Goal: Task Accomplishment & Management: Manage account settings

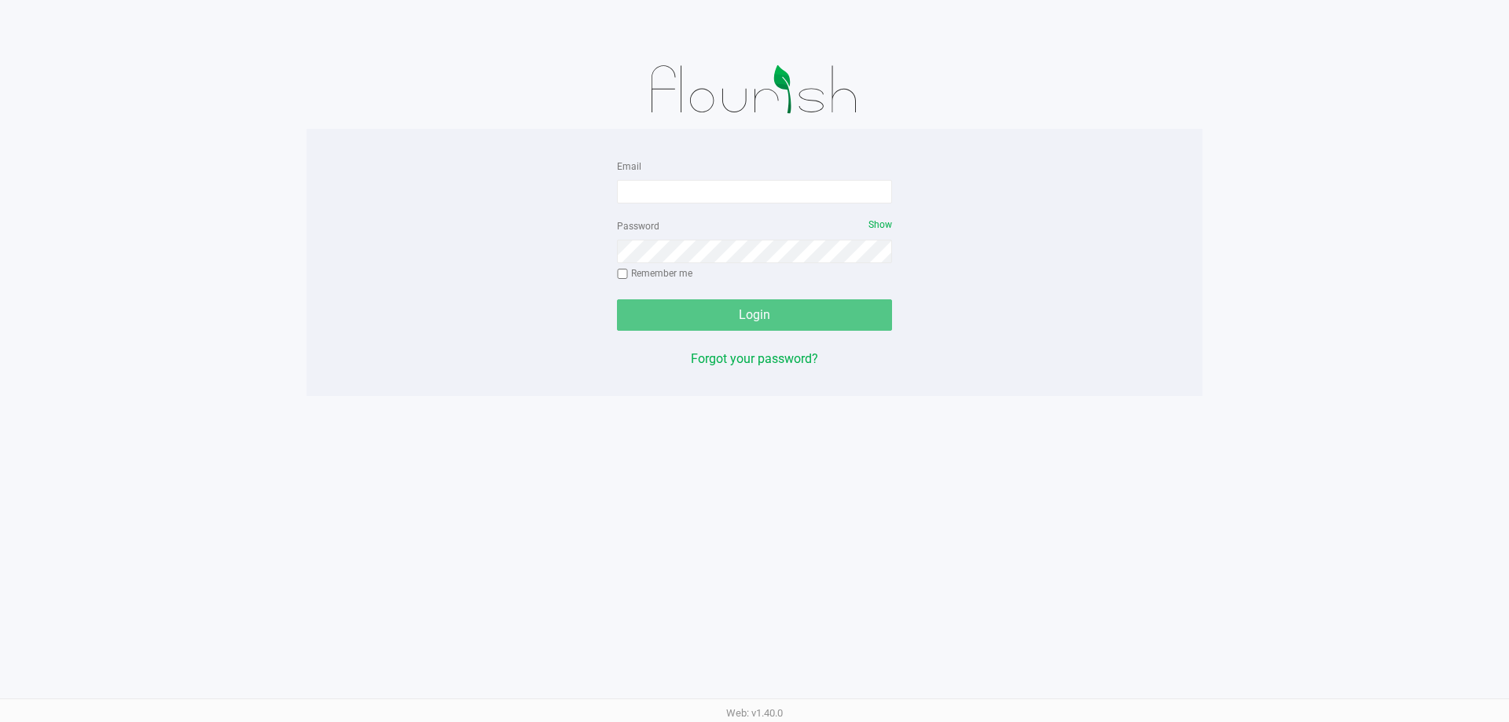
click at [478, 210] on div "Email Password Show Remember me Login Forgot your password?" at bounding box center [754, 262] width 896 height 212
click at [700, 190] on input "Email" at bounding box center [754, 192] width 275 height 24
type input "smatosky@liveparallel.com"
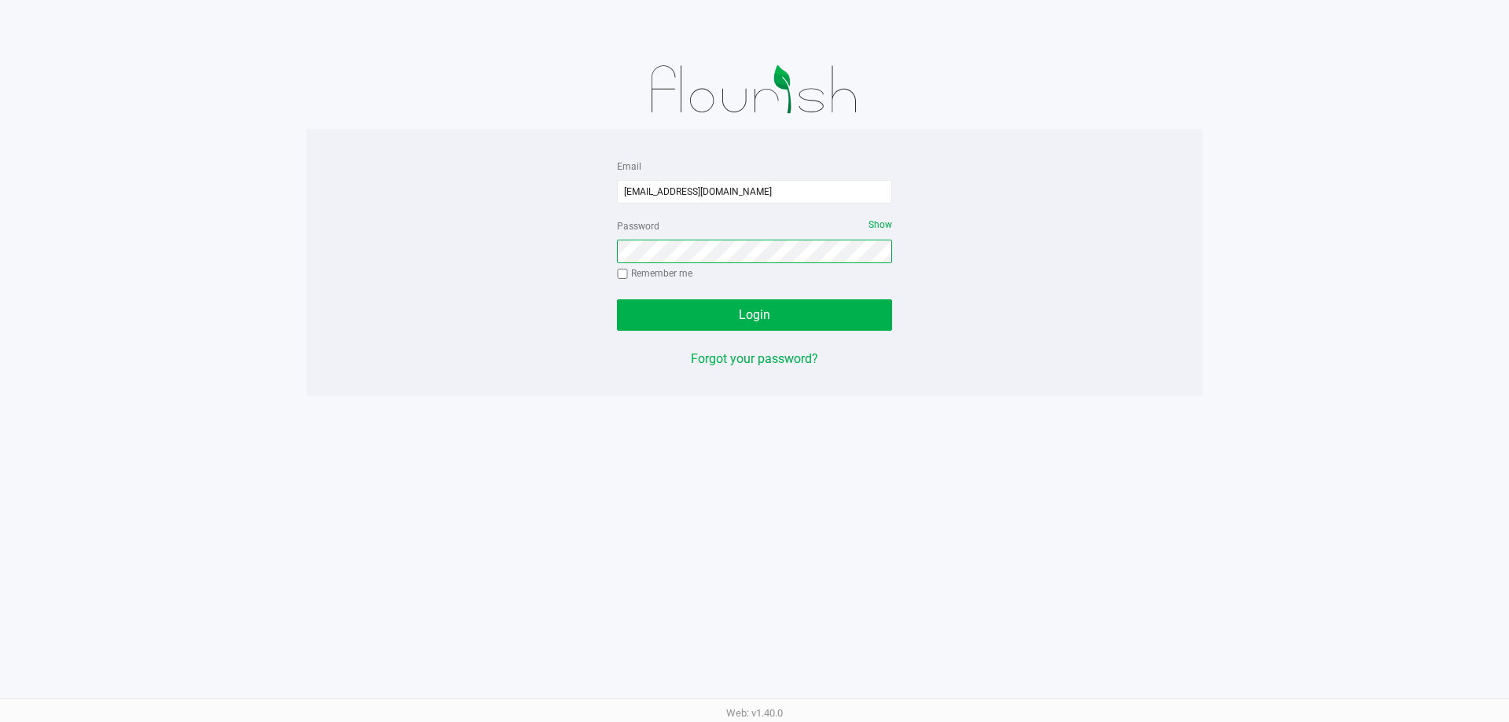
click at [617, 299] on button "Login" at bounding box center [754, 314] width 275 height 31
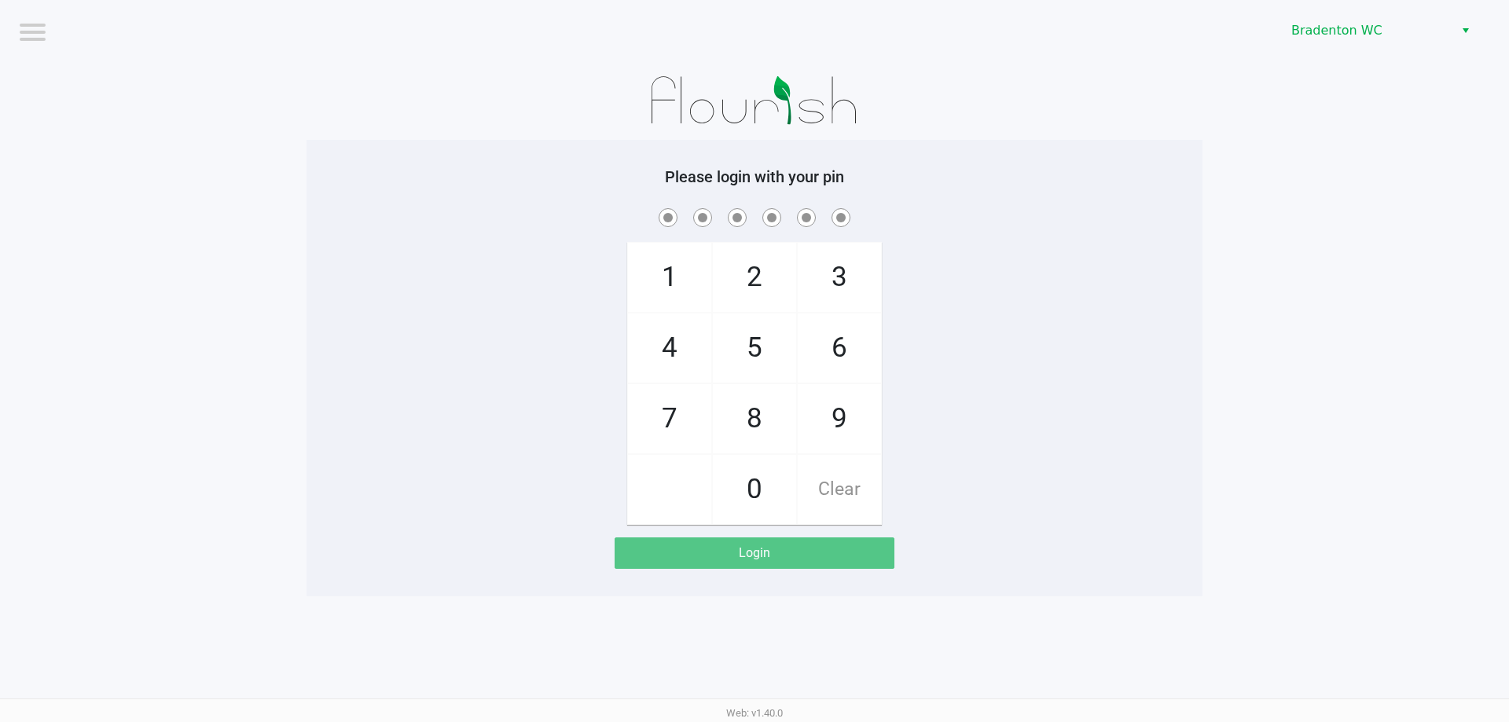
click at [1440, 62] on app-pos-login-wrapper "Logout Bradenton WC Please login with your pin 1 4 7 2 5 8 0 3 6 9 Clear Login" at bounding box center [754, 298] width 1509 height 596
click at [1410, 37] on span "Bradenton WC" at bounding box center [1367, 30] width 153 height 19
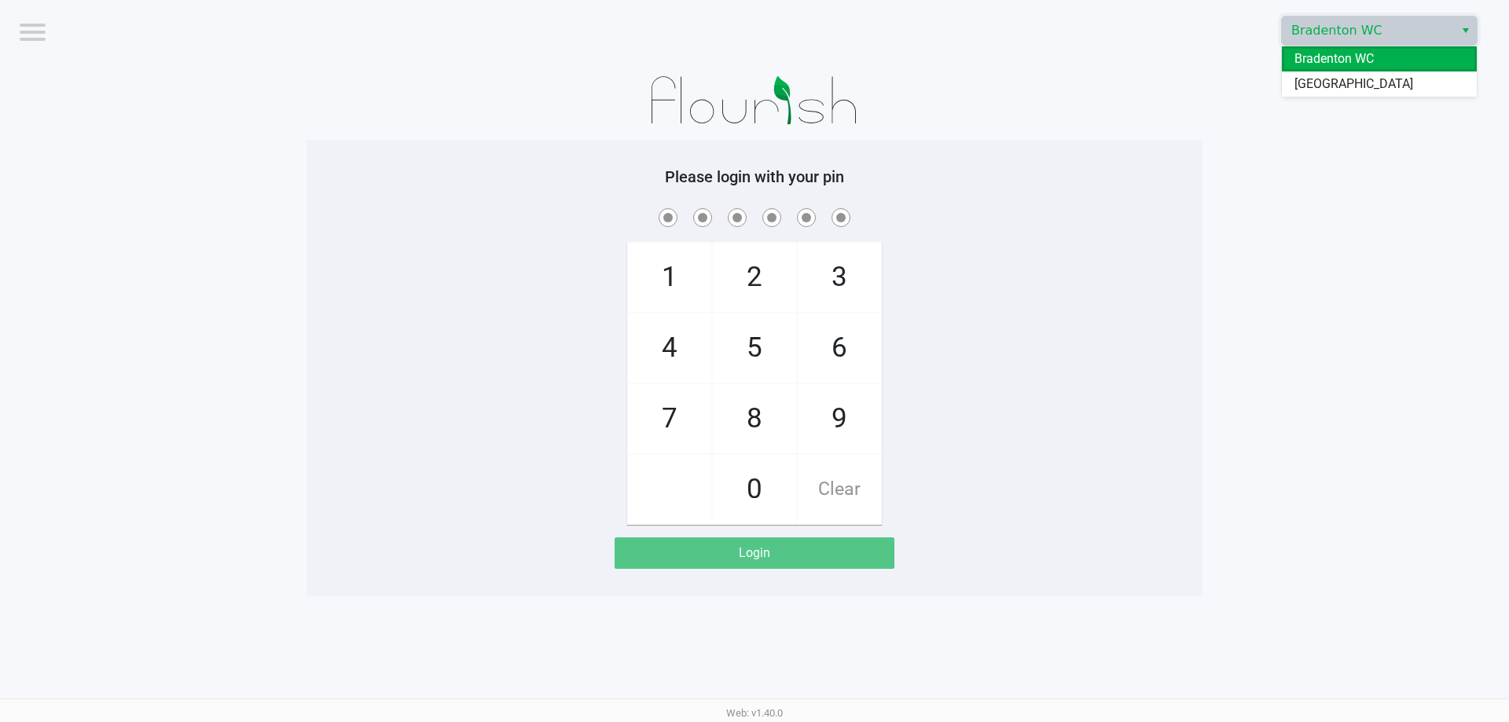
click at [1349, 64] on span "Bradenton WC" at bounding box center [1333, 59] width 79 height 19
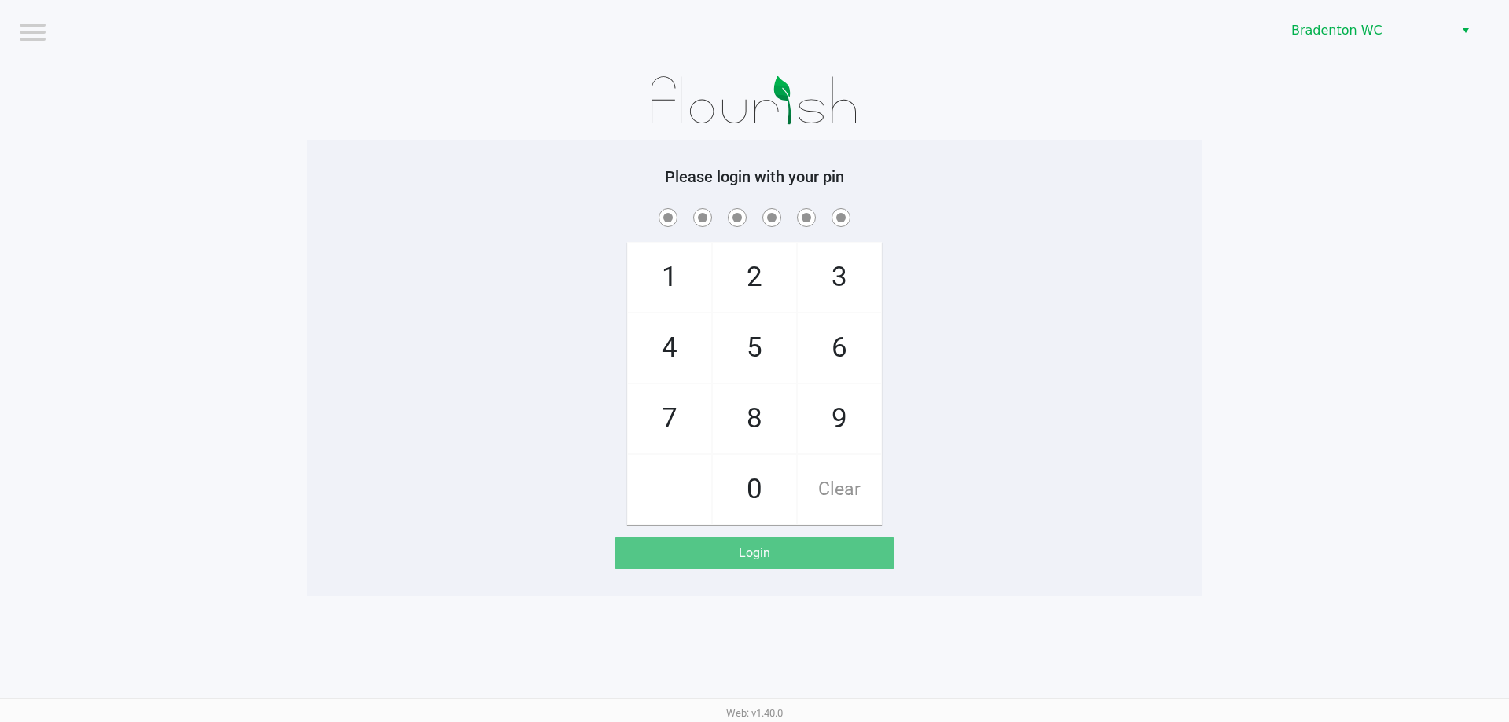
click at [1350, 2] on div "Bradenton WC" at bounding box center [1137, 30] width 743 height 61
click at [1358, 28] on span "Bradenton WC" at bounding box center [1367, 30] width 153 height 19
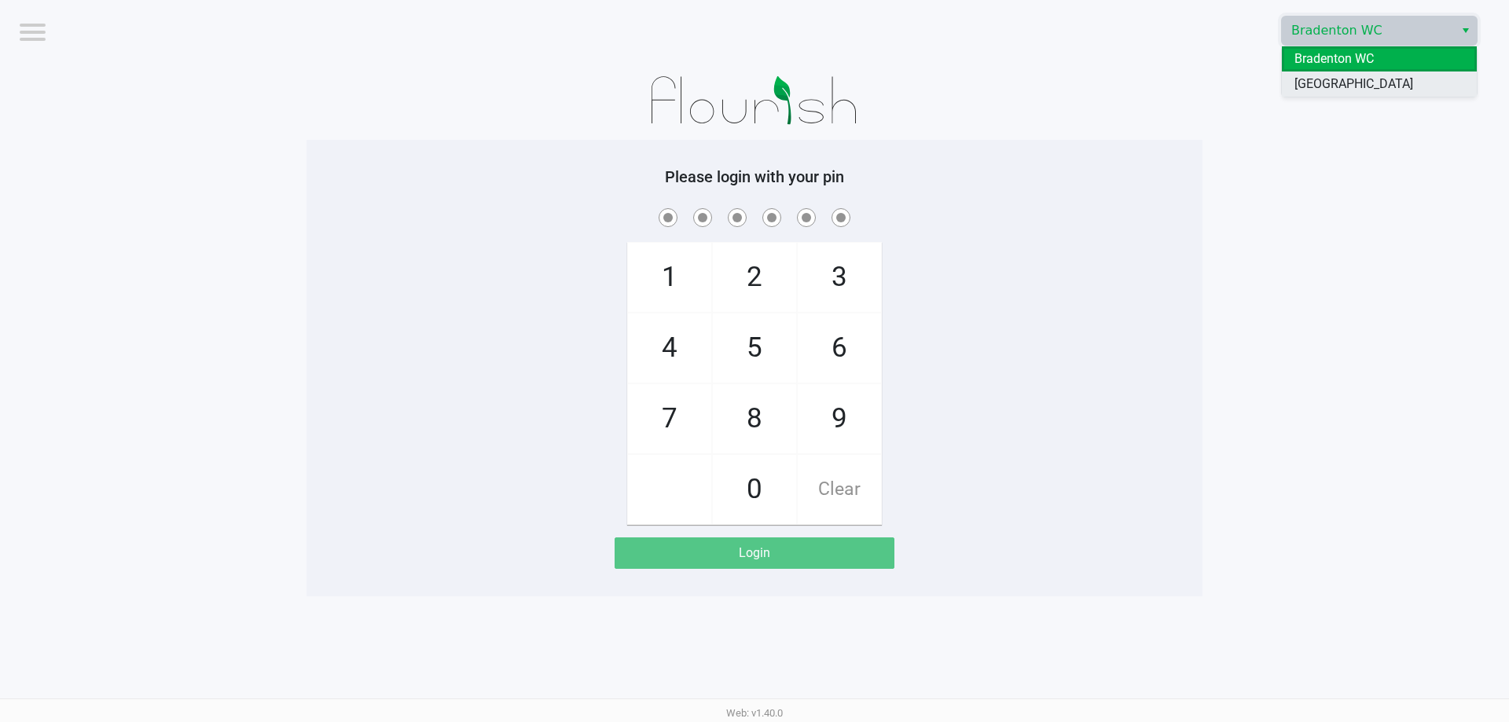
click at [1350, 86] on span "[GEOGRAPHIC_DATA]" at bounding box center [1353, 84] width 119 height 19
checkbox input "true"
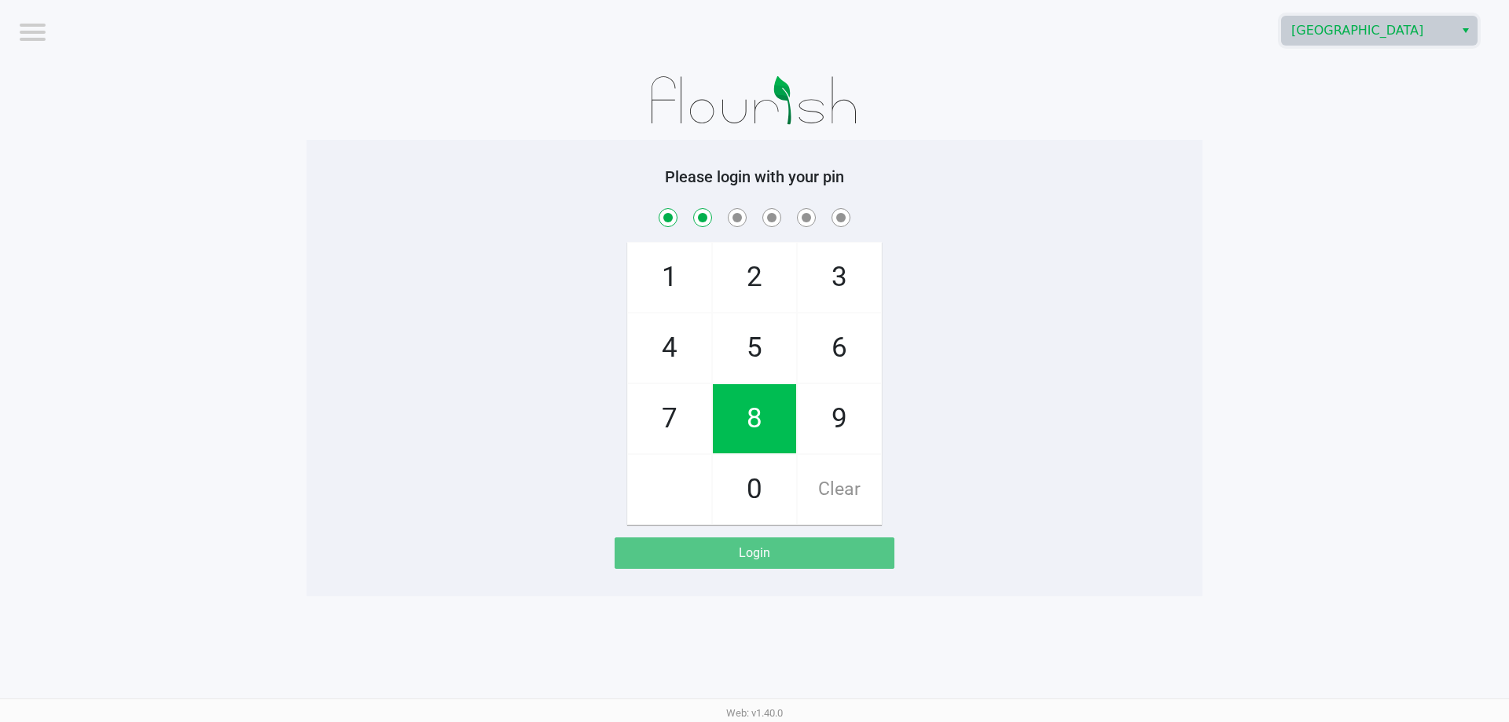
checkbox input "true"
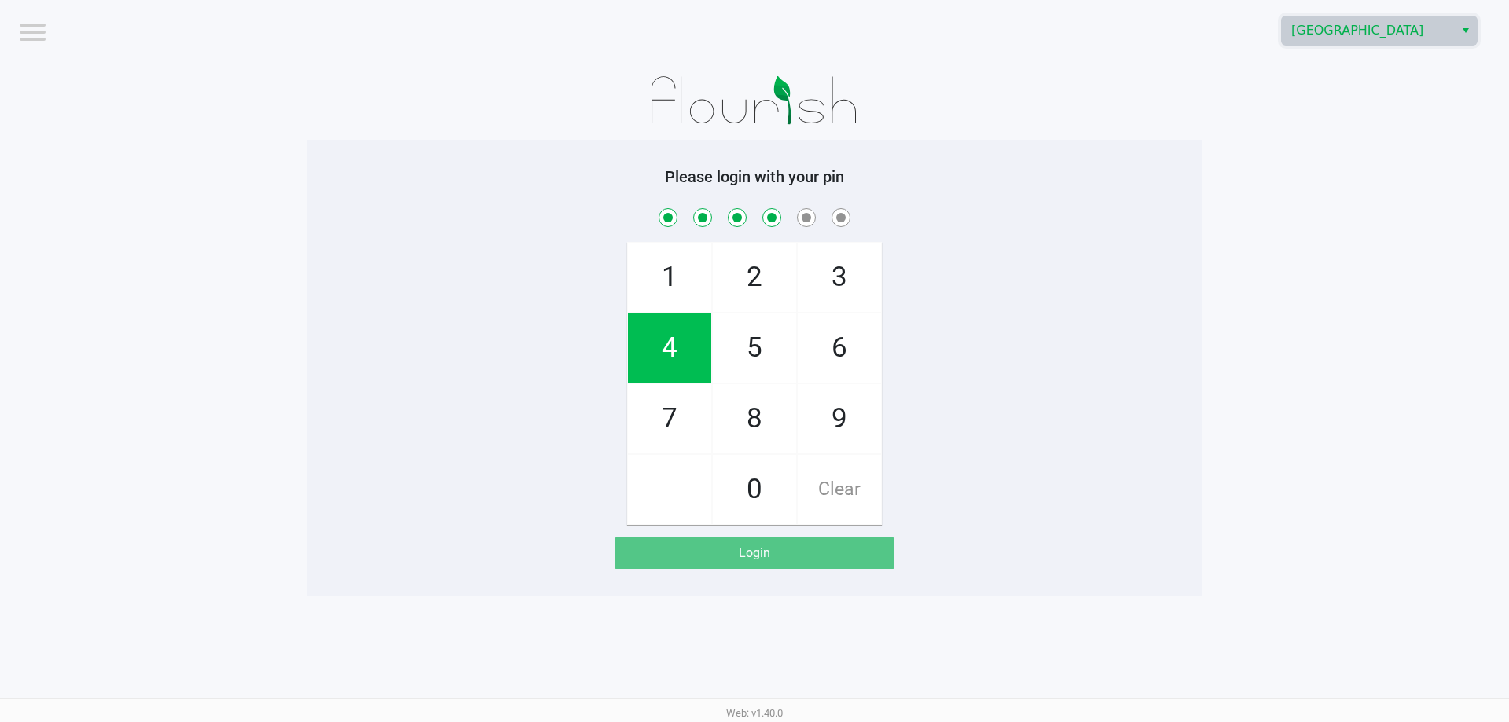
checkbox input "true"
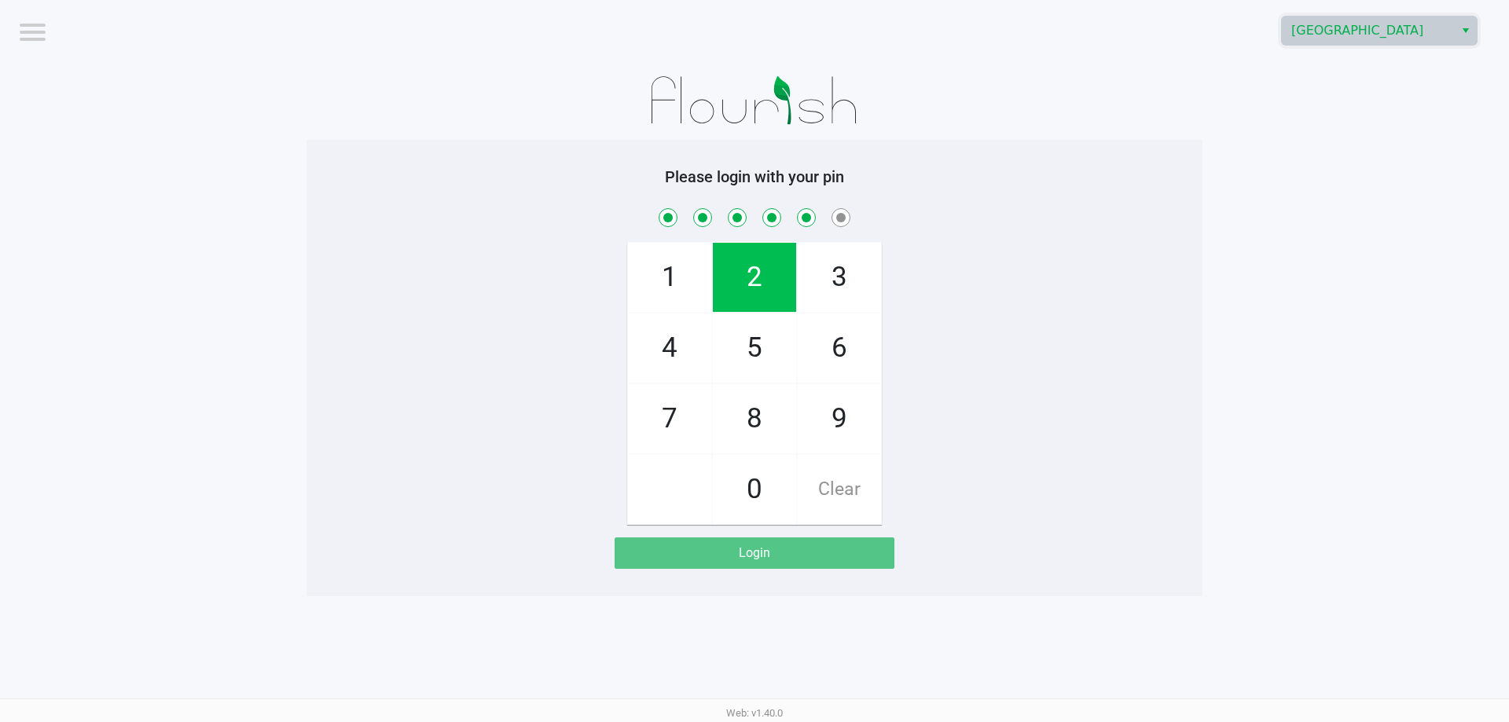
checkbox input "true"
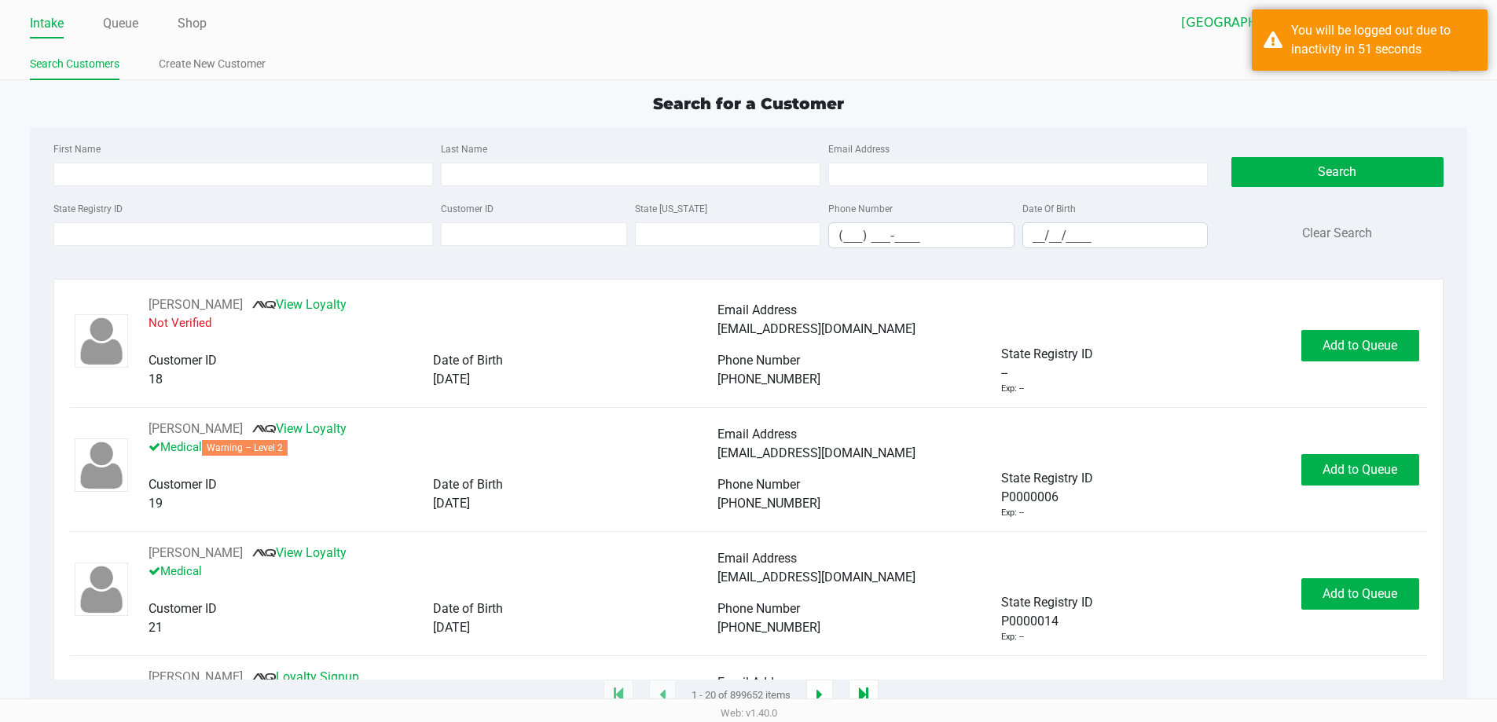
click at [348, 124] on div "Search for a Customer First Name Last Name Email Address State Registry ID Cust…" at bounding box center [748, 394] width 1437 height 604
click at [363, 123] on div "Search for a Customer First Name Last Name Email Address State Registry ID Cust…" at bounding box center [748, 394] width 1437 height 604
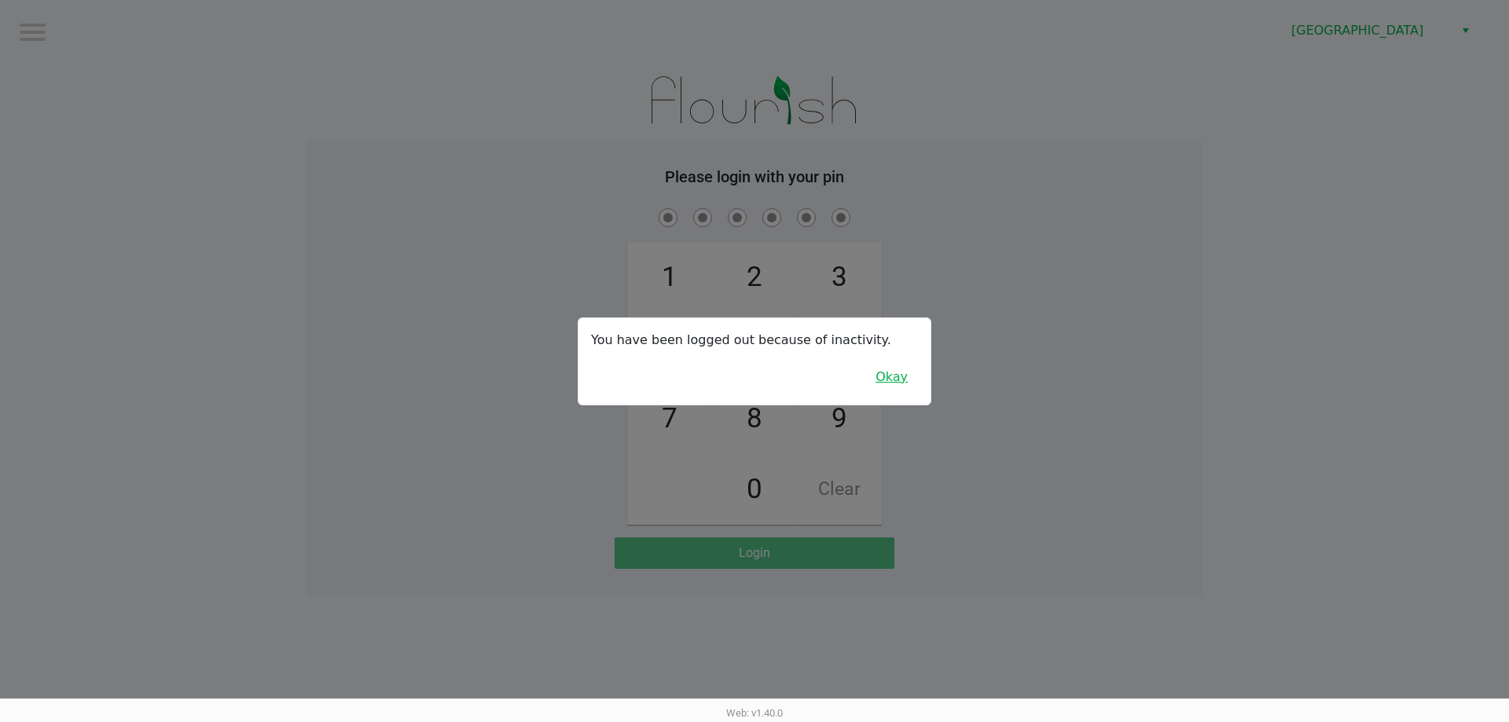
click at [911, 369] on button "Okay" at bounding box center [891, 377] width 53 height 30
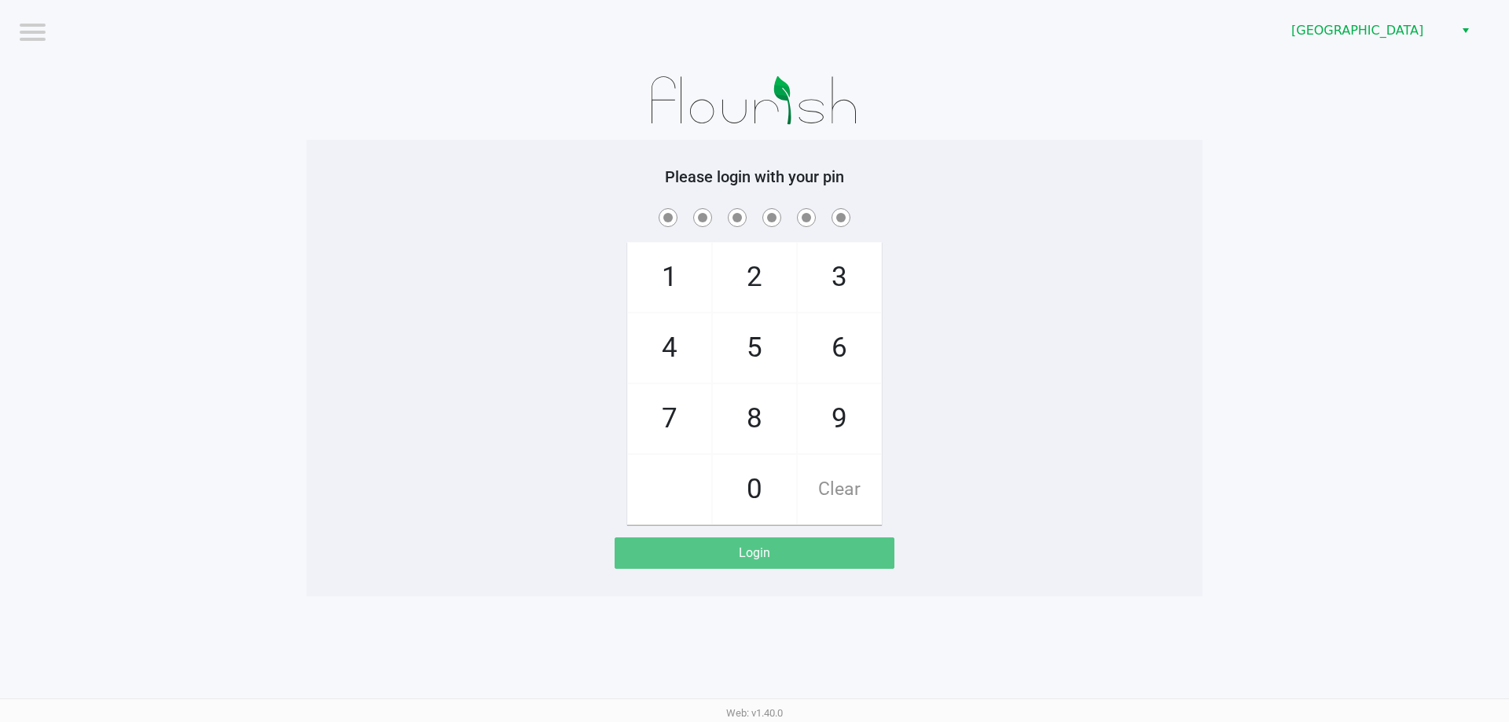
click at [934, 383] on div "1 4 7 2 5 8 0 3 6 9 Clear" at bounding box center [754, 365] width 896 height 320
click at [1054, 383] on div "1 4 7 2 5 8 0 3 6 9 Clear" at bounding box center [754, 365] width 896 height 320
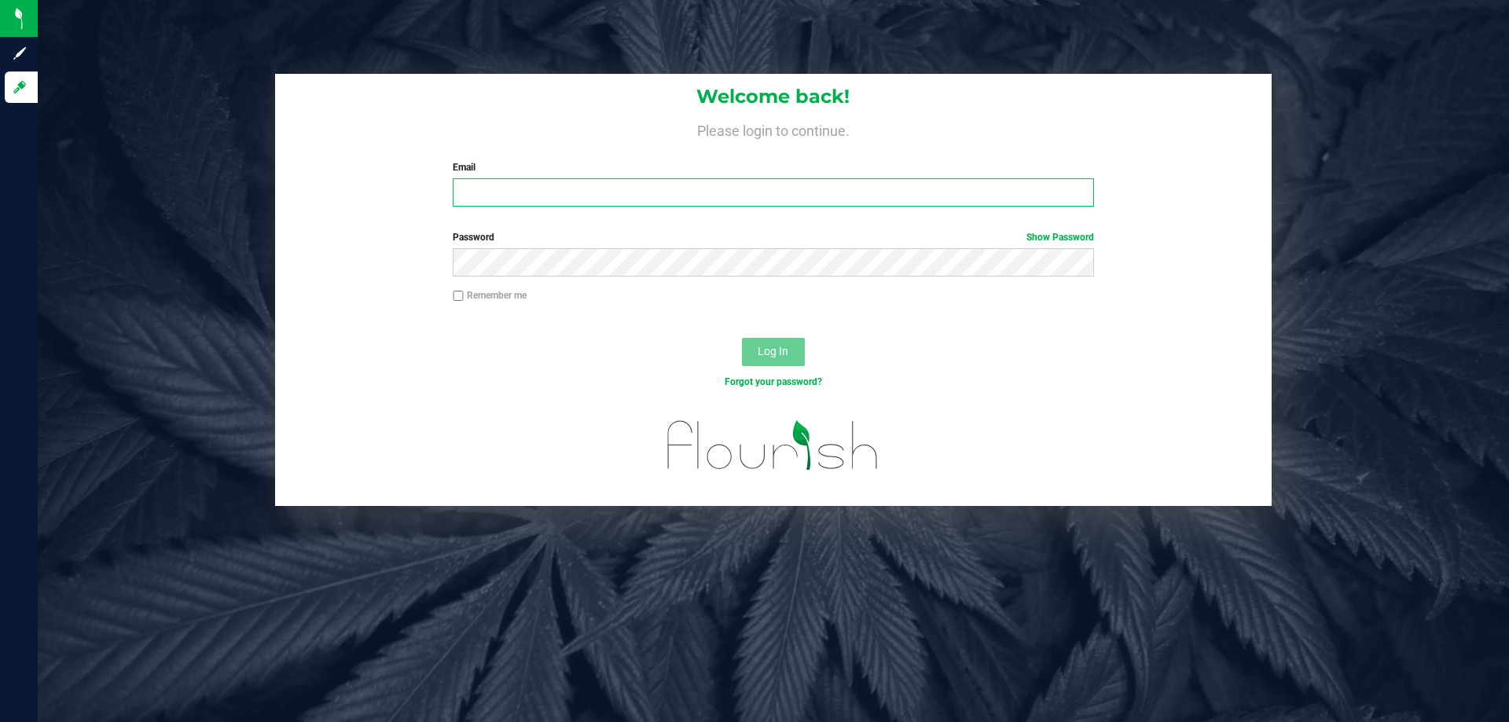
click at [665, 200] on input "Email" at bounding box center [773, 192] width 640 height 28
click at [742, 338] on button "Log In" at bounding box center [773, 352] width 63 height 28
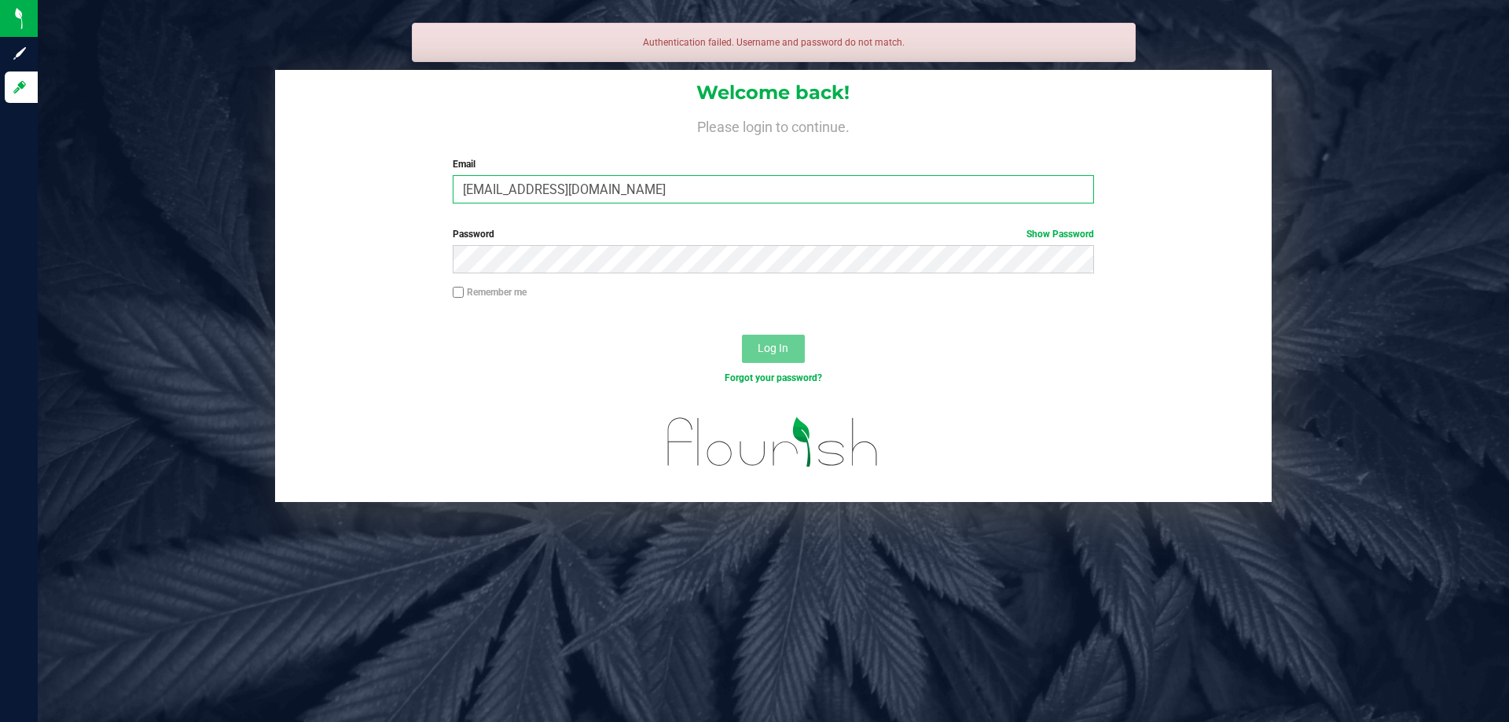
click at [665, 200] on input "[EMAIL_ADDRESS][DOMAIN_NAME]" at bounding box center [773, 189] width 640 height 28
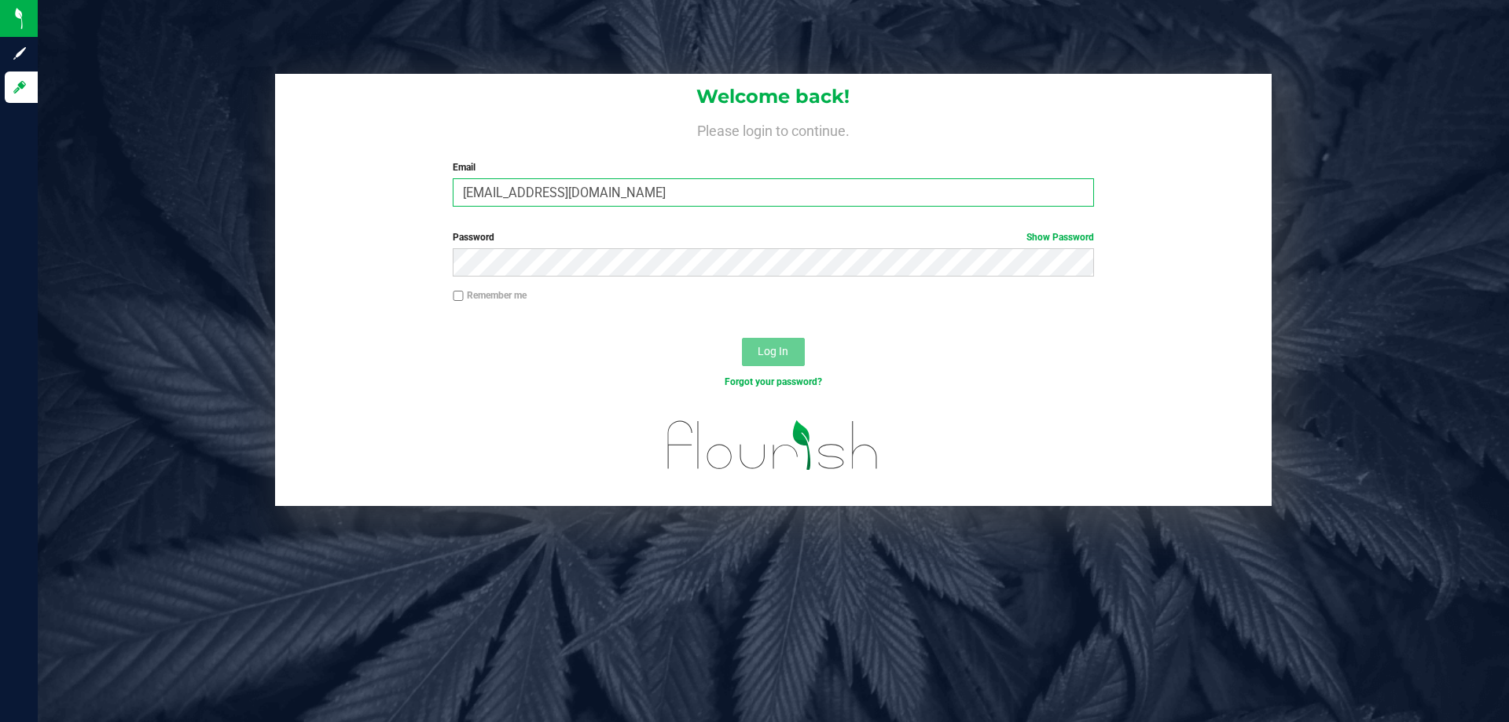
type input "[EMAIL_ADDRESS][DOMAIN_NAME]"
click at [742, 338] on button "Log In" at bounding box center [773, 352] width 63 height 28
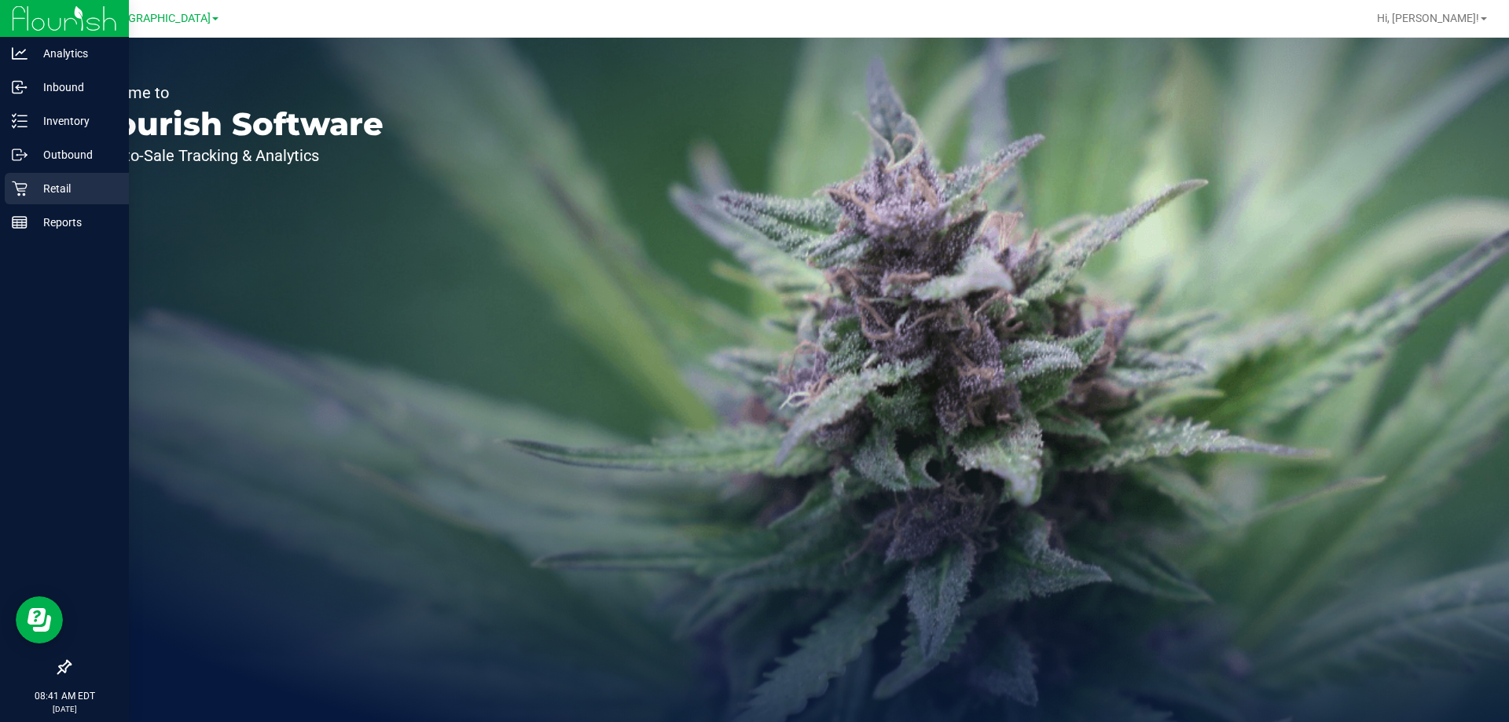
click at [27, 177] on div "Retail" at bounding box center [67, 188] width 124 height 31
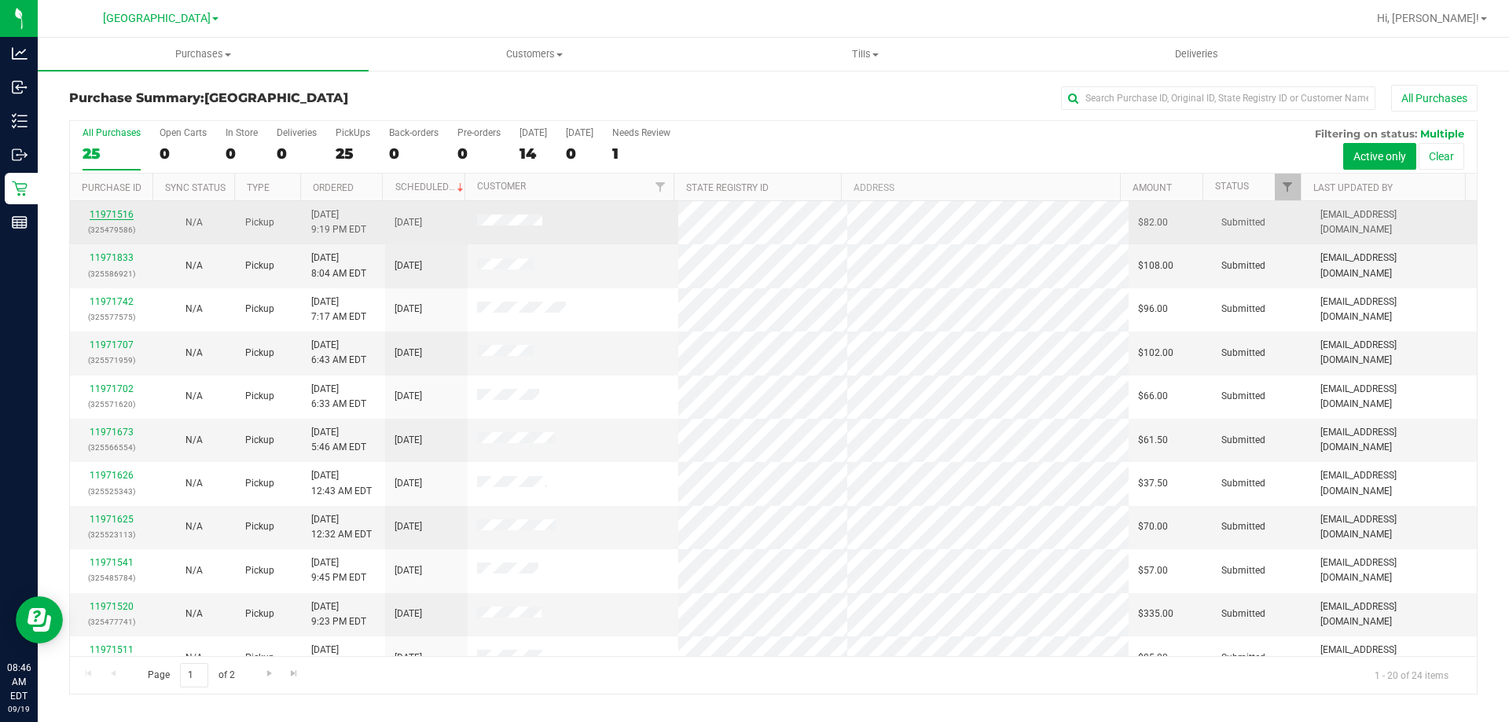
click at [110, 213] on link "11971516" at bounding box center [112, 214] width 44 height 11
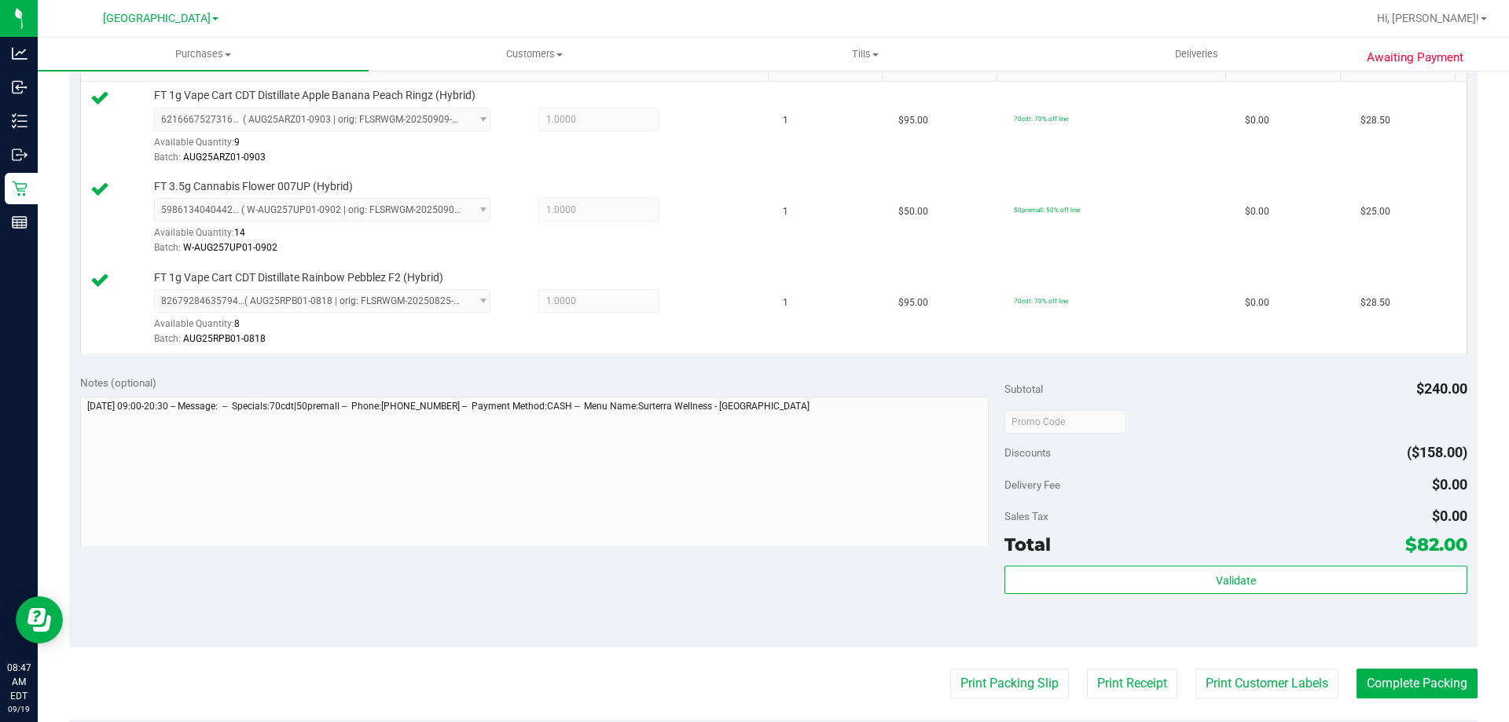
scroll to position [472, 0]
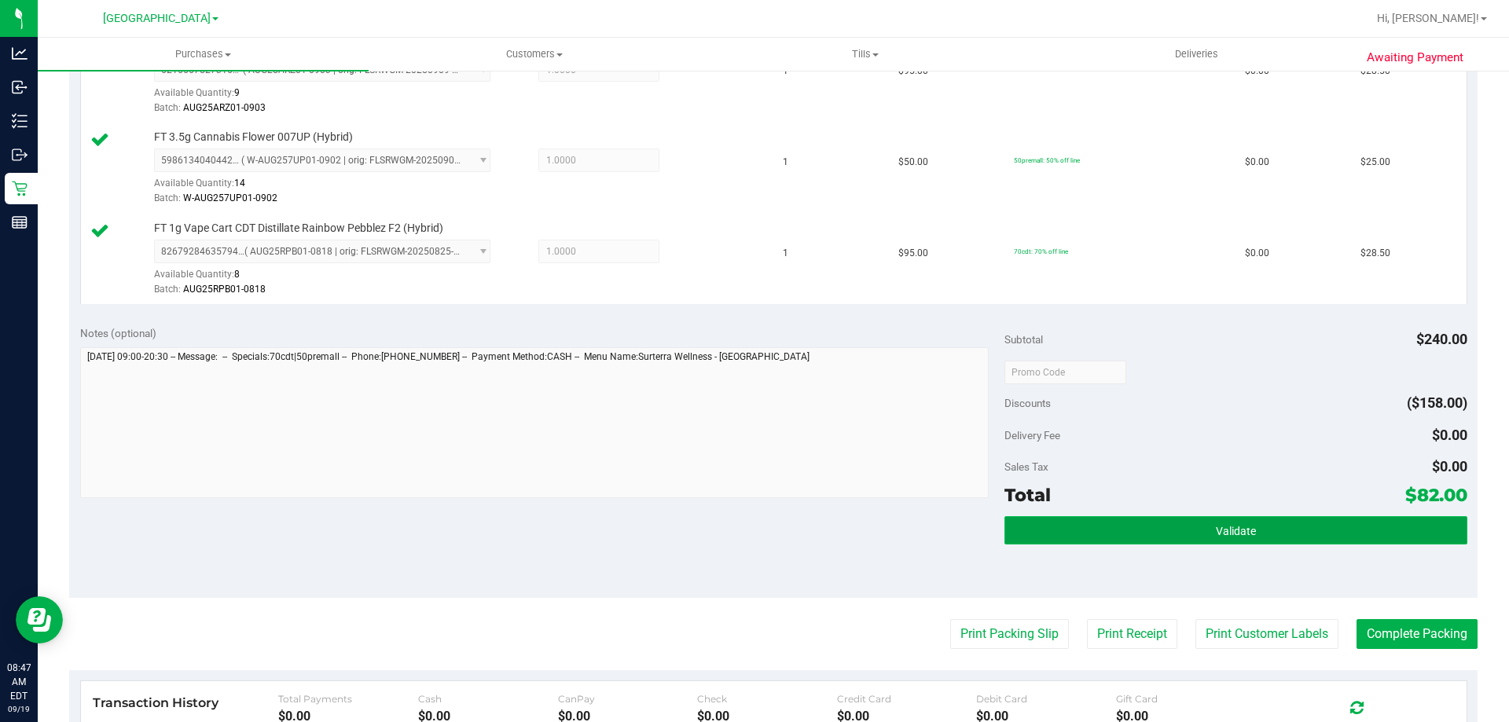
click at [1051, 536] on button "Validate" at bounding box center [1235, 530] width 462 height 28
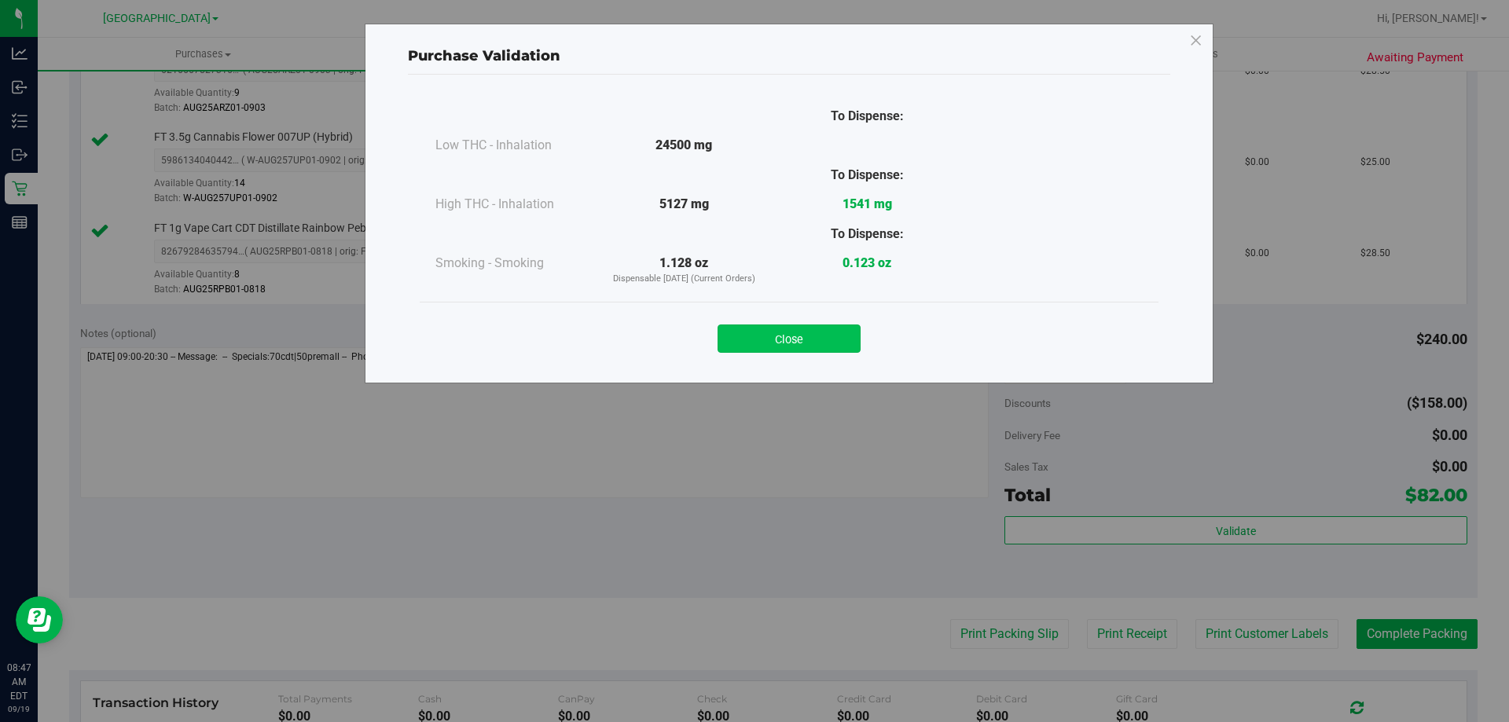
click at [791, 348] on button "Close" at bounding box center [788, 339] width 143 height 28
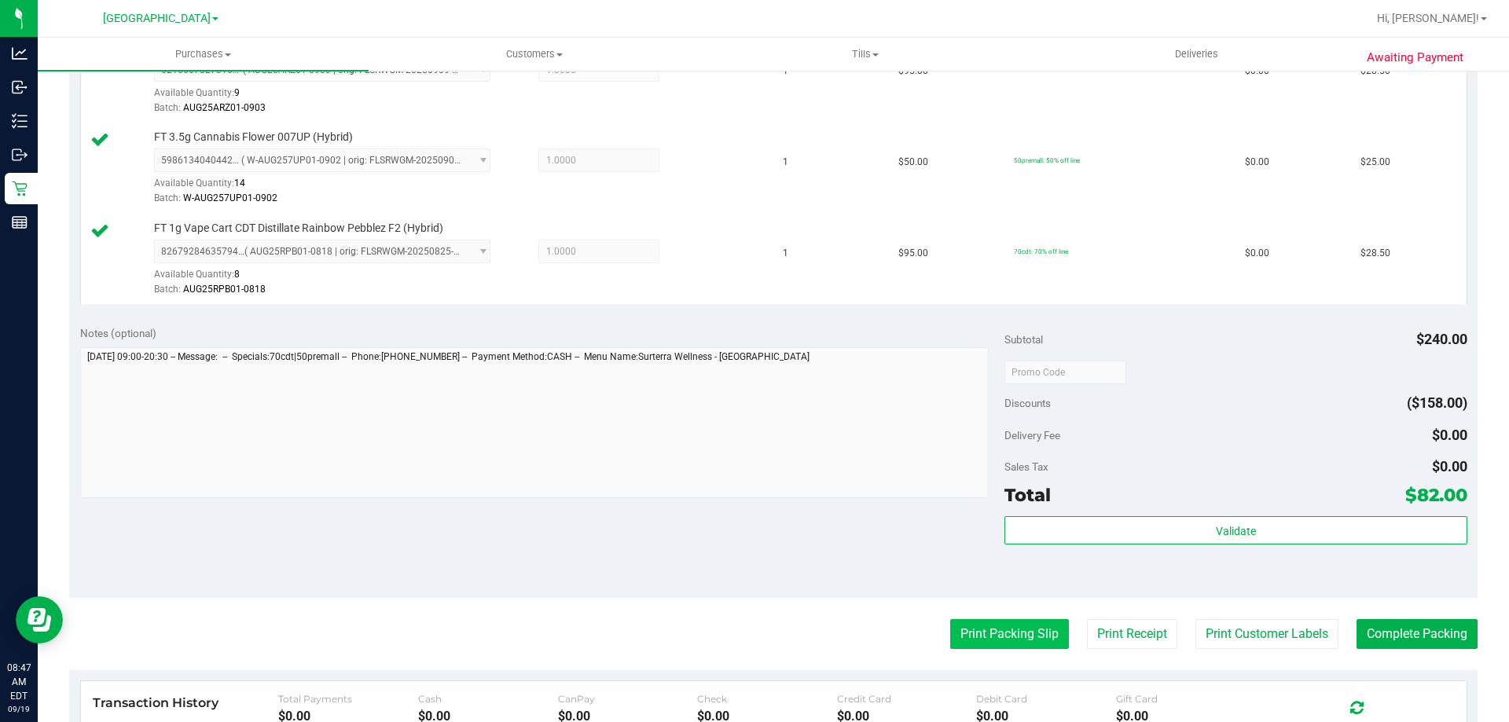
click at [970, 640] on button "Print Packing Slip" at bounding box center [1009, 634] width 119 height 30
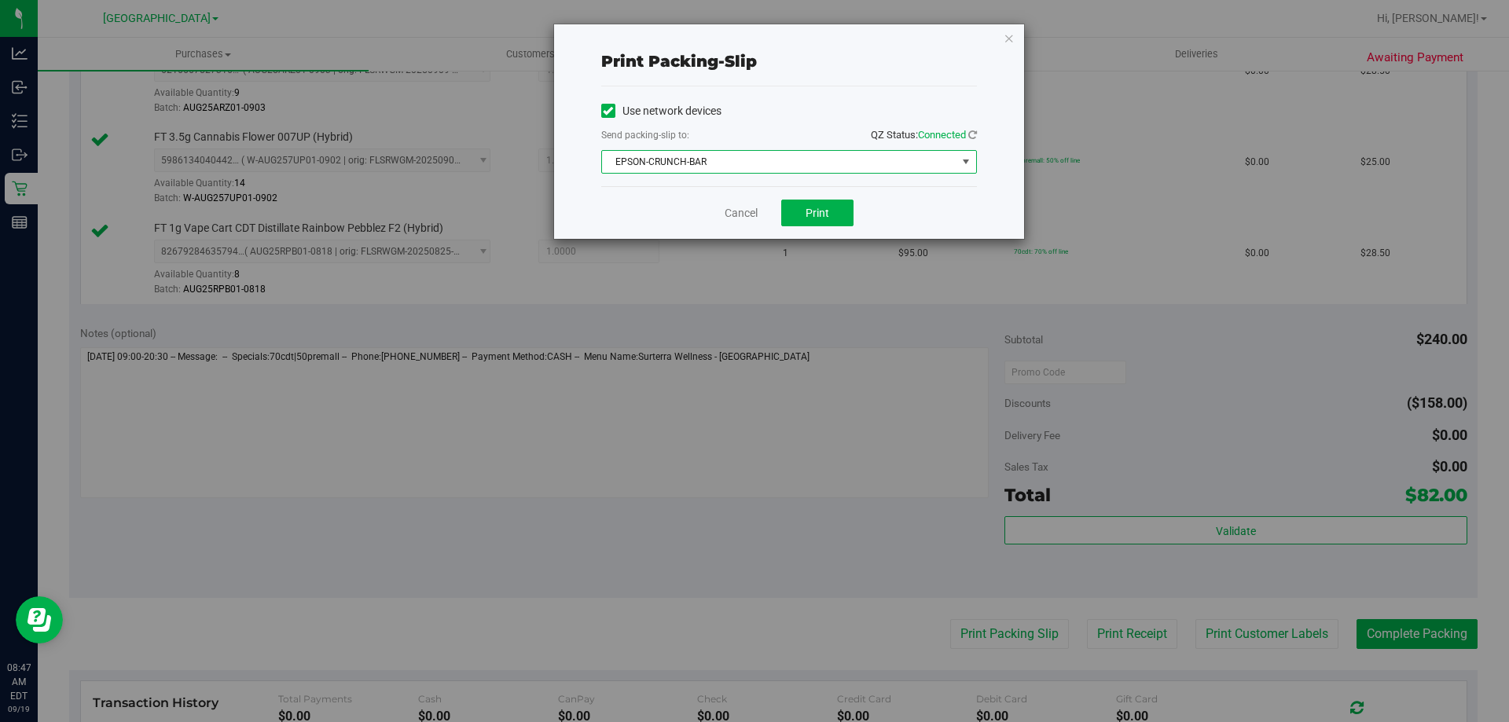
click at [829, 160] on span "EPSON-CRUNCH-BAR" at bounding box center [779, 162] width 354 height 22
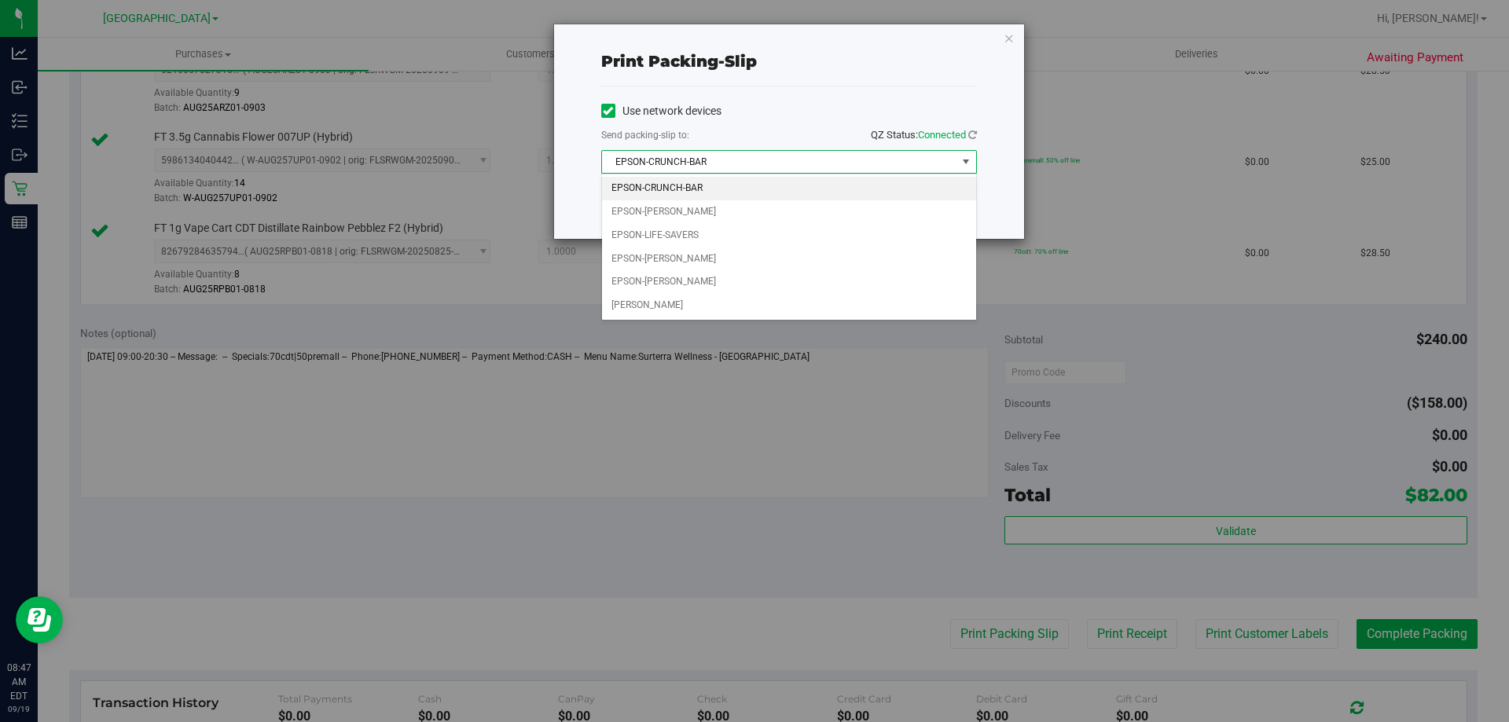
click at [927, 74] on div "Print packing-slip" at bounding box center [789, 62] width 376 height 50
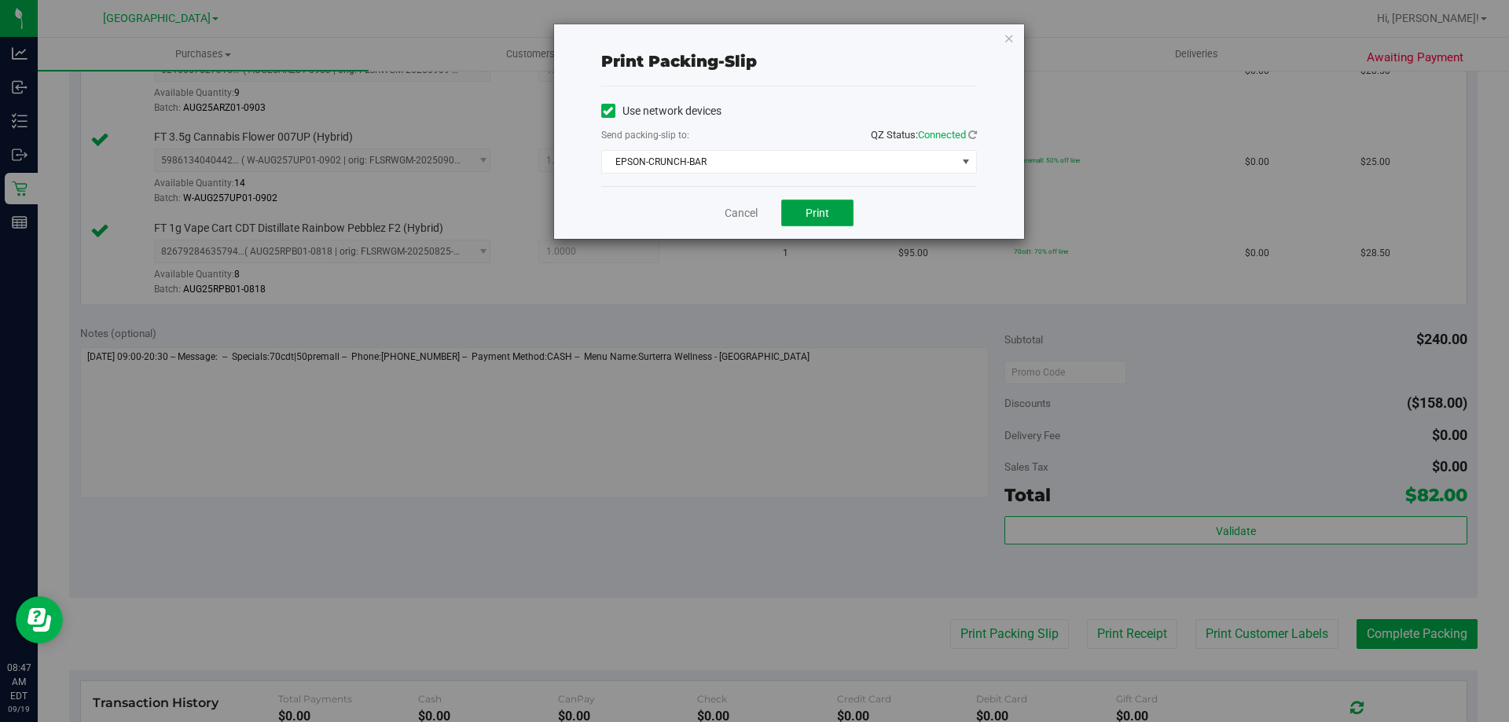
click at [844, 201] on button "Print" at bounding box center [817, 213] width 72 height 27
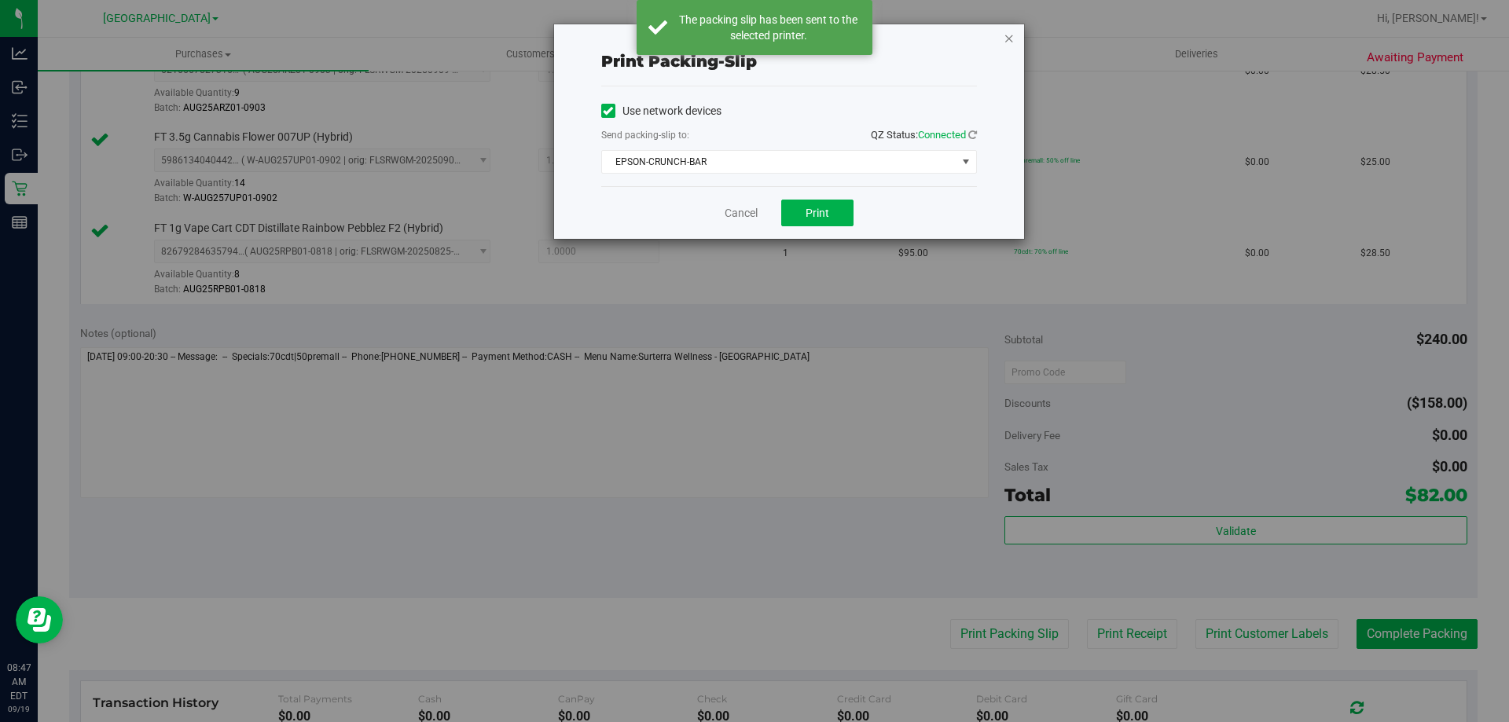
click at [1014, 39] on icon "button" at bounding box center [1009, 37] width 11 height 19
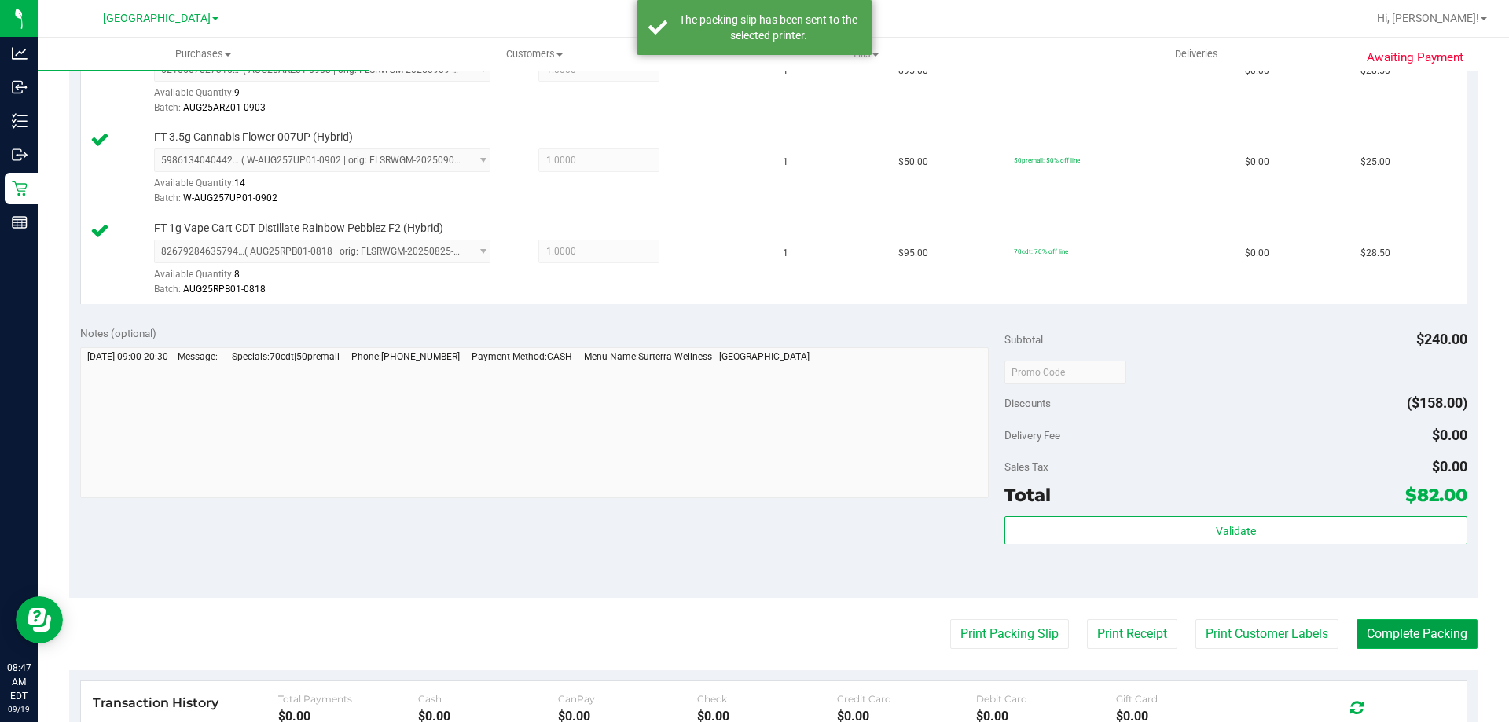
click at [1385, 627] on button "Complete Packing" at bounding box center [1416, 634] width 121 height 30
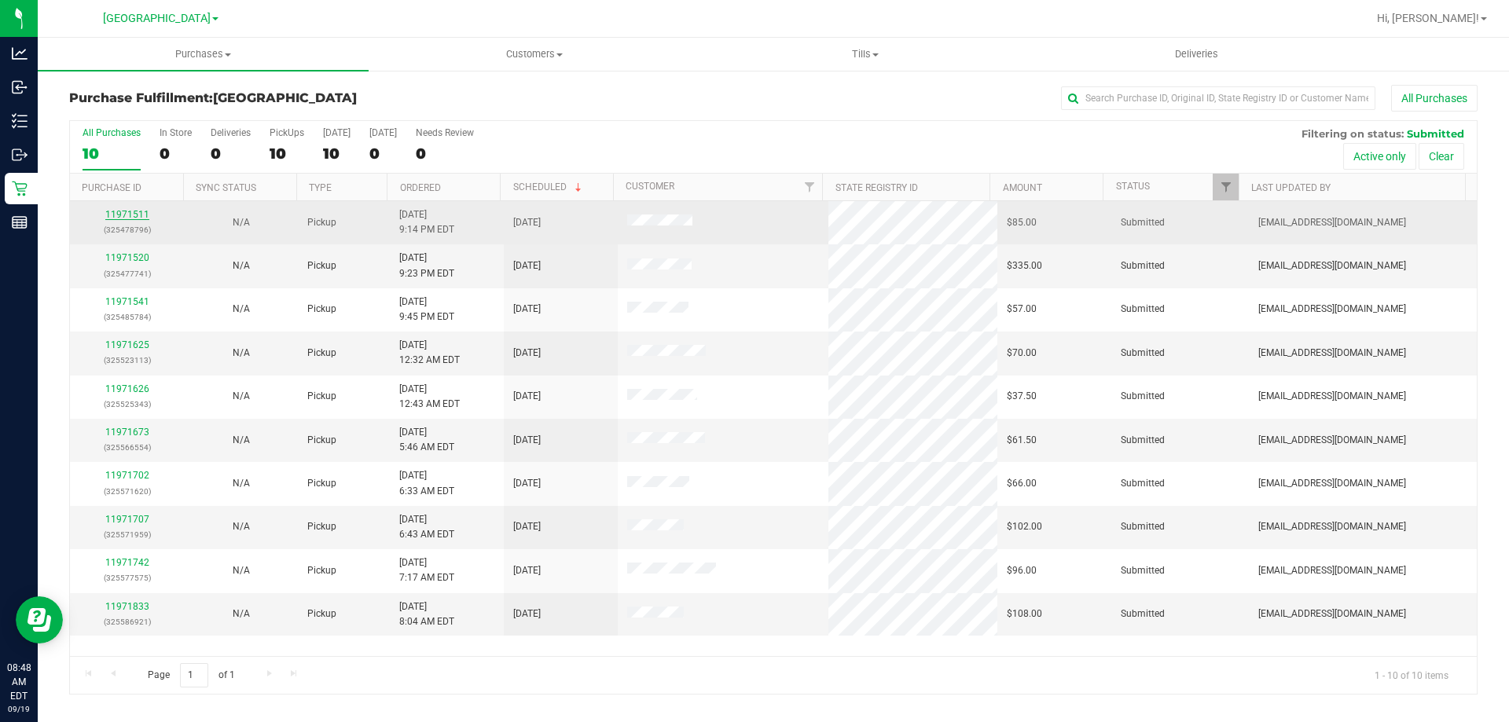
click at [139, 211] on link "11971511" at bounding box center [127, 214] width 44 height 11
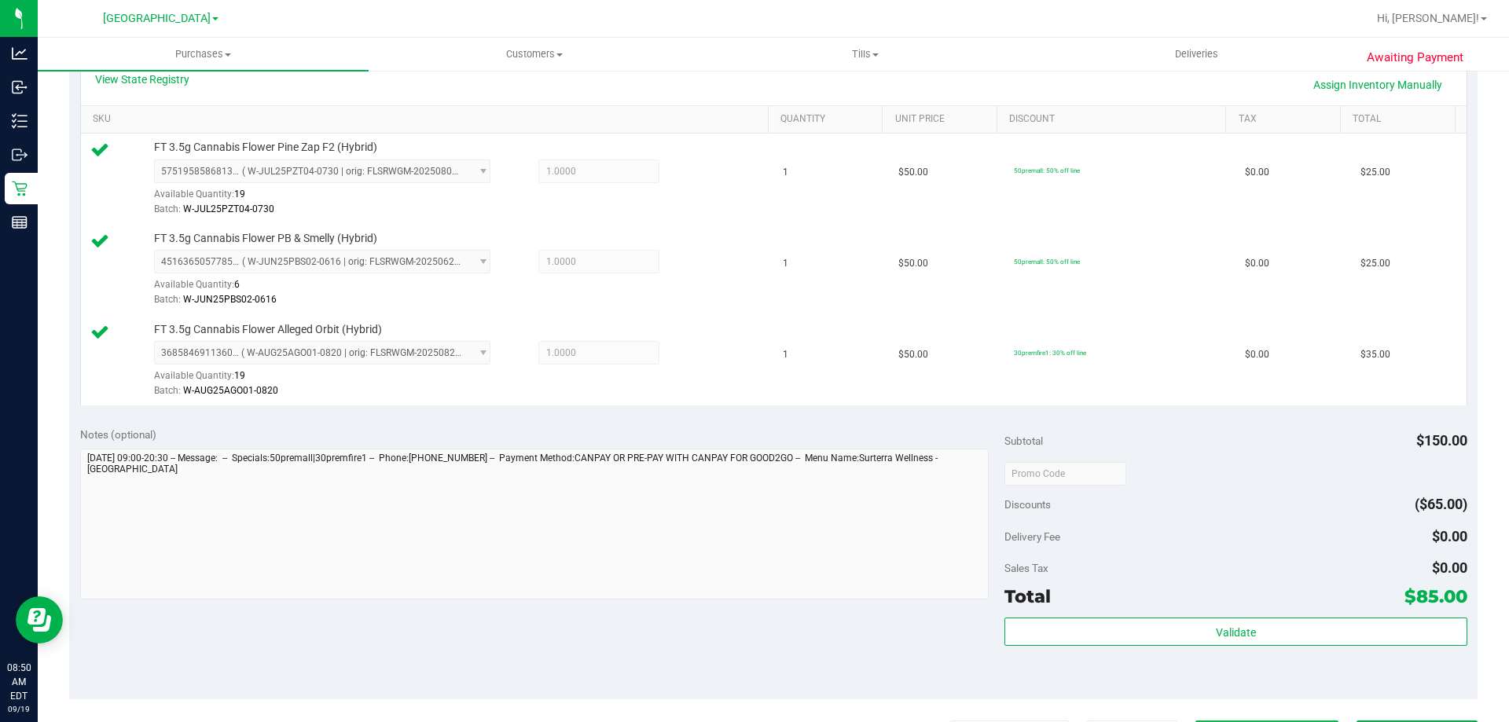
scroll to position [393, 0]
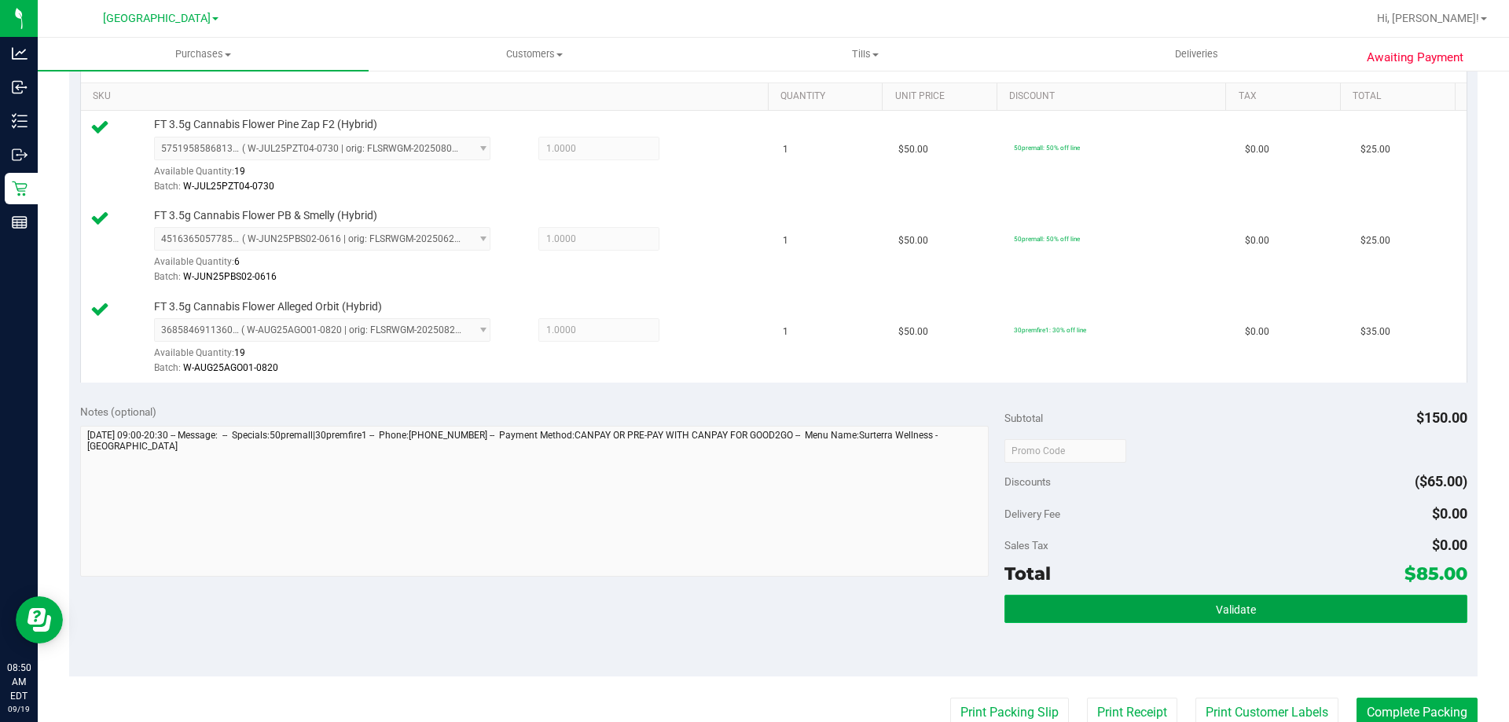
click at [1228, 615] on span "Validate" at bounding box center [1236, 610] width 40 height 13
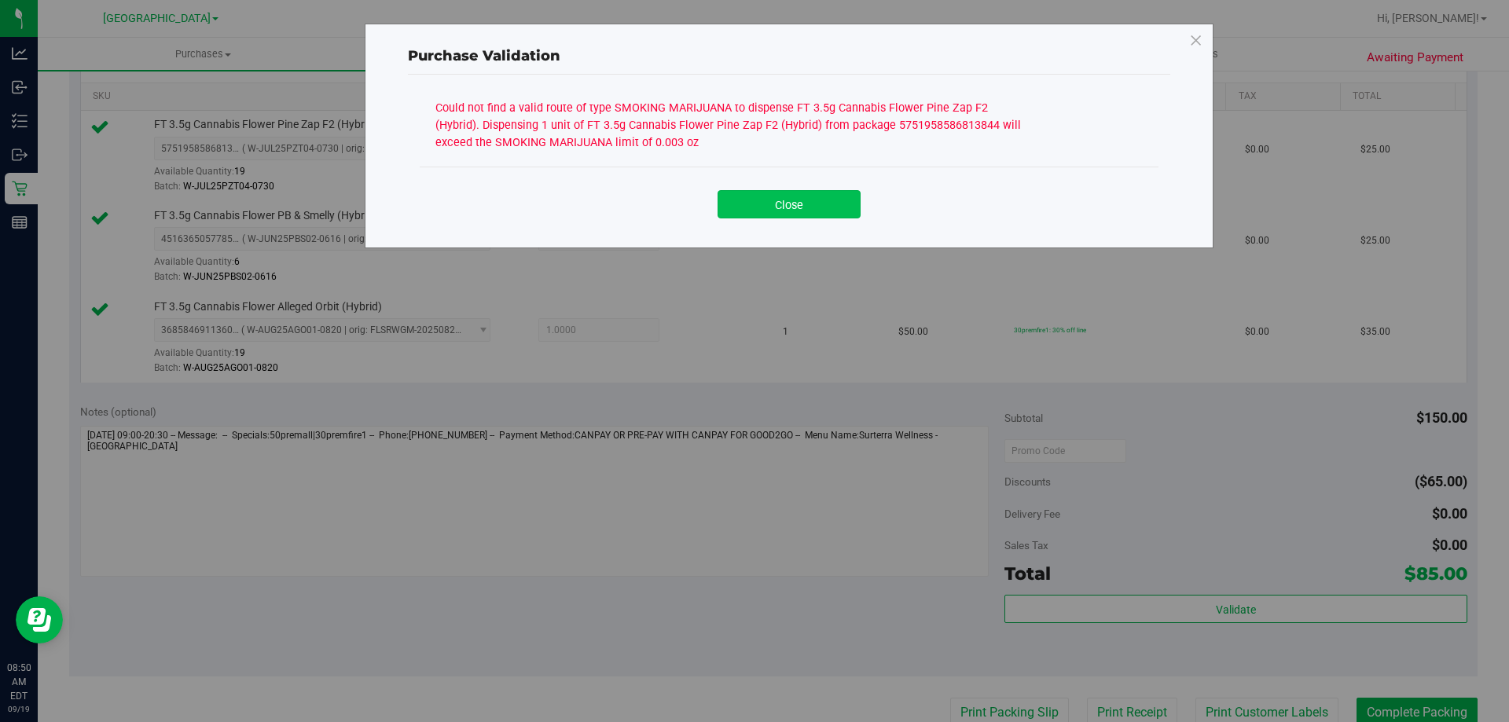
click at [804, 216] on button "Close" at bounding box center [788, 204] width 143 height 28
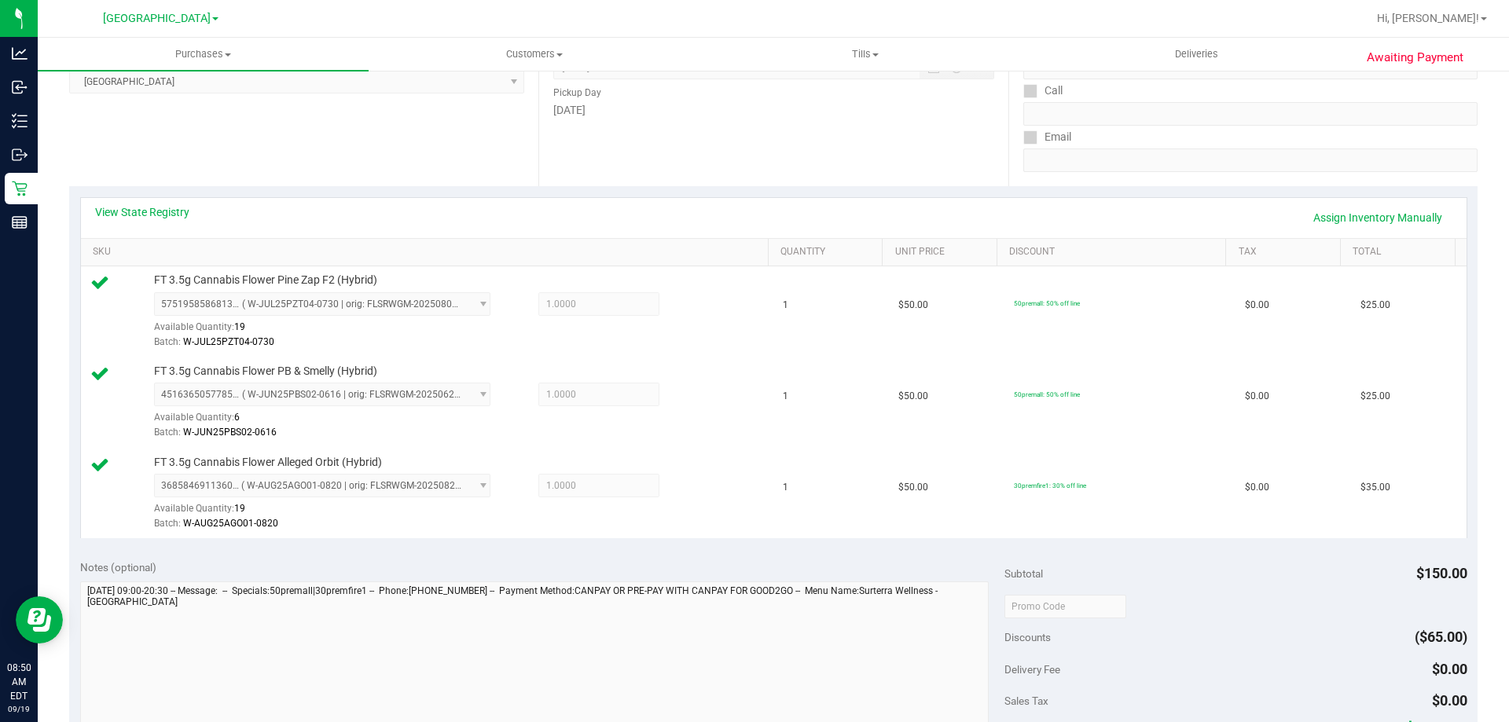
scroll to position [236, 0]
click at [170, 218] on link "View State Registry" at bounding box center [142, 214] width 94 height 16
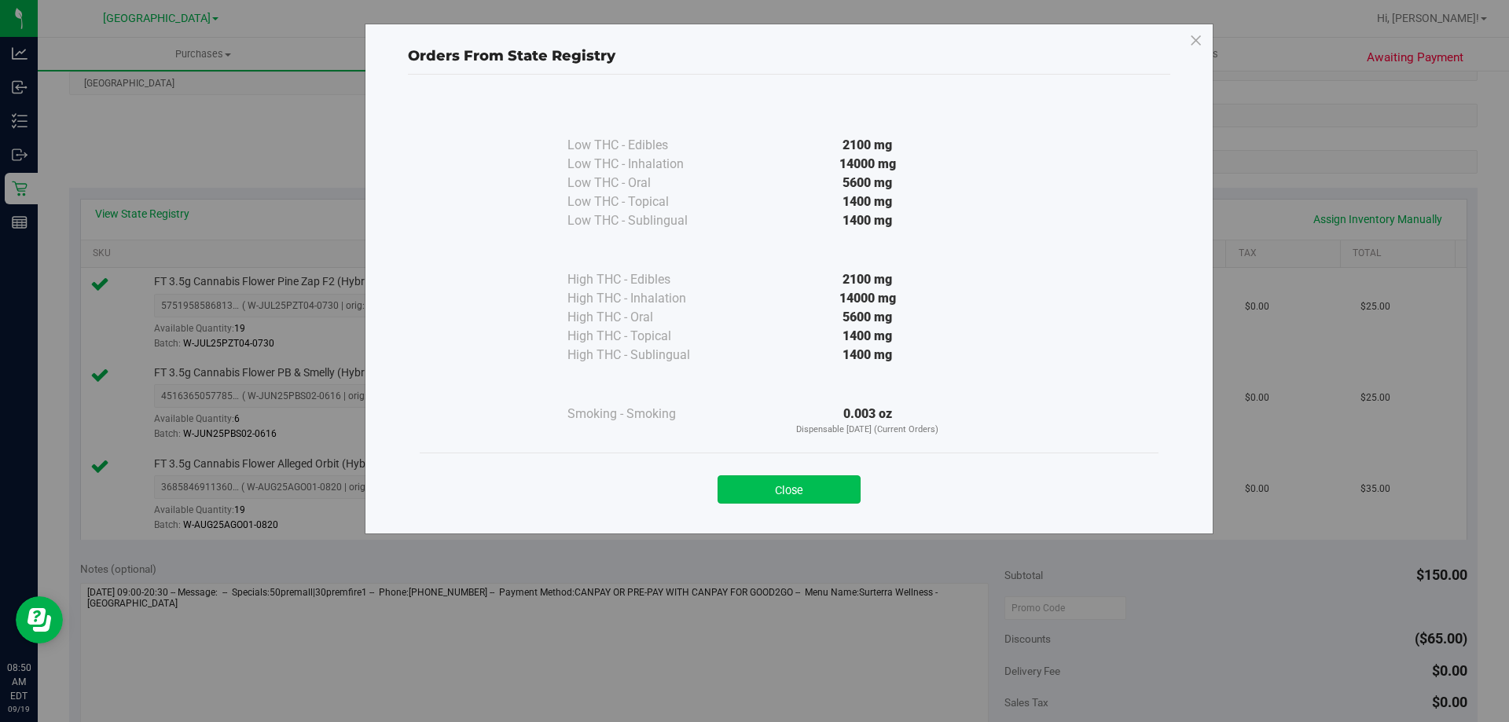
click at [847, 483] on button "Close" at bounding box center [788, 489] width 143 height 28
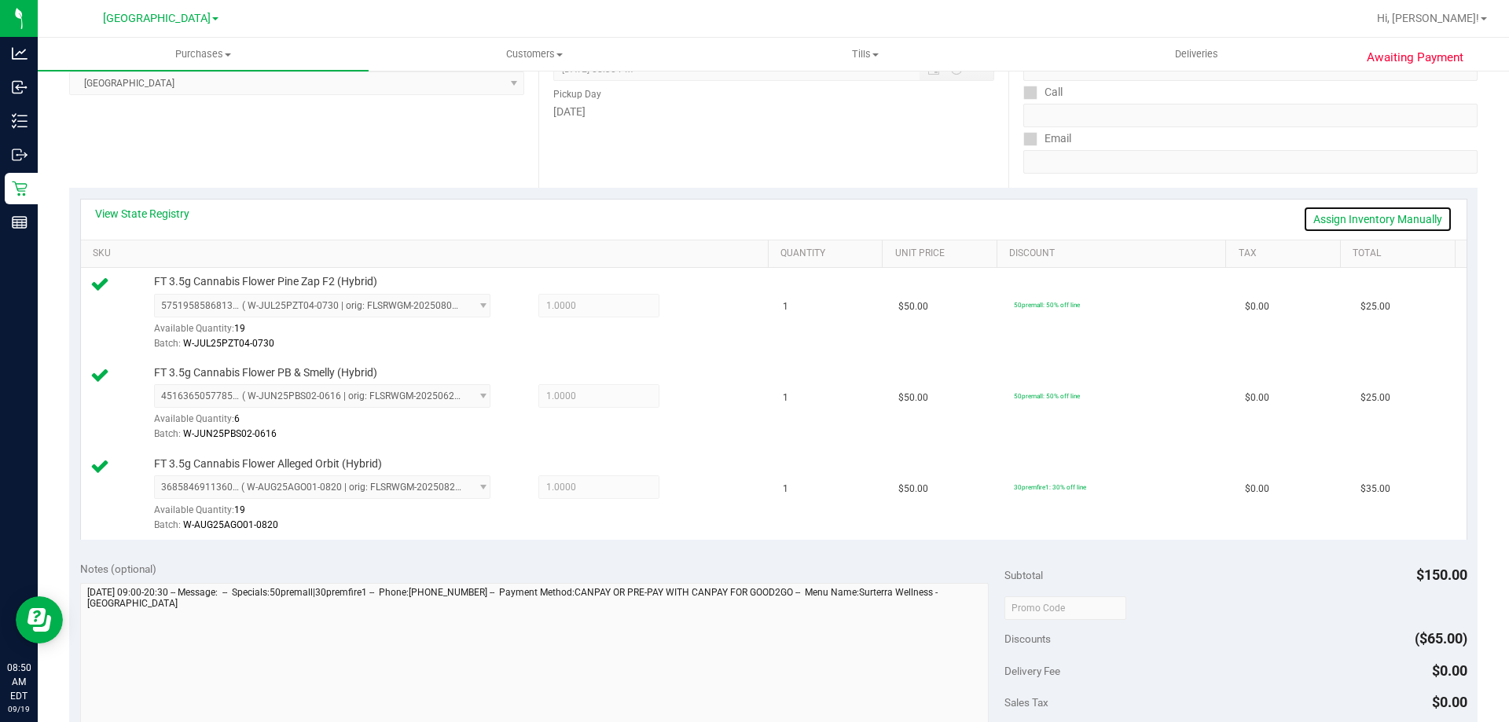
click at [1373, 222] on link "Assign Inventory Manually" at bounding box center [1377, 219] width 149 height 27
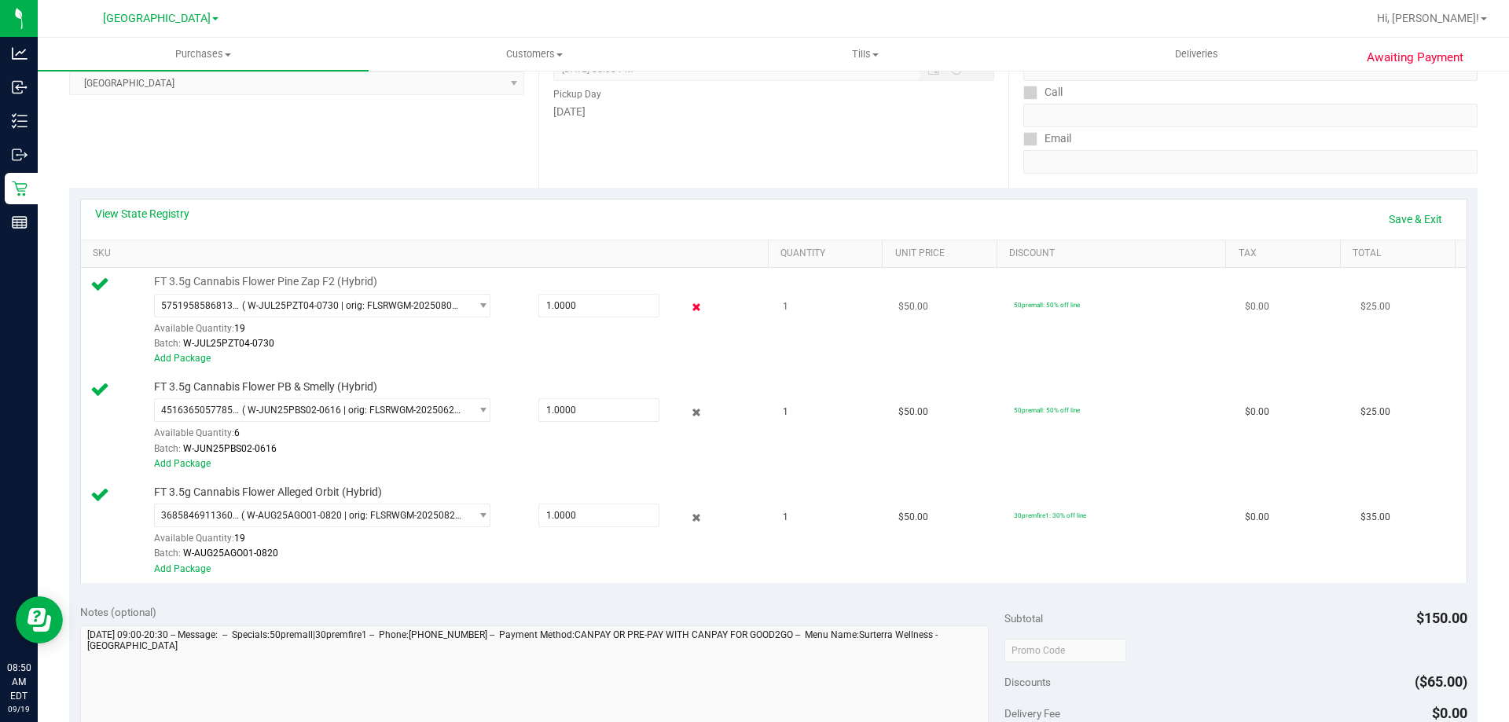
click at [688, 307] on icon at bounding box center [696, 308] width 17 height 18
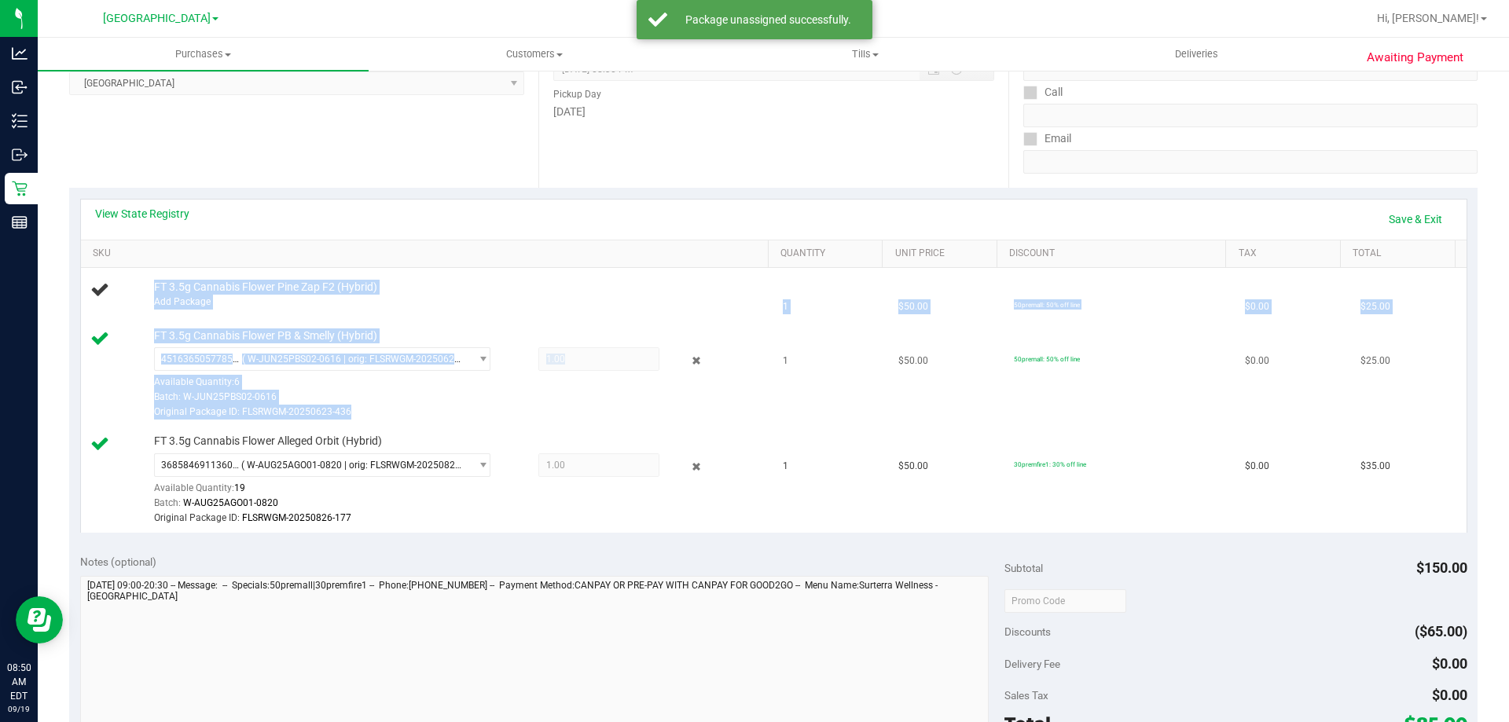
click at [689, 372] on div "4516365057785722 ( W-JUN25PBS02-0616 | orig: FLSRWGM-20250623-436 ) 45163650577…" at bounding box center [457, 383] width 607 height 73
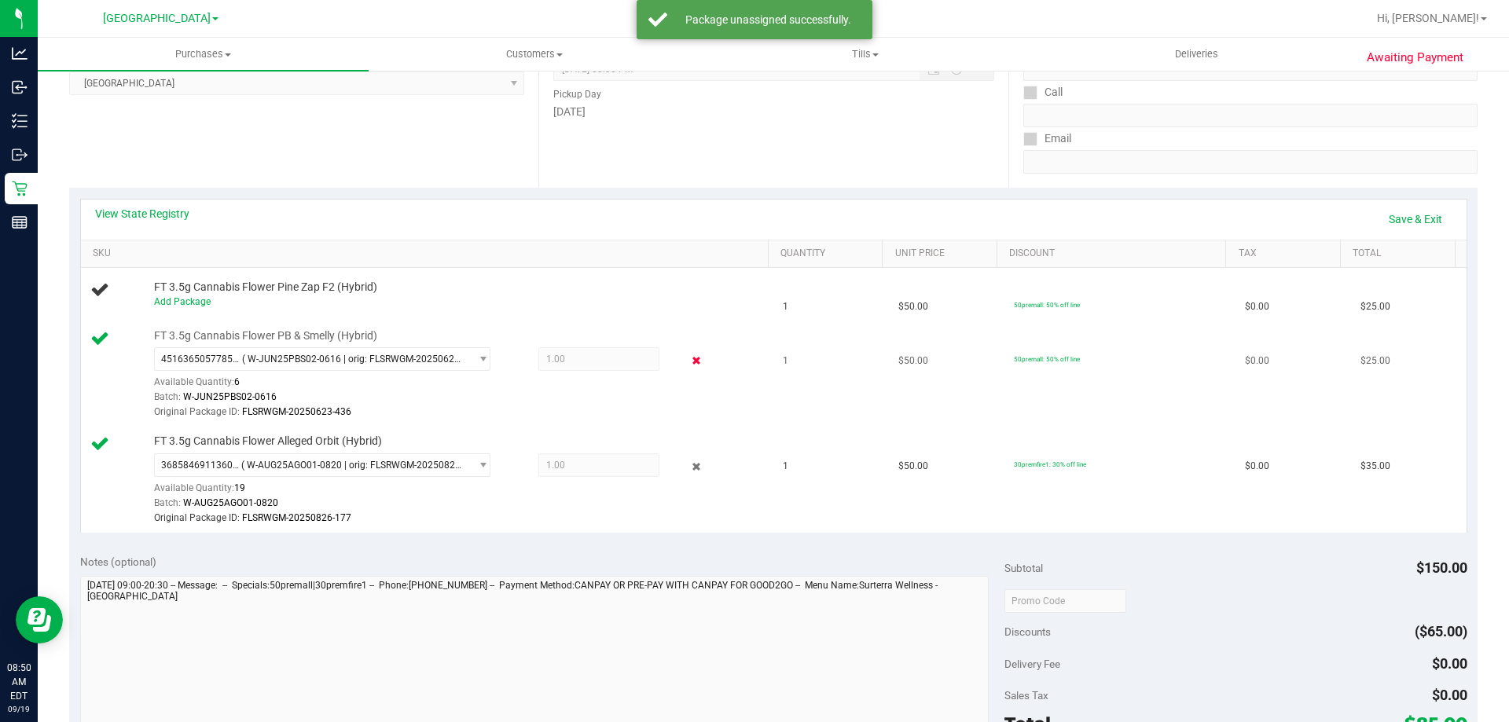
click at [688, 361] on icon at bounding box center [696, 361] width 17 height 18
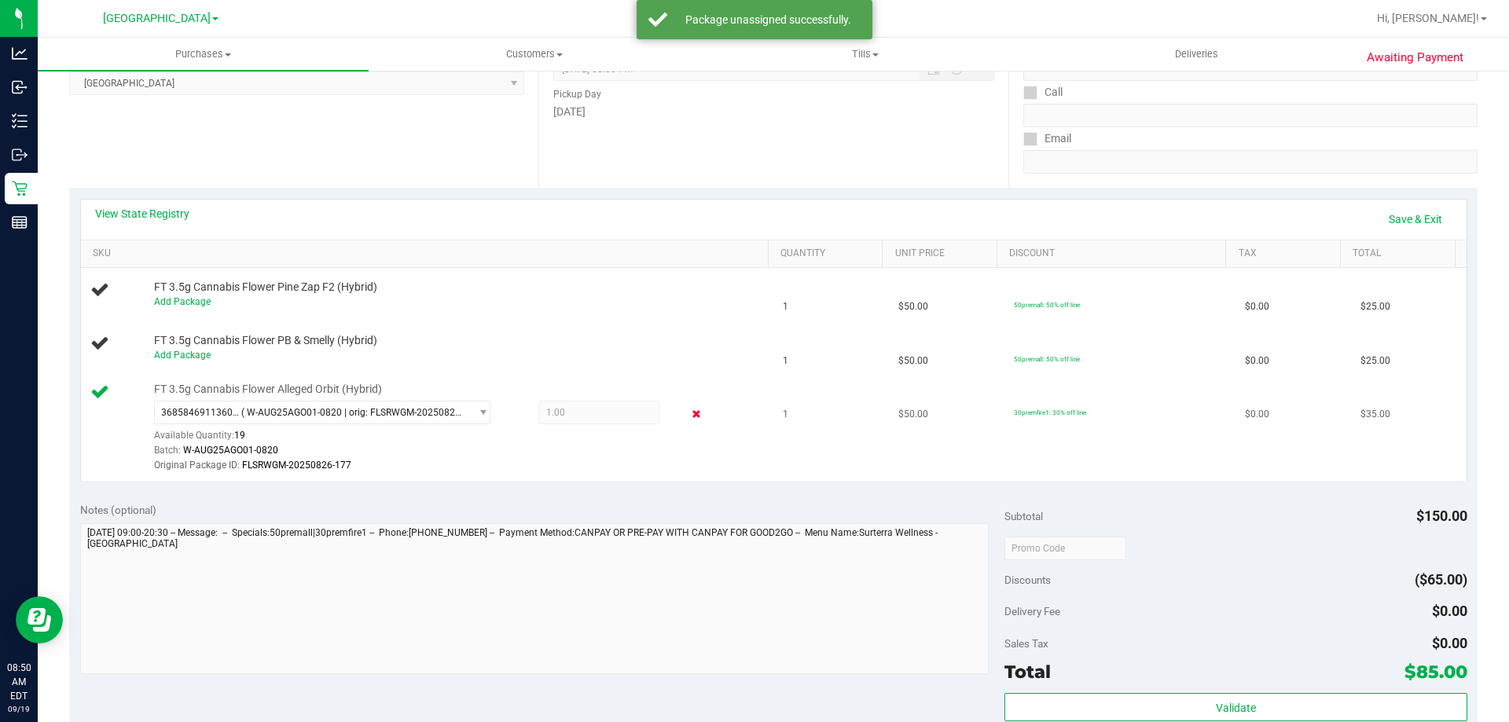
click at [690, 422] on icon at bounding box center [696, 415] width 17 height 18
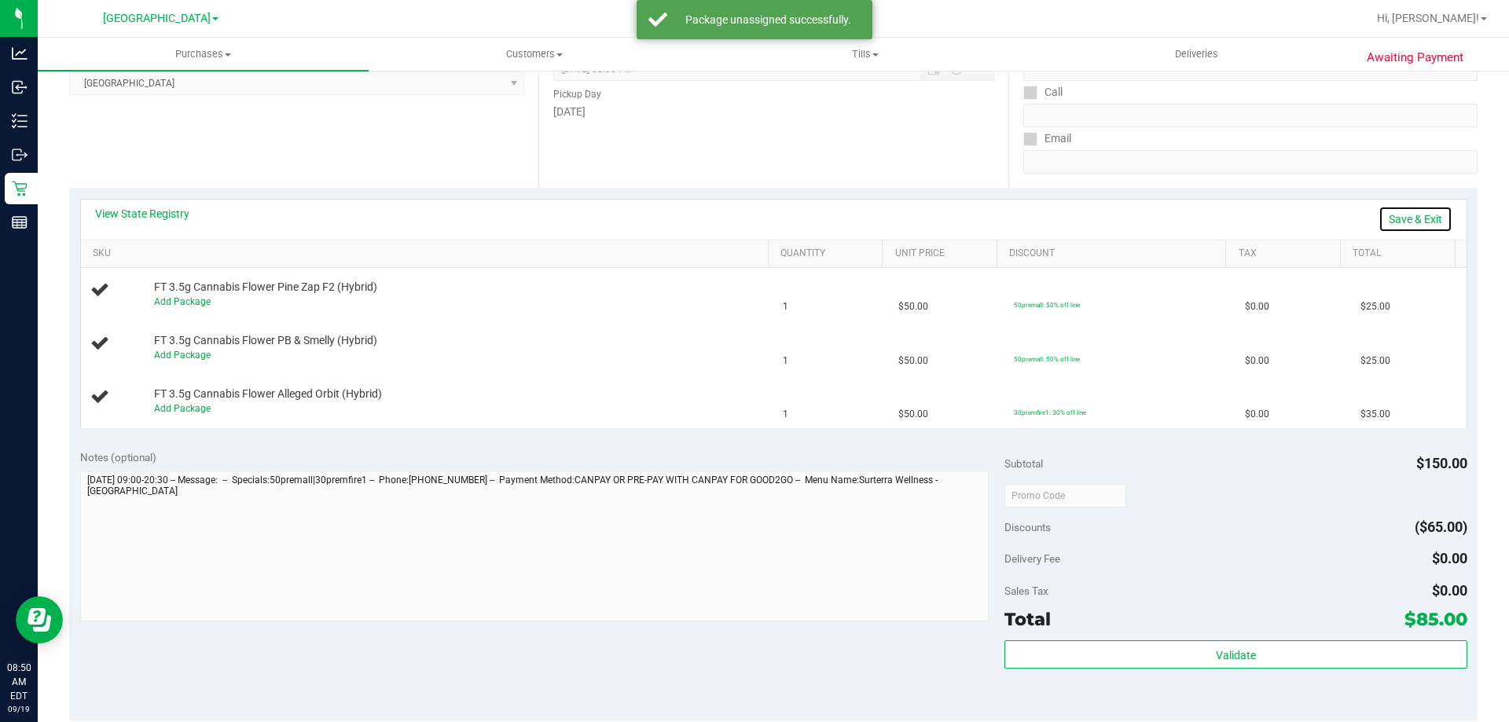
click at [1418, 215] on link "Save & Exit" at bounding box center [1415, 219] width 74 height 27
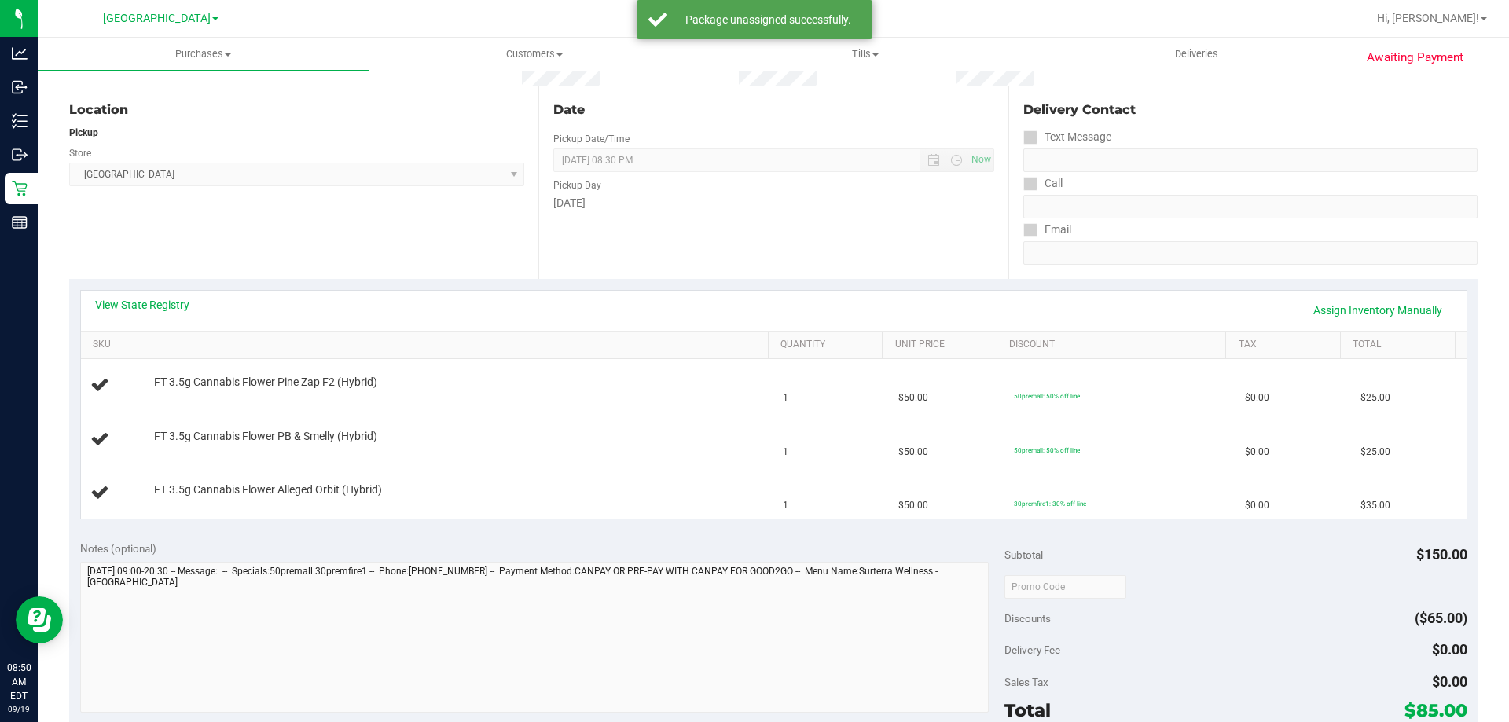
scroll to position [0, 0]
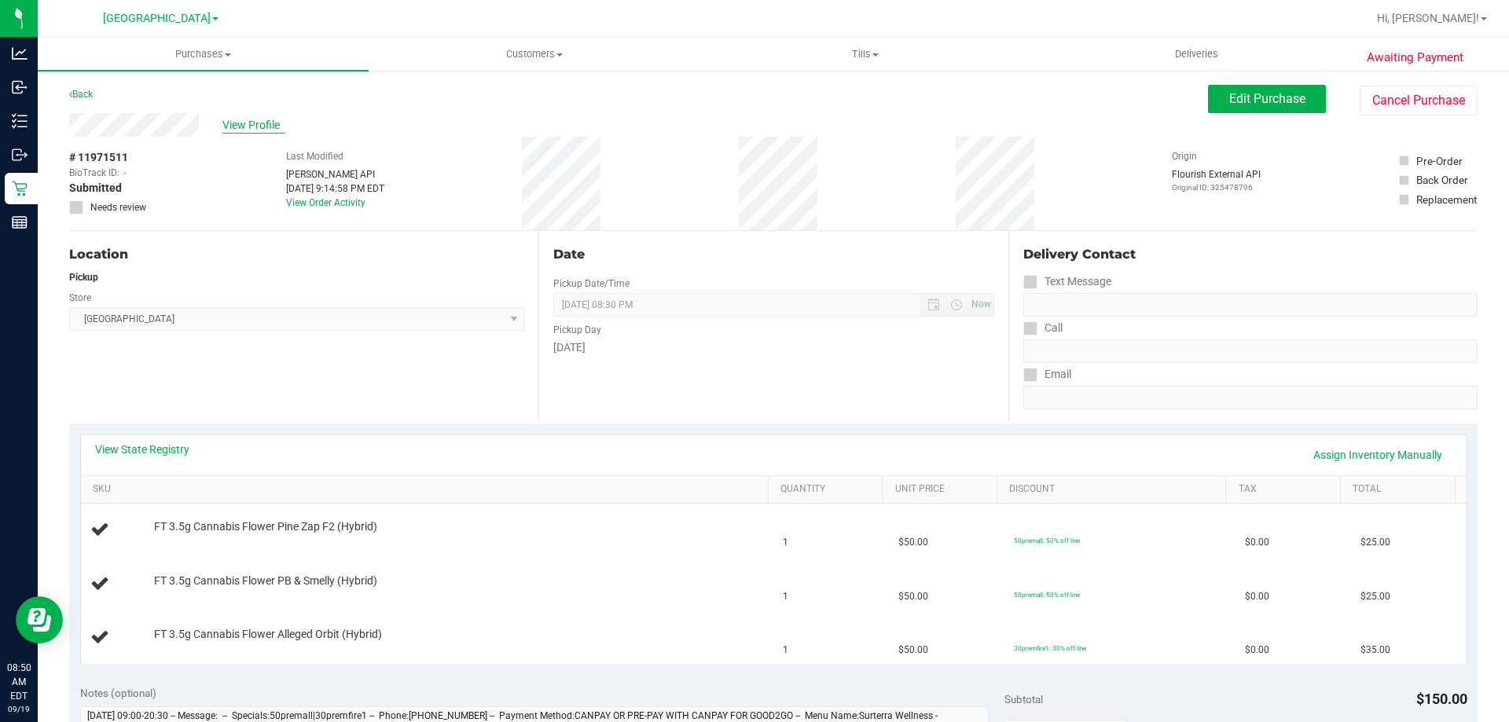
click at [241, 131] on span "View Profile" at bounding box center [253, 125] width 63 height 17
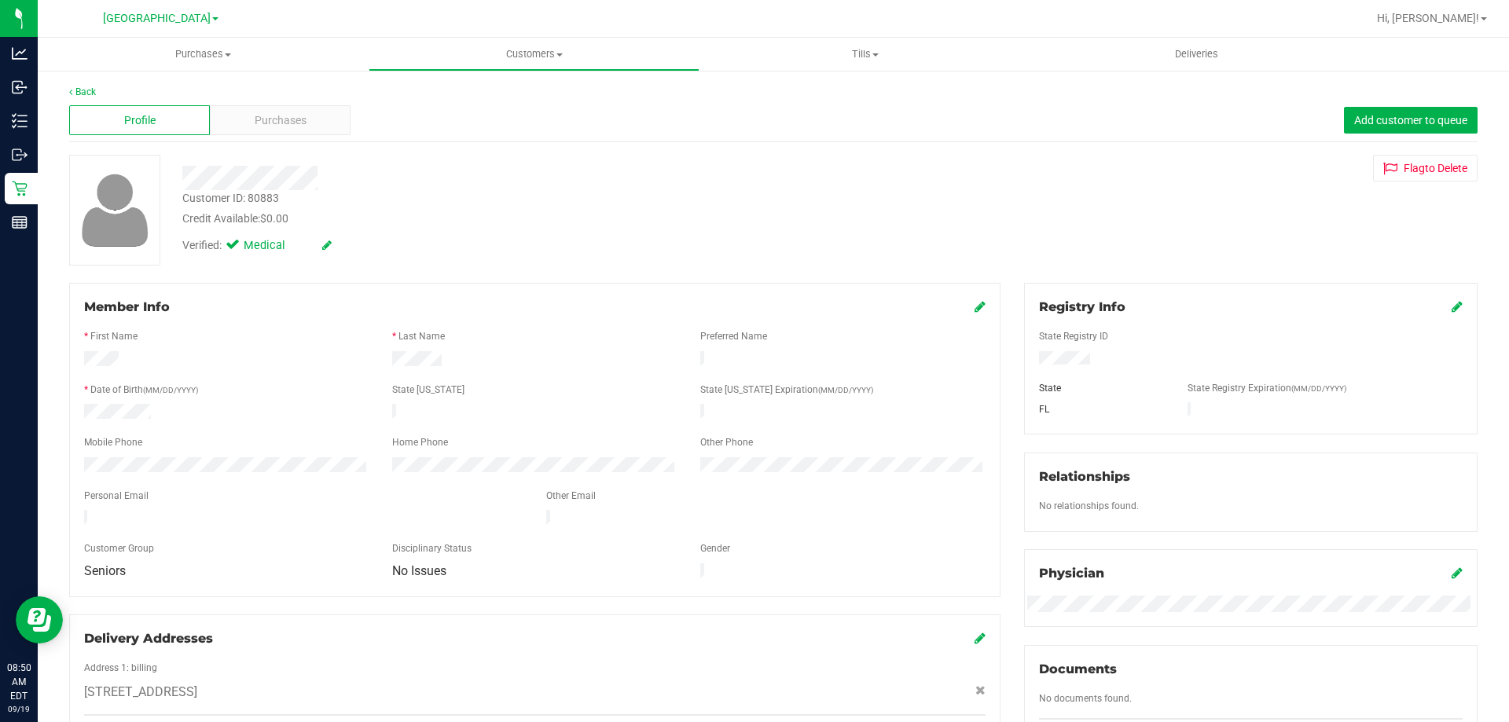
click at [266, 199] on div "Customer ID: 80883" at bounding box center [230, 198] width 97 height 17
copy div "80883"
drag, startPoint x: 481, startPoint y: 202, endPoint x: 172, endPoint y: 72, distance: 335.3
click at [481, 202] on div "Customer ID: 80883 Credit Available: $0.00" at bounding box center [529, 208] width 716 height 37
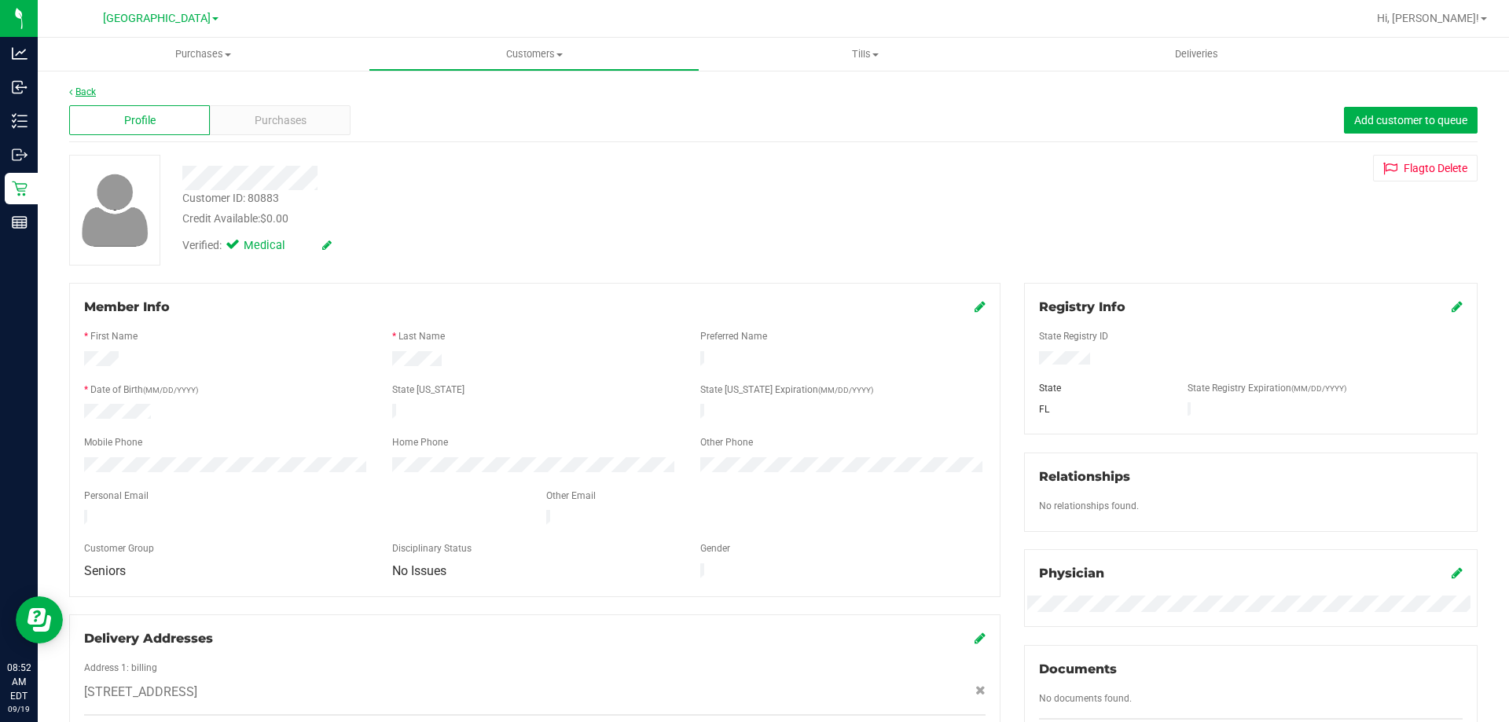
click at [81, 88] on link "Back" at bounding box center [82, 91] width 27 height 11
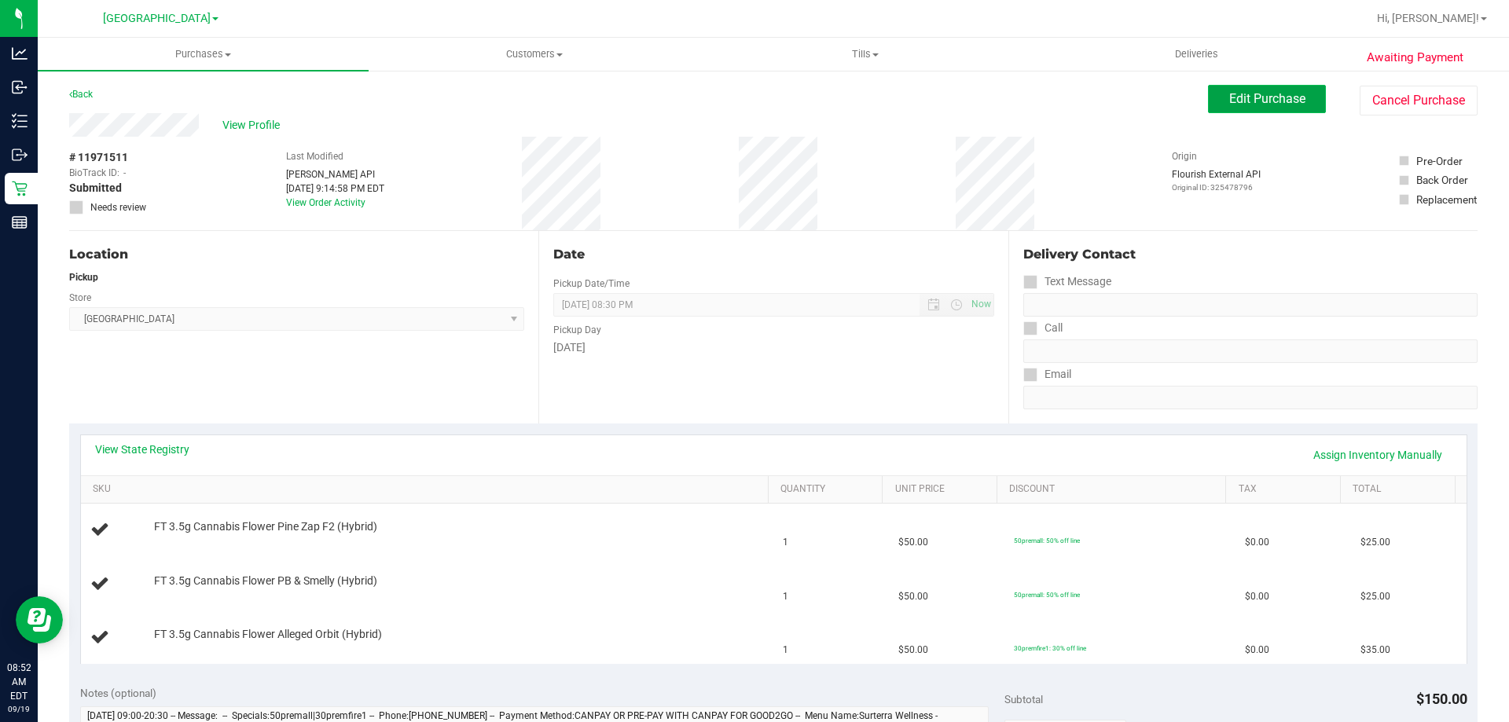
click at [1248, 94] on span "Edit Purchase" at bounding box center [1267, 98] width 76 height 15
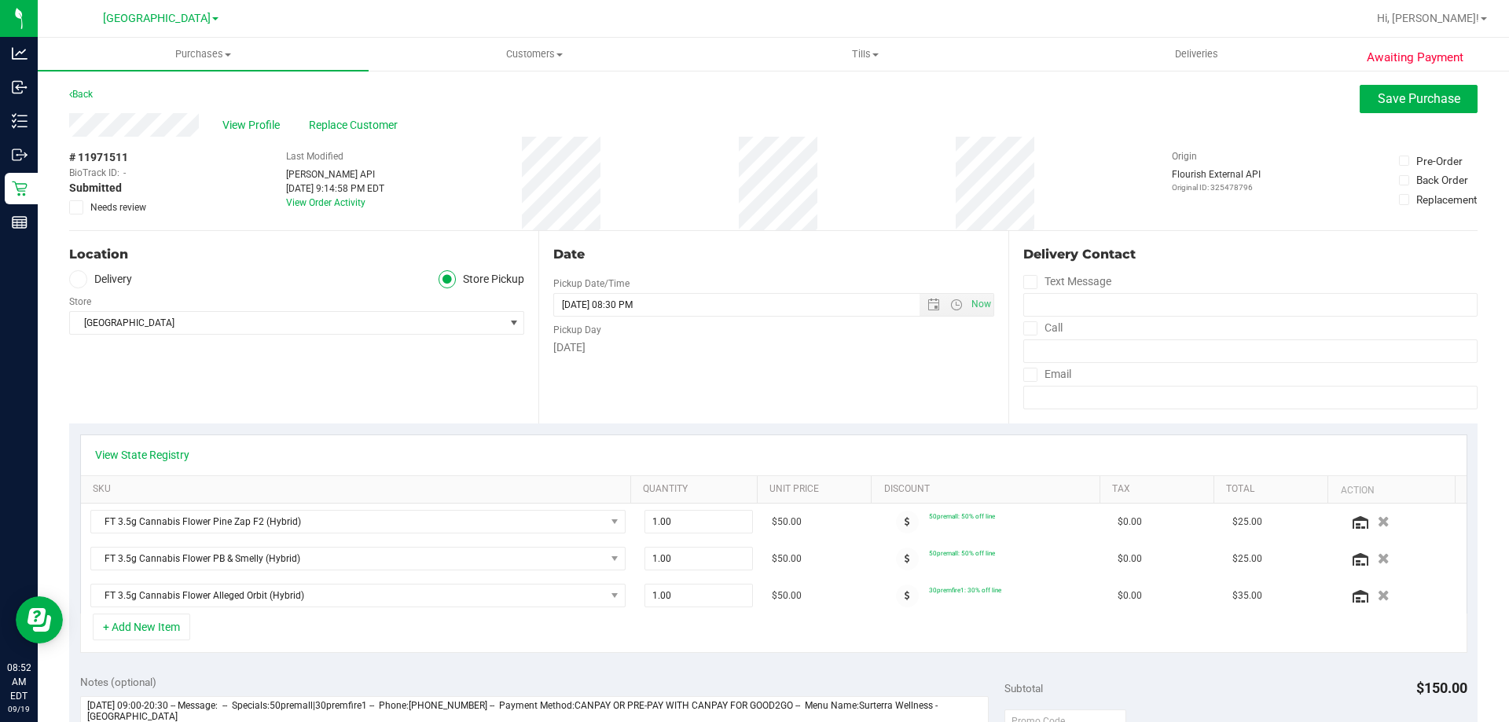
click at [68, 200] on div "Awaiting Payment Back Save Purchase View Profile Replace Customer # 11971511 Bi…" at bounding box center [773, 706] width 1471 height 1275
click at [71, 209] on span at bounding box center [76, 207] width 14 height 14
click at [0, 0] on input "Needs review" at bounding box center [0, 0] width 0 height 0
click at [1385, 90] on button "Save Purchase" at bounding box center [1419, 99] width 118 height 28
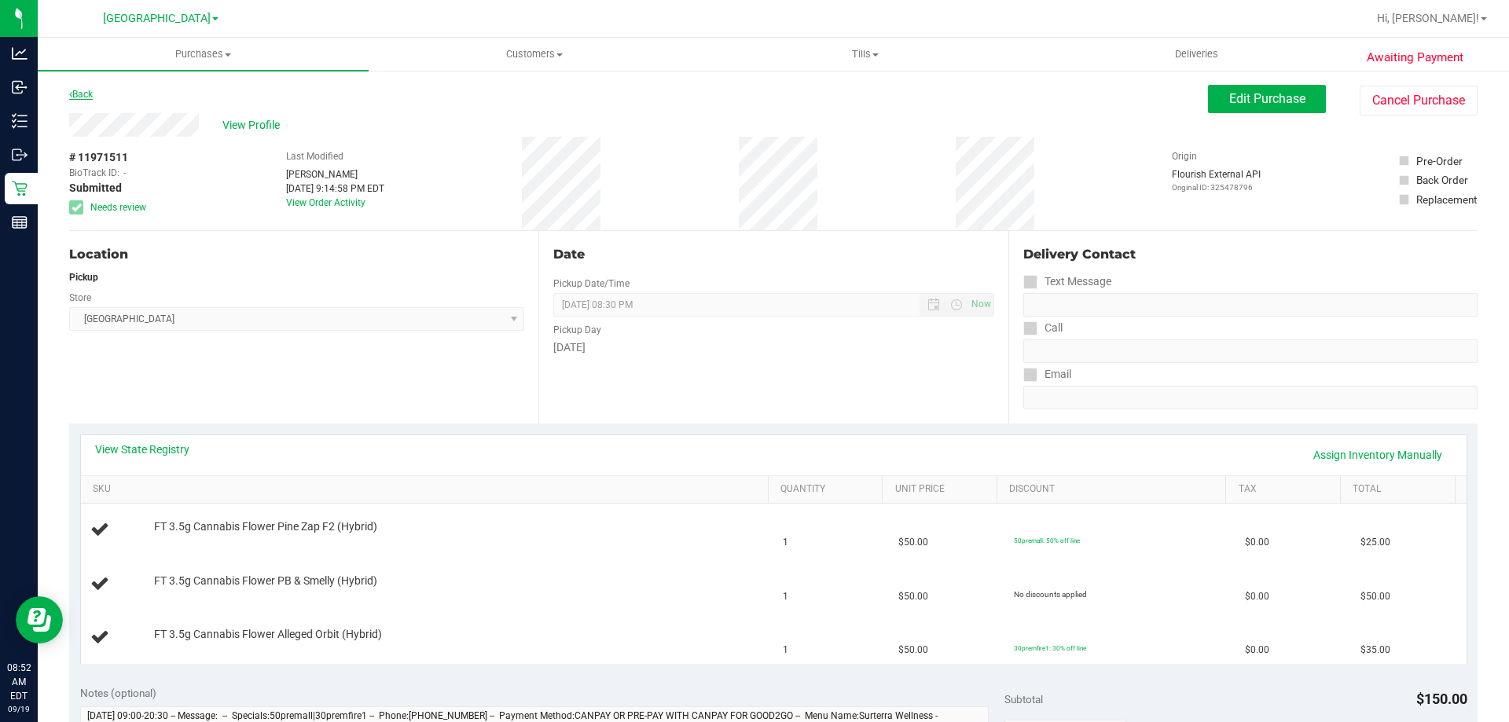
click at [75, 93] on link "Back" at bounding box center [81, 94] width 24 height 11
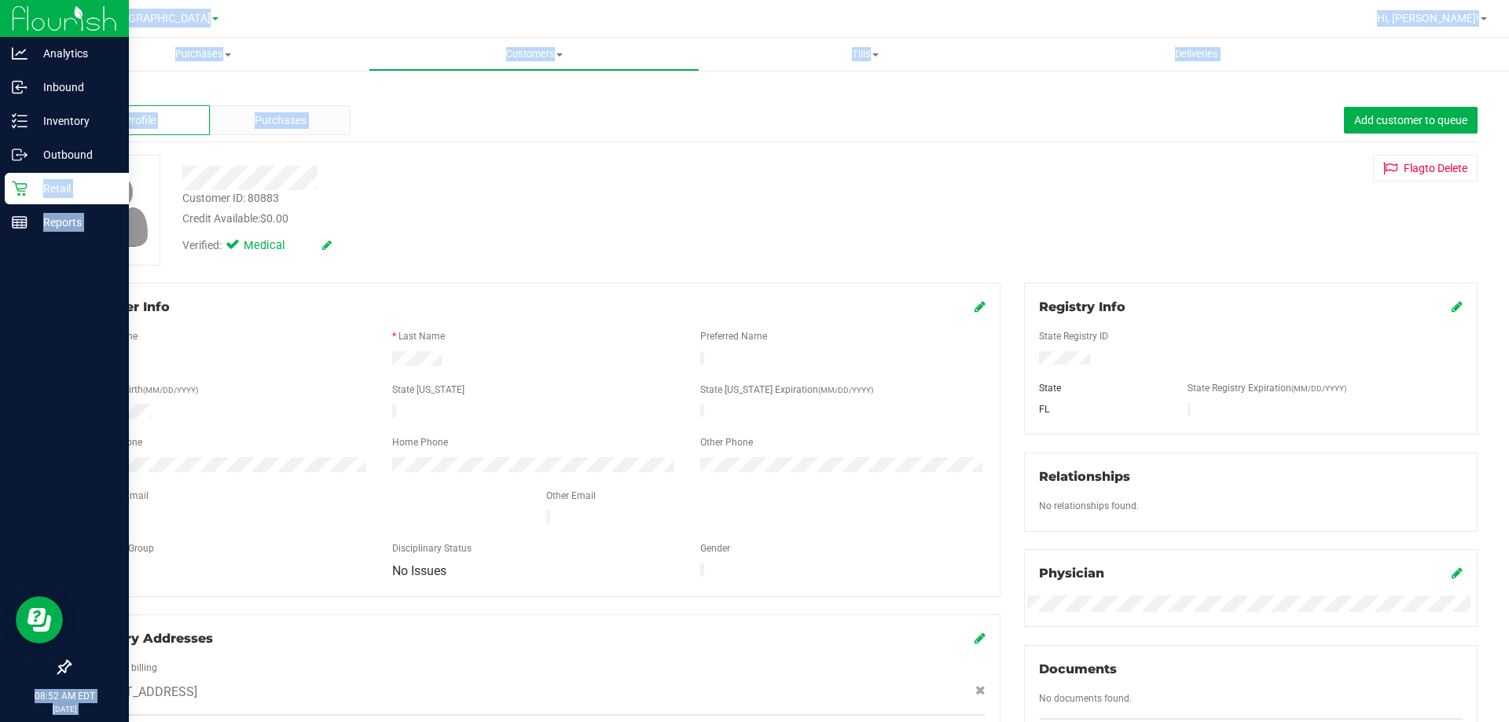
drag, startPoint x: 39, startPoint y: 184, endPoint x: 31, endPoint y: 186, distance: 9.0
click at [31, 186] on div "Analytics Inbound Inventory Outbound Retail Reports 08:52 AM EDT [DATE] 09/19 […" at bounding box center [754, 361] width 1509 height 722
click at [31, 186] on p "Retail" at bounding box center [75, 188] width 94 height 19
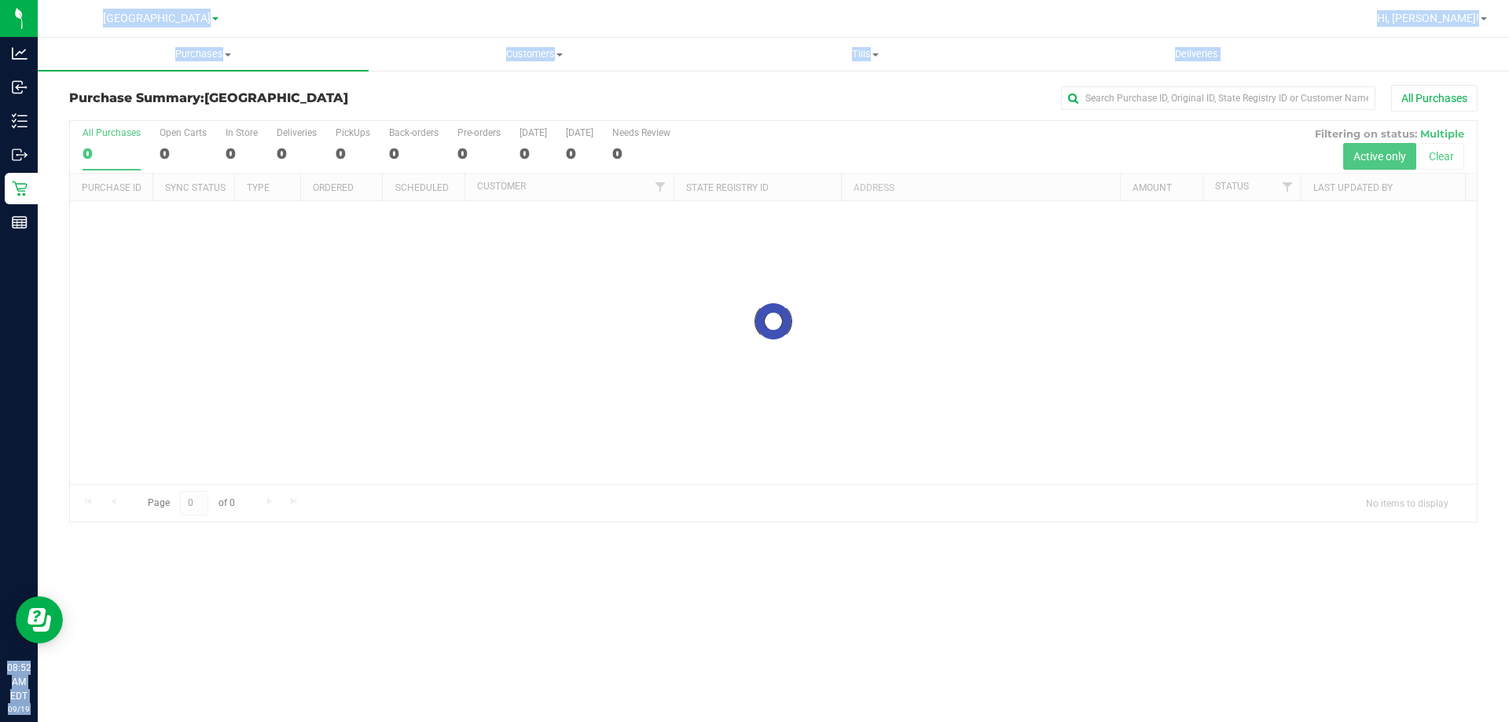
click at [733, 122] on div at bounding box center [773, 321] width 1407 height 401
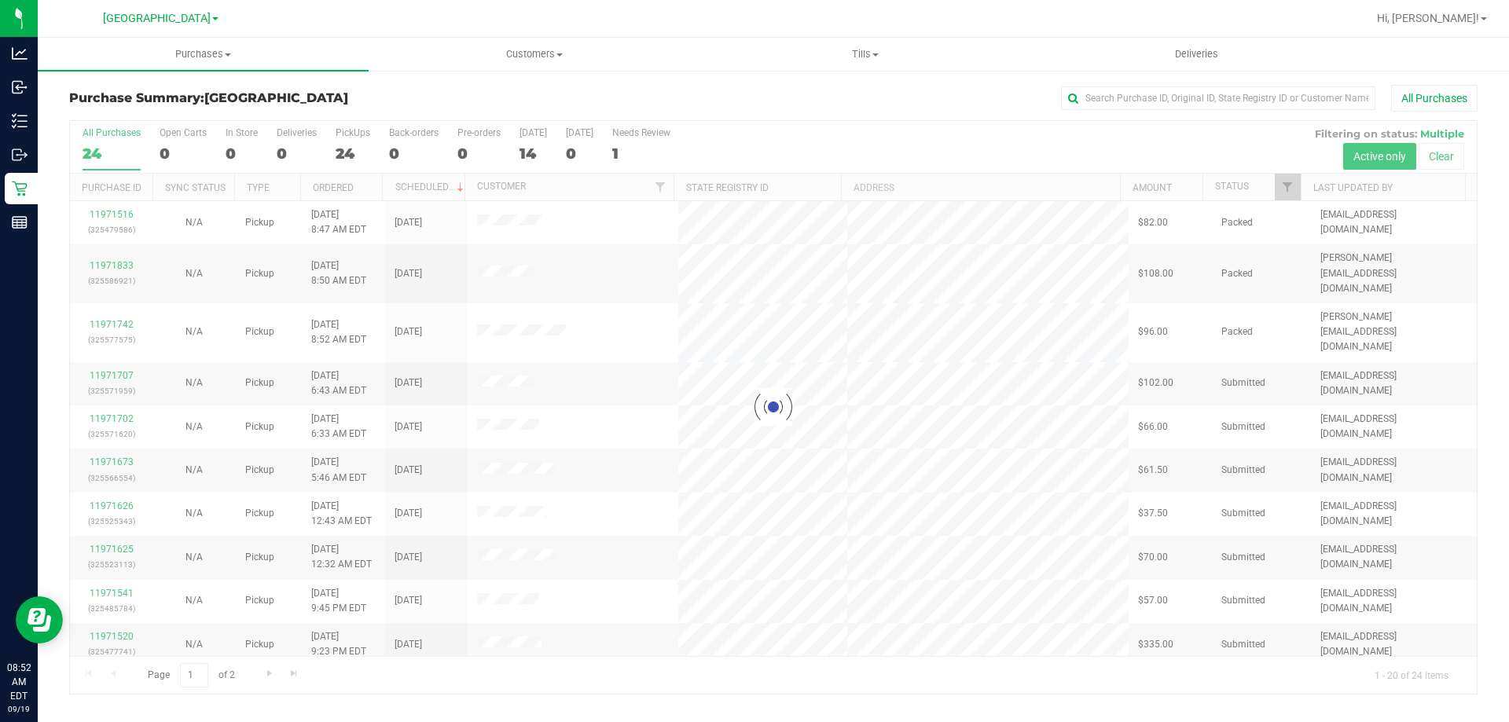
click at [764, 111] on div "All Purchases" at bounding box center [1007, 98] width 939 height 27
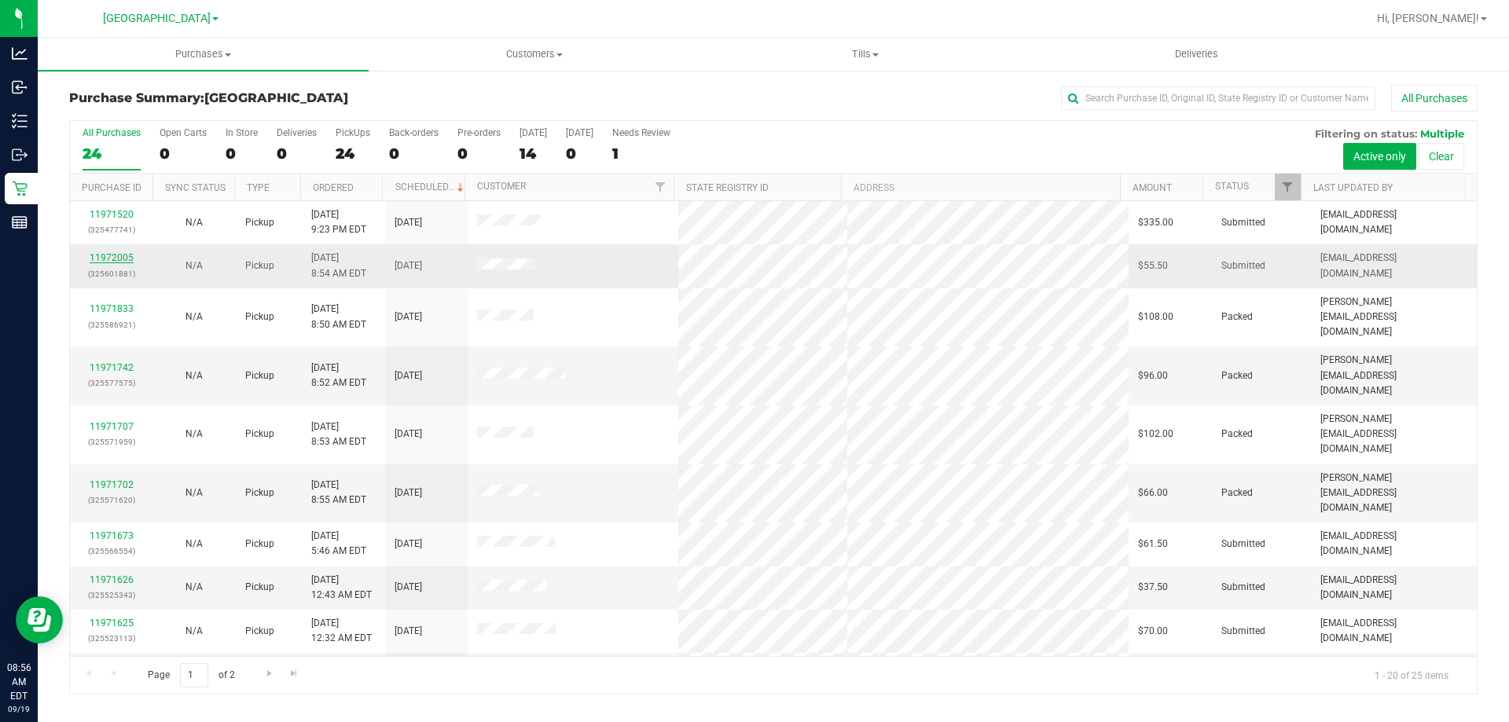
click at [97, 253] on link "11972005" at bounding box center [112, 257] width 44 height 11
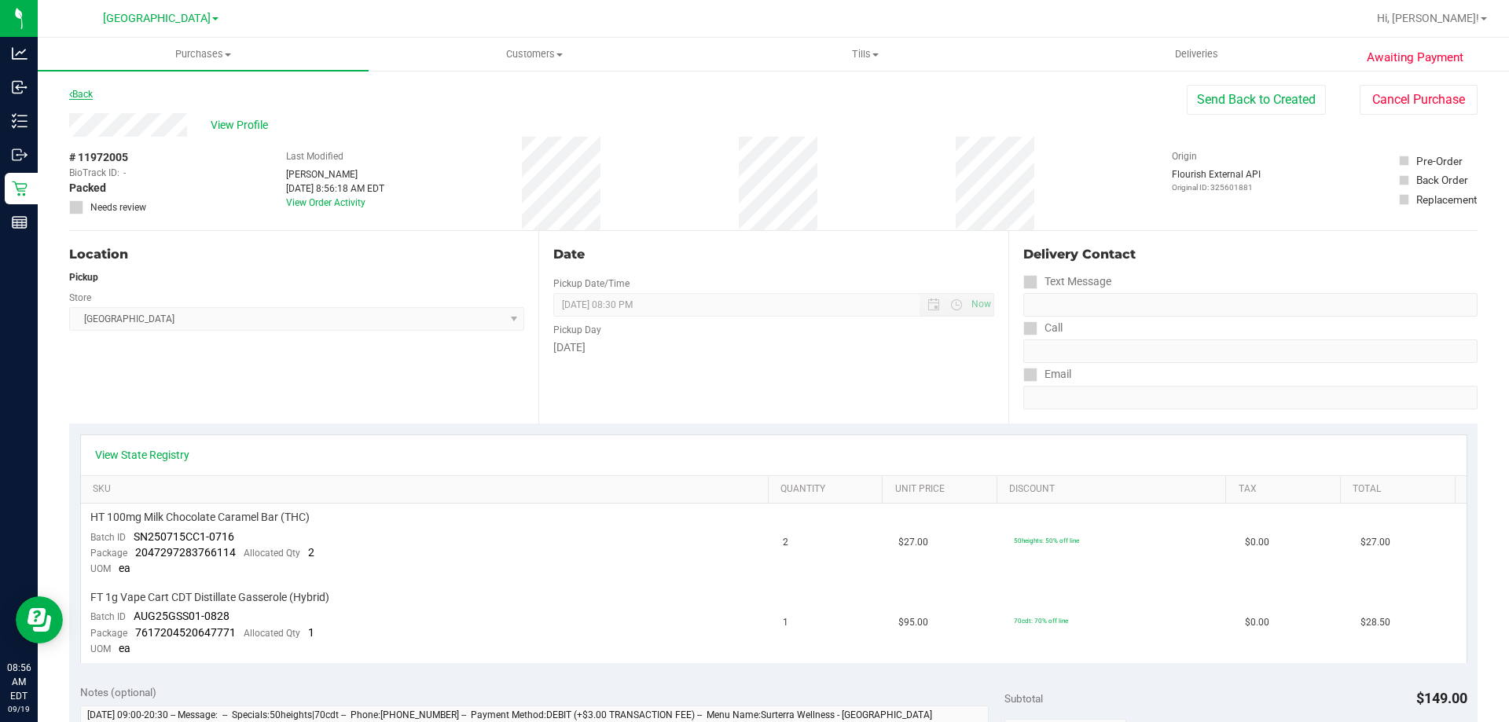
click at [77, 94] on link "Back" at bounding box center [81, 94] width 24 height 11
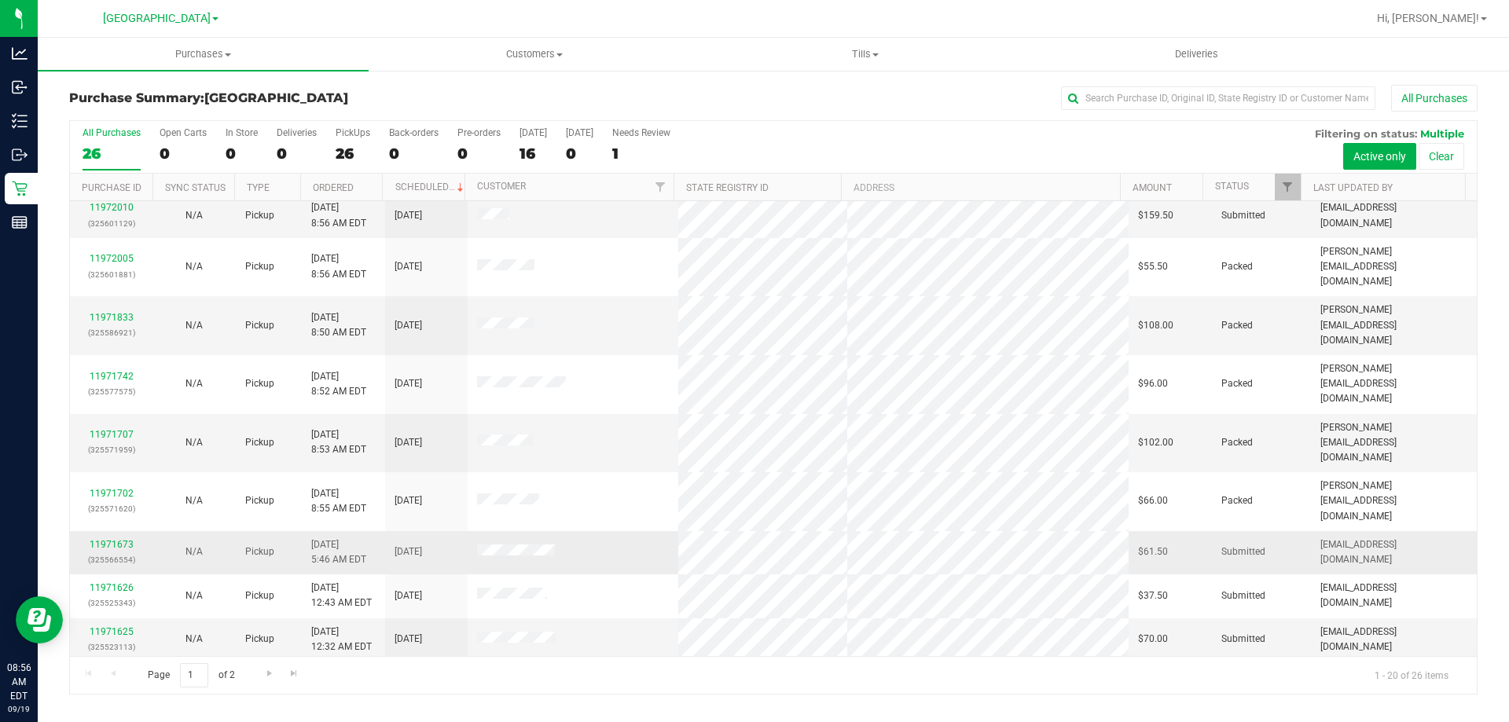
scroll to position [79, 0]
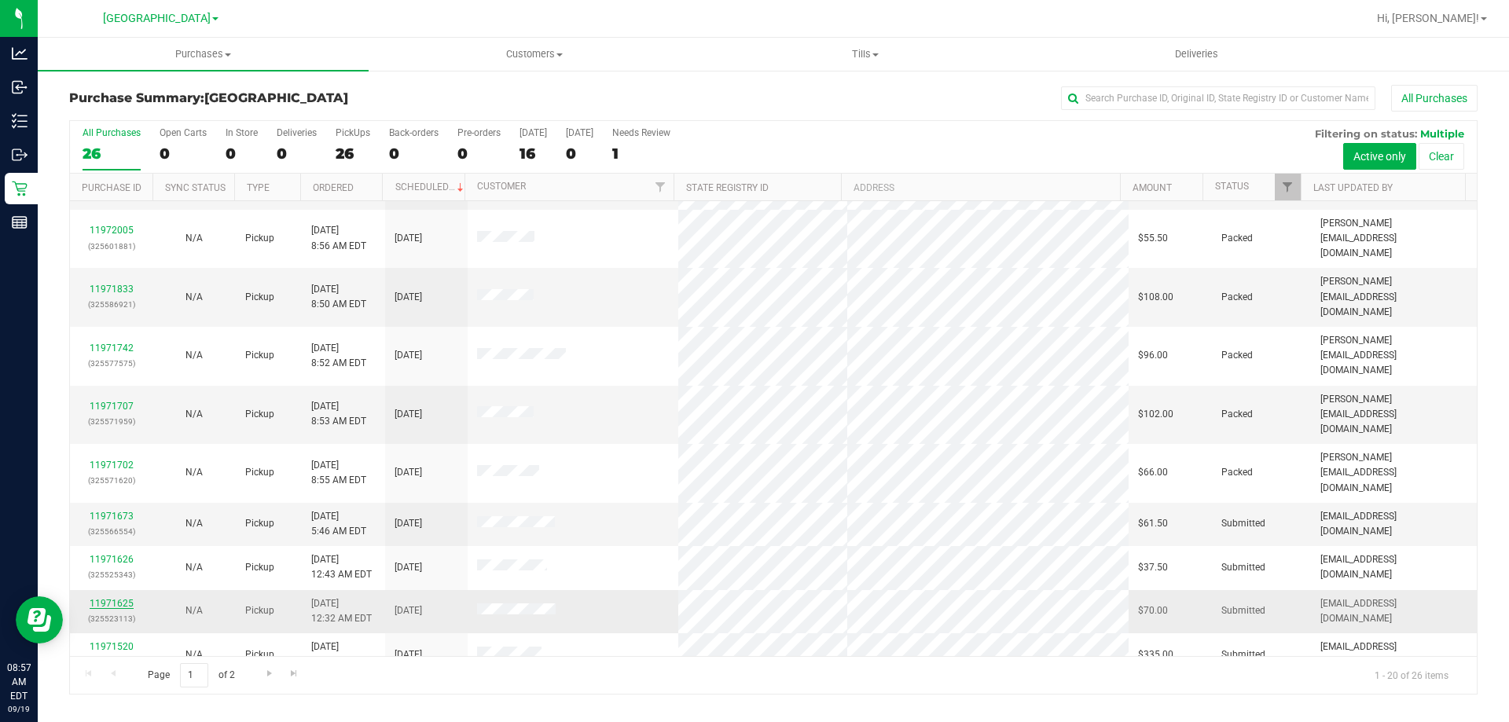
click at [124, 598] on link "11971625" at bounding box center [112, 603] width 44 height 11
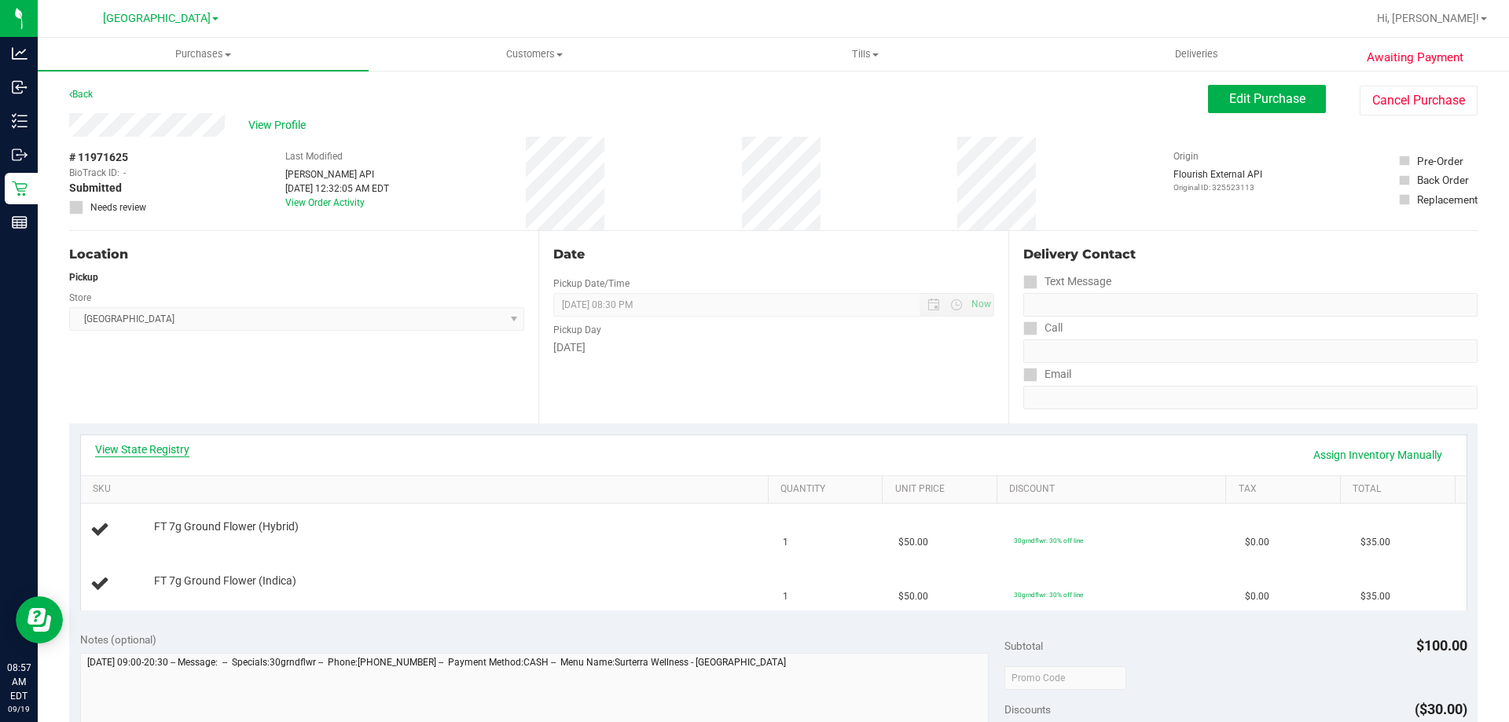
click at [141, 442] on link "View State Registry" at bounding box center [142, 450] width 94 height 16
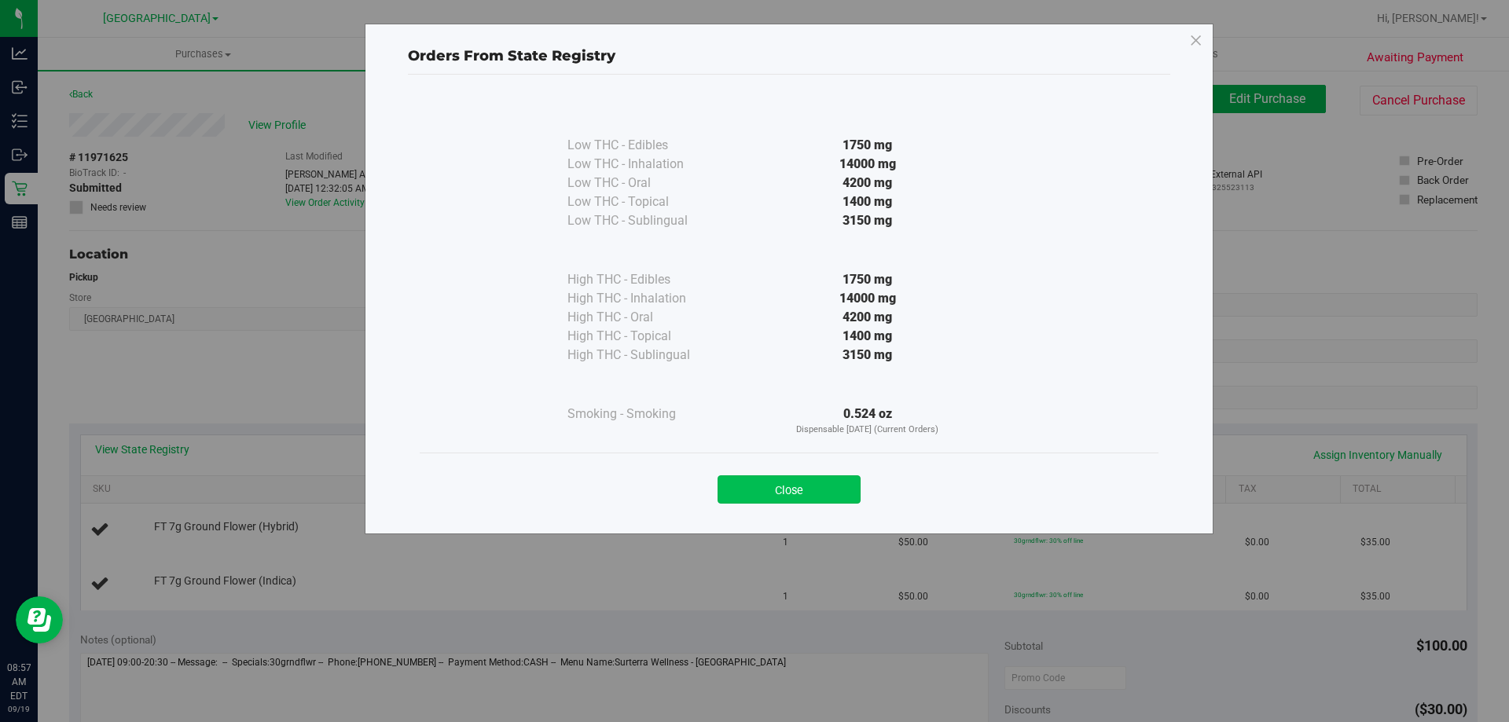
click at [827, 499] on button "Close" at bounding box center [788, 489] width 143 height 28
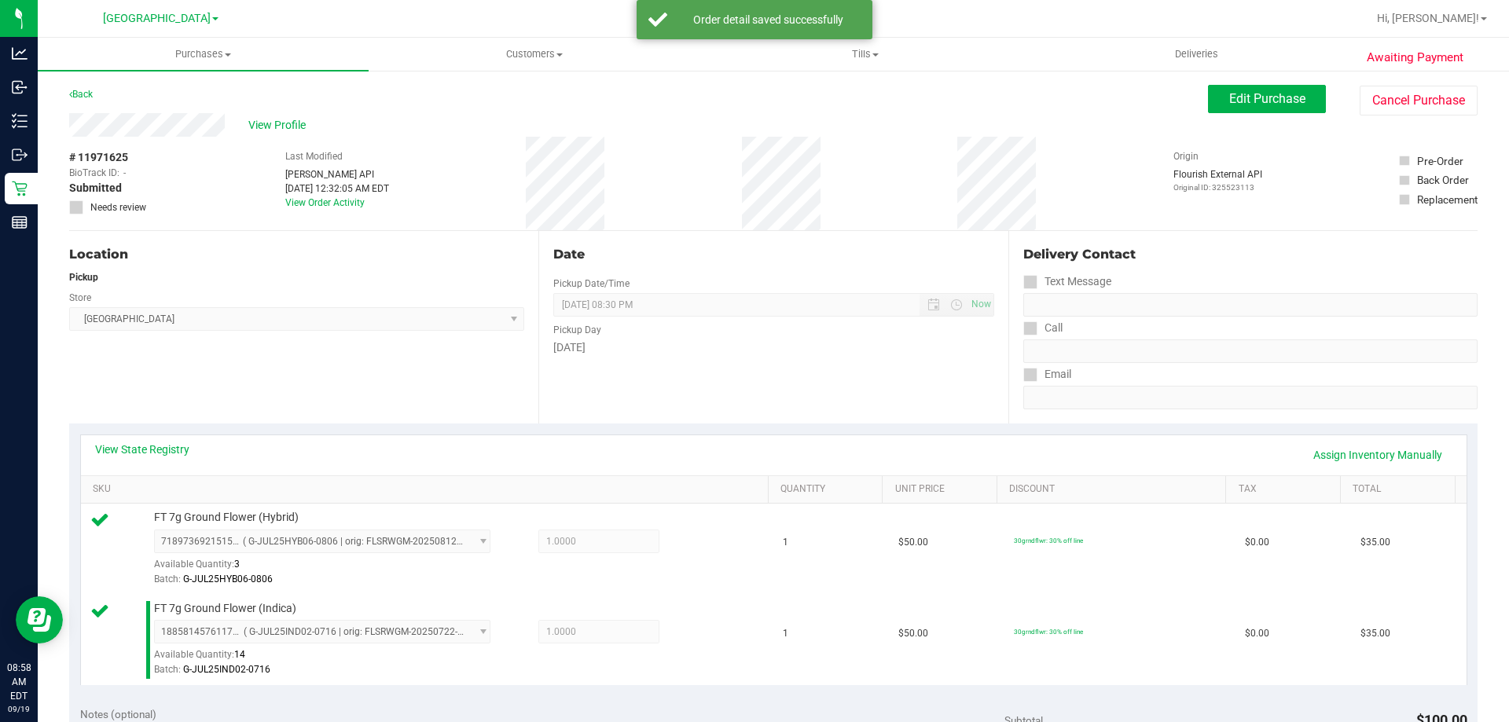
scroll to position [236, 0]
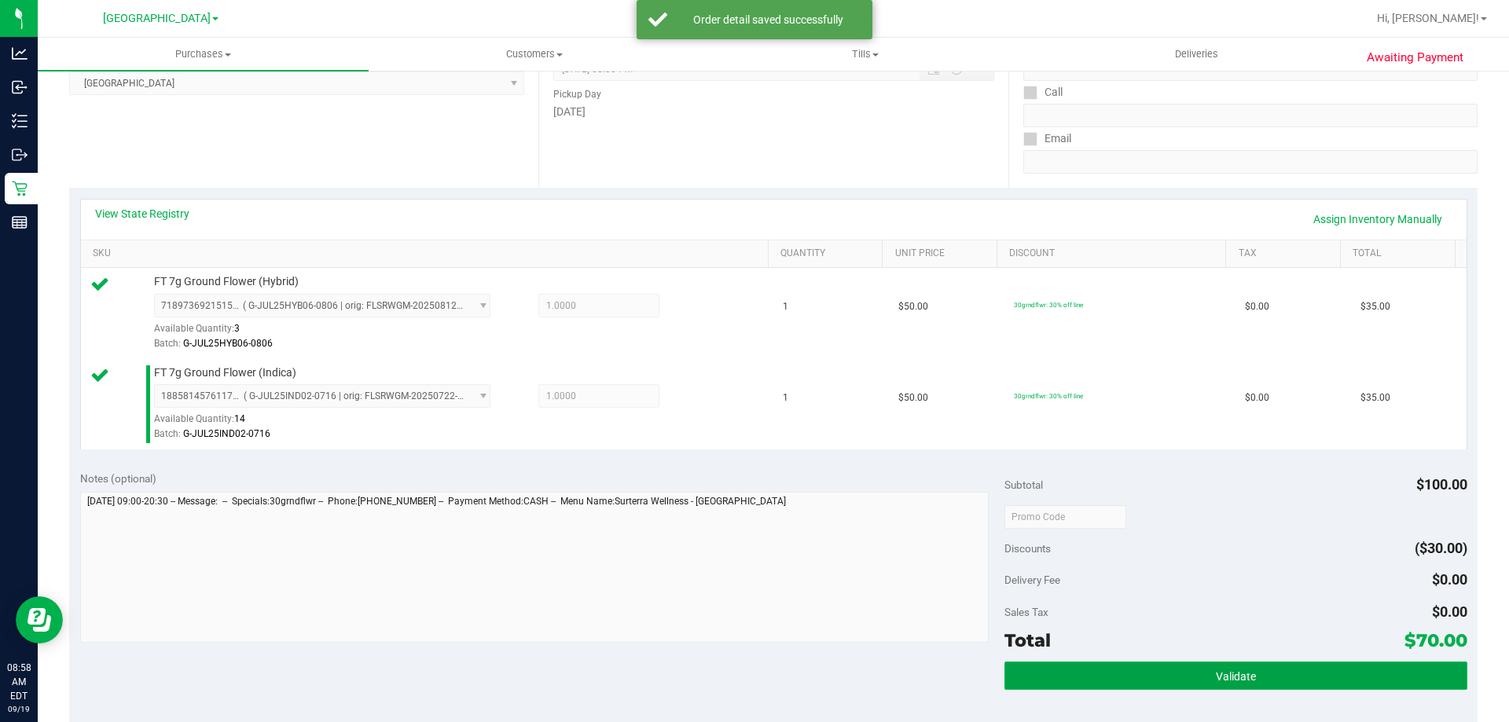
click at [1202, 671] on button "Validate" at bounding box center [1235, 676] width 462 height 28
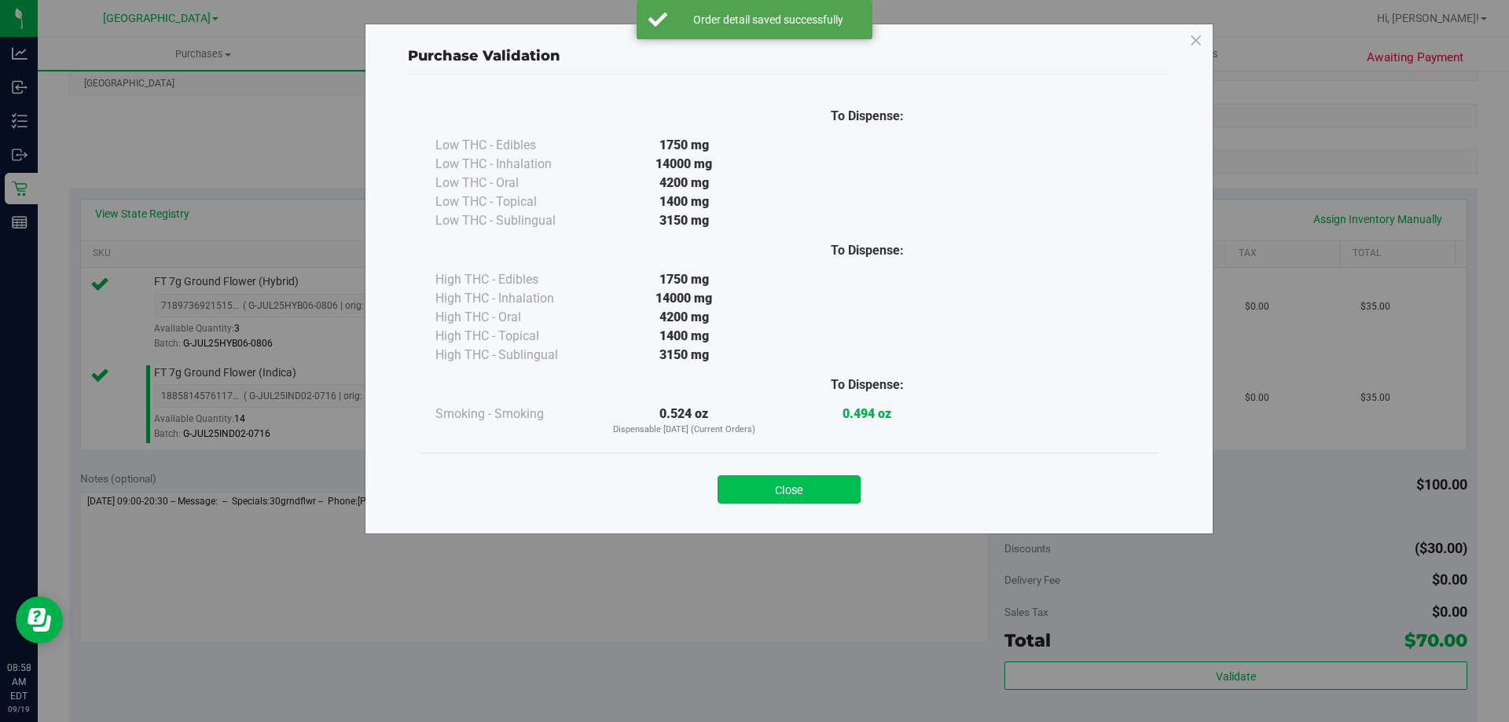
click at [798, 486] on button "Close" at bounding box center [788, 489] width 143 height 28
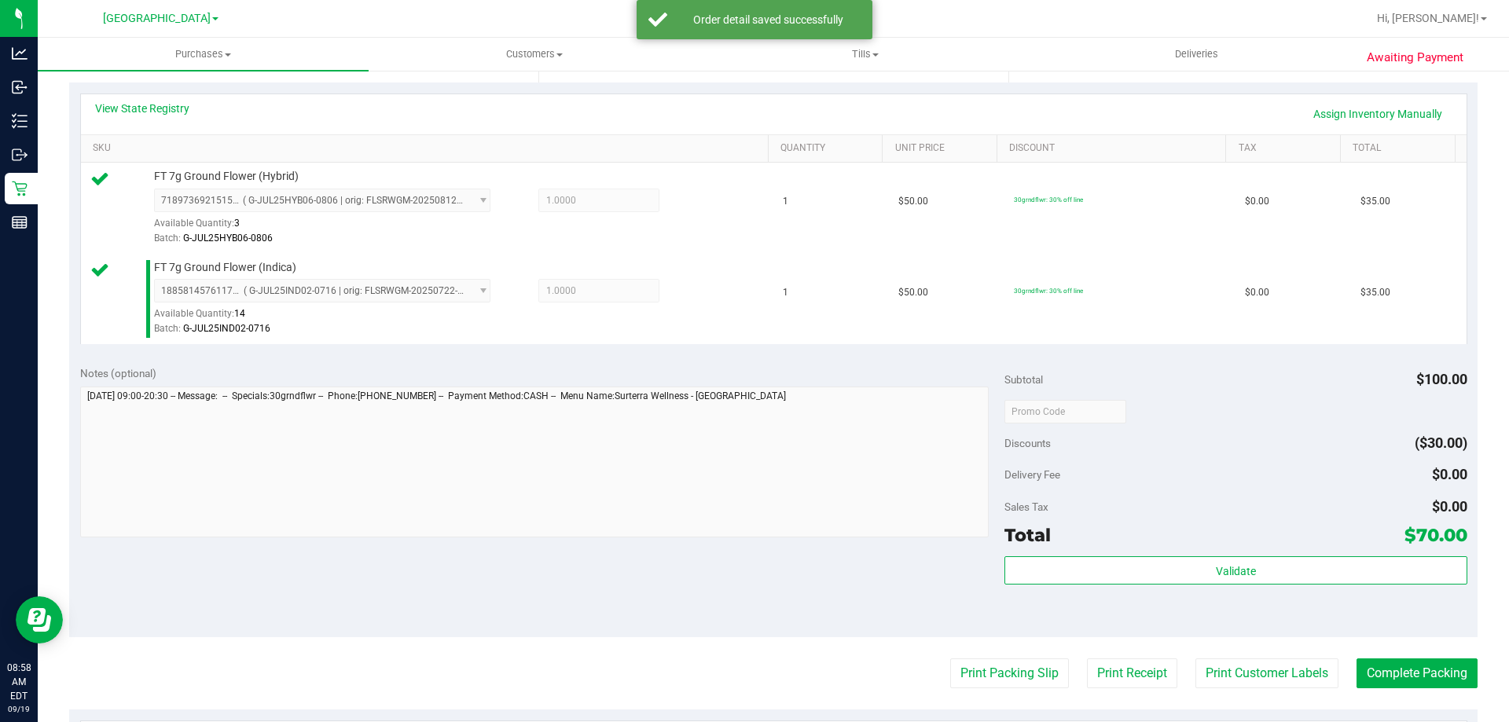
scroll to position [629, 0]
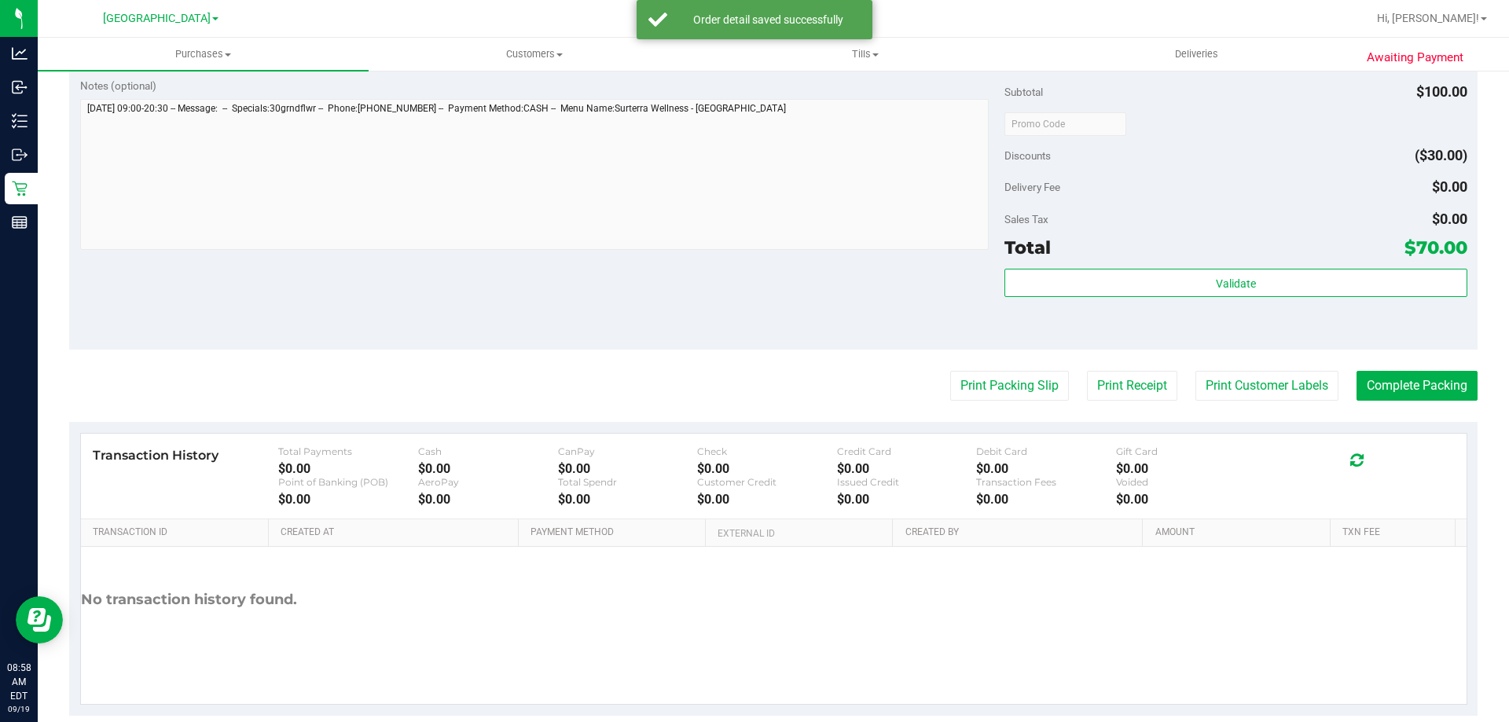
click at [1028, 402] on purchase-details "Back Edit Purchase Cancel Purchase View Profile # 11971625 BioTrack ID: - Submi…" at bounding box center [773, 86] width 1408 height 1260
click at [1028, 396] on button "Print Packing Slip" at bounding box center [1009, 386] width 119 height 30
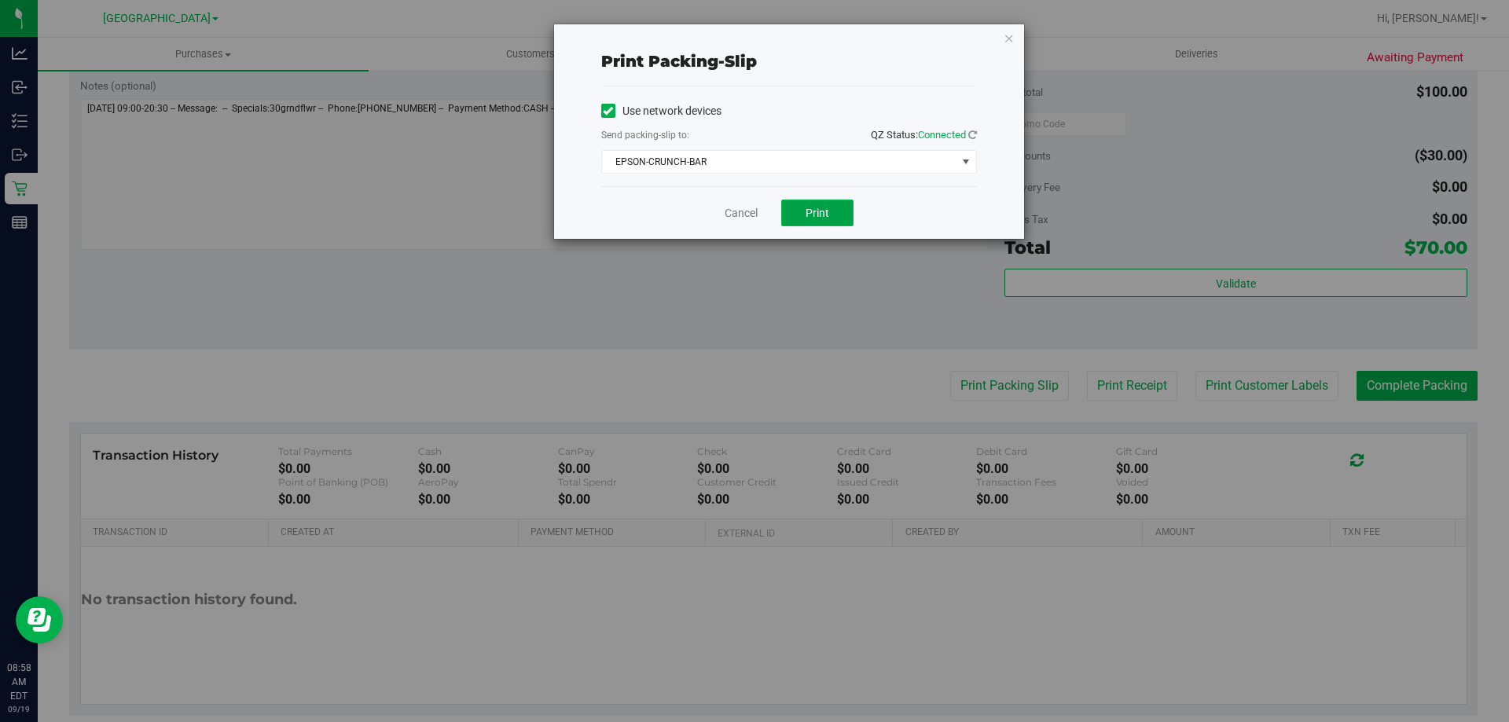
click at [819, 221] on button "Print" at bounding box center [817, 213] width 72 height 27
click at [1011, 30] on icon "button" at bounding box center [1009, 37] width 11 height 19
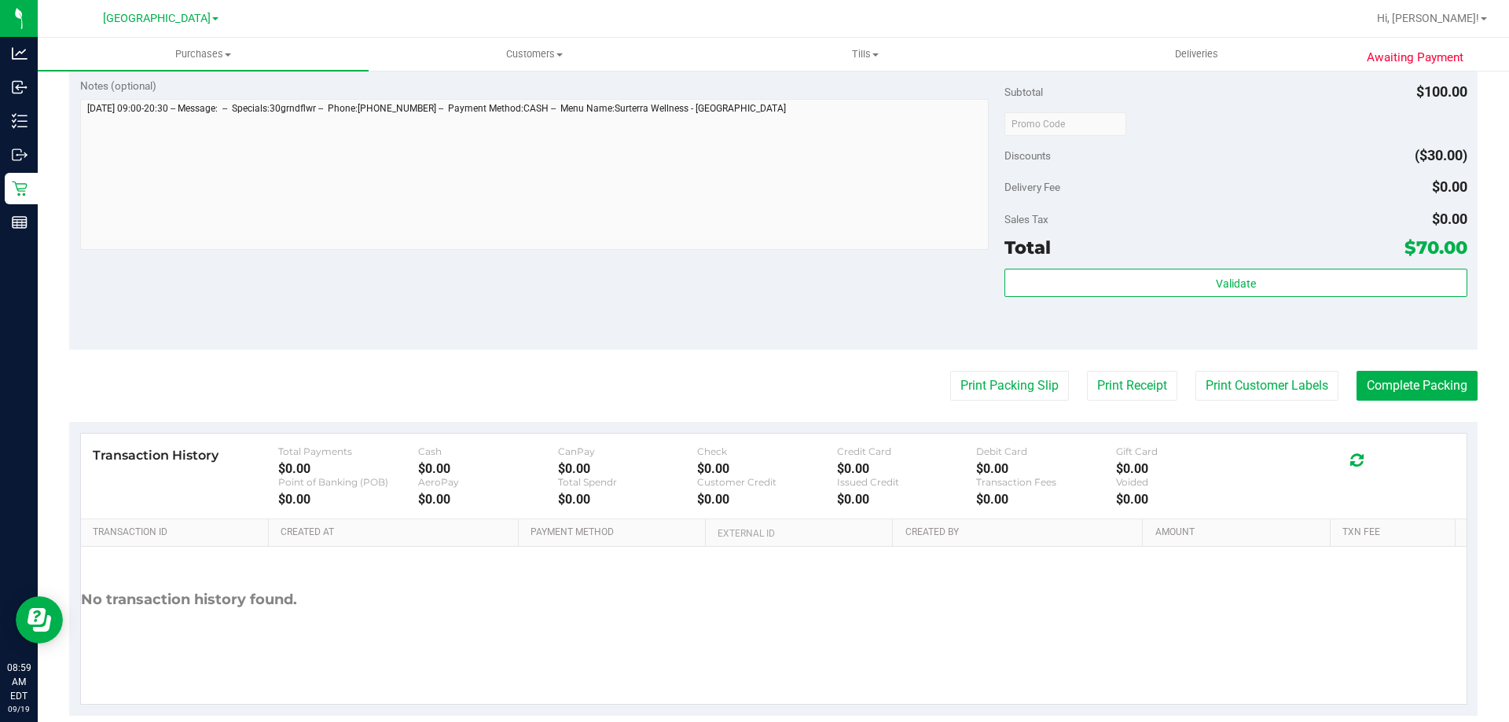
click at [1407, 404] on purchase-details "Back Edit Purchase Cancel Purchase View Profile # 11971625 BioTrack ID: - Submi…" at bounding box center [773, 86] width 1408 height 1260
click at [1407, 403] on purchase-details "Back Edit Purchase Cancel Purchase View Profile # 11971625 BioTrack ID: - Submi…" at bounding box center [773, 86] width 1408 height 1260
click at [1402, 397] on button "Complete Packing" at bounding box center [1416, 386] width 121 height 30
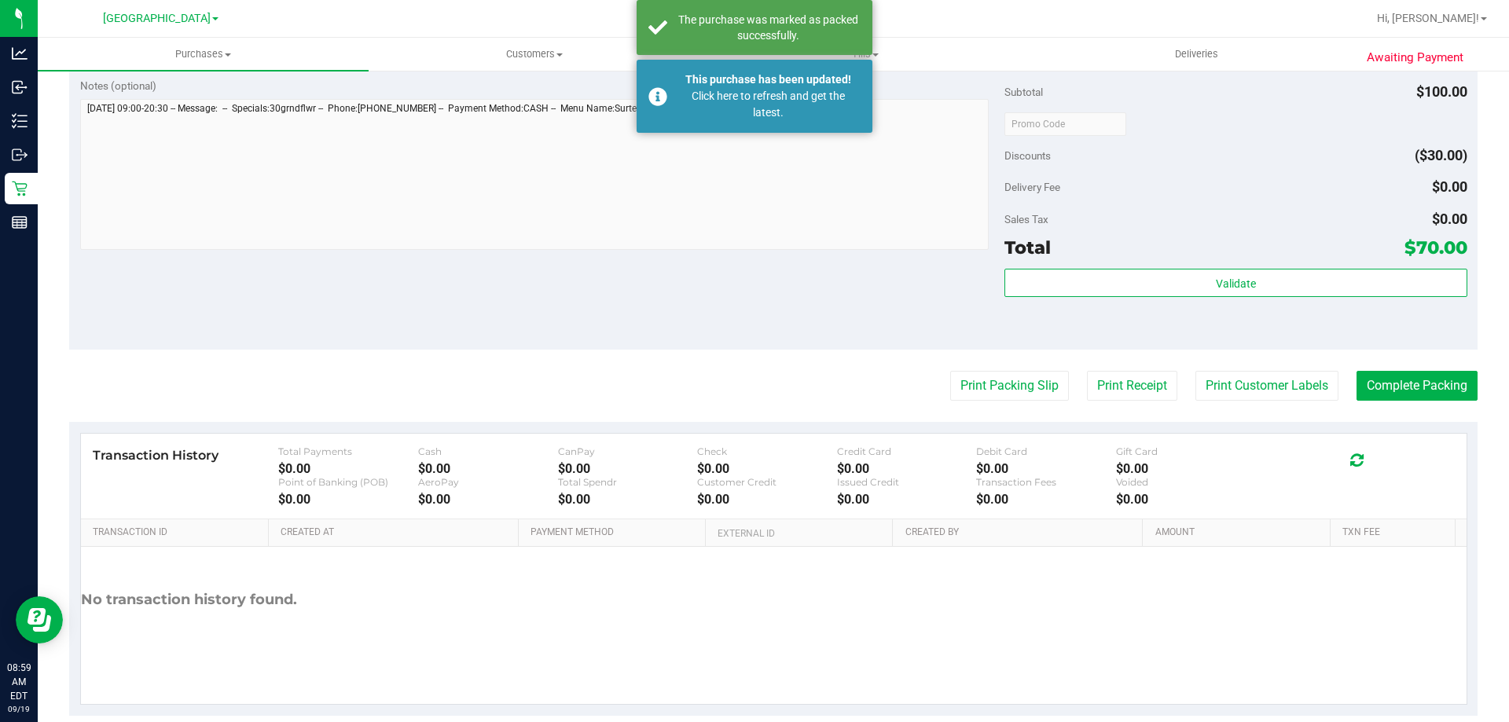
drag, startPoint x: 108, startPoint y: 2, endPoint x: 576, endPoint y: 298, distance: 553.1
click at [576, 298] on div "Notes (optional) Subtotal $100.00 Discounts ($30.00) Delivery Fee $0.00 Sales T…" at bounding box center [773, 208] width 1408 height 283
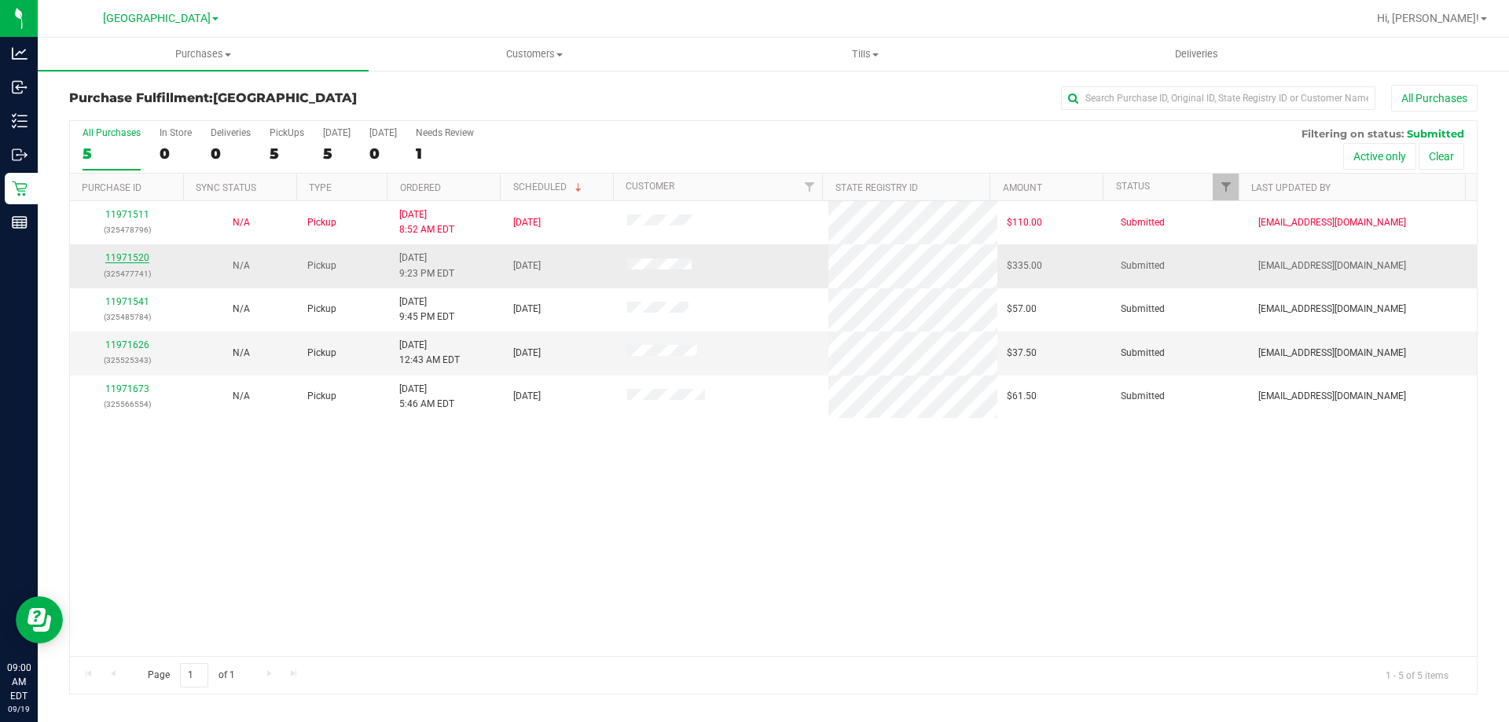
click at [145, 255] on link "11971520" at bounding box center [127, 257] width 44 height 11
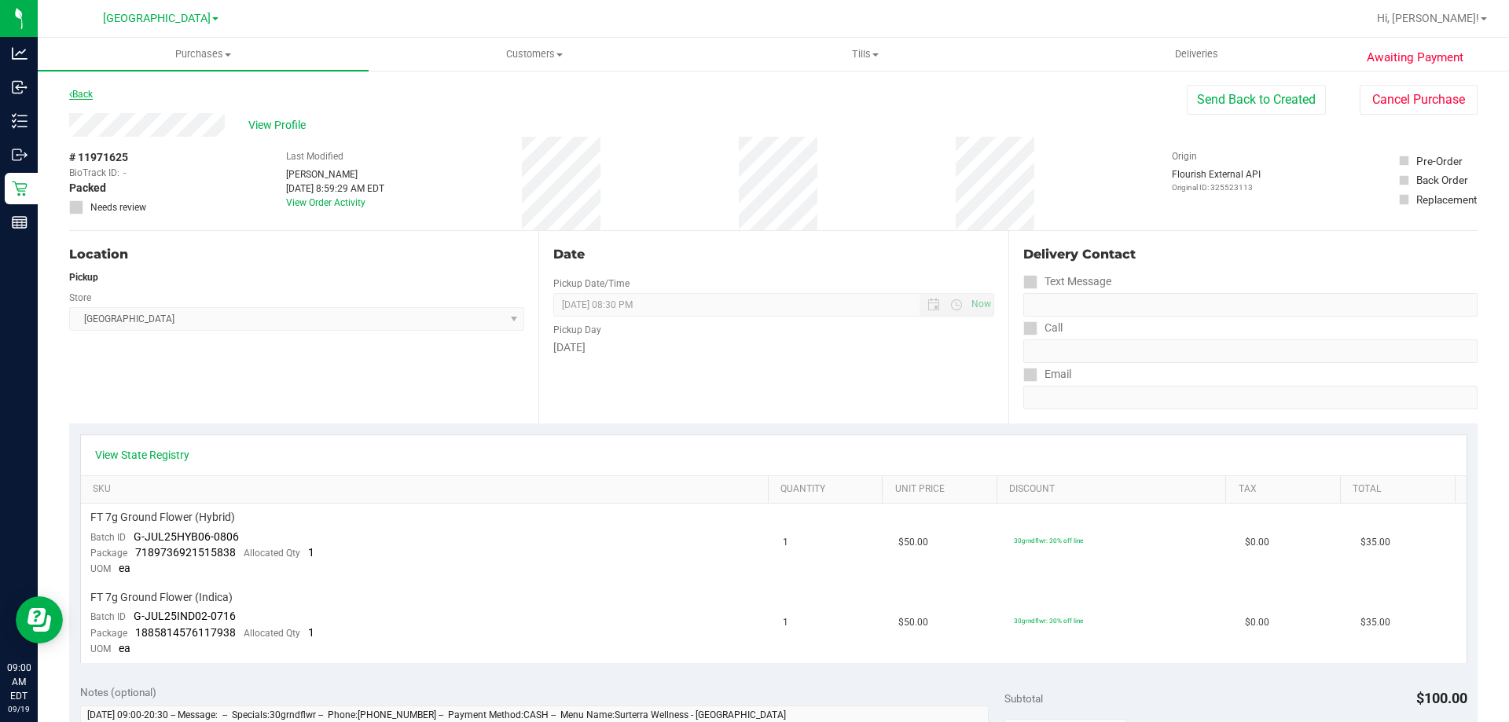
click at [75, 94] on link "Back" at bounding box center [81, 94] width 24 height 11
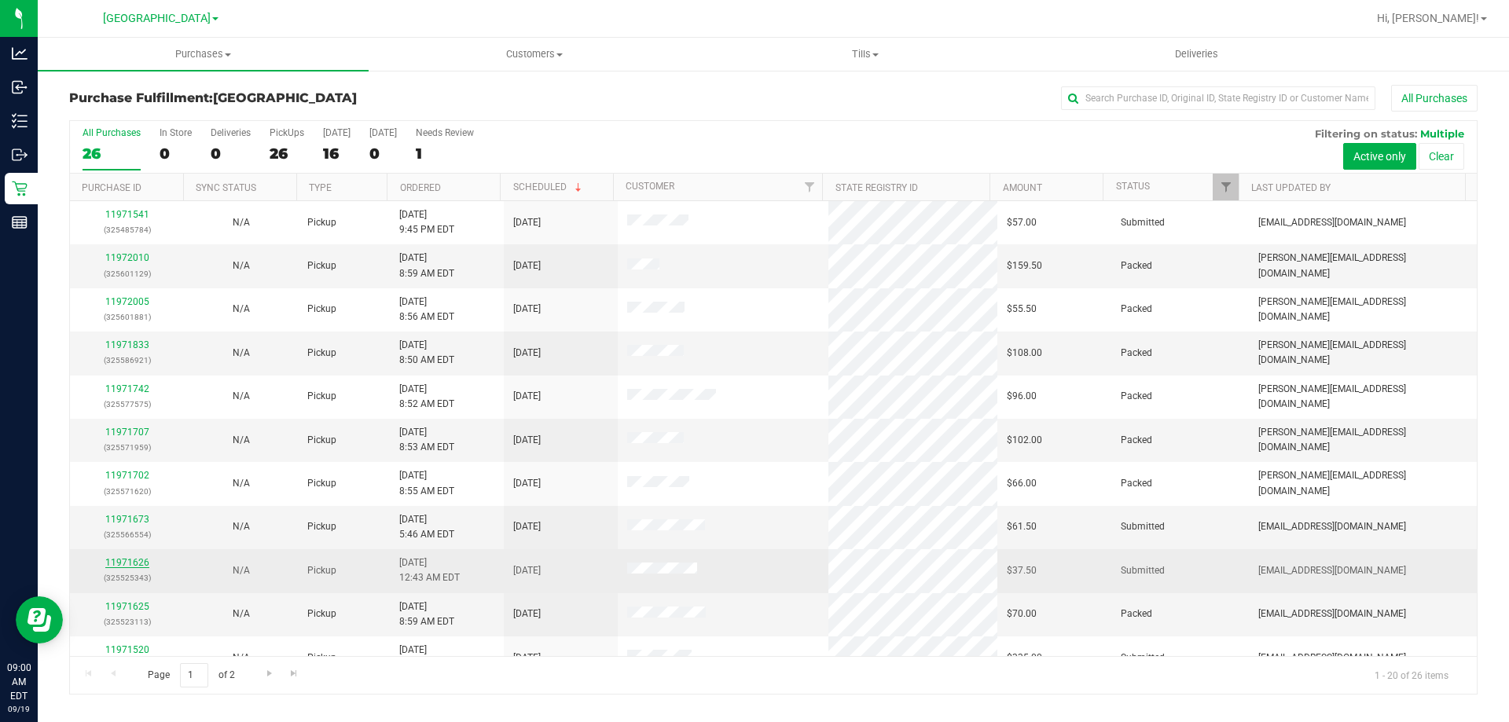
click at [141, 567] on link "11971626" at bounding box center [127, 562] width 44 height 11
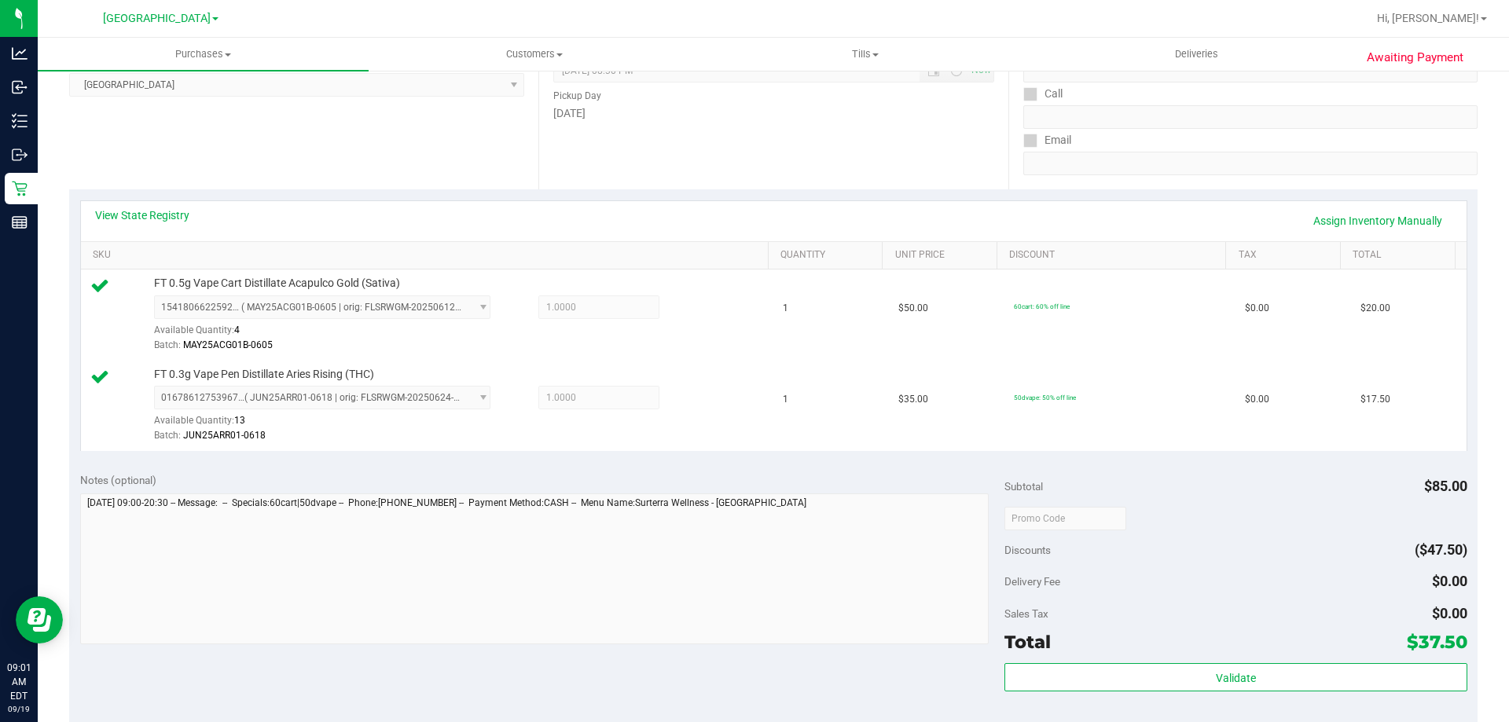
scroll to position [236, 0]
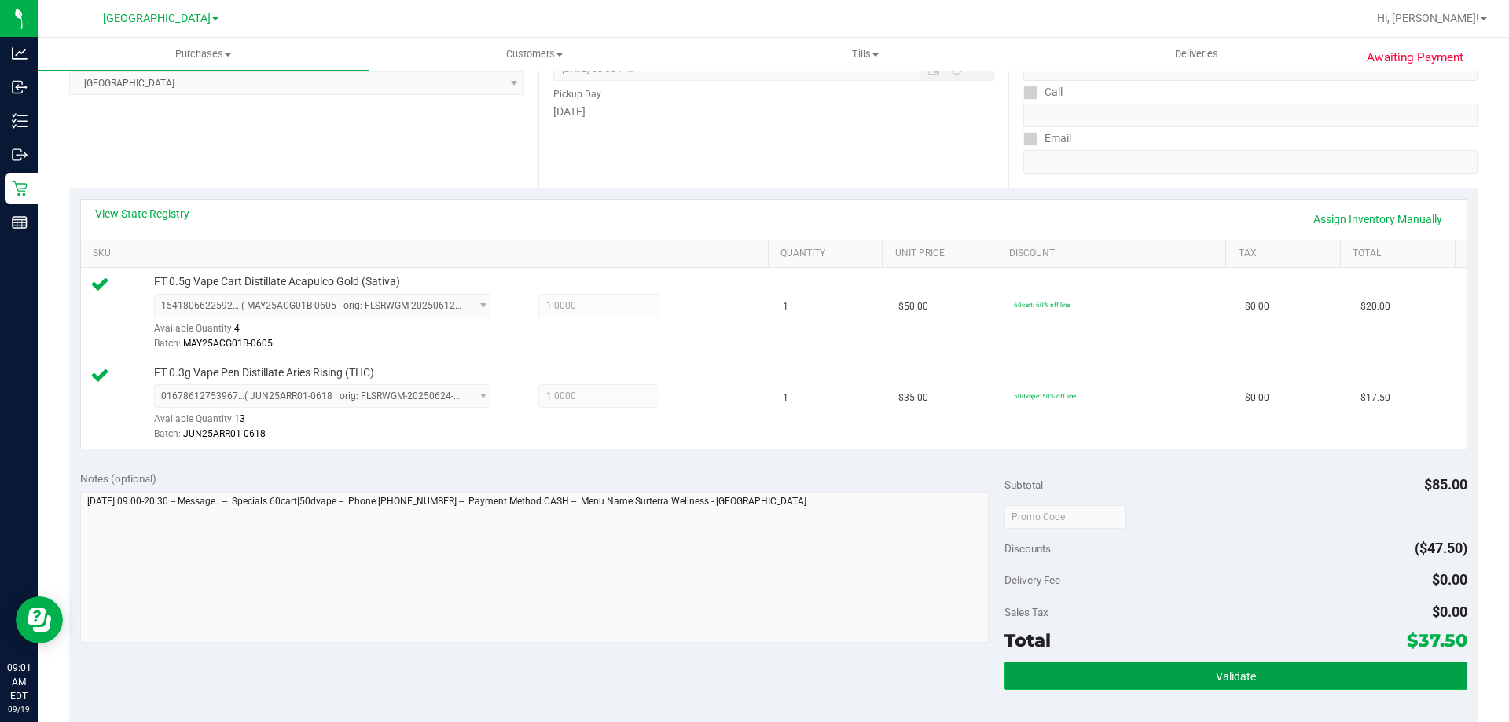
click at [1204, 671] on button "Validate" at bounding box center [1235, 676] width 462 height 28
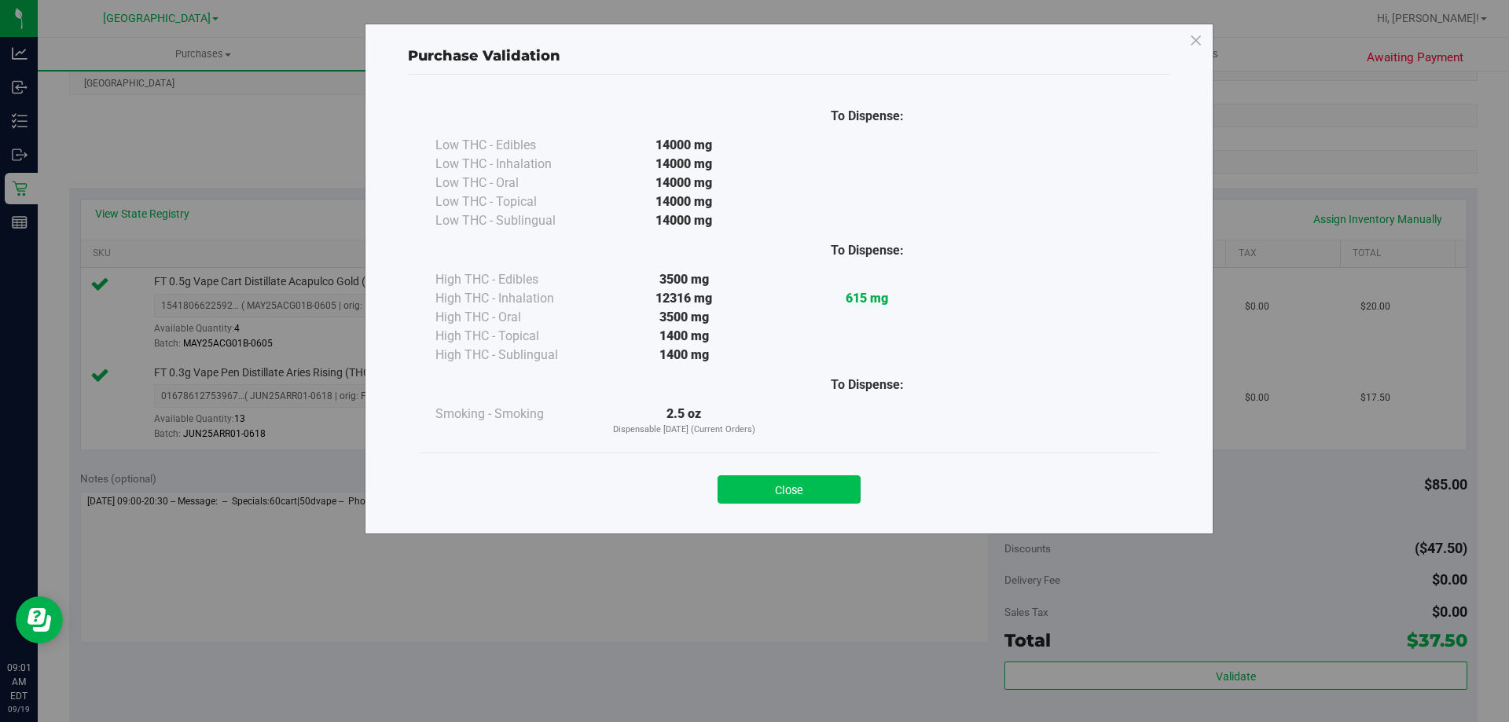
click at [836, 476] on button "Close" at bounding box center [788, 489] width 143 height 28
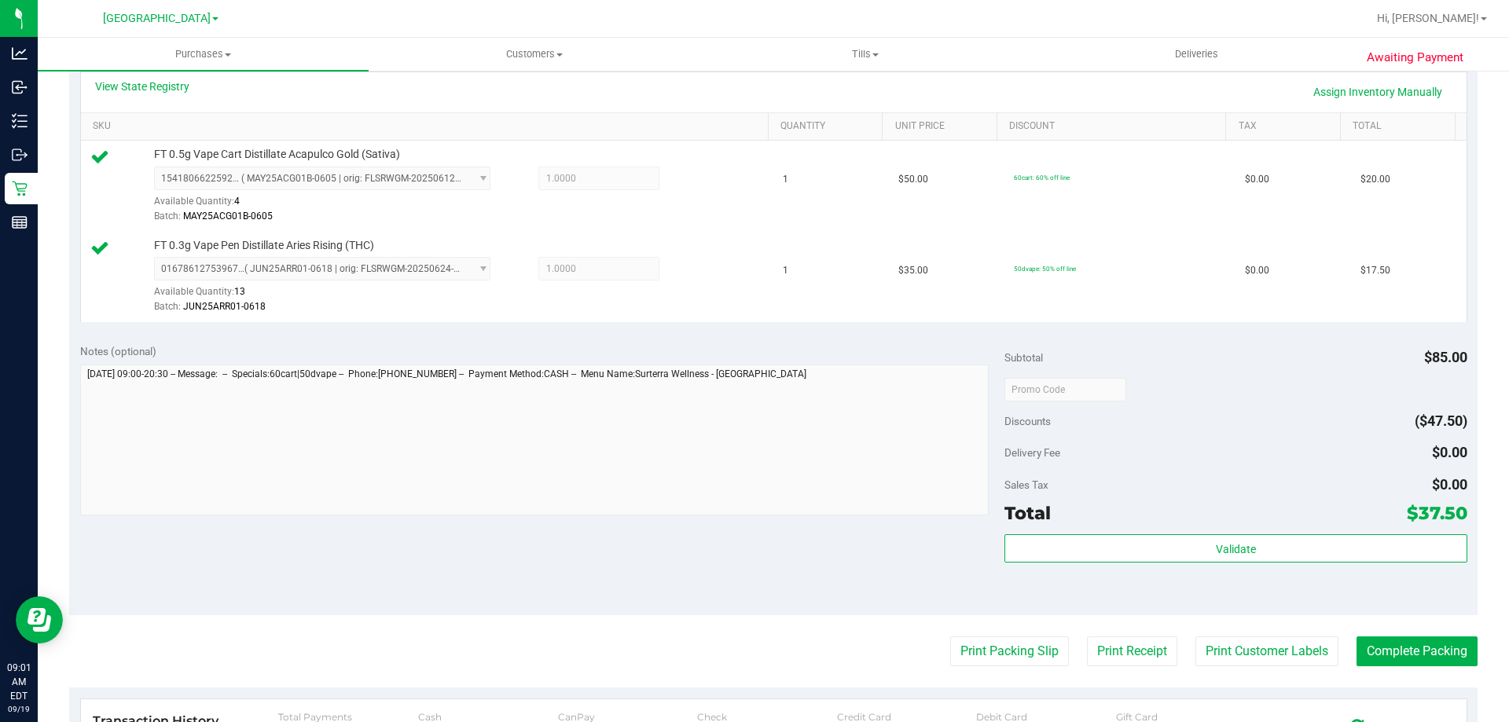
scroll to position [550, 0]
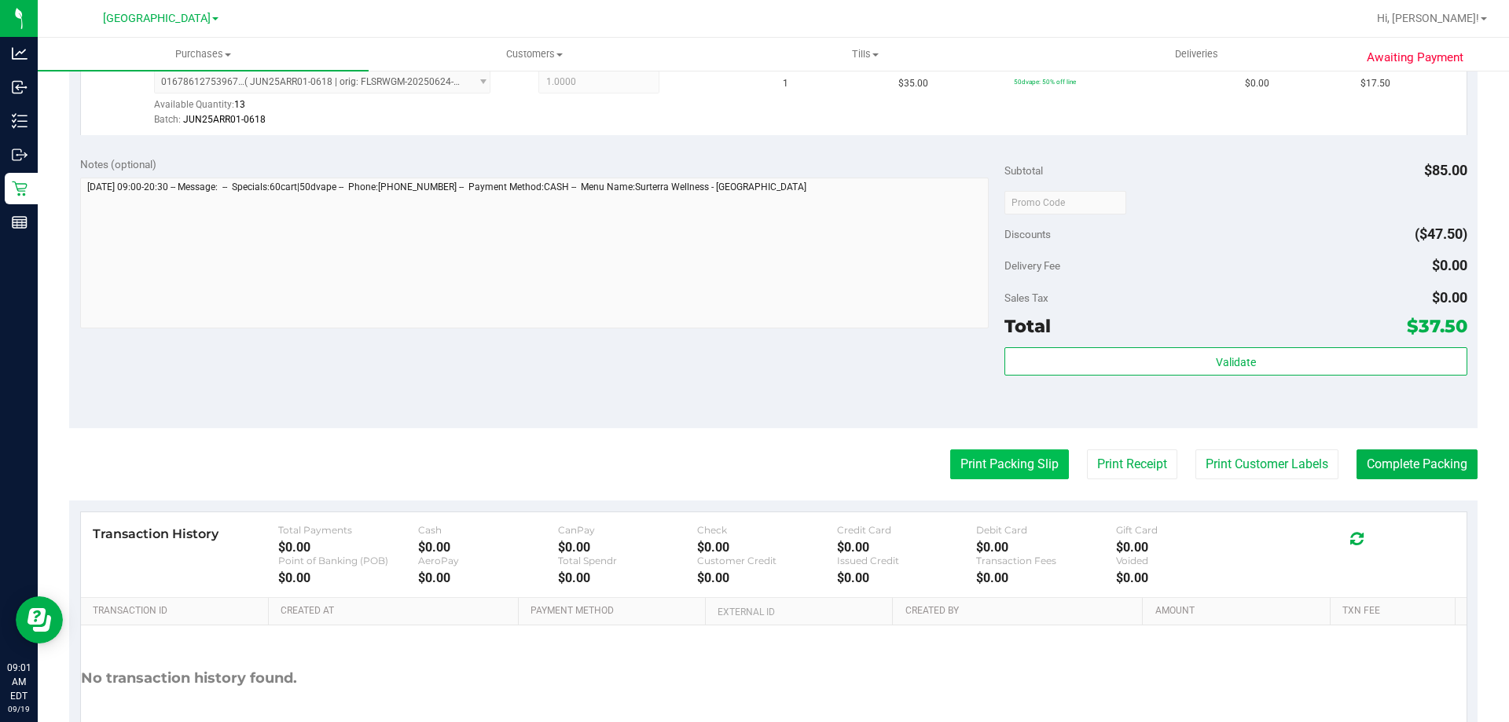
click at [995, 462] on button "Print Packing Slip" at bounding box center [1009, 465] width 119 height 30
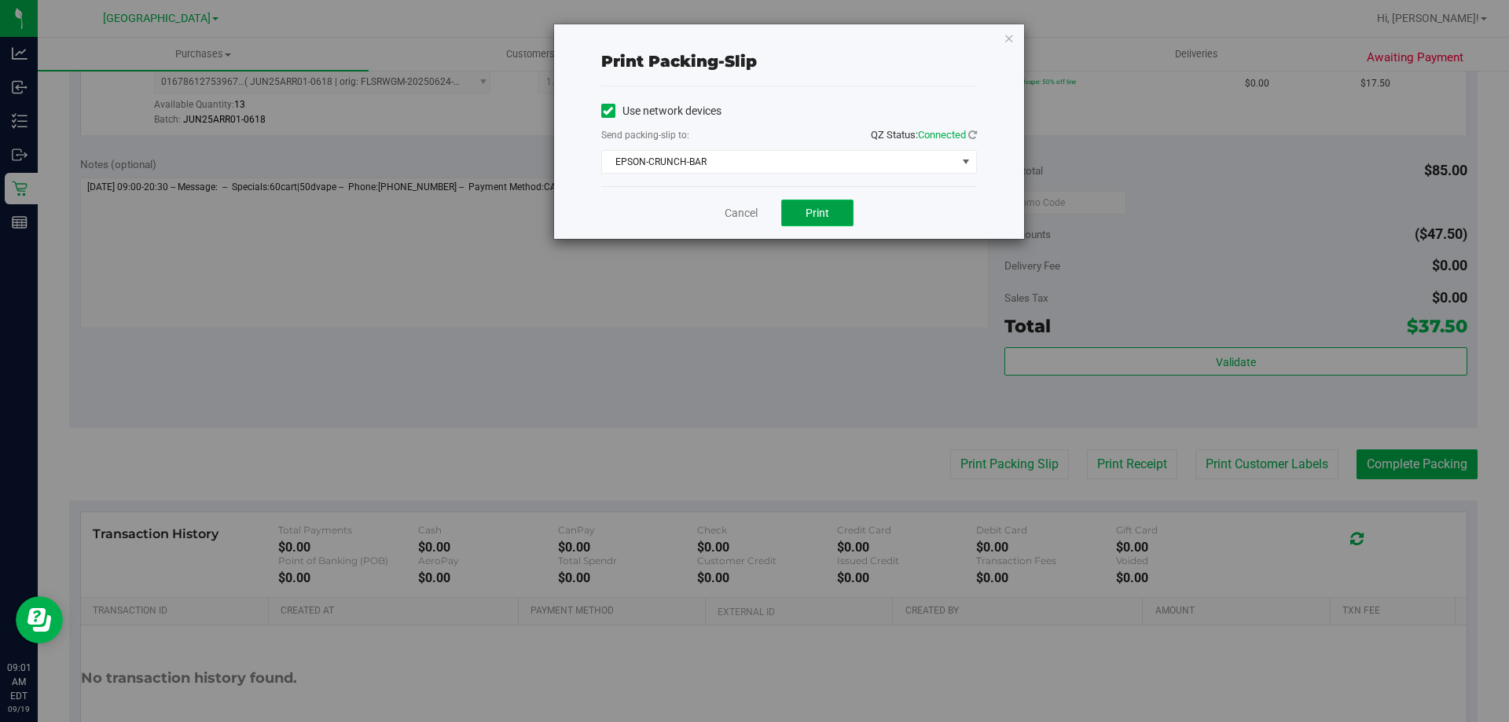
click at [832, 206] on button "Print" at bounding box center [817, 213] width 72 height 27
click at [1012, 43] on icon "button" at bounding box center [1009, 37] width 11 height 19
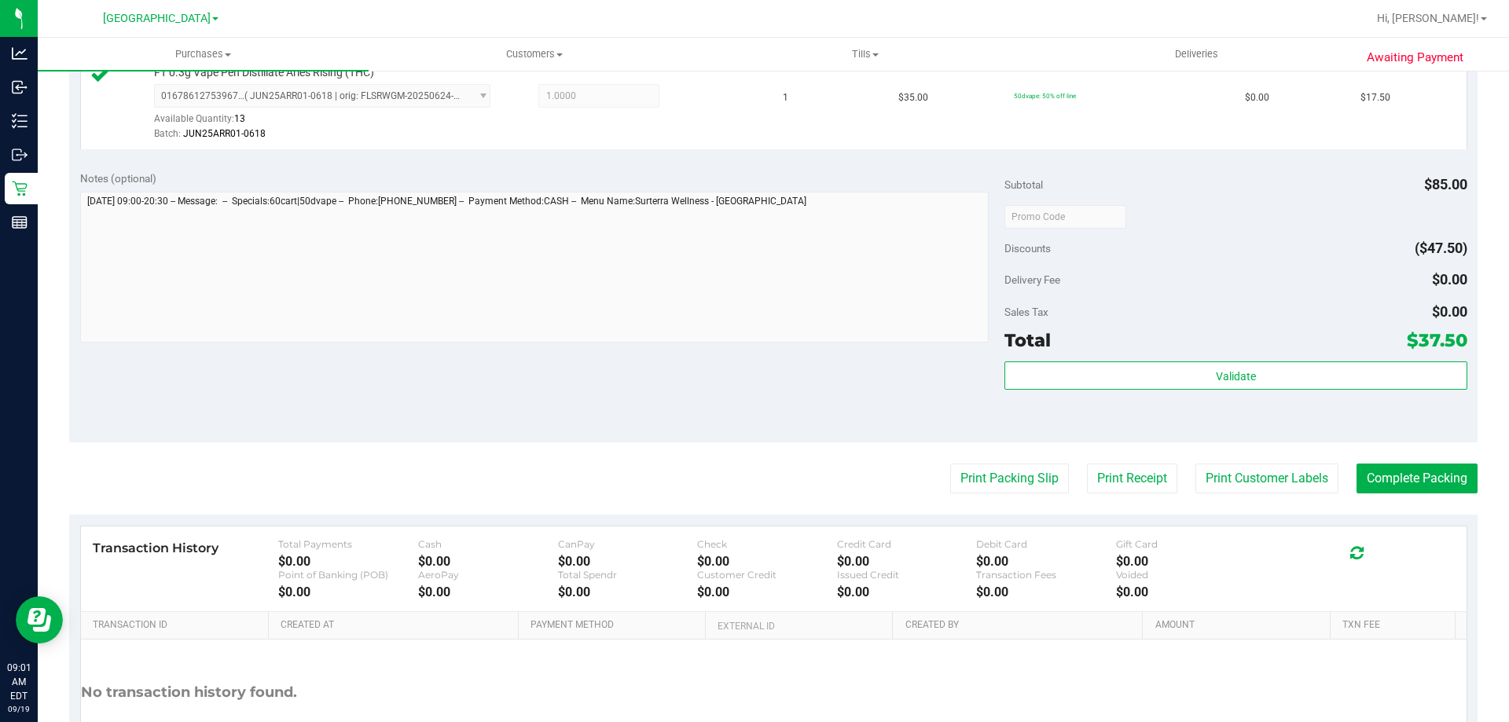
scroll to position [654, 0]
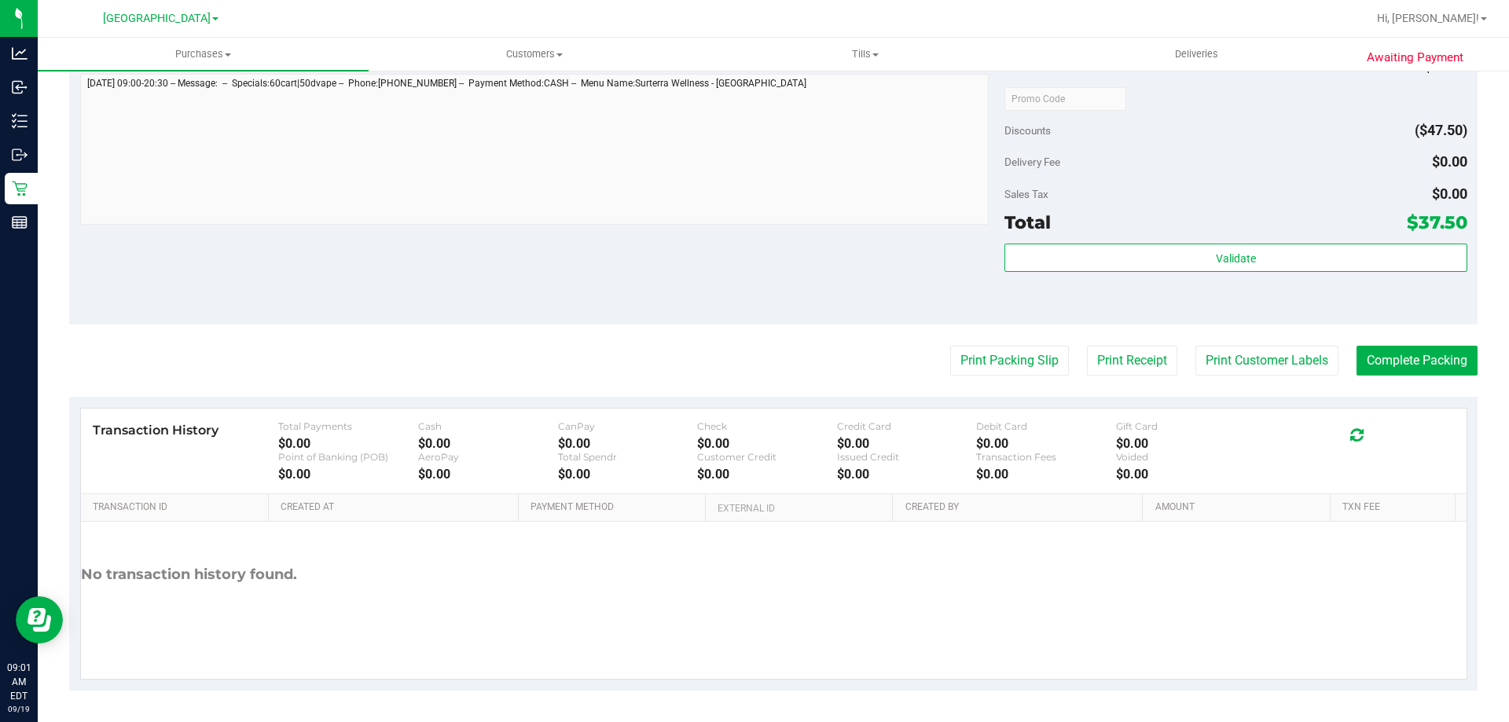
click at [1371, 238] on div "Subtotal $85.00 Discounts ($47.50) Delivery Fee $0.00 Sales Tax $0.00 Total $37…" at bounding box center [1235, 184] width 462 height 262
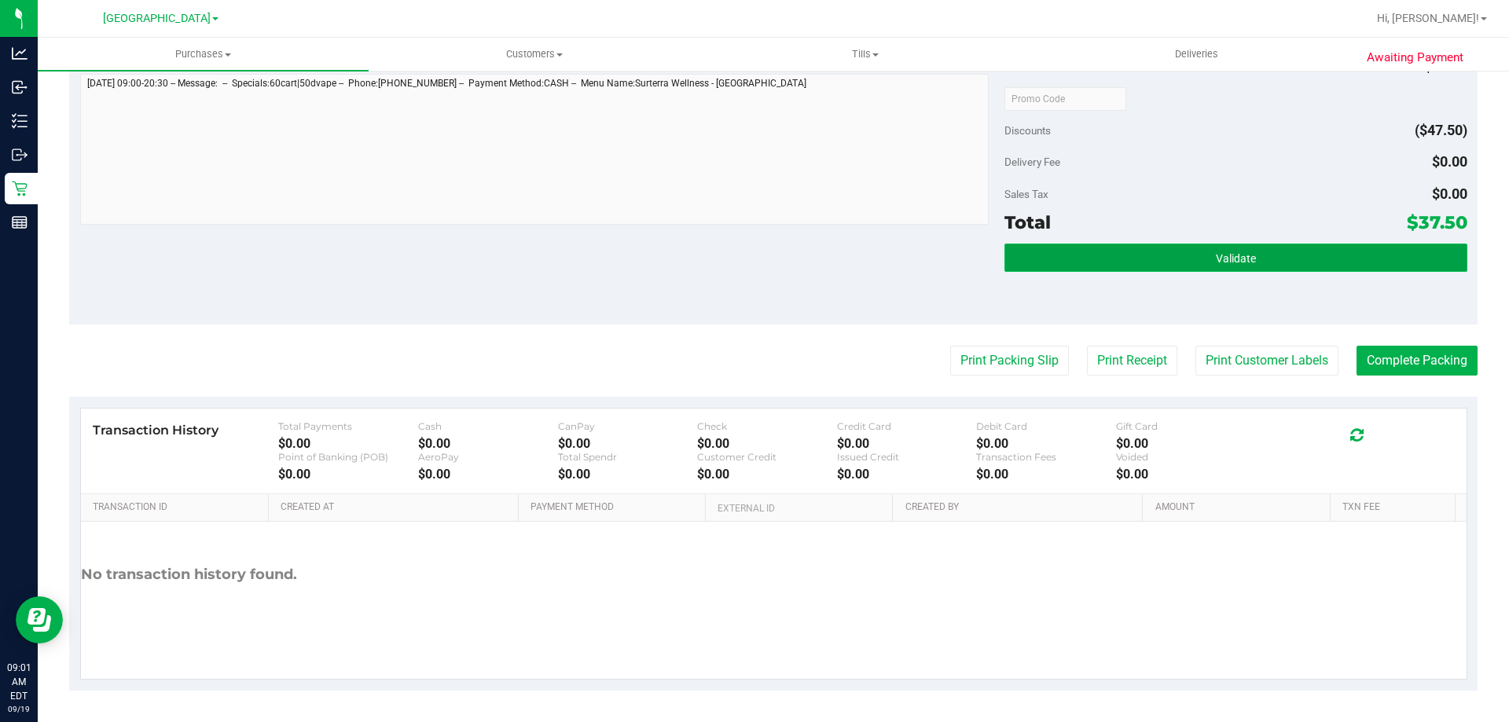
click at [1371, 247] on button "Validate" at bounding box center [1235, 258] width 462 height 28
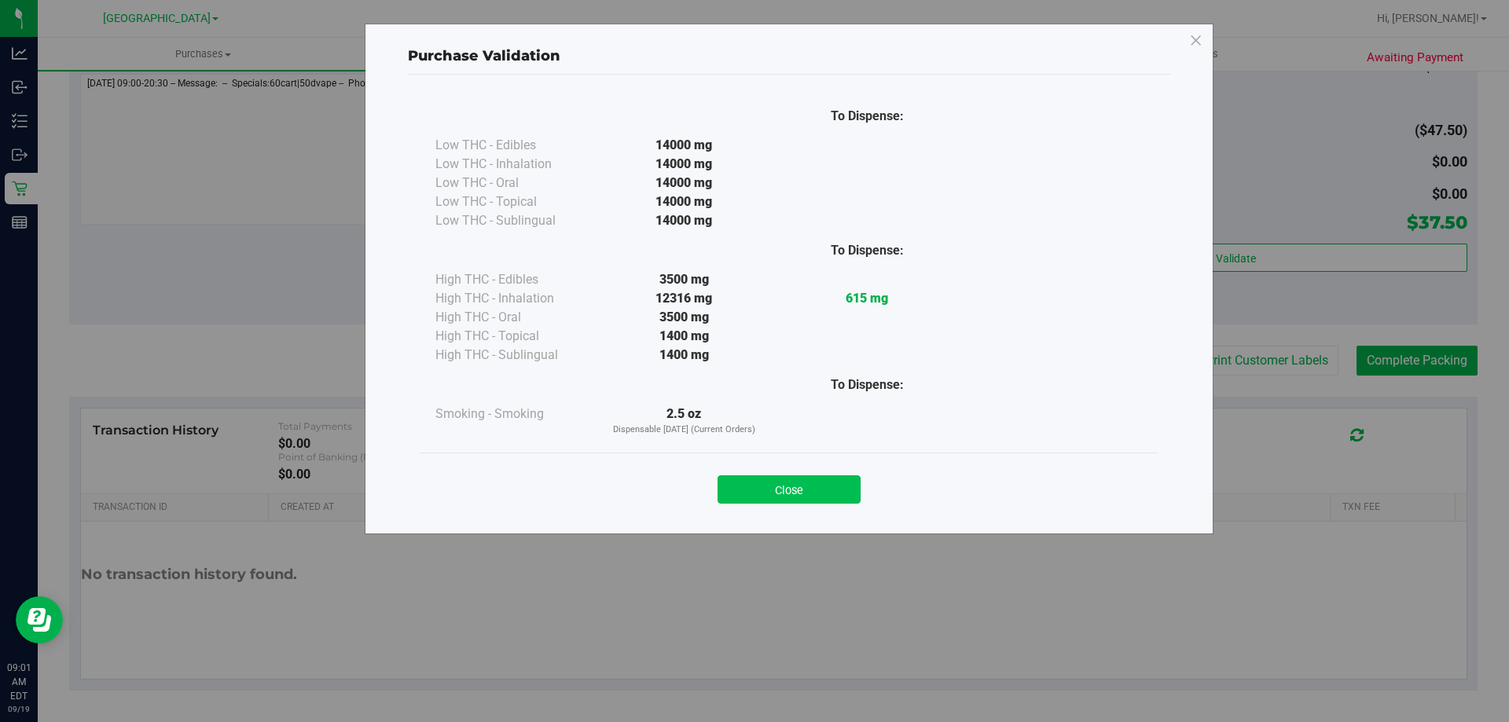
click at [816, 493] on button "Close" at bounding box center [788, 489] width 143 height 28
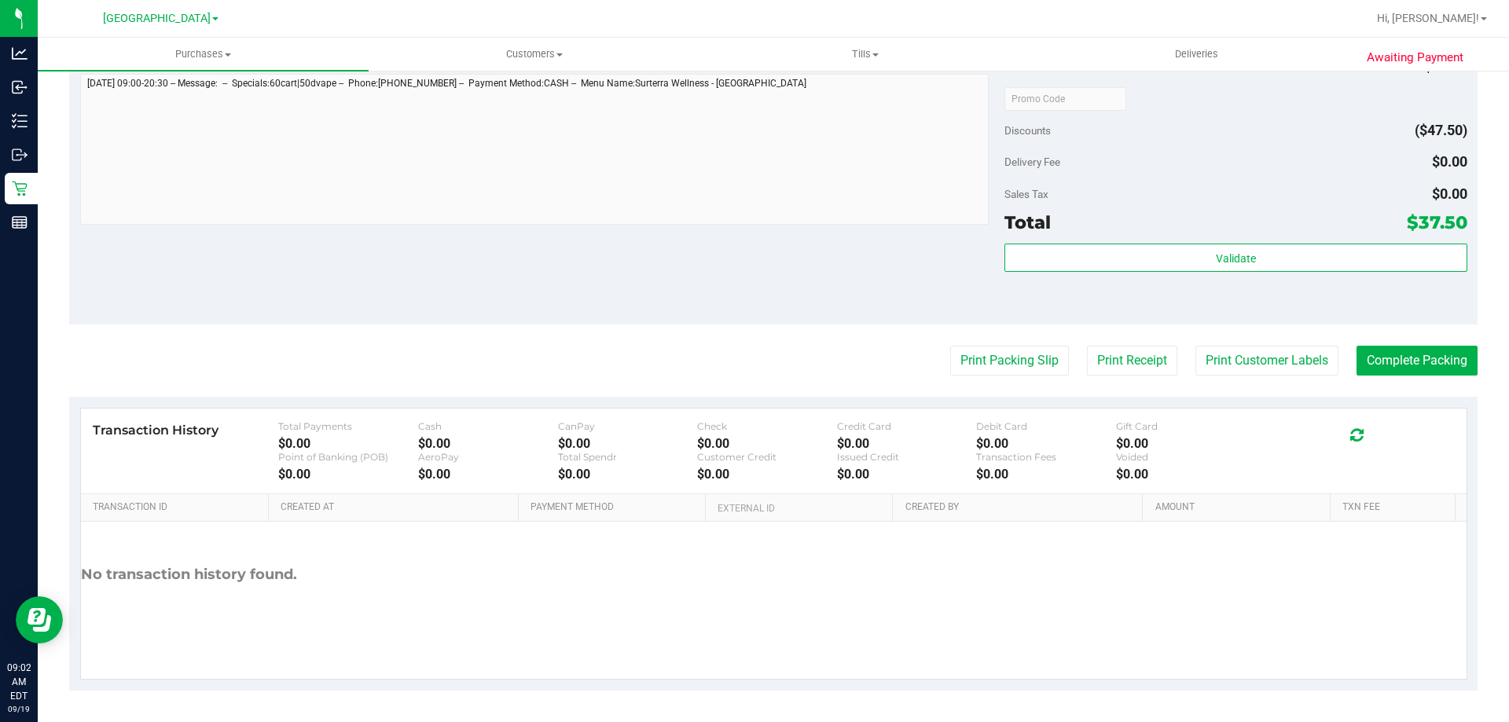
click at [1437, 380] on purchase-details "Back Edit Purchase Cancel Purchase View Profile # 11971626 BioTrack ID: - Submi…" at bounding box center [773, 61] width 1408 height 1260
click at [1436, 378] on purchase-details "Back Edit Purchase Cancel Purchase View Profile # 11971626 BioTrack ID: - Submi…" at bounding box center [773, 61] width 1408 height 1260
click at [1418, 347] on button "Complete Packing" at bounding box center [1416, 361] width 121 height 30
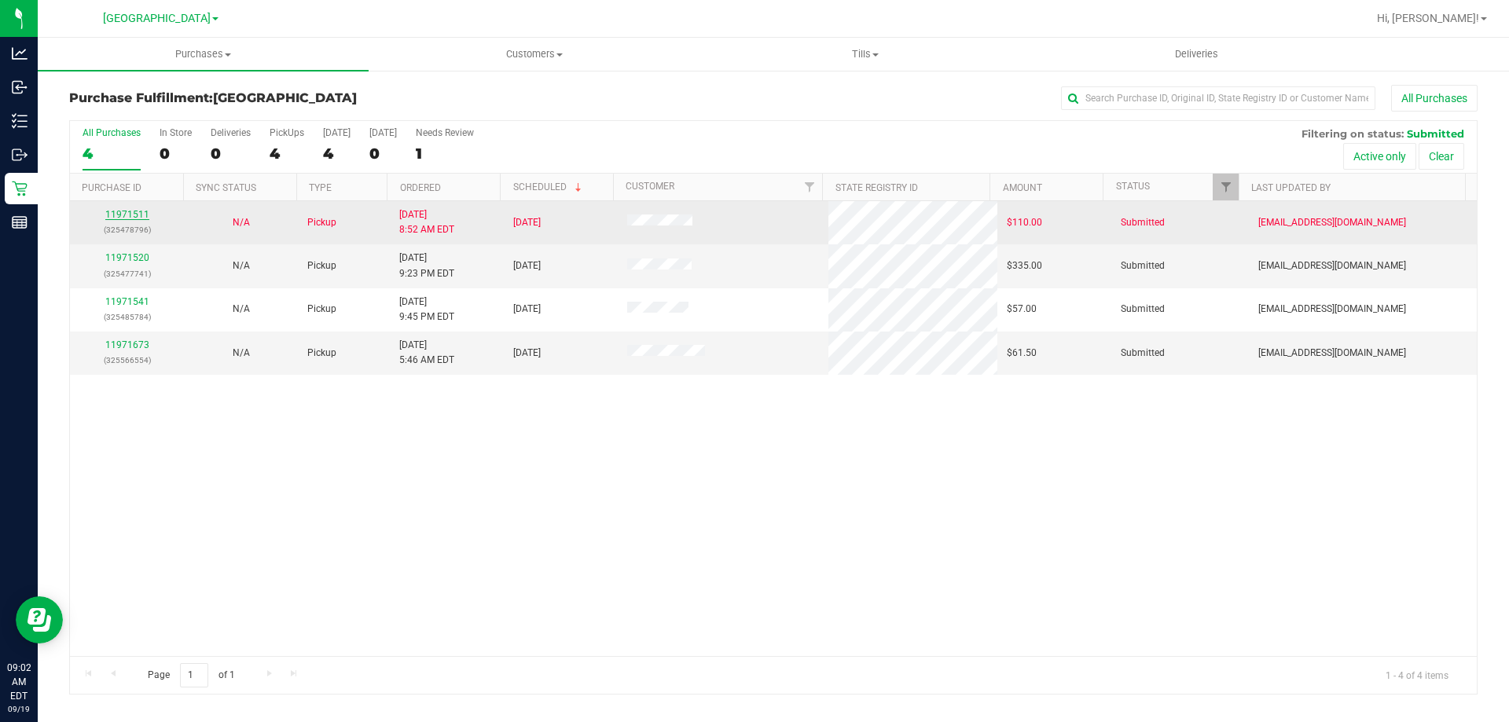
click at [130, 214] on link "11971511" at bounding box center [127, 214] width 44 height 11
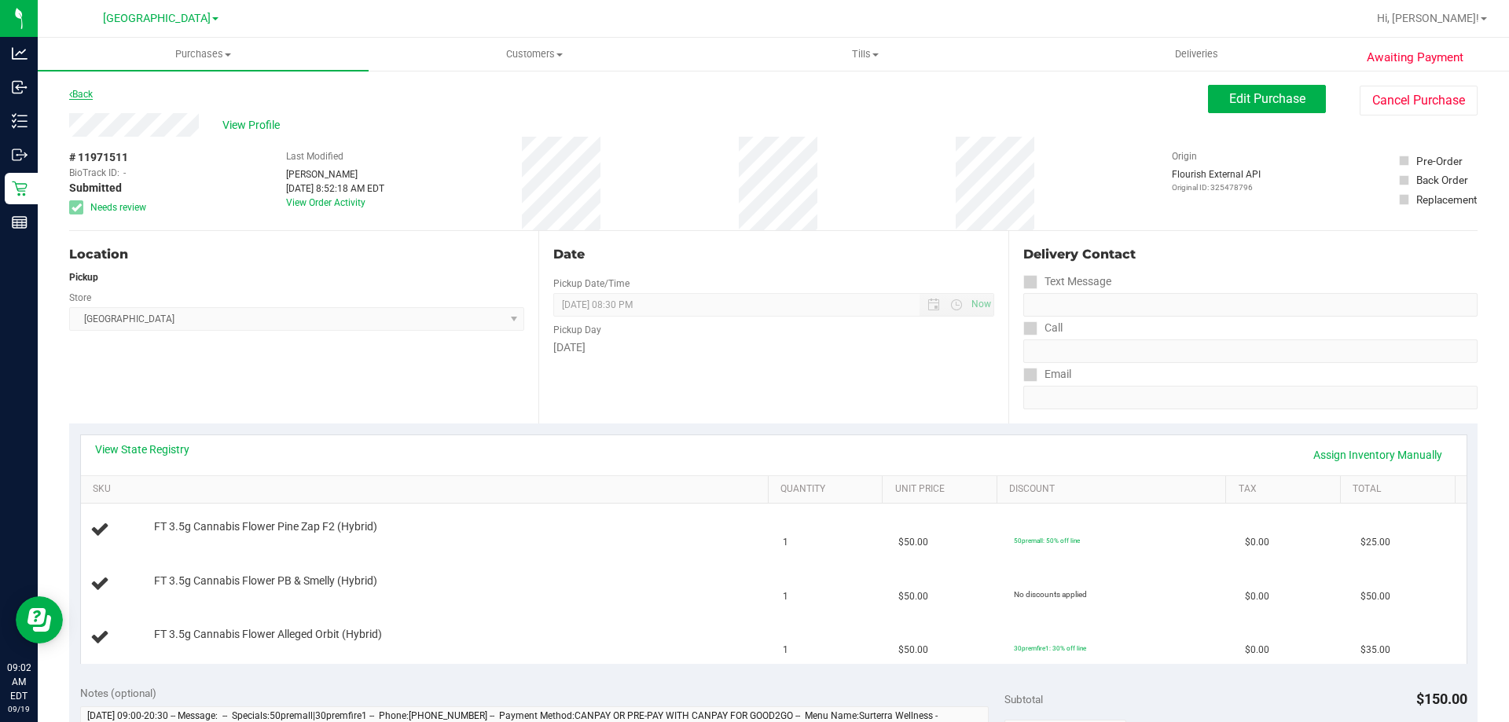
click at [78, 94] on link "Back" at bounding box center [81, 94] width 24 height 11
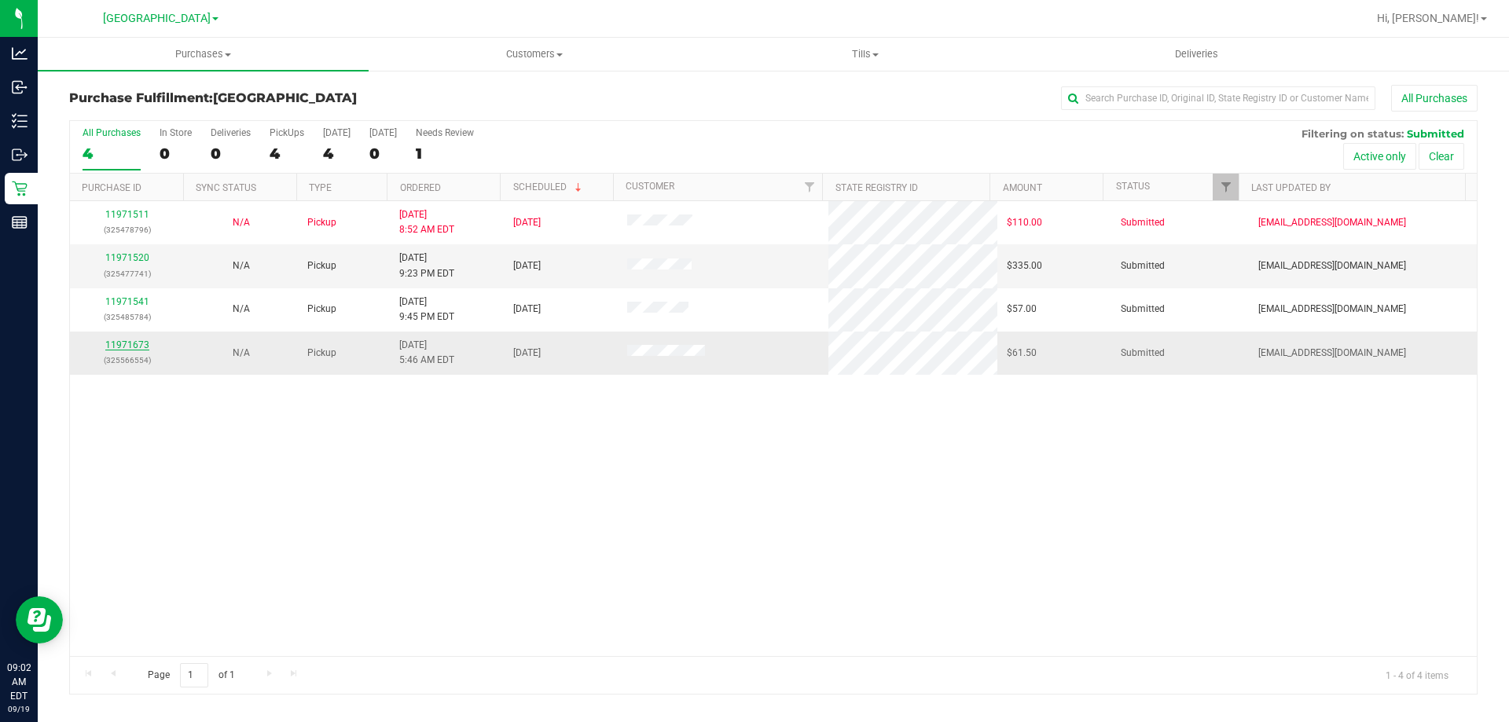
click at [116, 347] on link "11971673" at bounding box center [127, 344] width 44 height 11
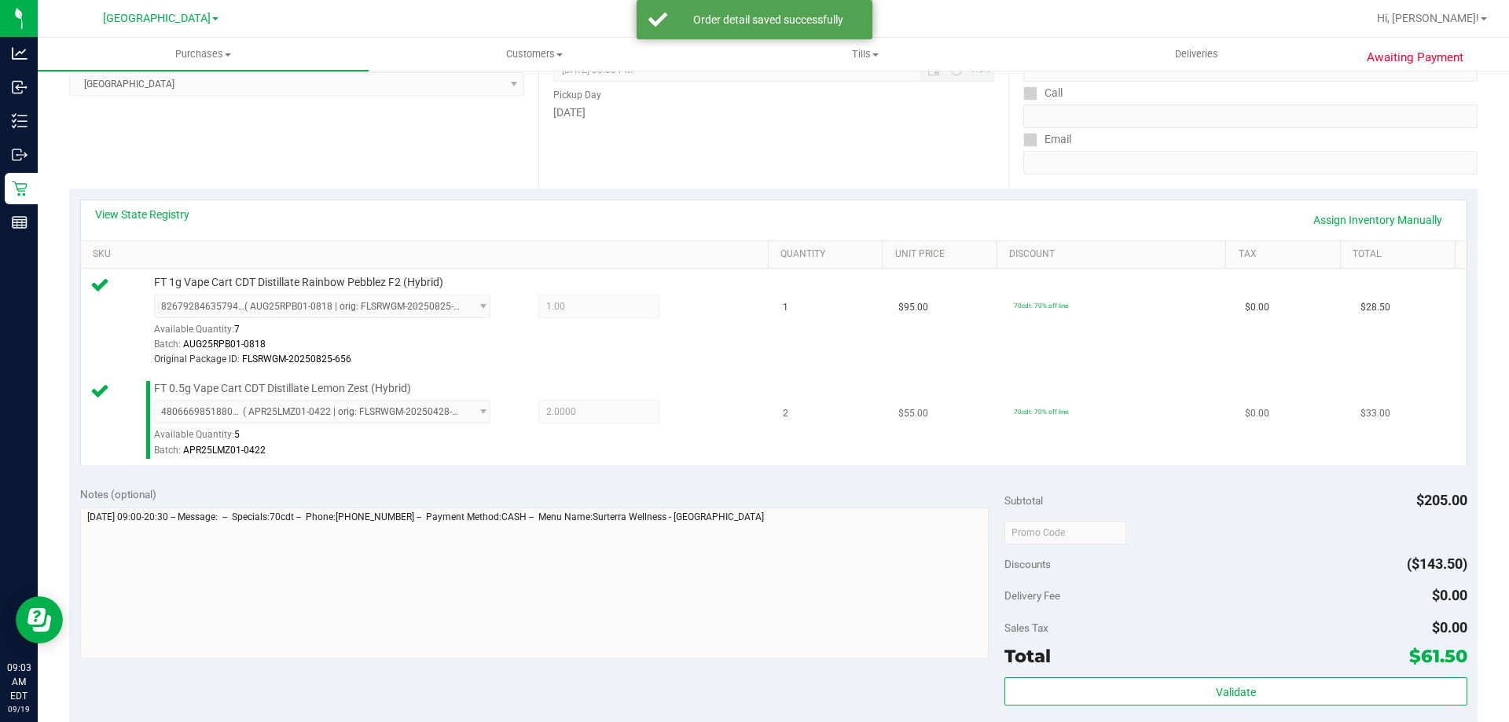
scroll to position [236, 0]
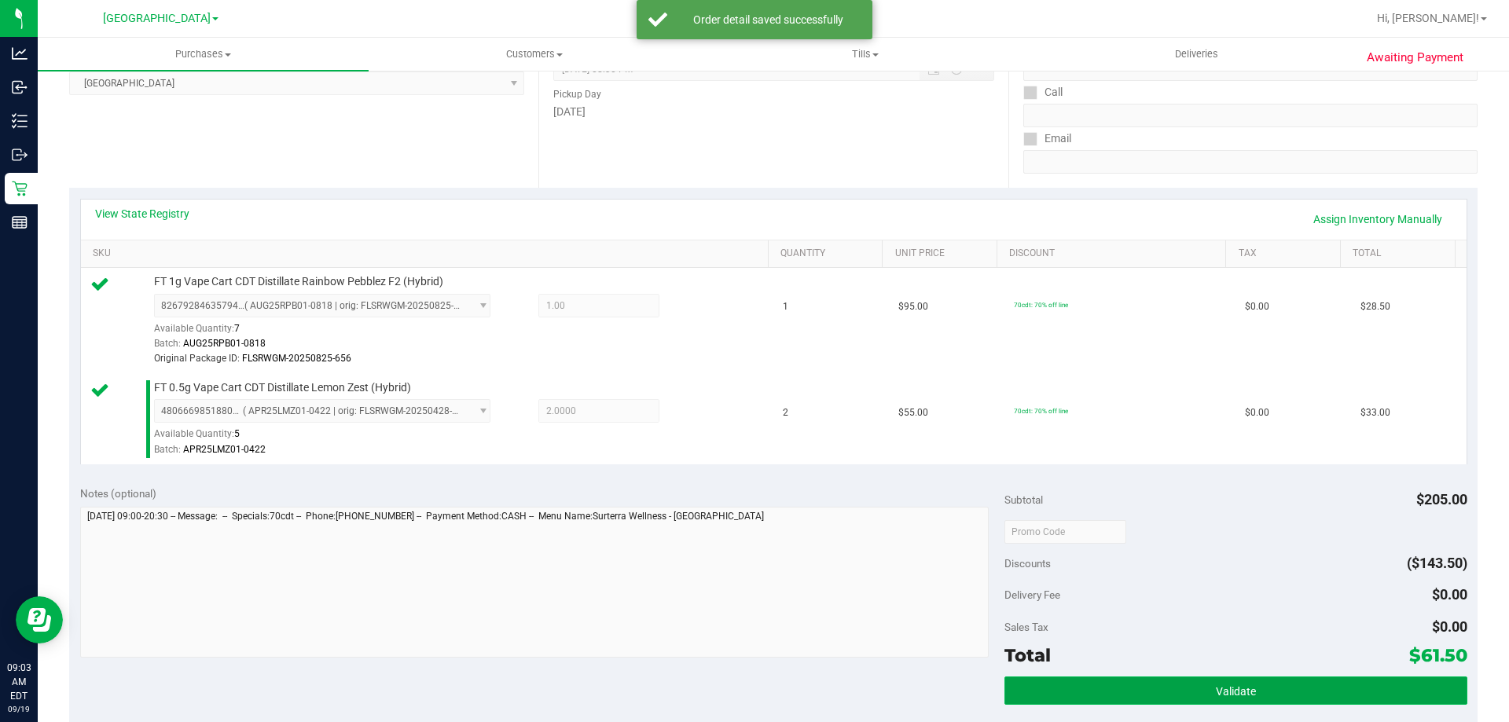
click at [1188, 682] on button "Validate" at bounding box center [1235, 691] width 462 height 28
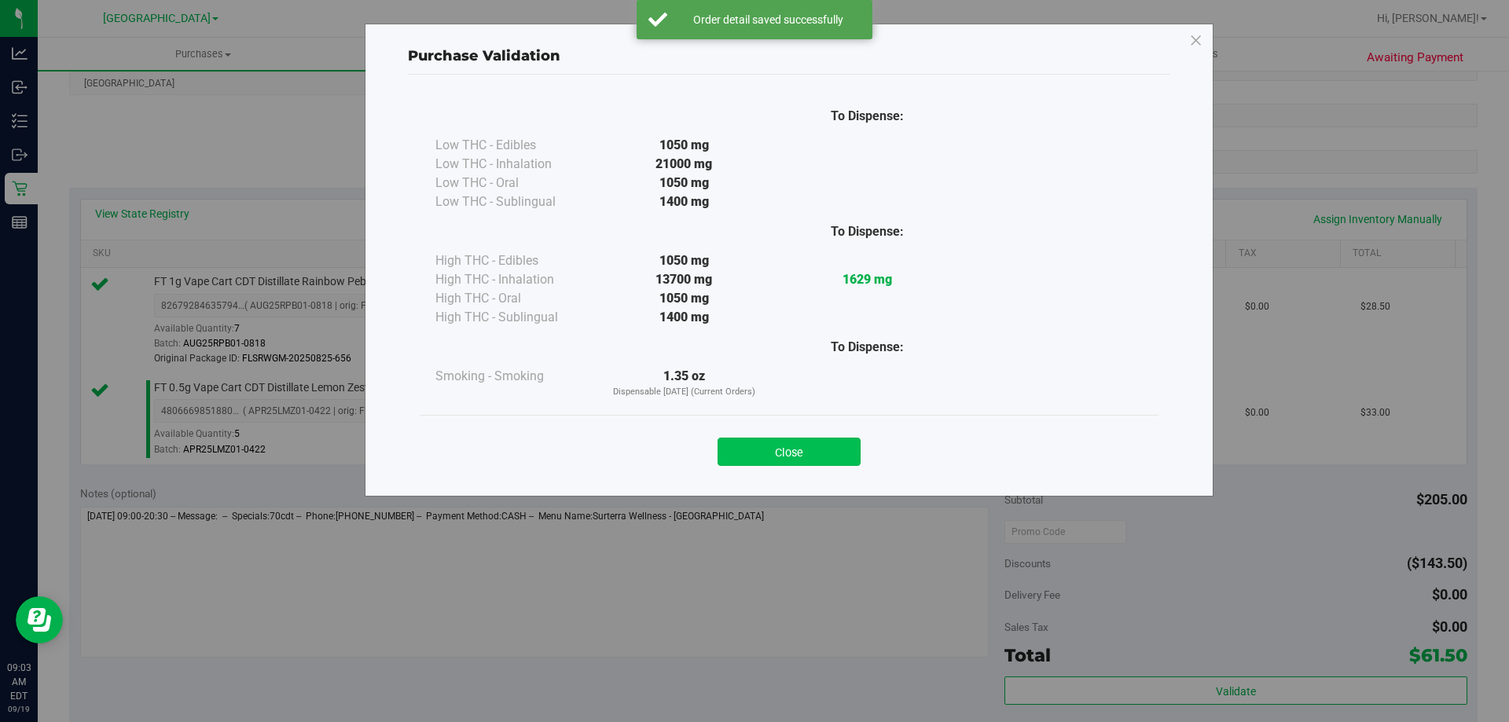
click at [845, 451] on button "Close" at bounding box center [788, 452] width 143 height 28
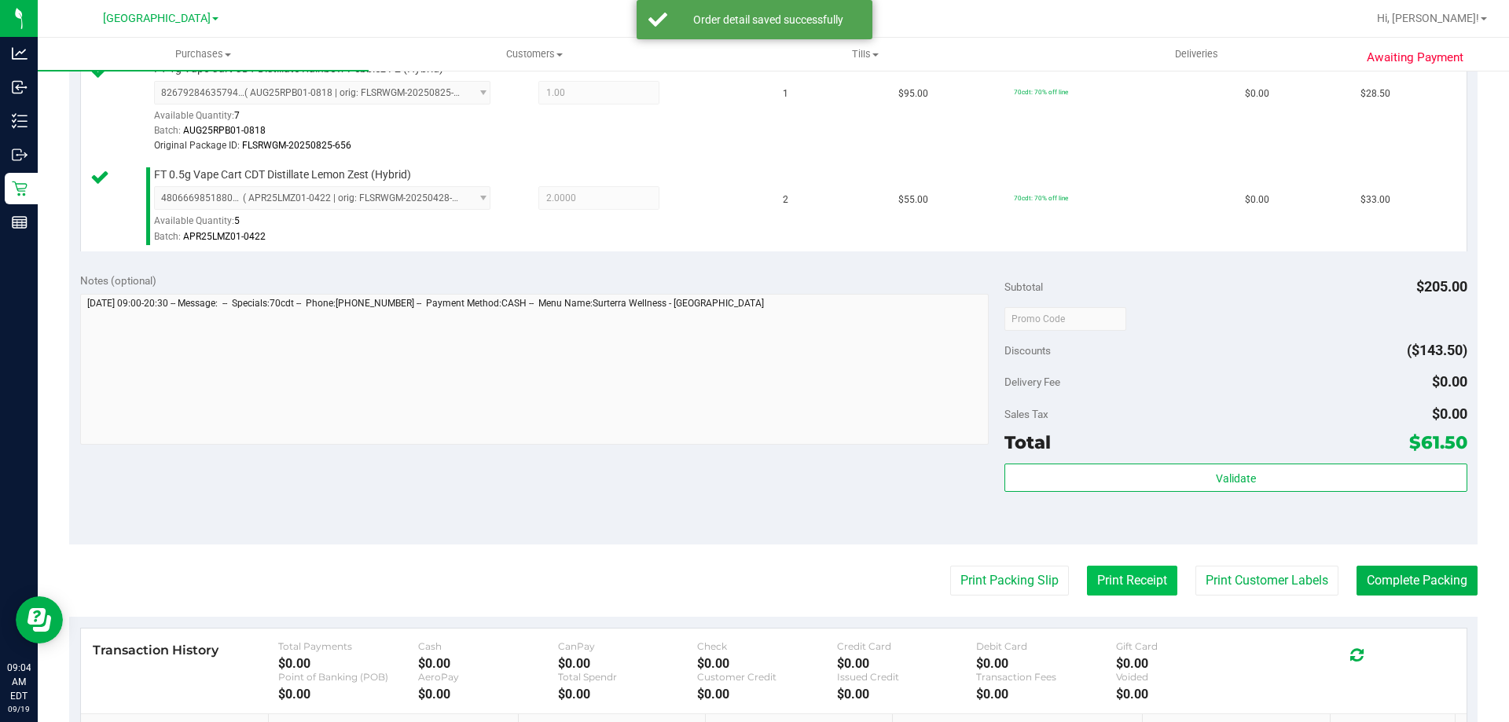
scroll to position [472, 0]
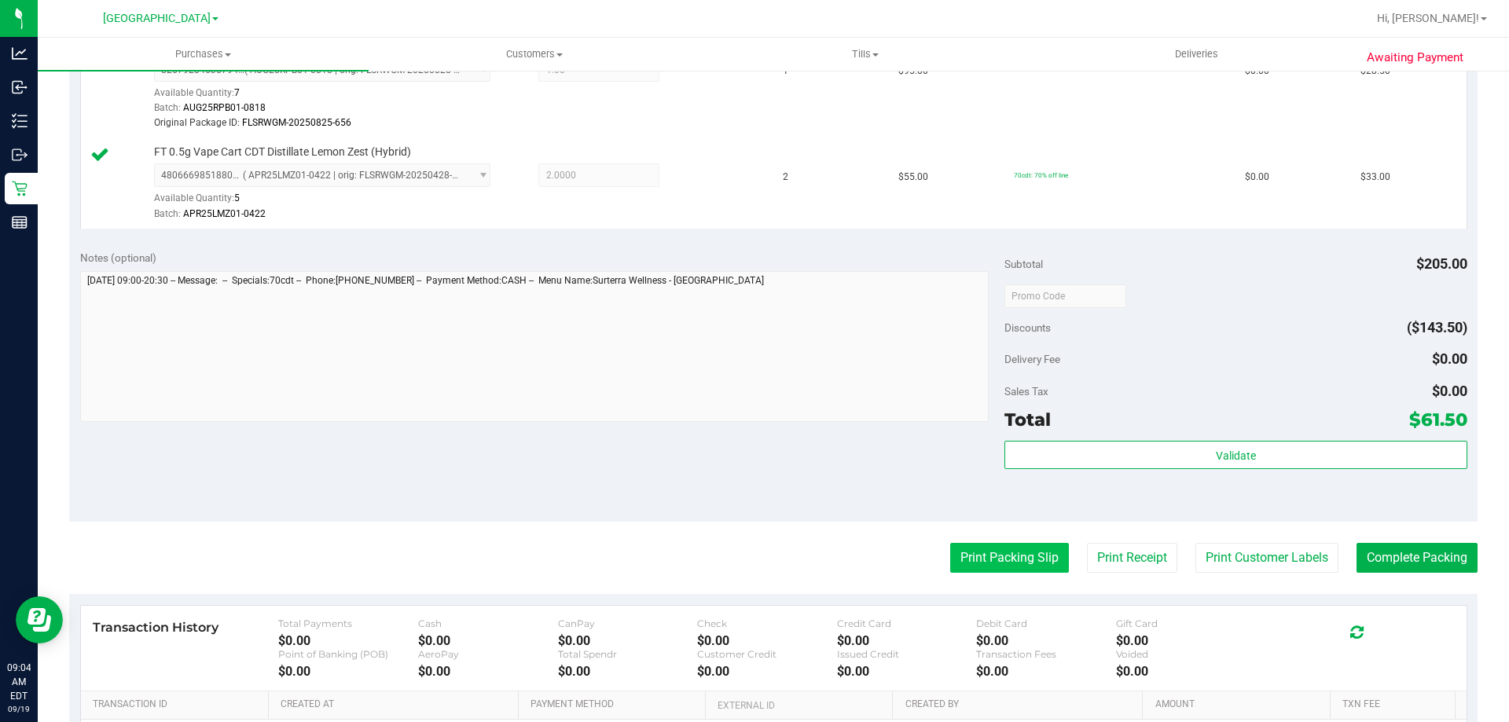
click at [1028, 556] on button "Print Packing Slip" at bounding box center [1009, 558] width 119 height 30
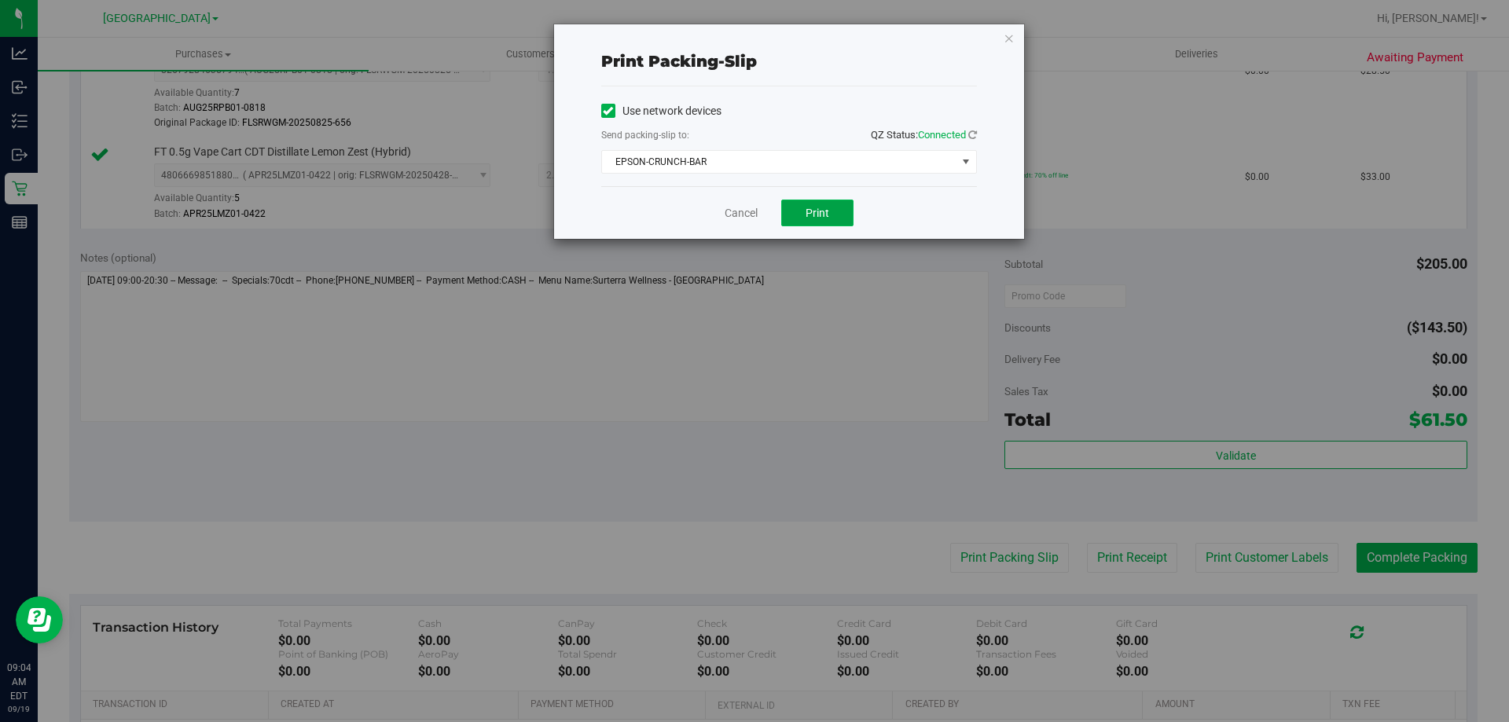
click at [817, 207] on span "Print" at bounding box center [818, 213] width 24 height 13
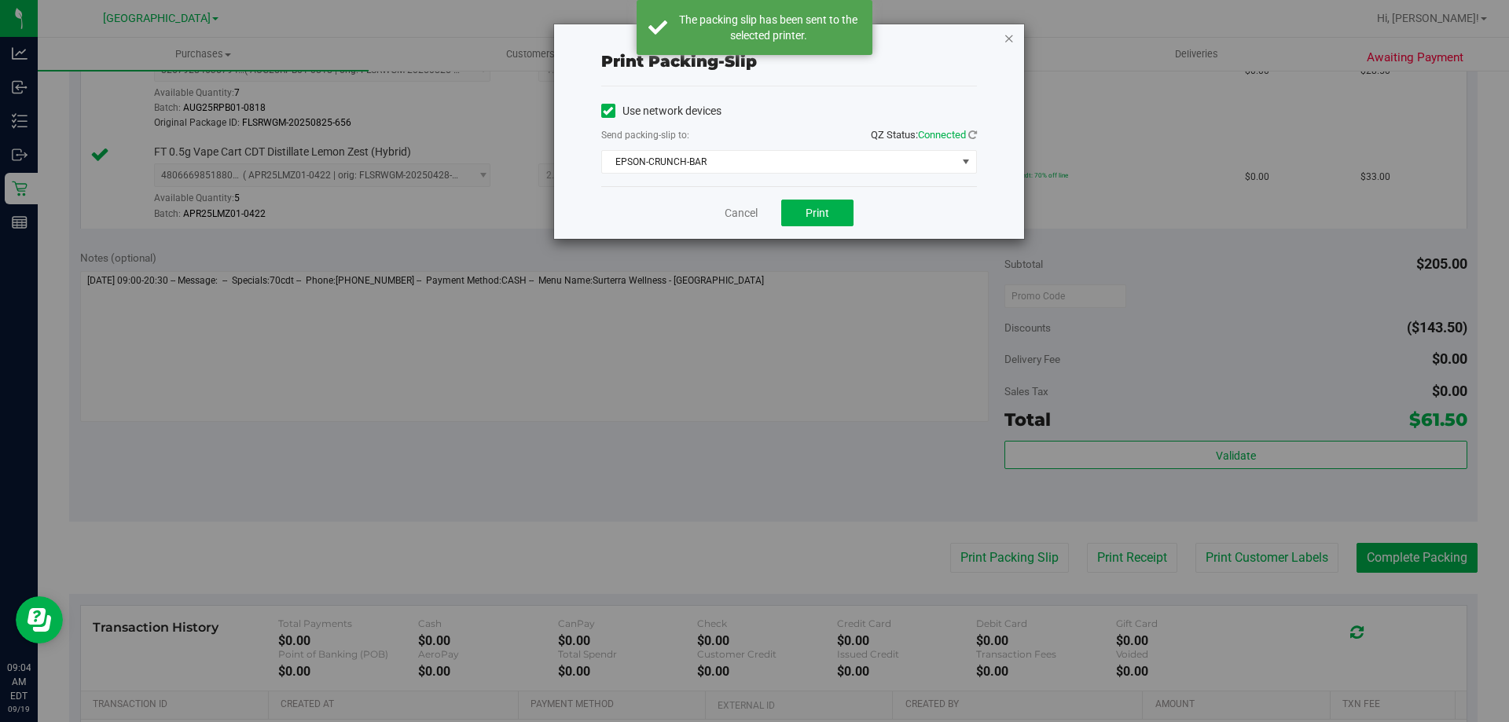
click at [1010, 40] on icon "button" at bounding box center [1009, 37] width 11 height 19
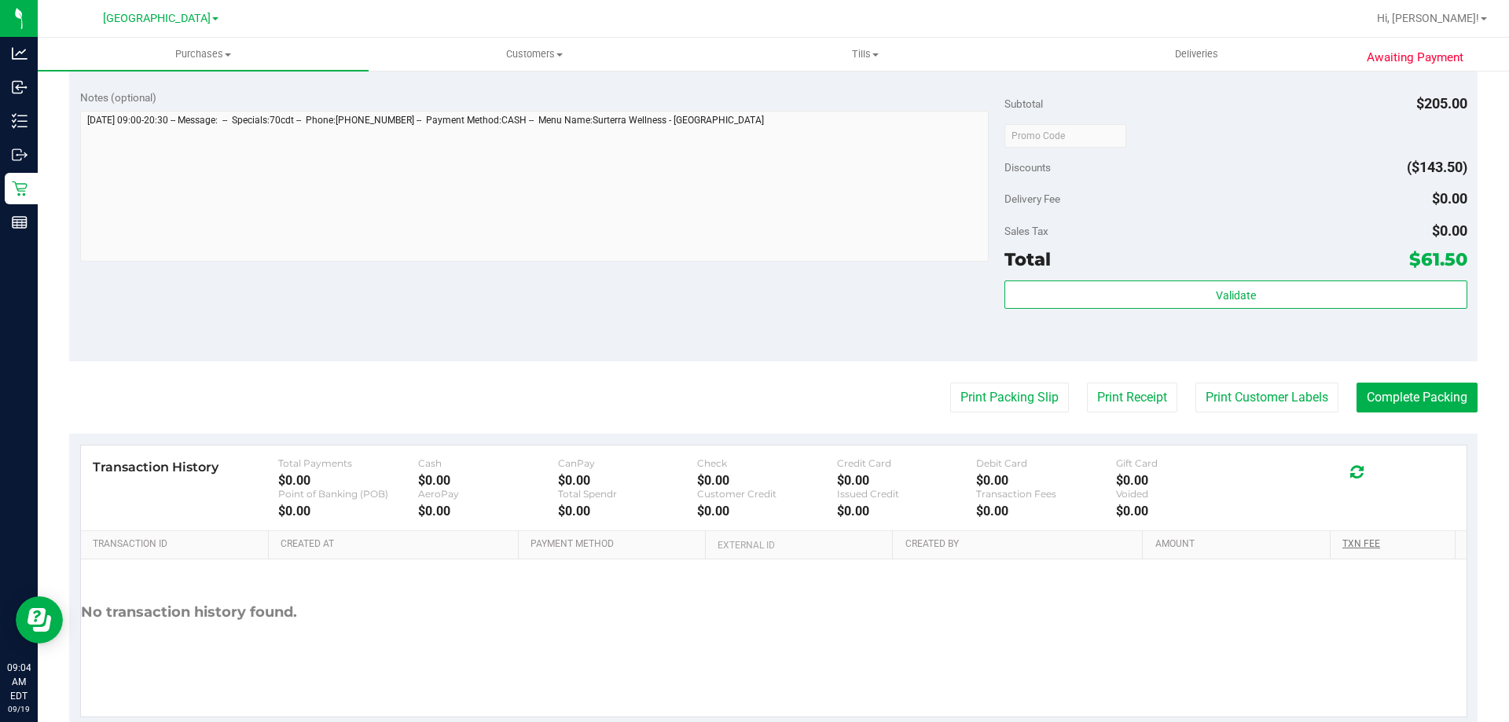
scroll to position [669, 0]
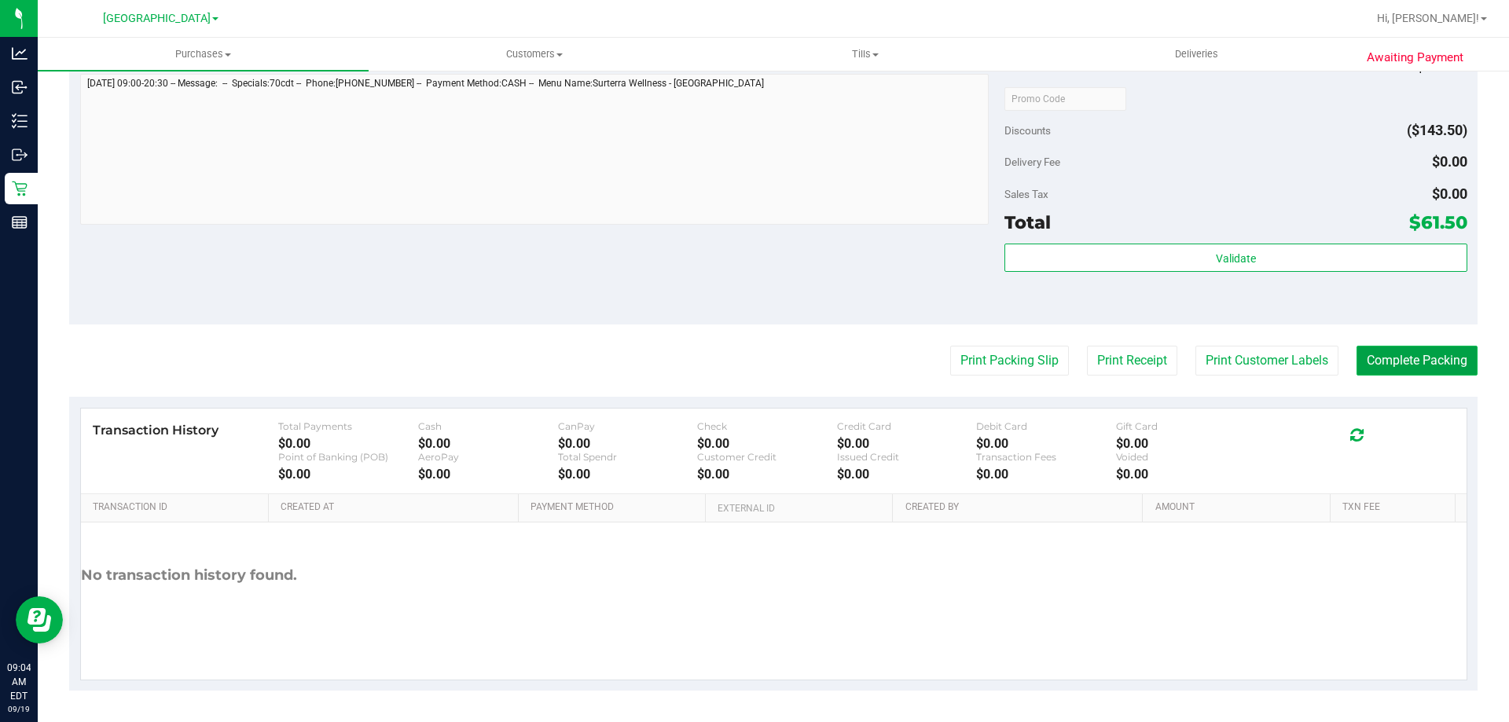
click at [1416, 373] on button "Complete Packing" at bounding box center [1416, 361] width 121 height 30
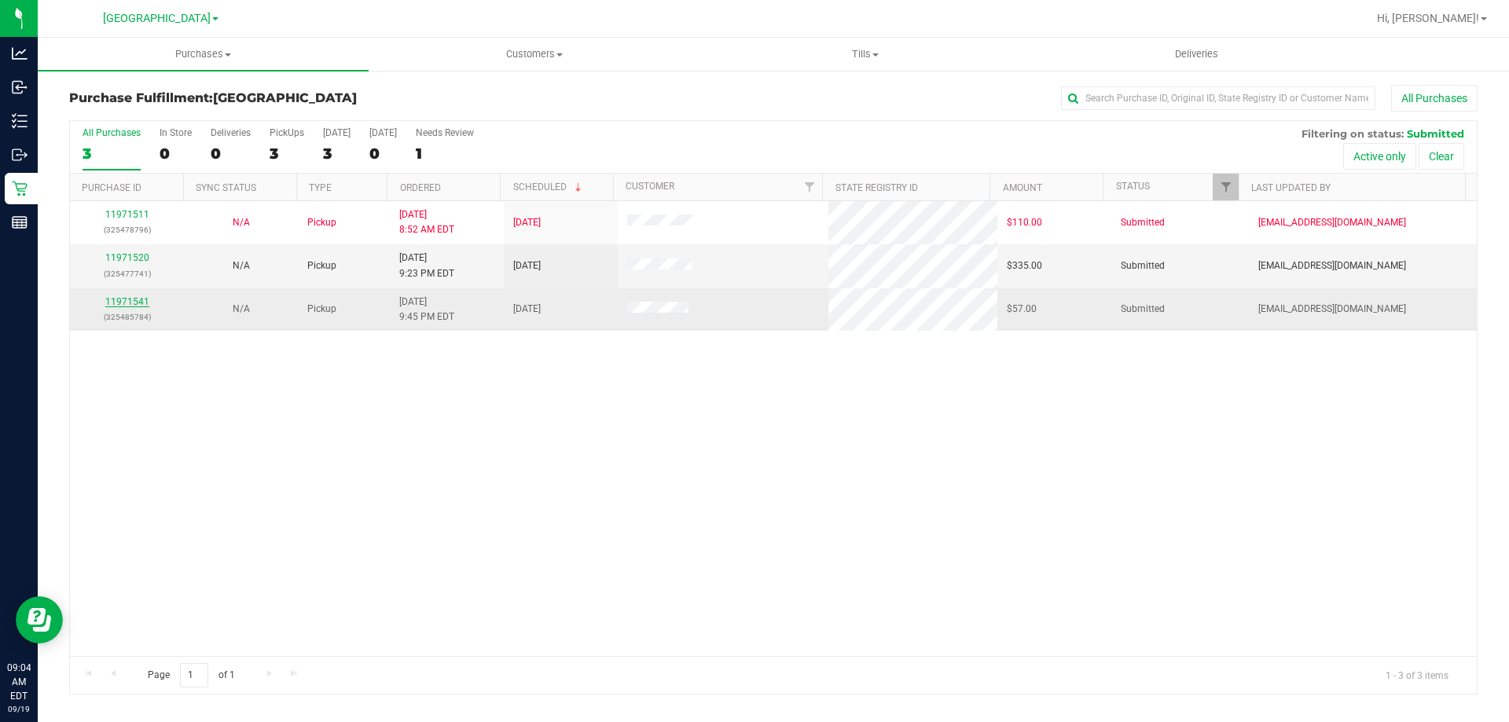
click at [130, 303] on link "11971541" at bounding box center [127, 301] width 44 height 11
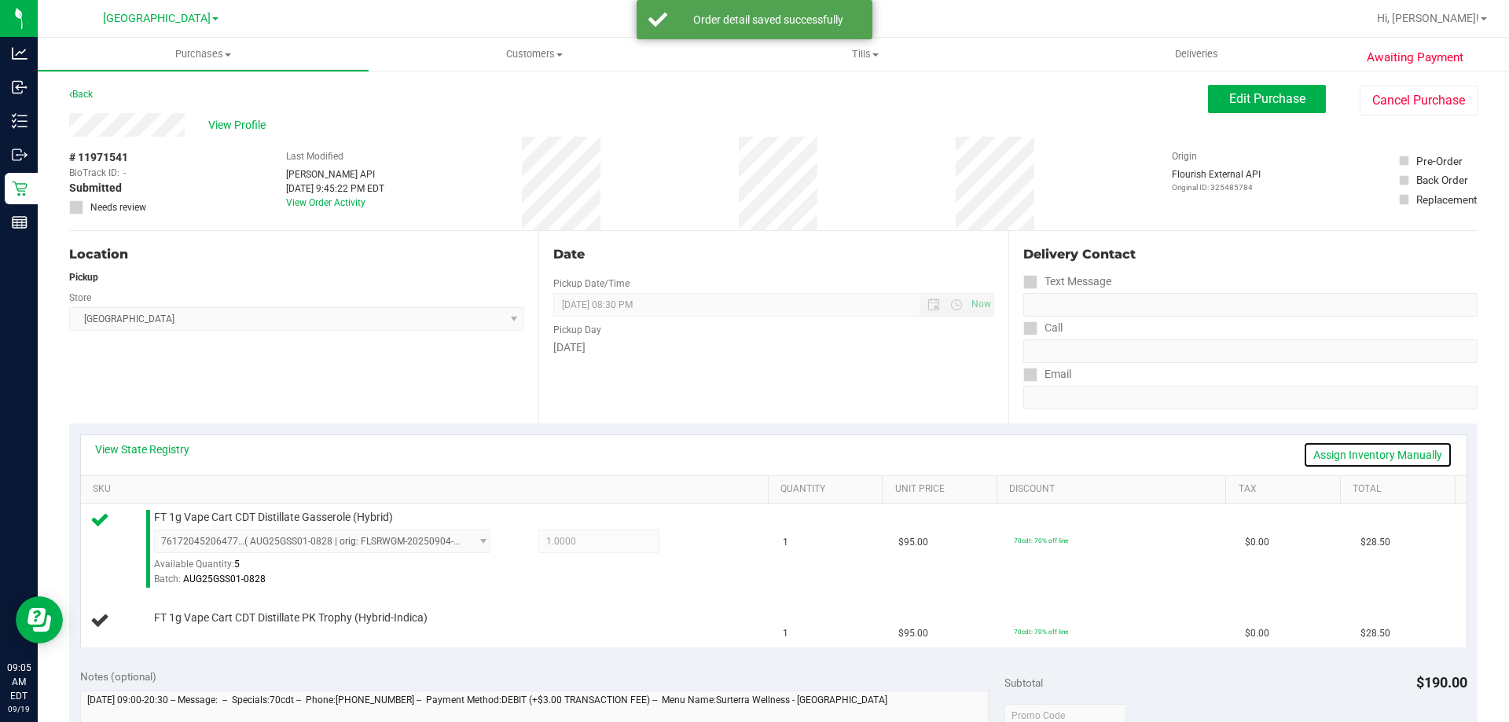
click at [1339, 450] on link "Assign Inventory Manually" at bounding box center [1377, 455] width 149 height 27
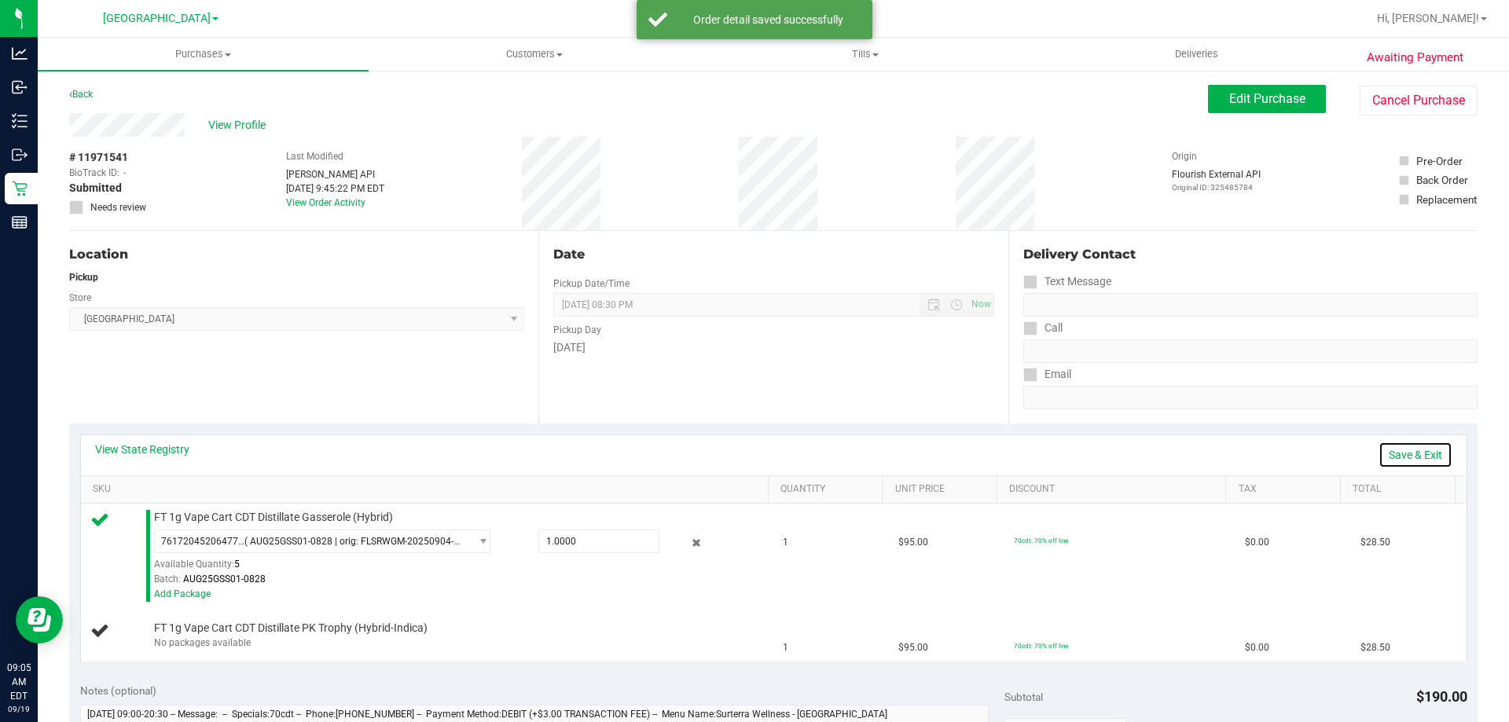
click at [1411, 459] on link "Save & Exit" at bounding box center [1415, 455] width 74 height 27
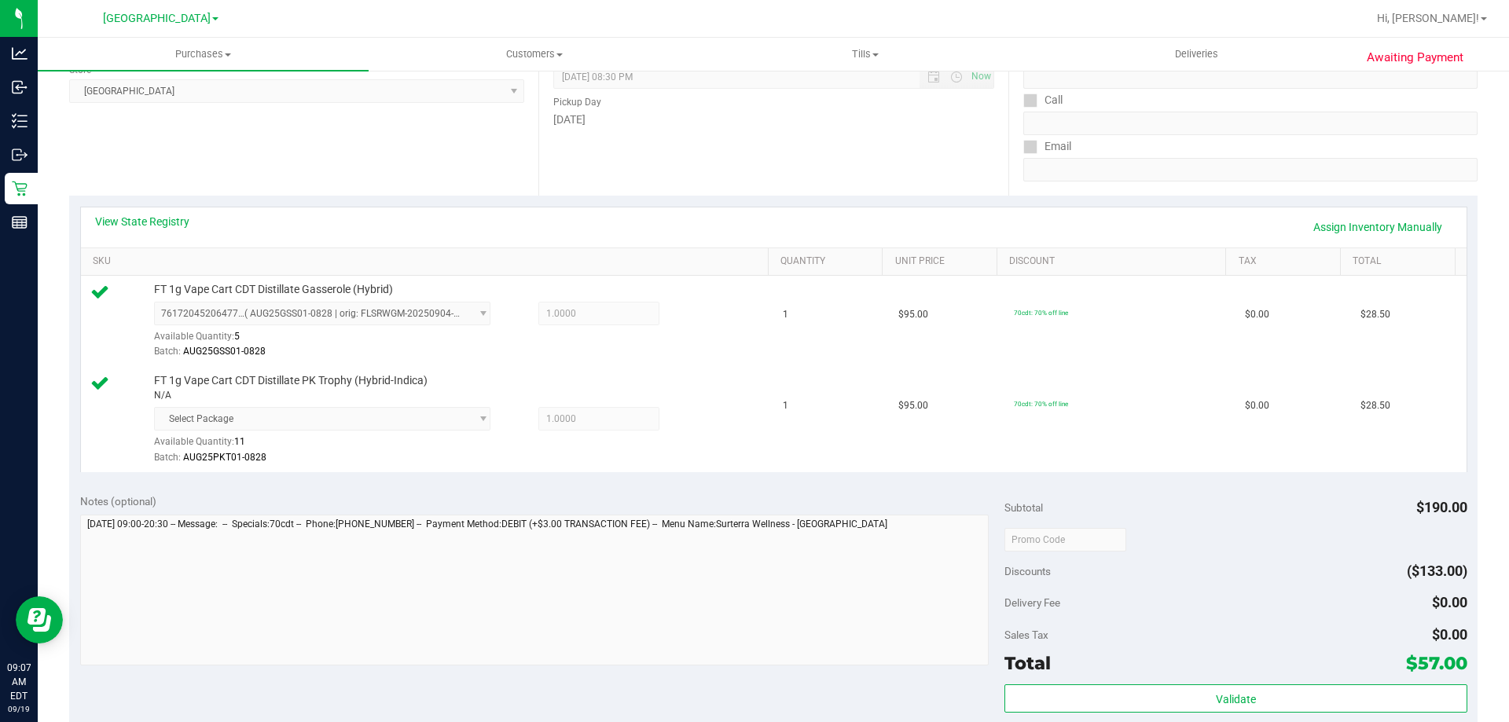
scroll to position [236, 0]
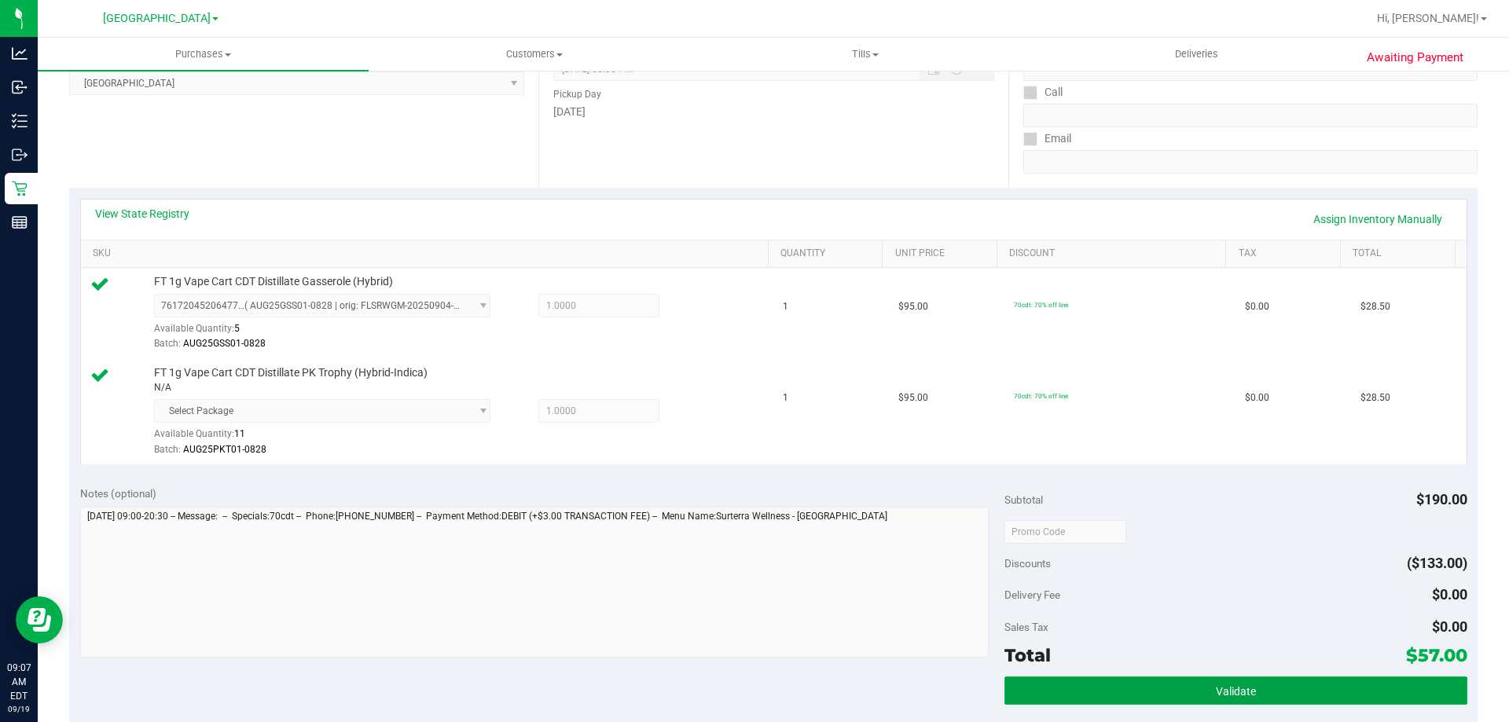
click at [1209, 677] on button "Validate" at bounding box center [1235, 691] width 462 height 28
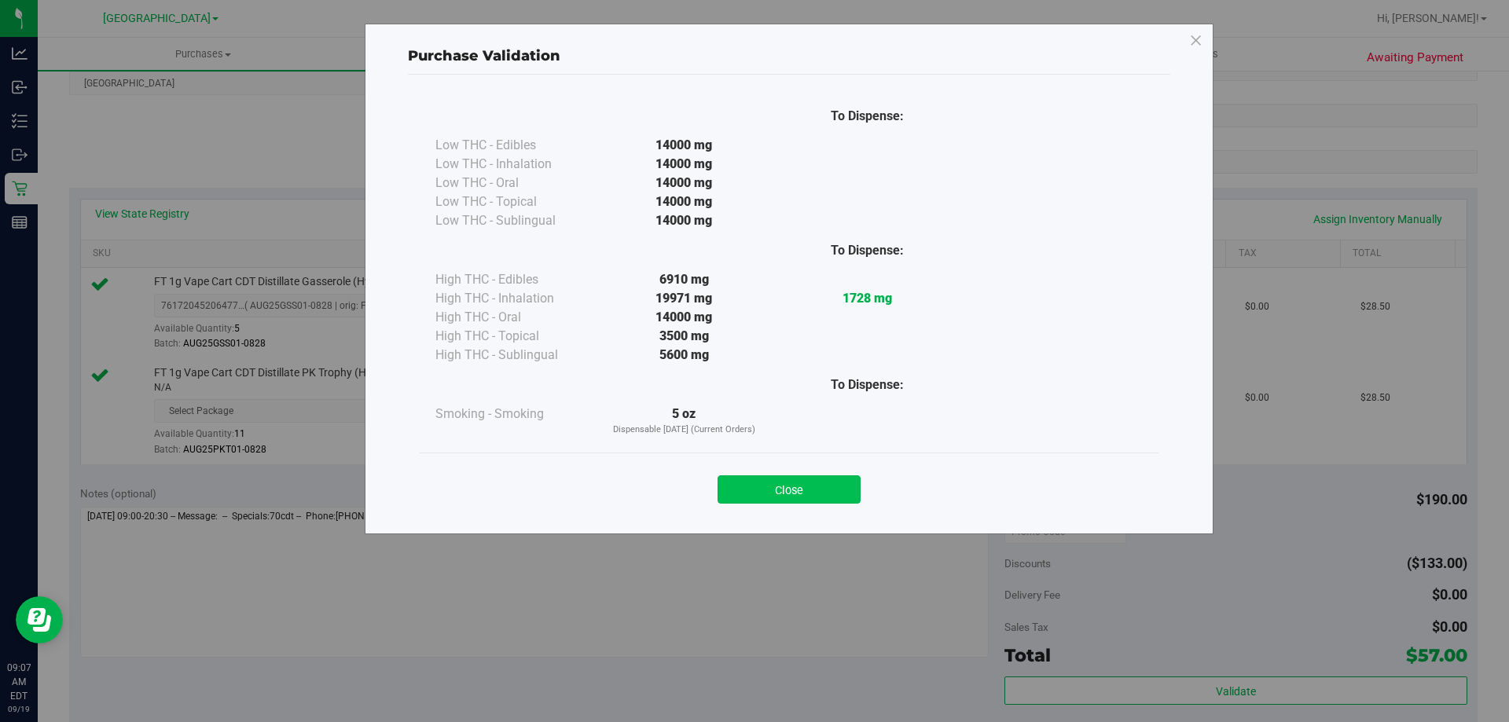
click at [820, 486] on button "Close" at bounding box center [788, 489] width 143 height 28
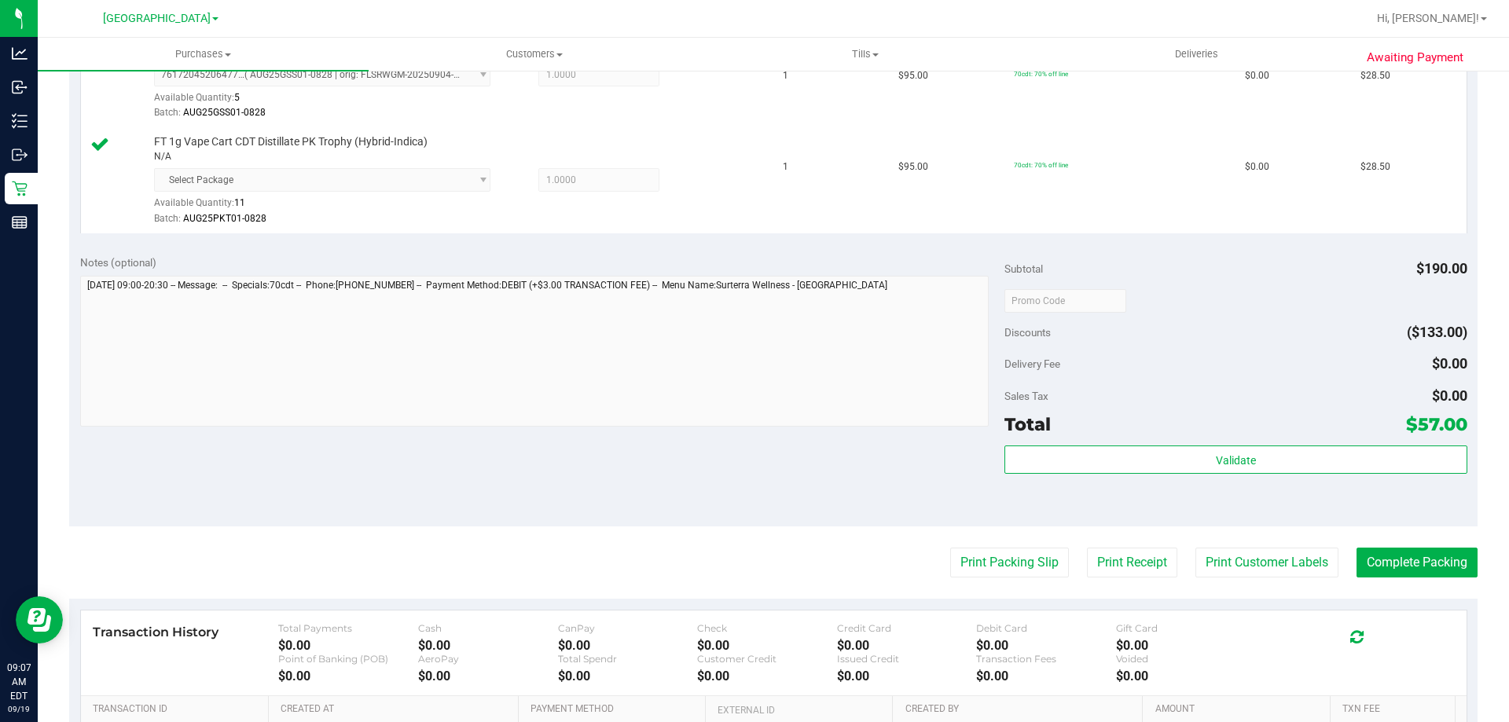
scroll to position [472, 0]
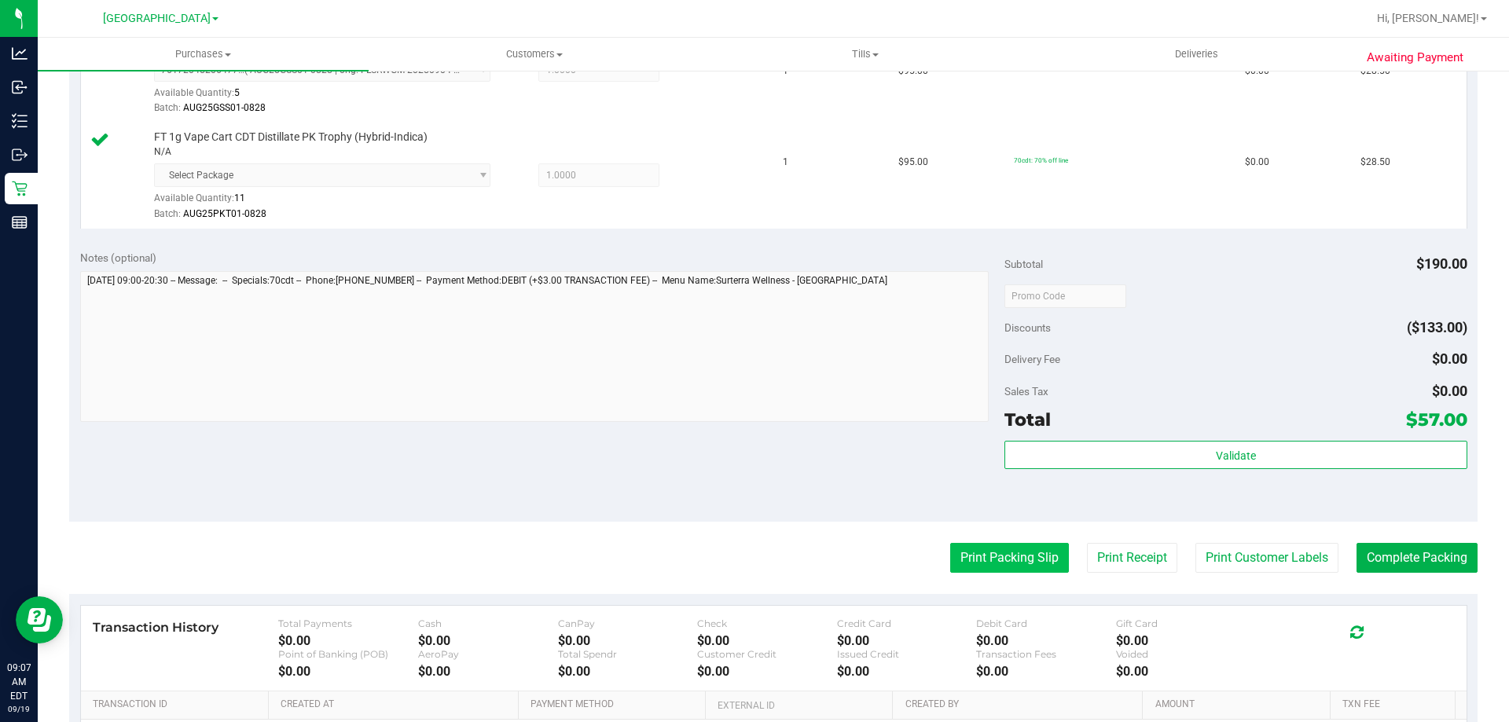
click at [1005, 563] on button "Print Packing Slip" at bounding box center [1009, 558] width 119 height 30
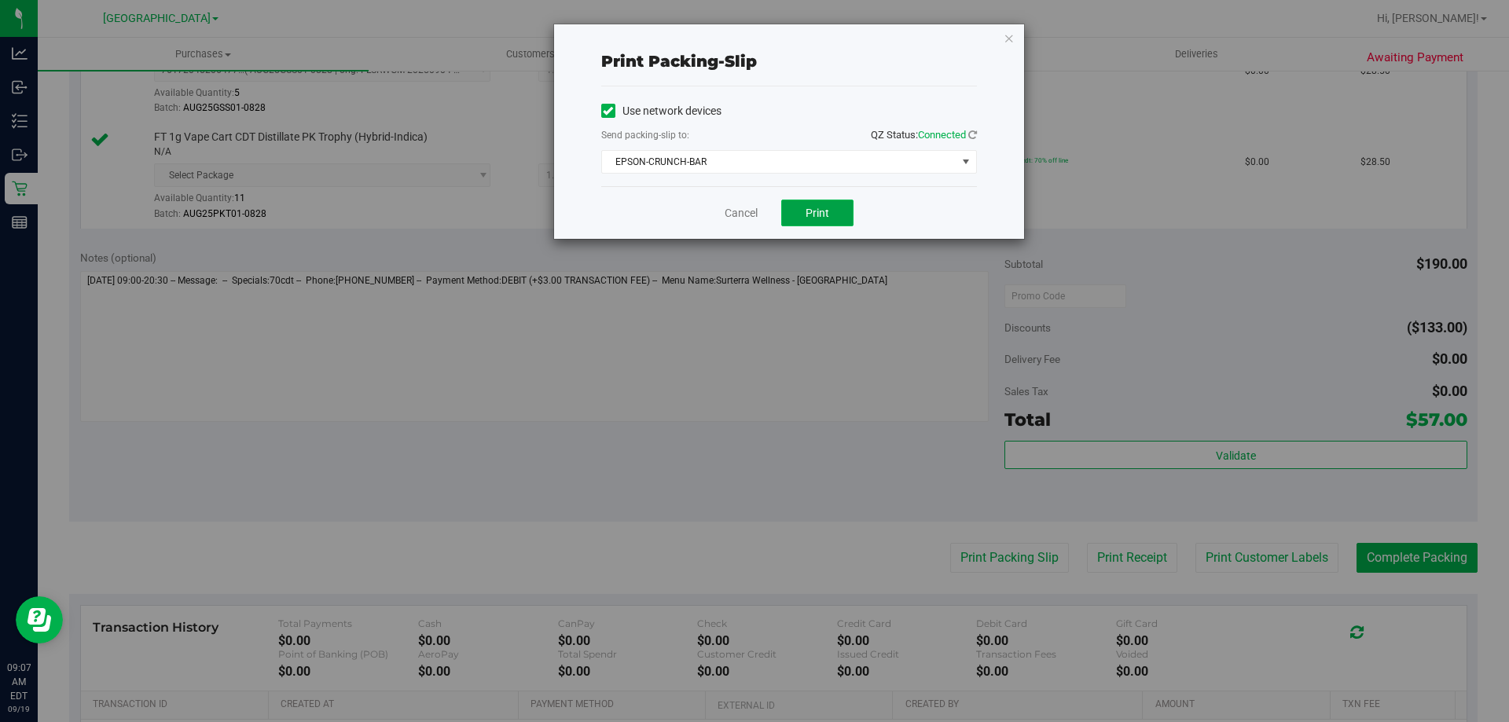
click at [850, 216] on button "Print" at bounding box center [817, 213] width 72 height 27
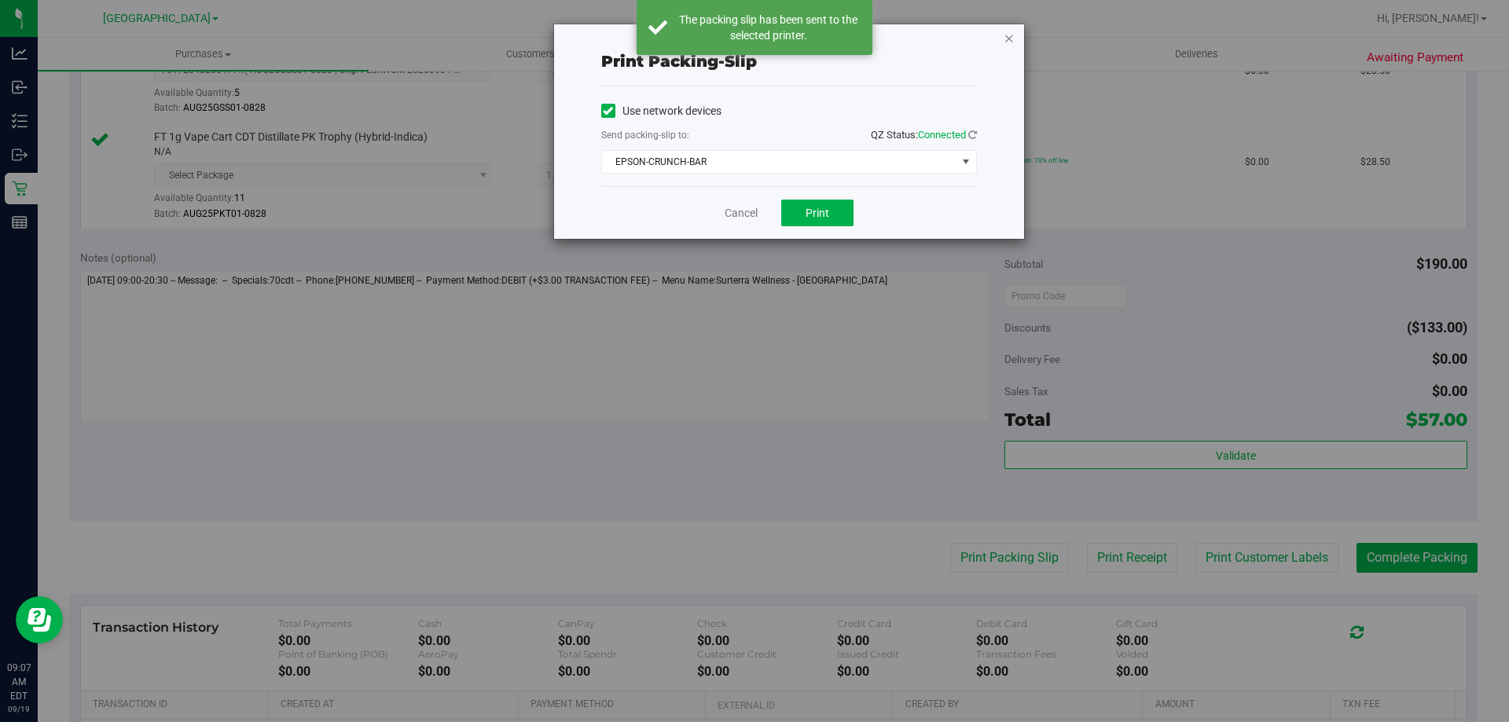
click at [1011, 40] on icon "button" at bounding box center [1009, 37] width 11 height 19
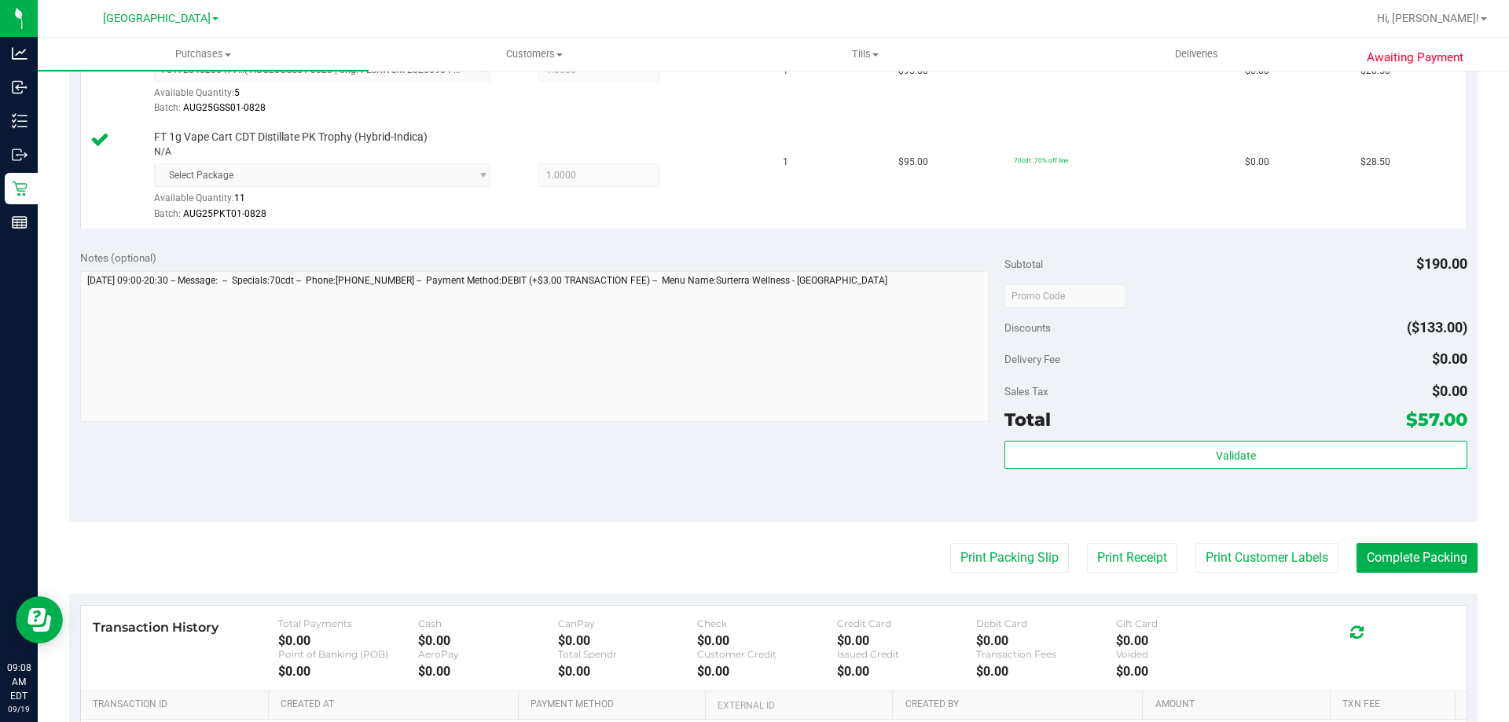
click at [1389, 583] on purchase-details "Back Edit Purchase Cancel Purchase View Profile # 11971541 BioTrack ID: - Submi…" at bounding box center [773, 250] width 1408 height 1275
click at [1393, 546] on button "Complete Packing" at bounding box center [1416, 558] width 121 height 30
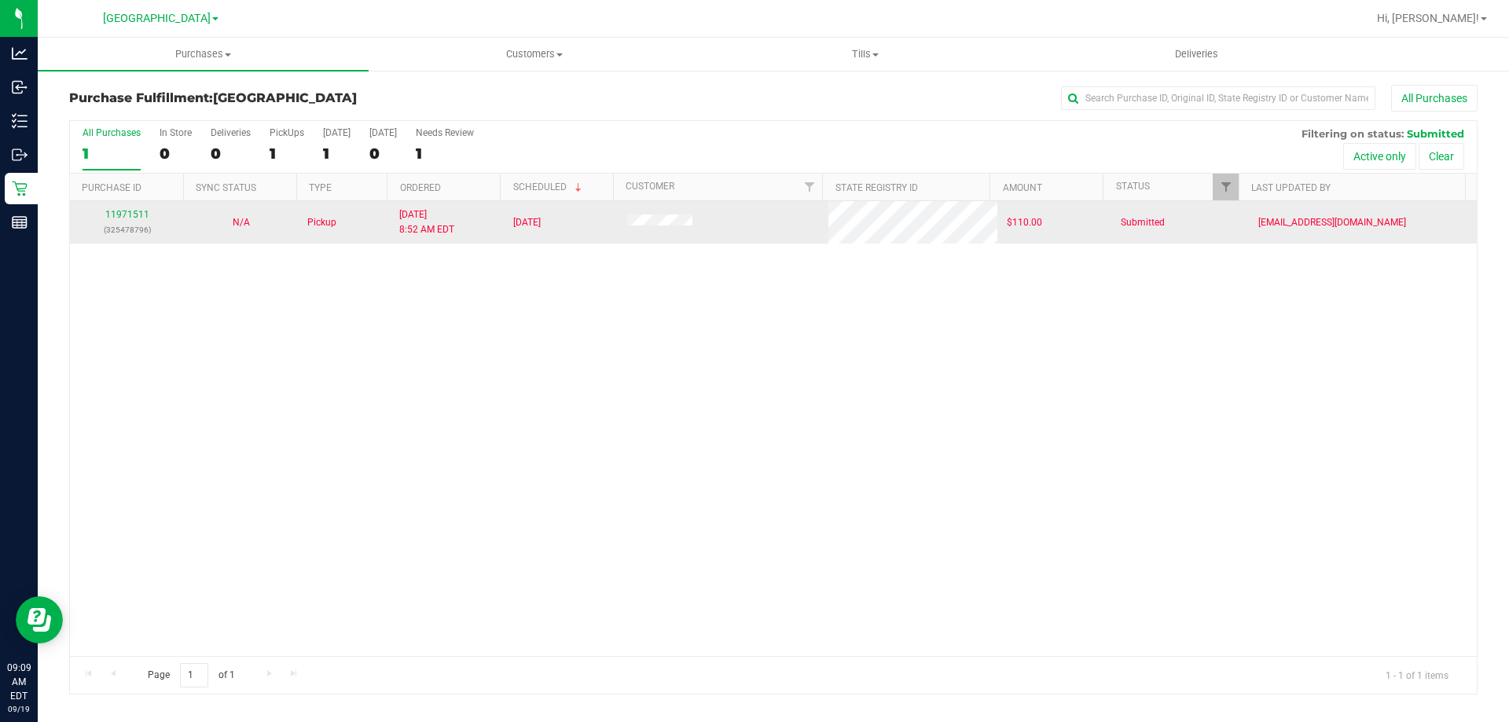
click at [126, 221] on div "11971511 (325478796)" at bounding box center [126, 222] width 95 height 30
click at [129, 211] on link "11971511" at bounding box center [127, 214] width 44 height 11
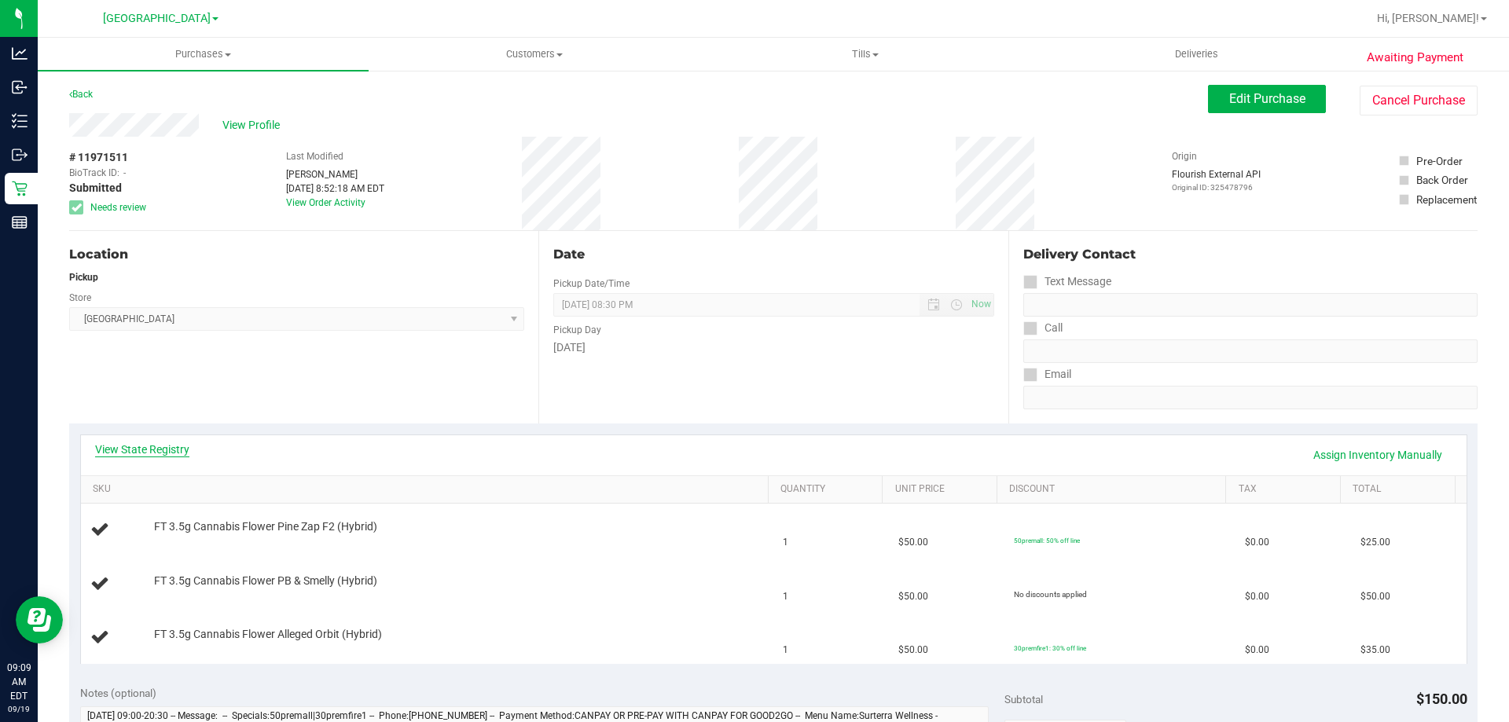
click at [172, 451] on link "View State Registry" at bounding box center [142, 450] width 94 height 16
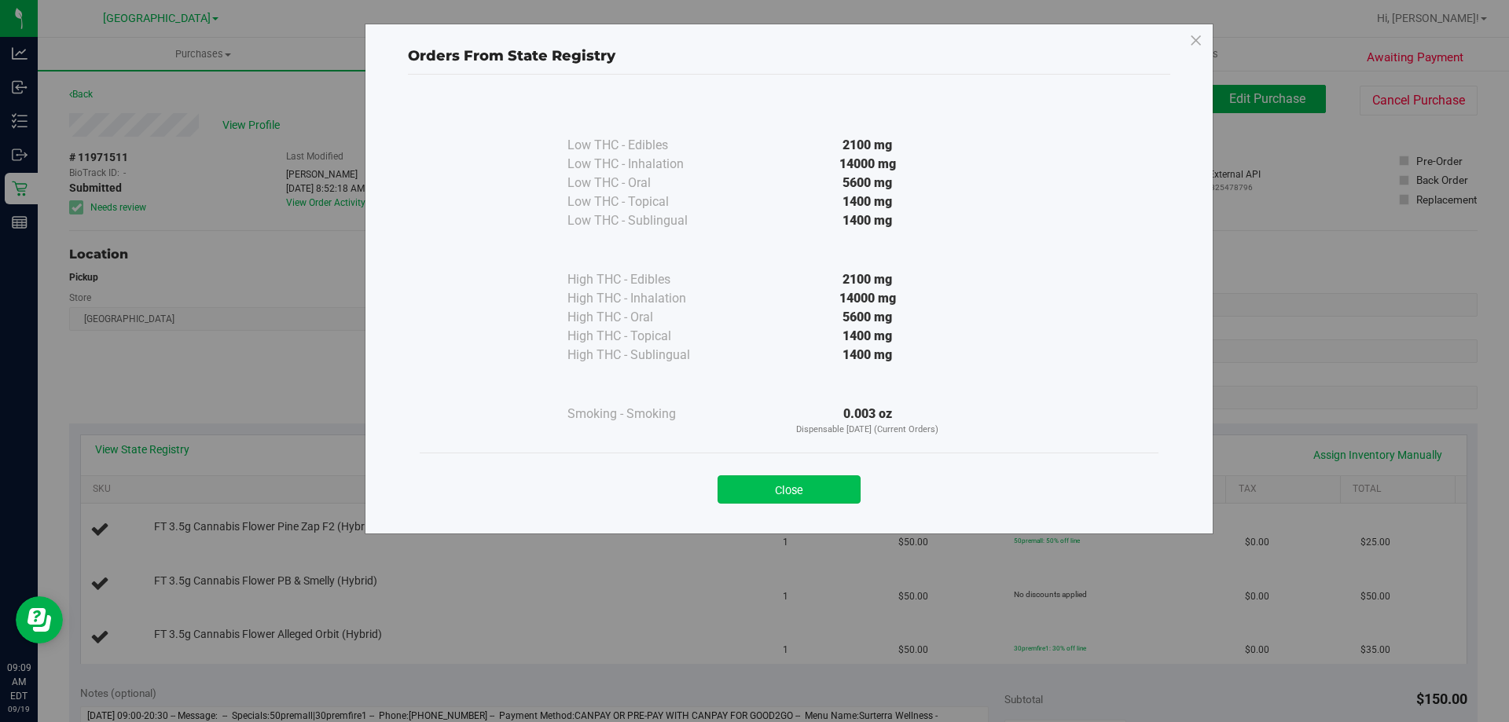
click at [832, 498] on button "Close" at bounding box center [788, 489] width 143 height 28
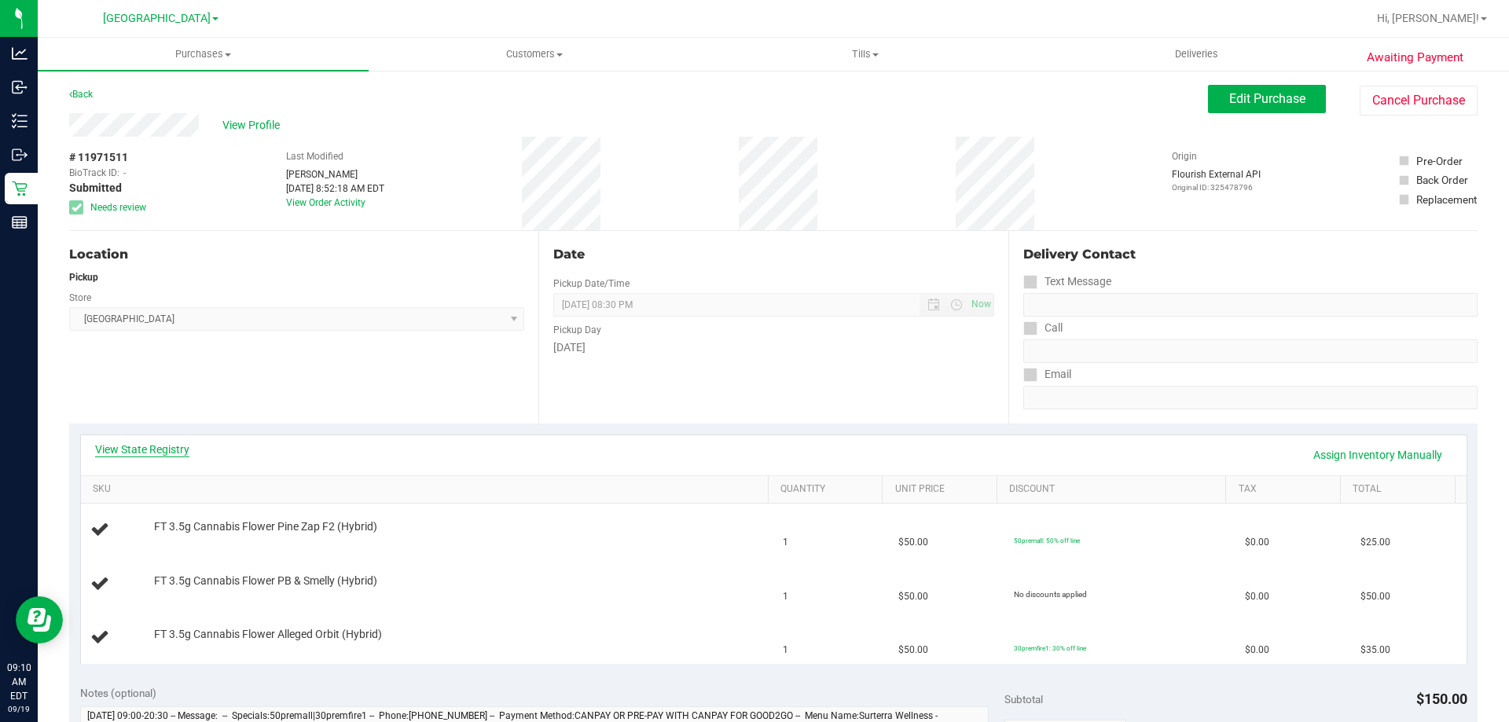
click at [169, 450] on link "View State Registry" at bounding box center [142, 450] width 94 height 16
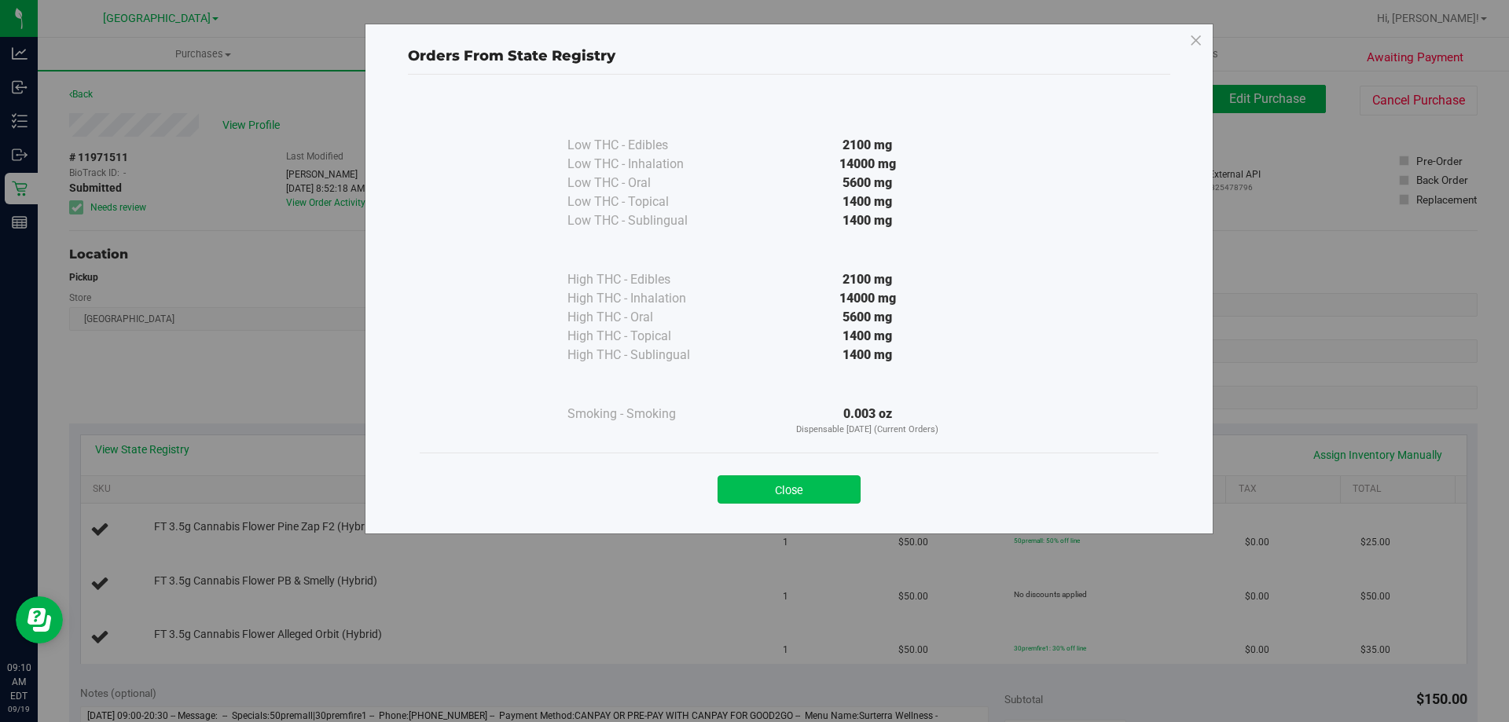
click at [795, 490] on button "Close" at bounding box center [788, 489] width 143 height 28
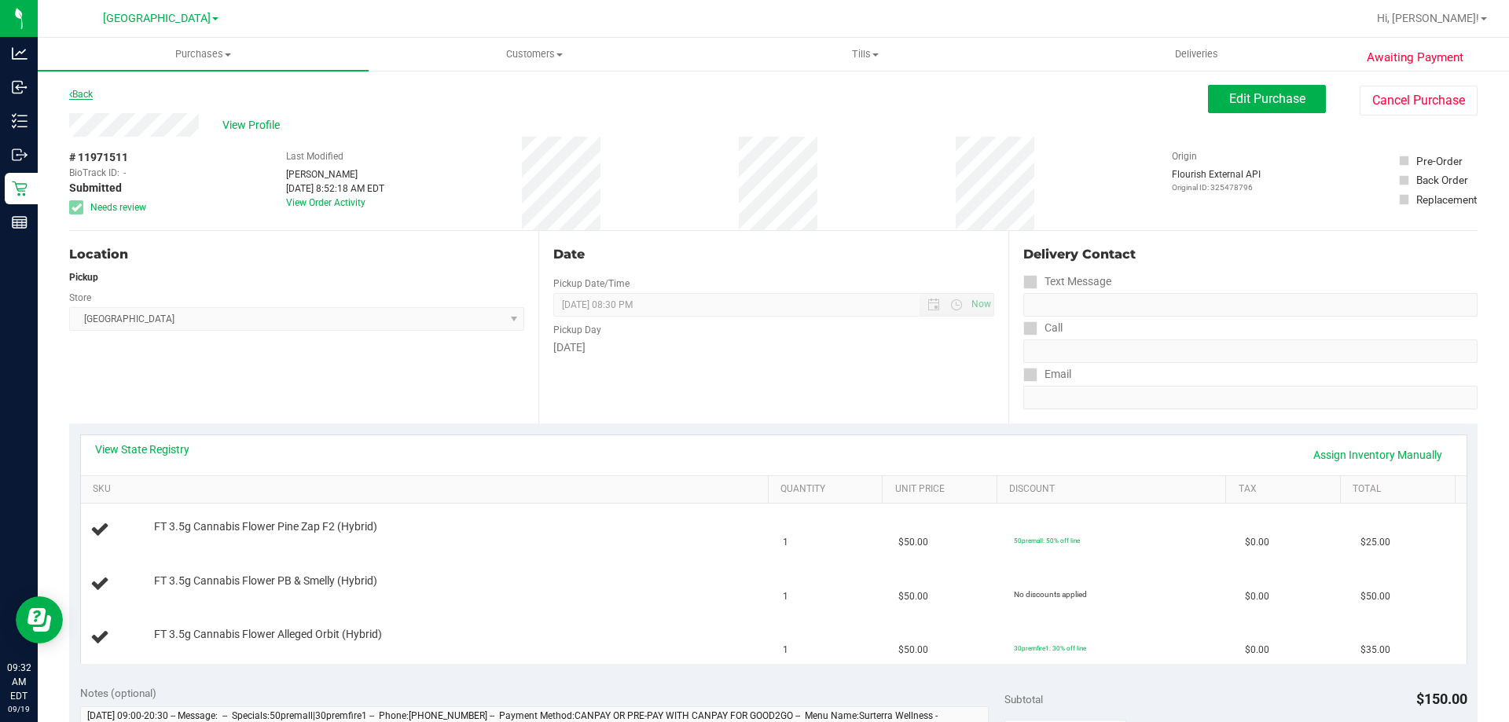
click at [89, 93] on link "Back" at bounding box center [81, 94] width 24 height 11
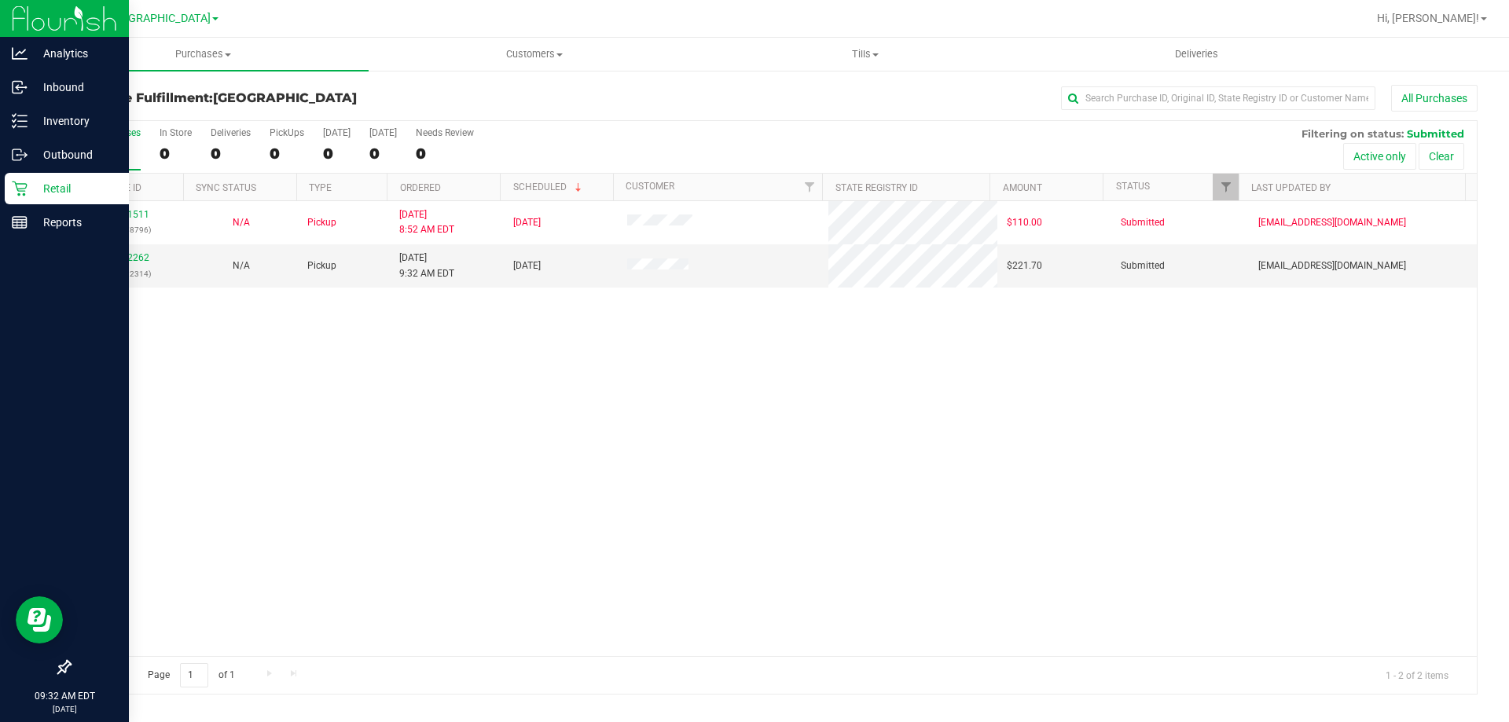
click at [23, 182] on icon at bounding box center [20, 189] width 16 height 16
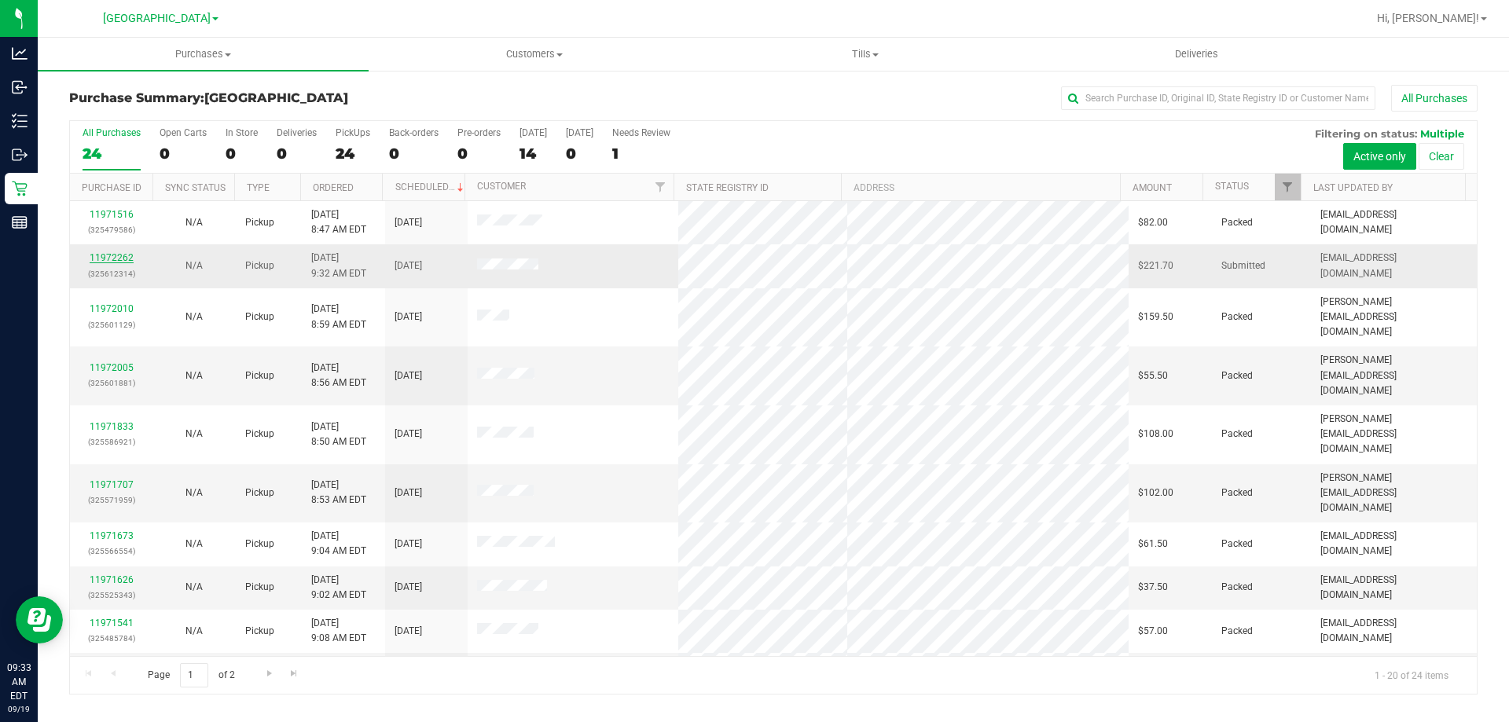
click at [116, 254] on div "11972262 (325612314)" at bounding box center [111, 266] width 64 height 30
click at [116, 255] on link "11972262" at bounding box center [112, 257] width 44 height 11
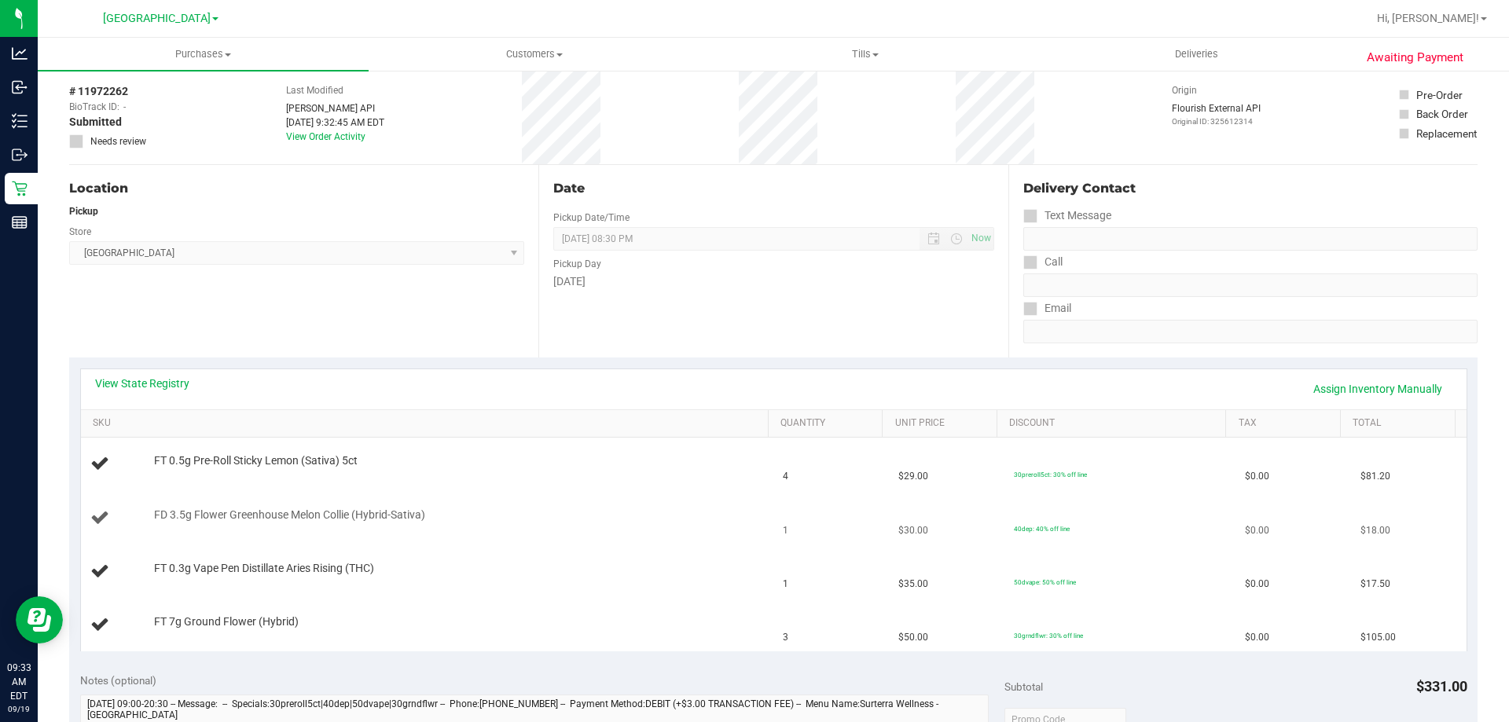
scroll to position [157, 0]
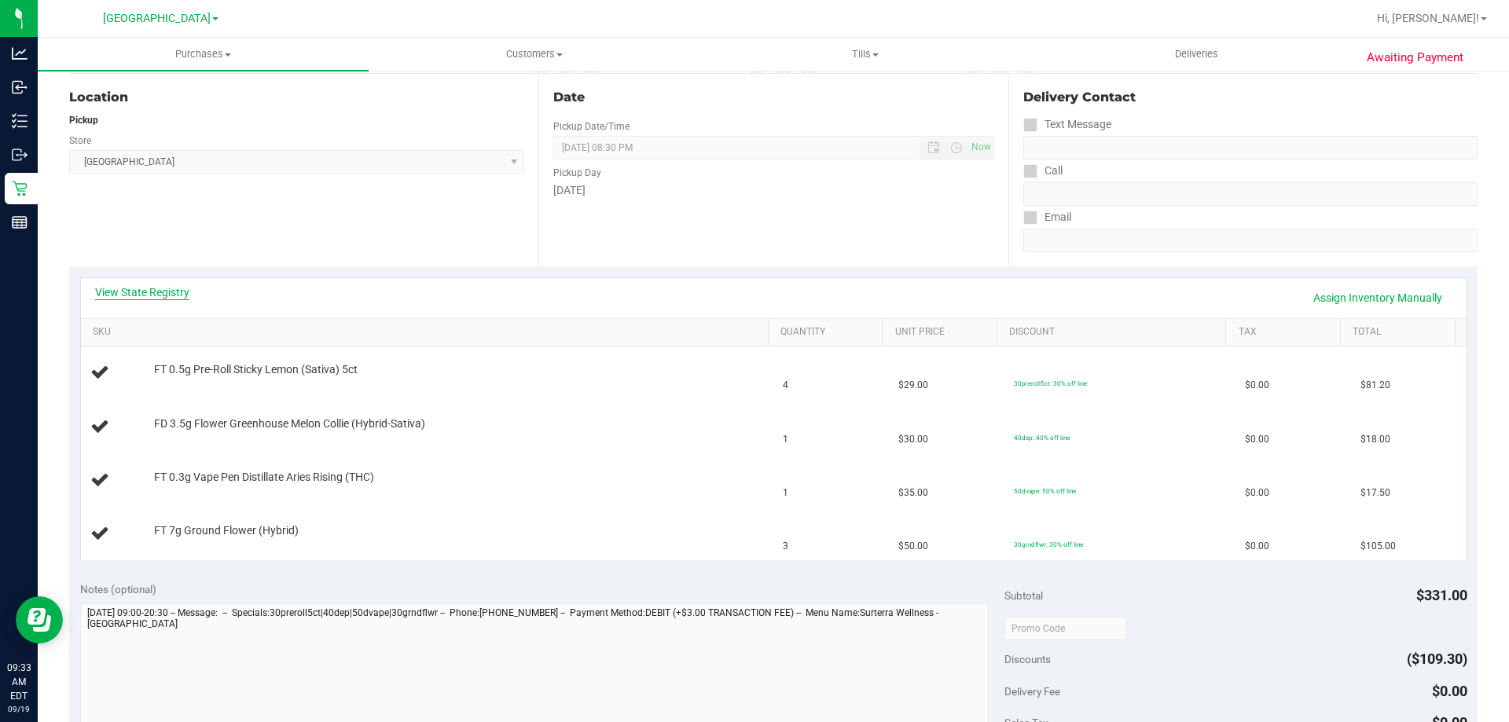
click at [171, 286] on link "View State Registry" at bounding box center [142, 292] width 94 height 16
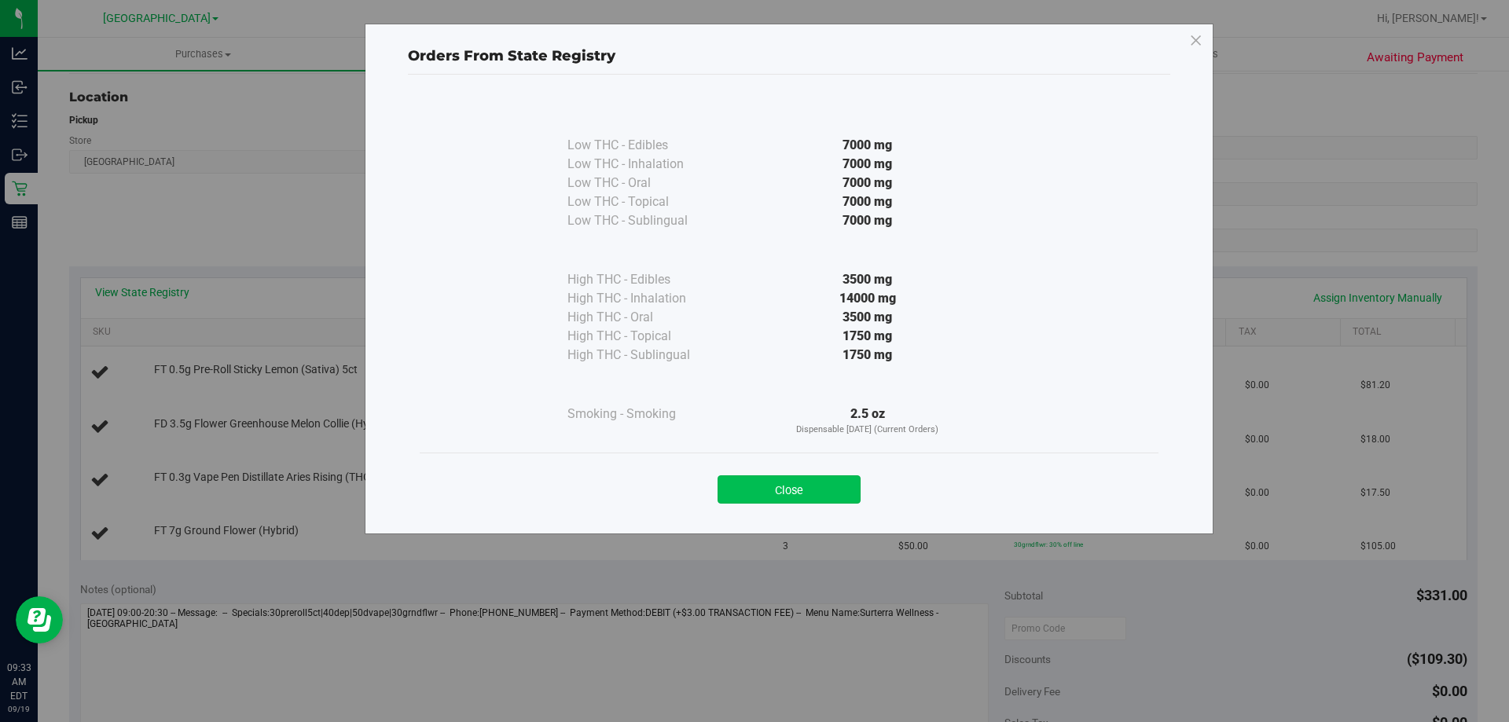
click at [813, 490] on button "Close" at bounding box center [788, 489] width 143 height 28
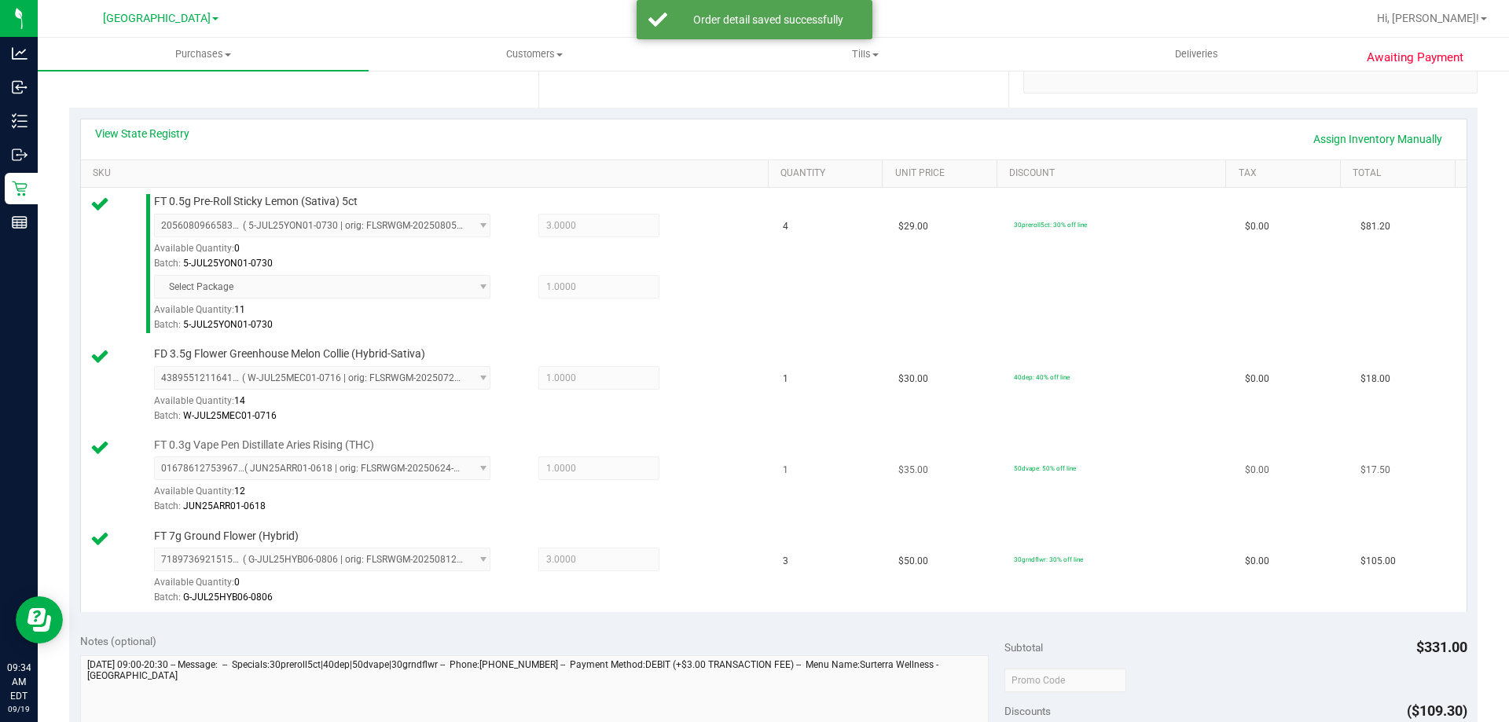
scroll to position [472, 0]
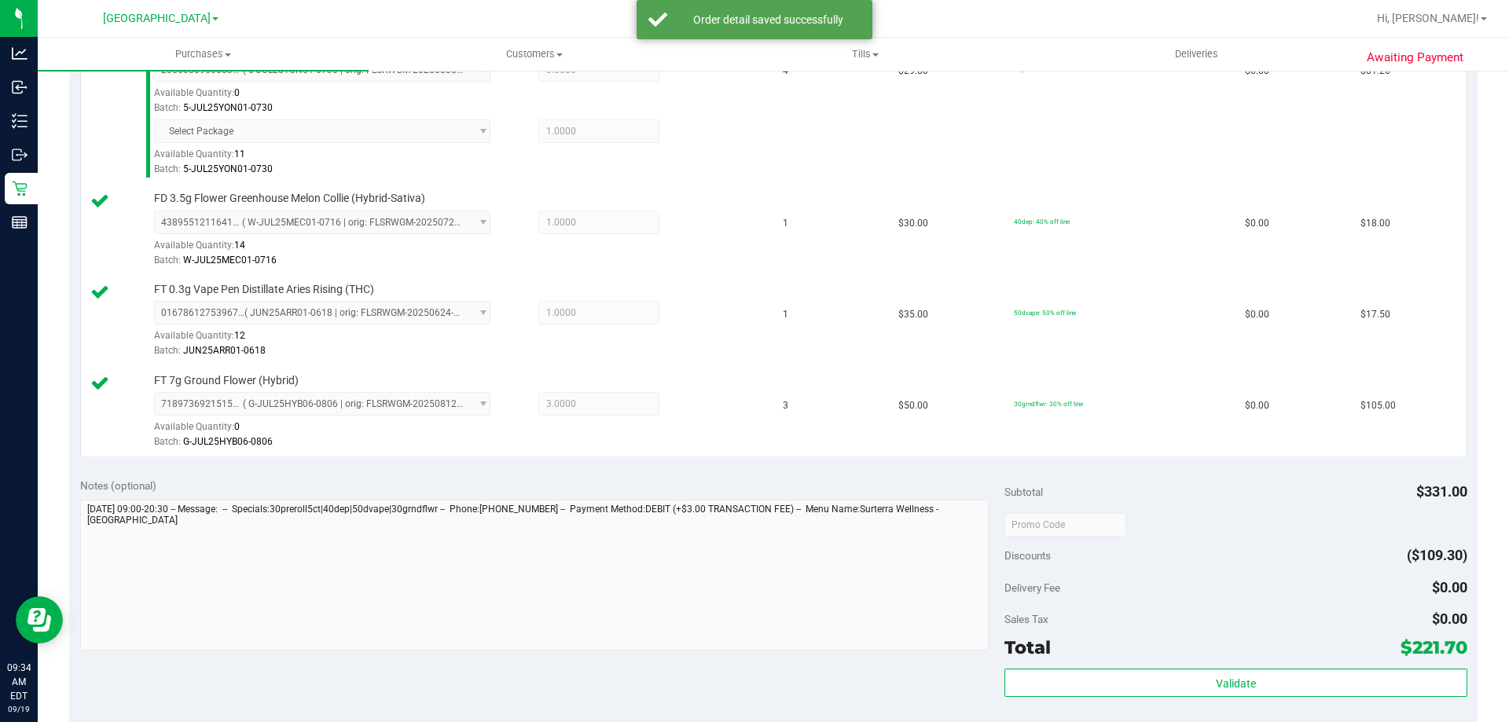
click at [1307, 698] on div "Validate" at bounding box center [1235, 684] width 462 height 30
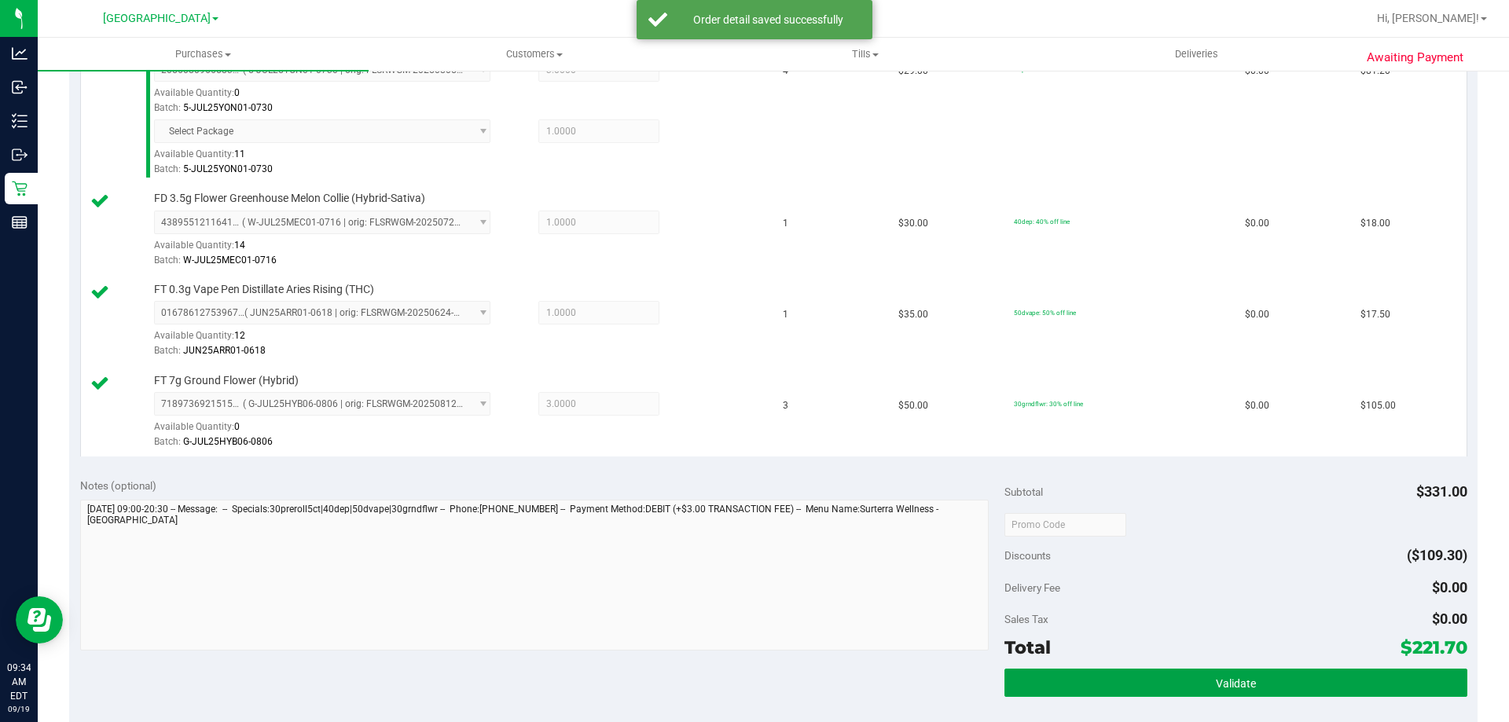
drag, startPoint x: 1295, startPoint y: 681, endPoint x: 1262, endPoint y: 662, distance: 37.6
click at [1294, 680] on button "Validate" at bounding box center [1235, 683] width 462 height 28
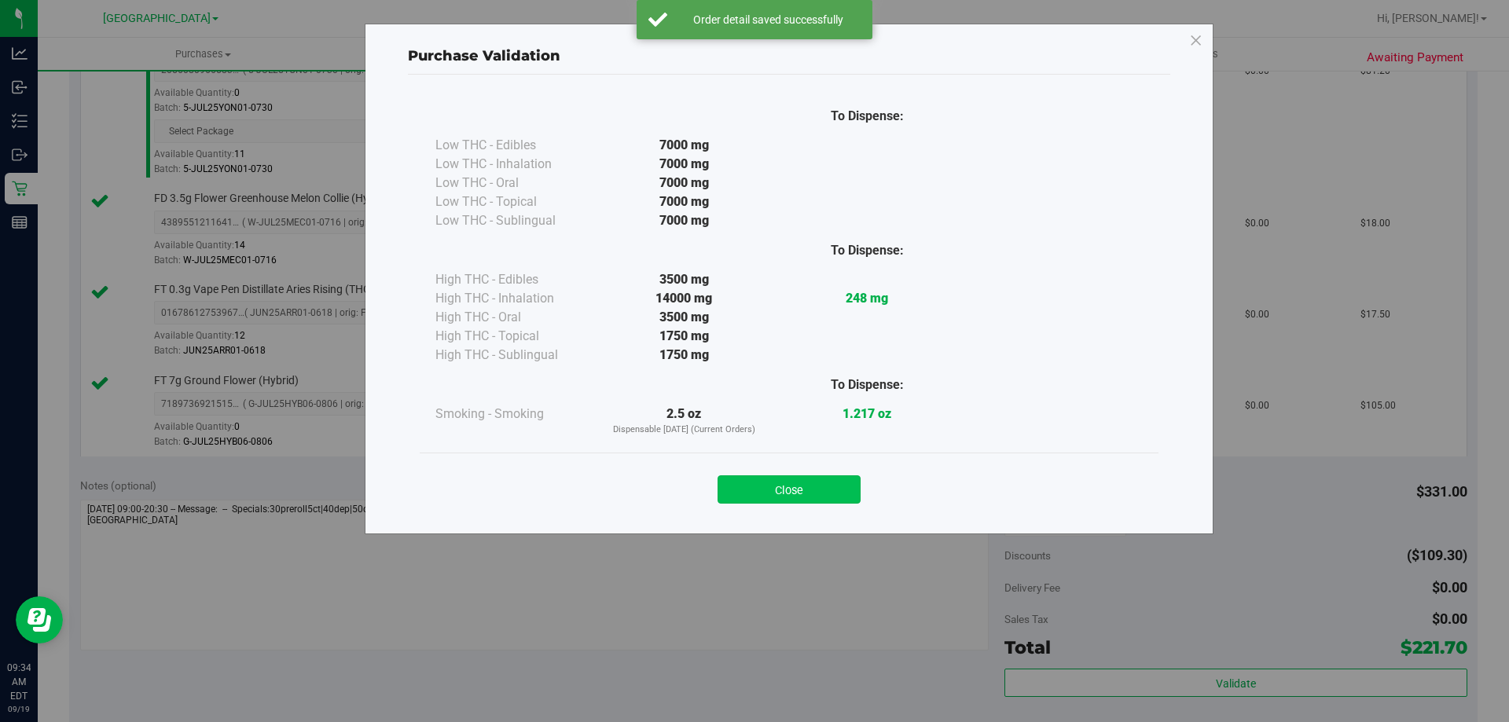
click at [778, 484] on button "Close" at bounding box center [788, 489] width 143 height 28
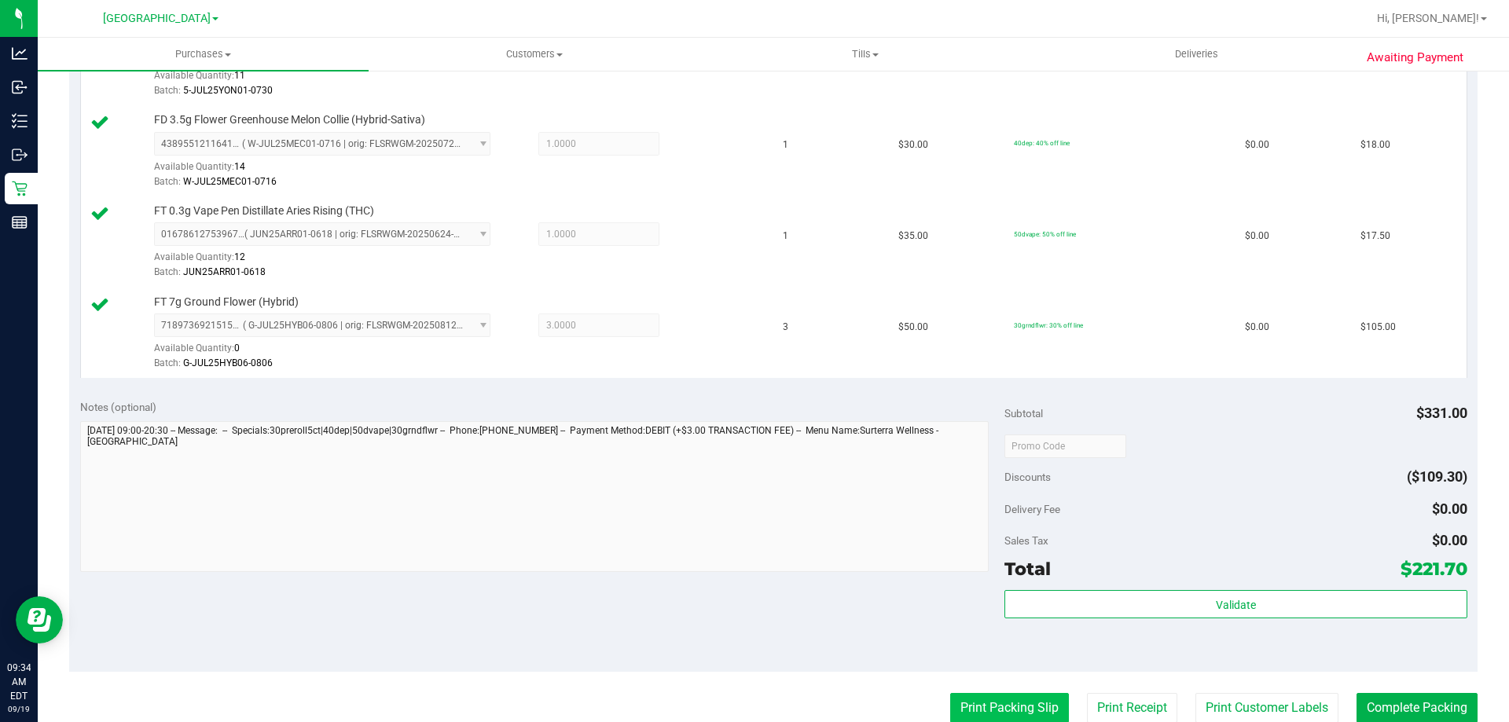
scroll to position [629, 0]
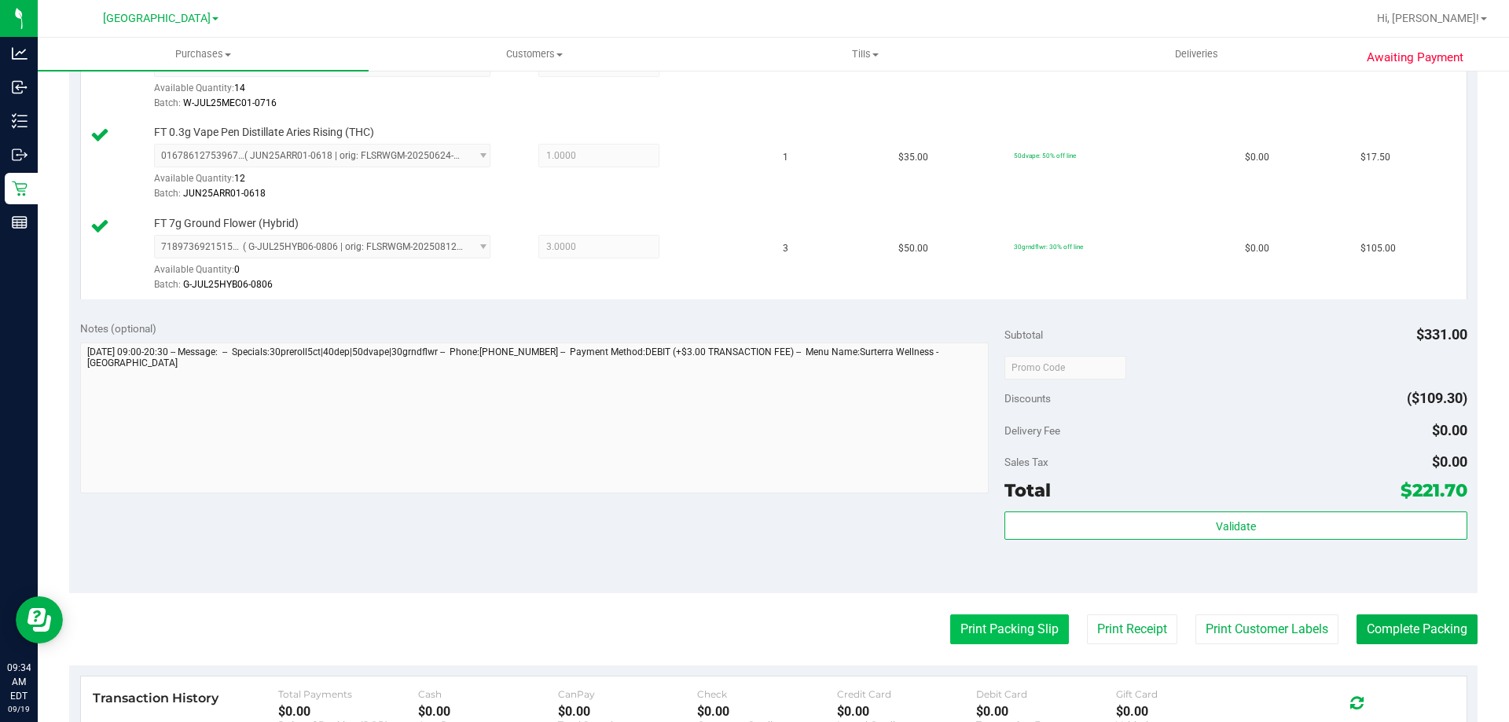
click at [984, 619] on button "Print Packing Slip" at bounding box center [1009, 630] width 119 height 30
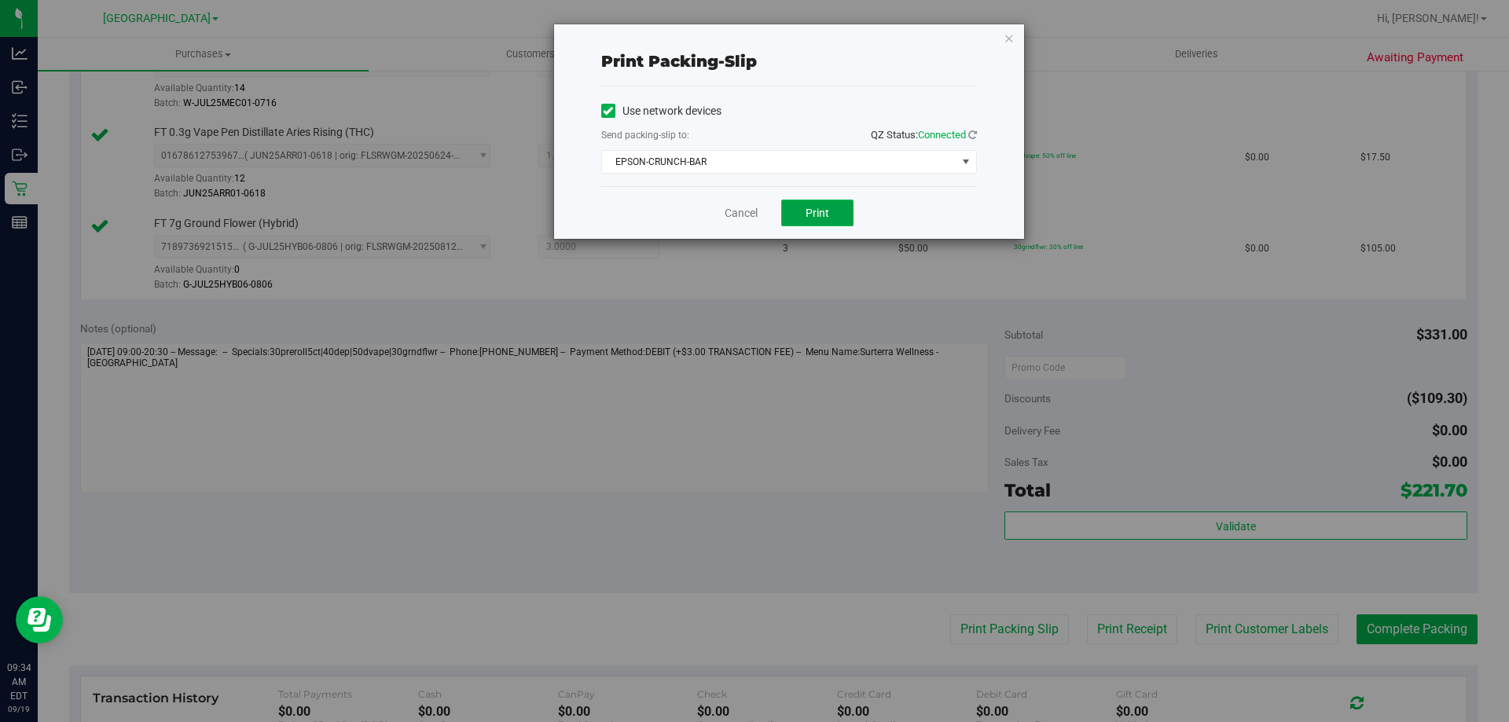
click at [842, 208] on button "Print" at bounding box center [817, 213] width 72 height 27
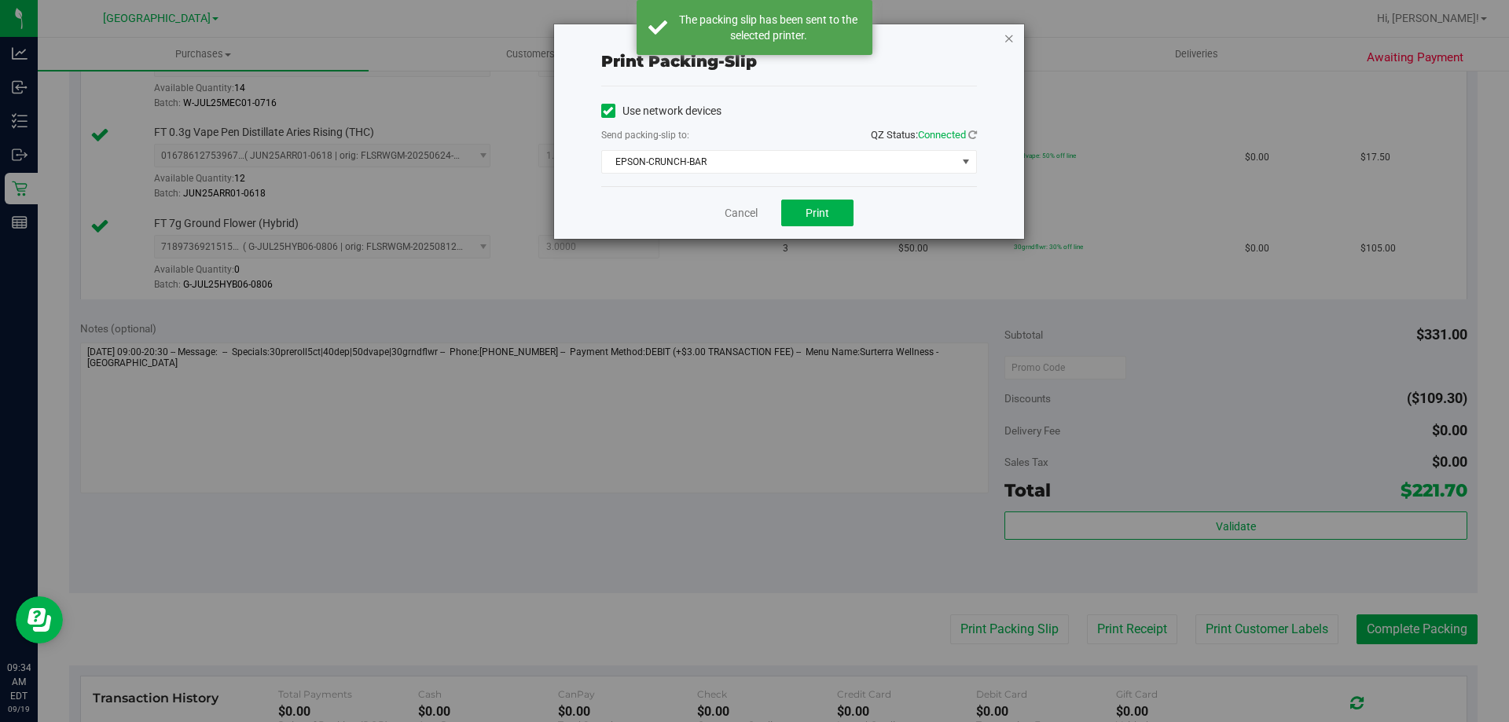
click at [1010, 34] on icon "button" at bounding box center [1009, 37] width 11 height 19
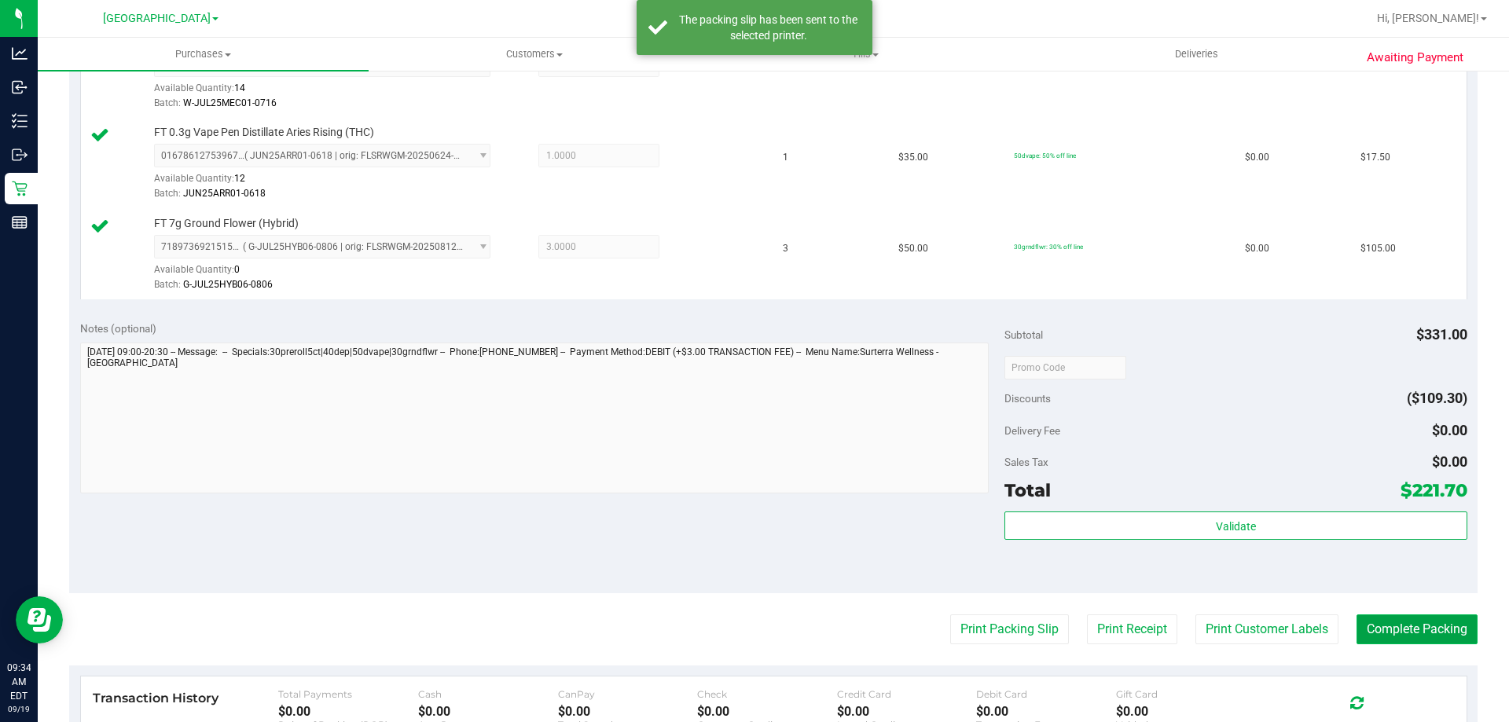
click at [1368, 637] on button "Complete Packing" at bounding box center [1416, 630] width 121 height 30
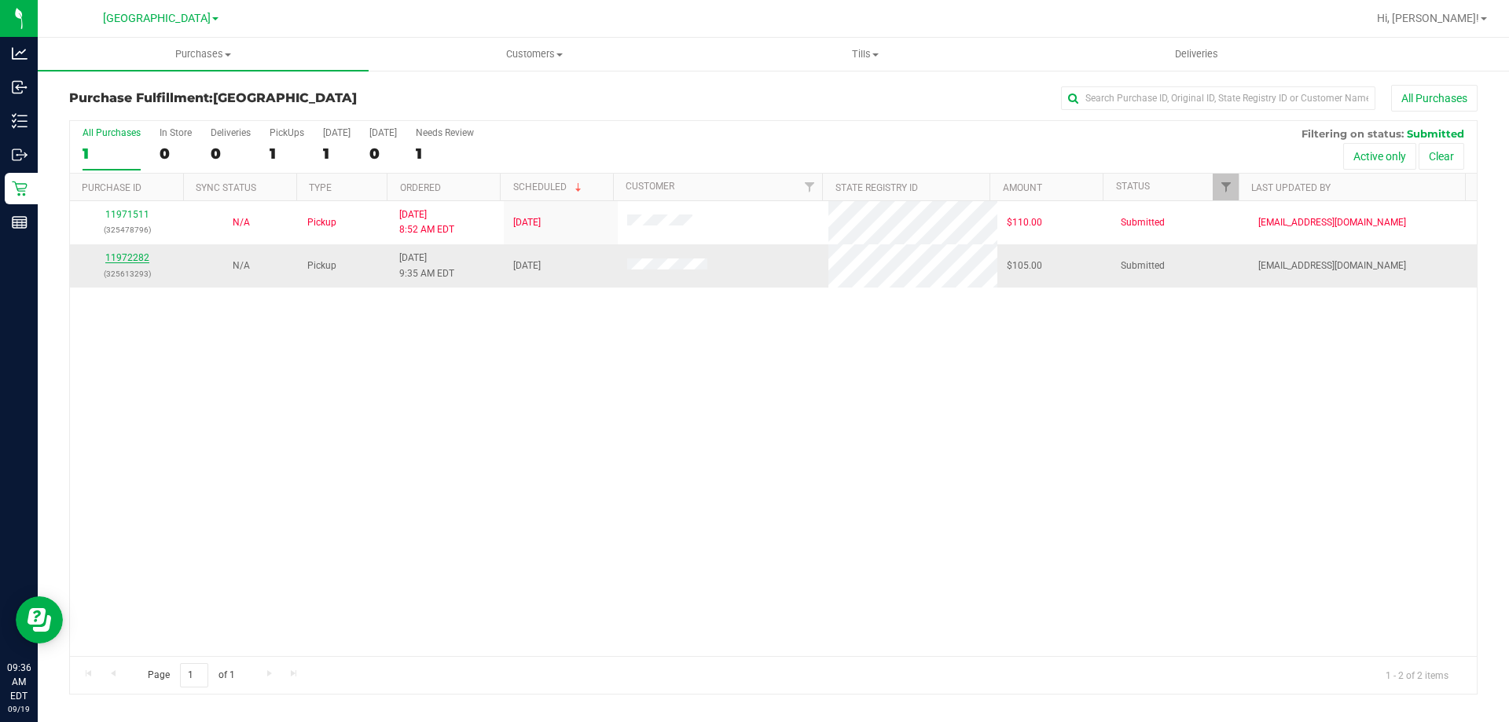
click at [125, 255] on link "11972282" at bounding box center [127, 257] width 44 height 11
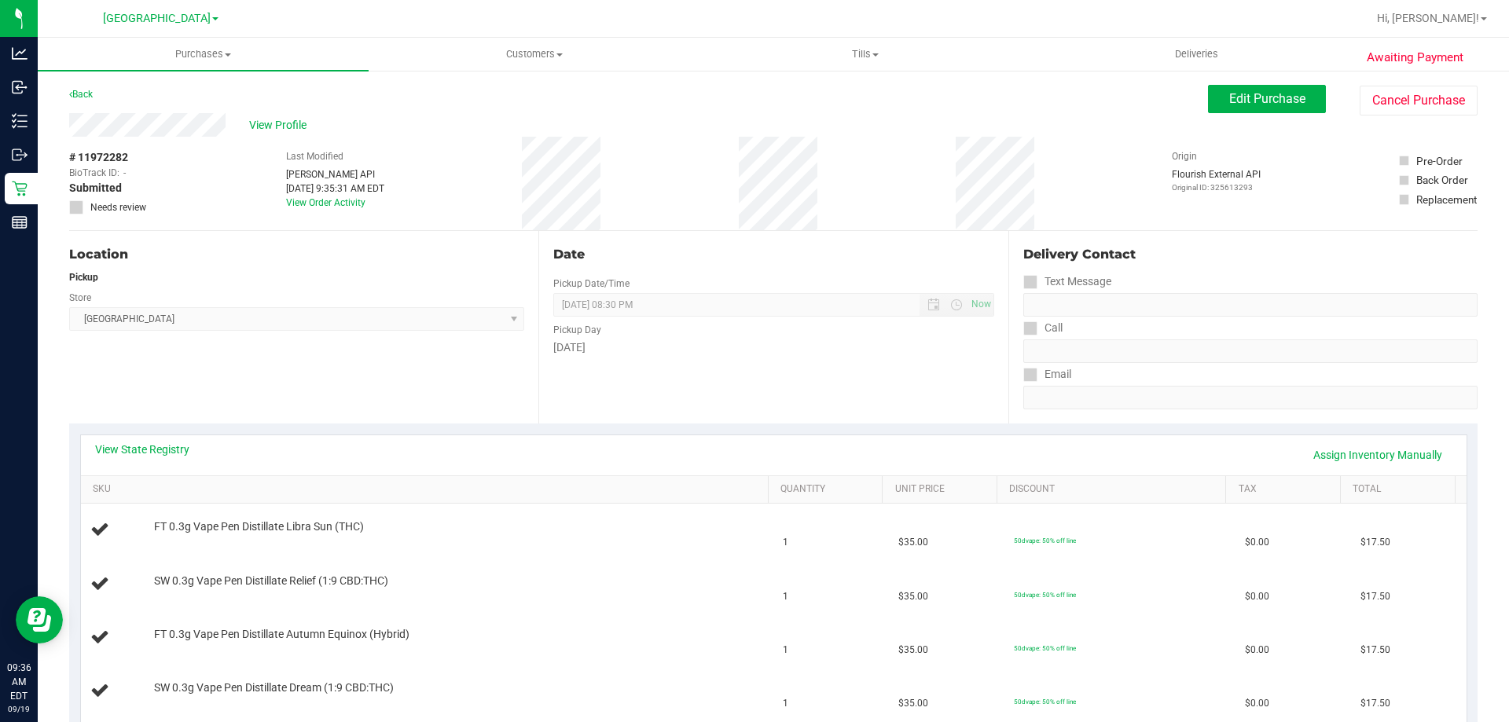
scroll to position [79, 0]
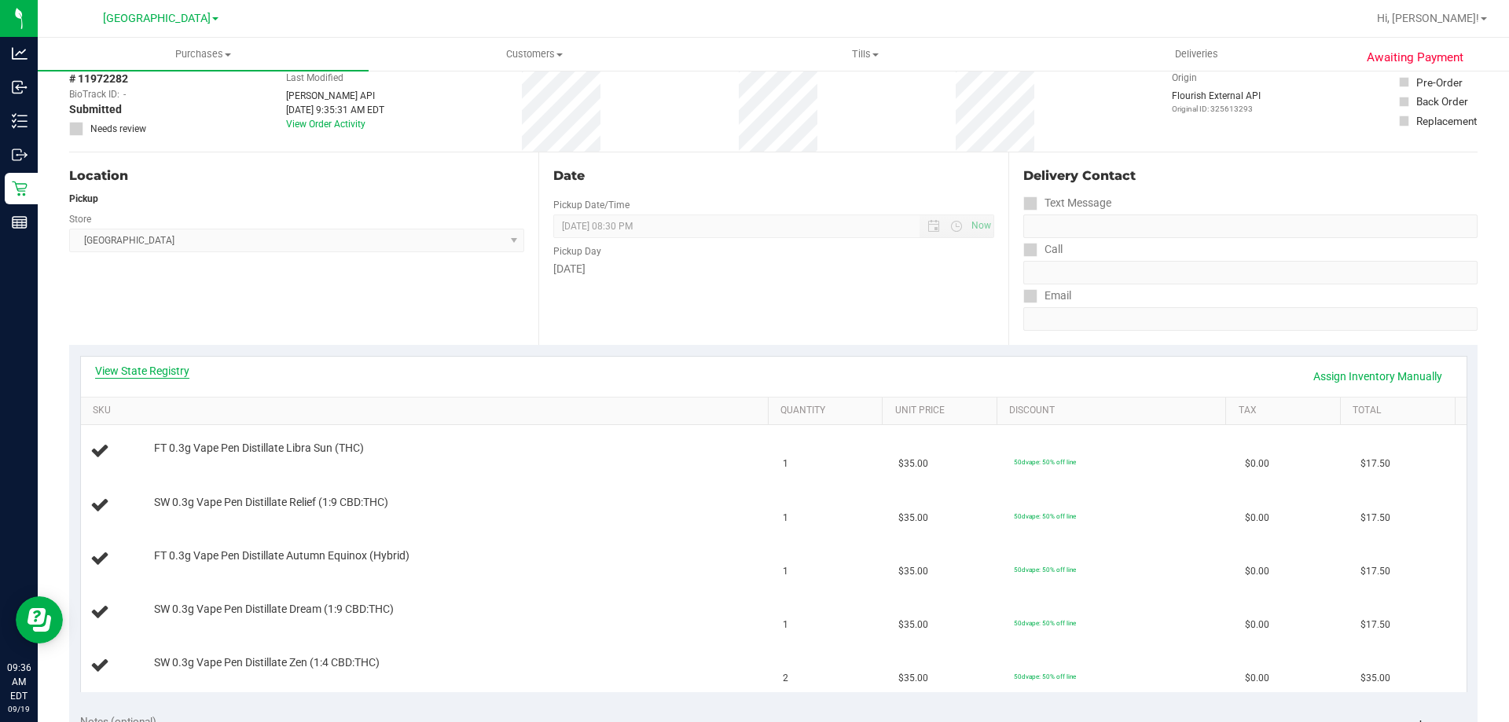
click at [163, 376] on link "View State Registry" at bounding box center [142, 371] width 94 height 16
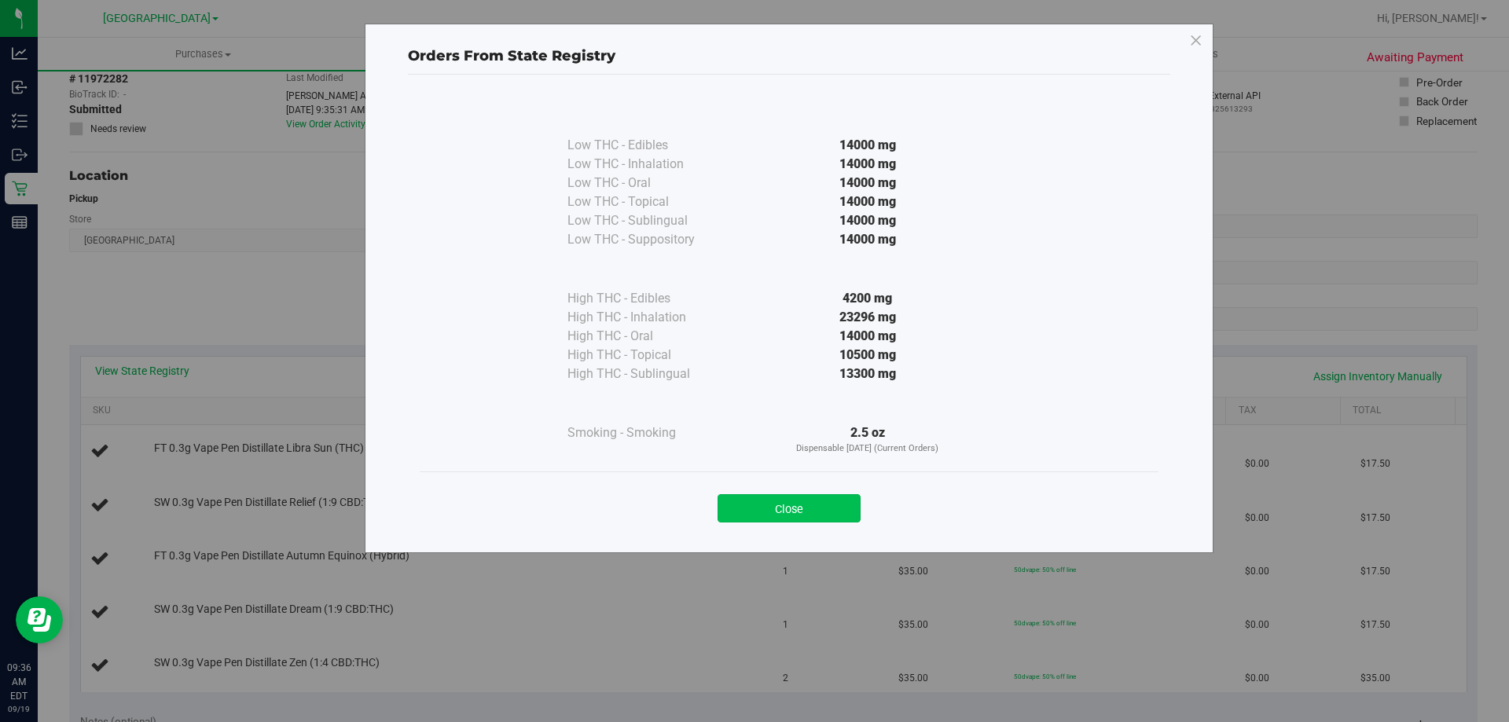
click at [775, 516] on button "Close" at bounding box center [788, 508] width 143 height 28
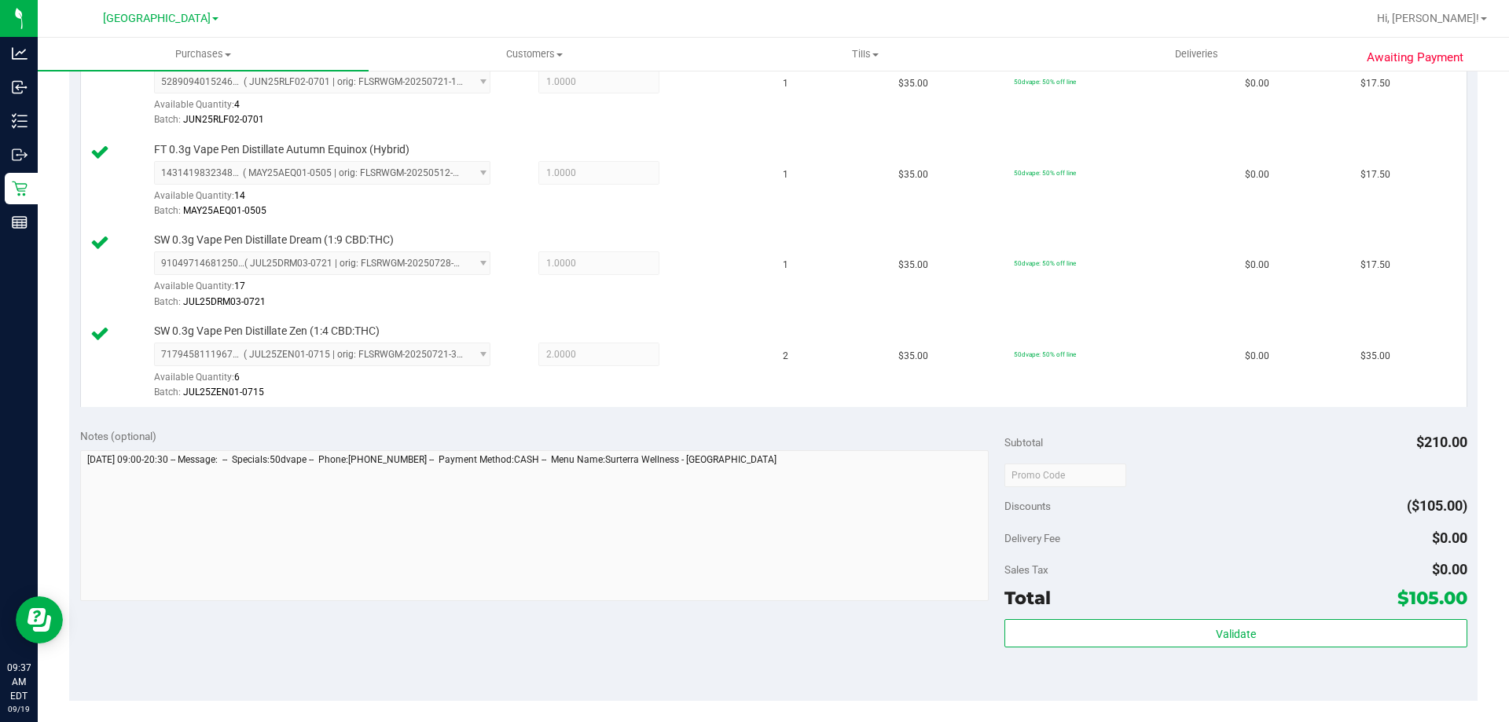
scroll to position [786, 0]
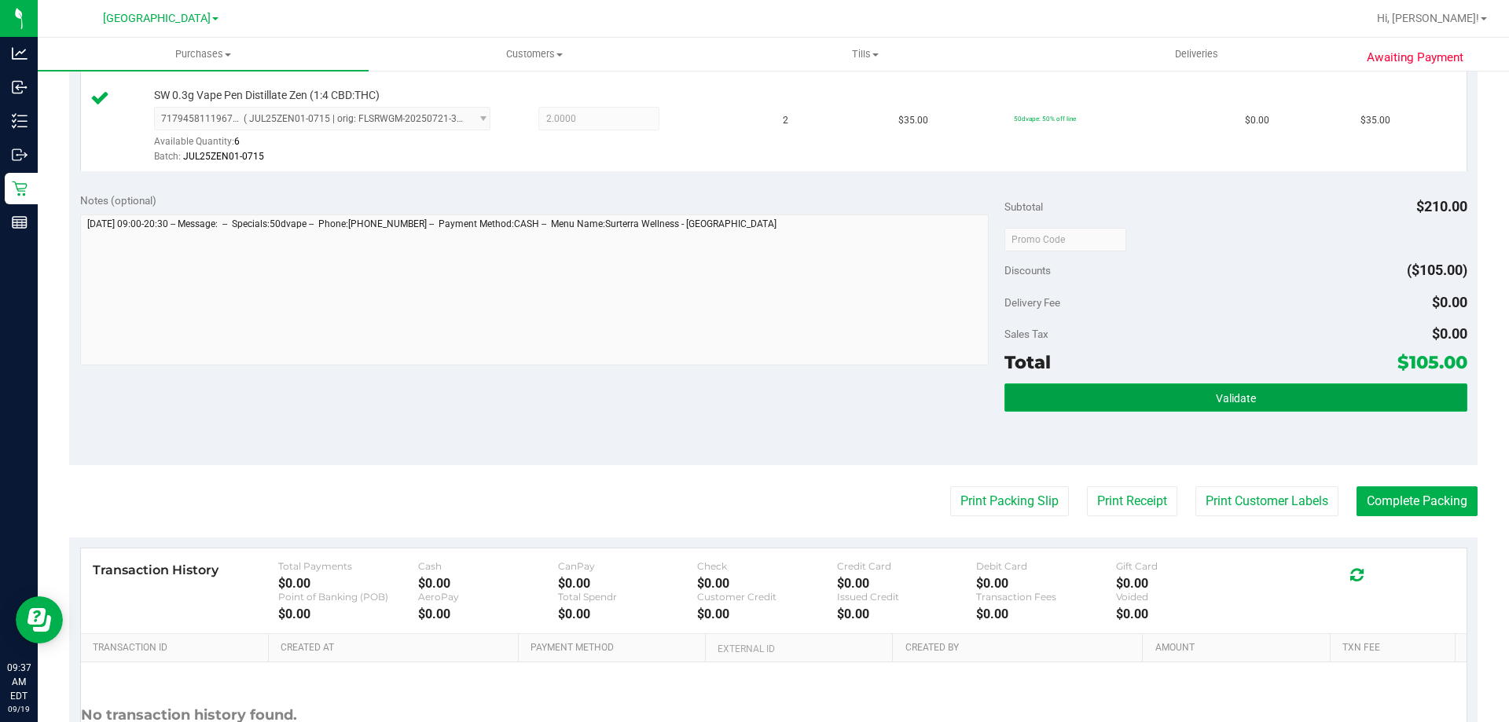
click at [1182, 408] on button "Validate" at bounding box center [1235, 397] width 462 height 28
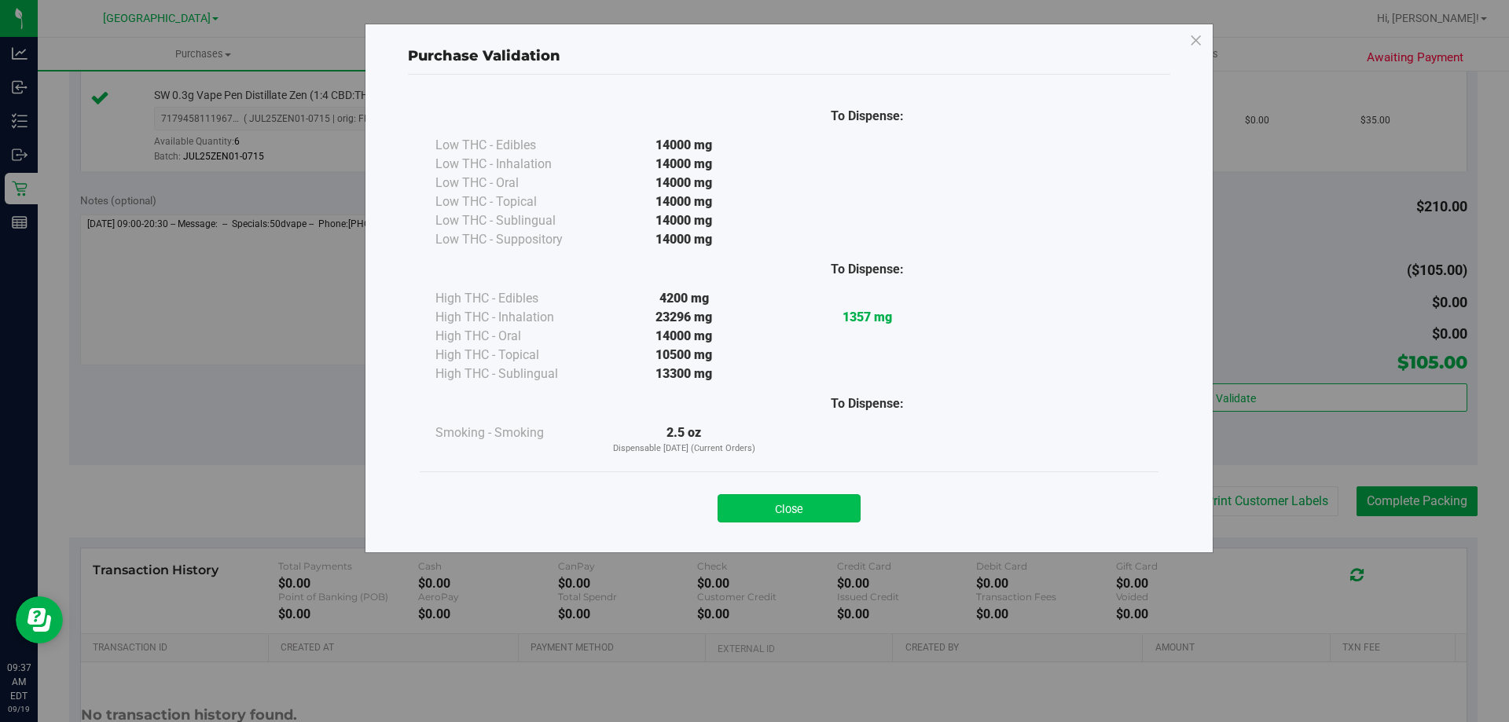
click at [822, 515] on button "Close" at bounding box center [788, 508] width 143 height 28
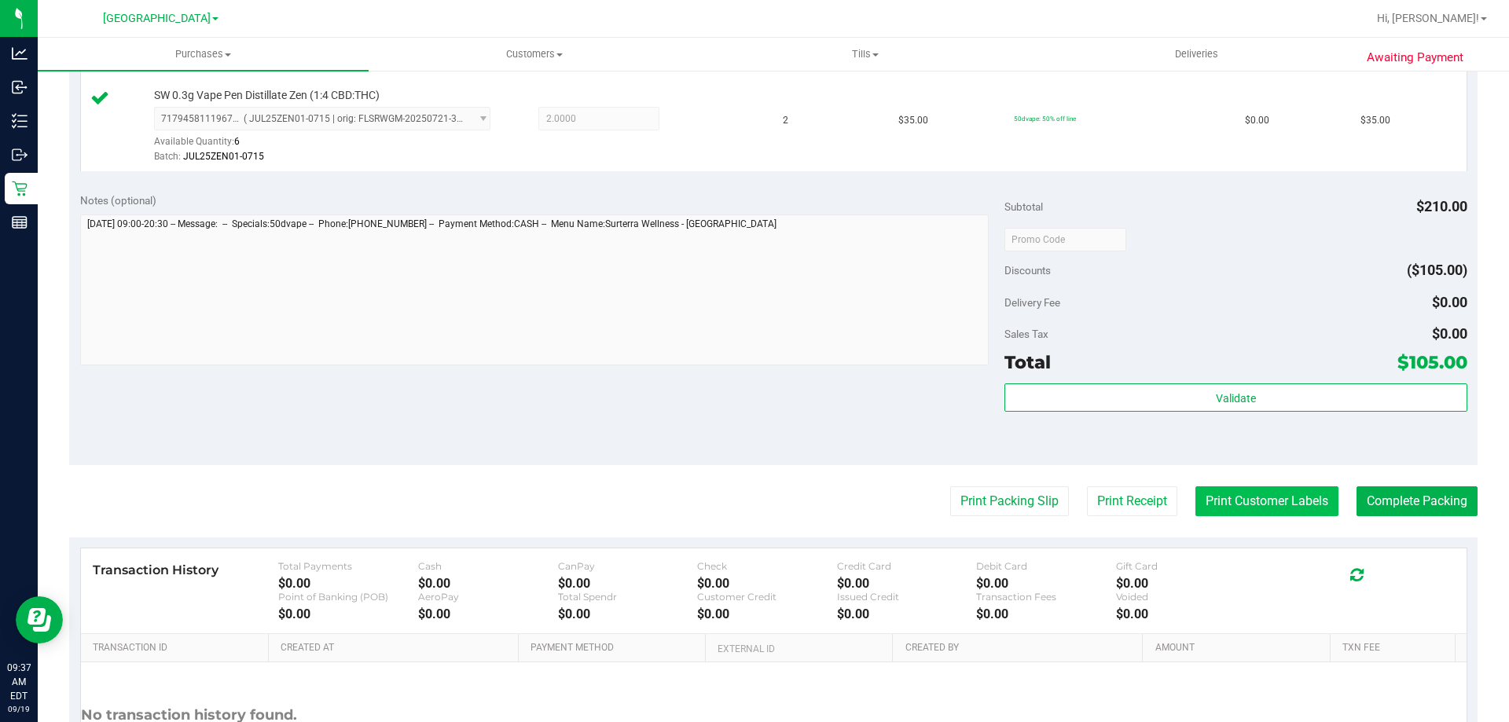
click at [1281, 504] on button "Print Customer Labels" at bounding box center [1266, 501] width 143 height 30
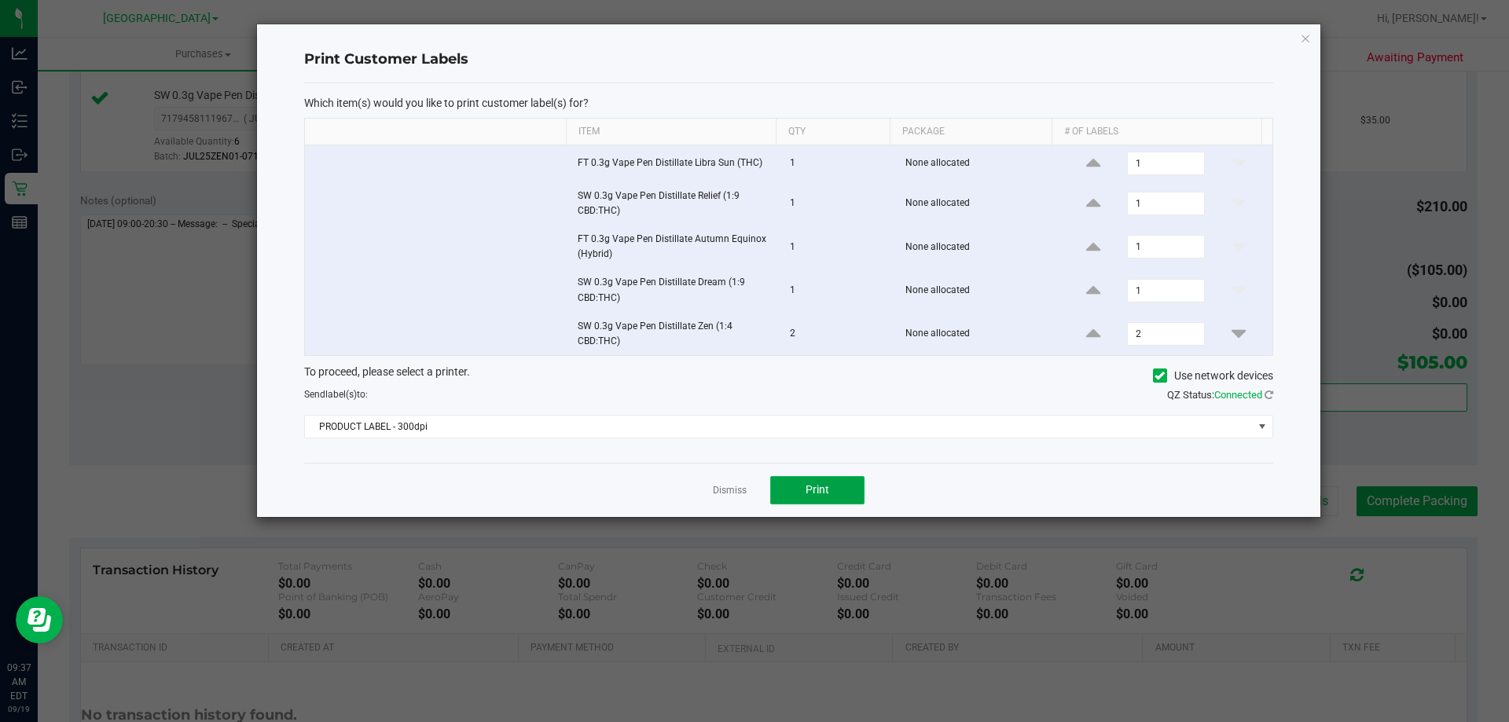
click at [820, 497] on button "Print" at bounding box center [817, 490] width 94 height 28
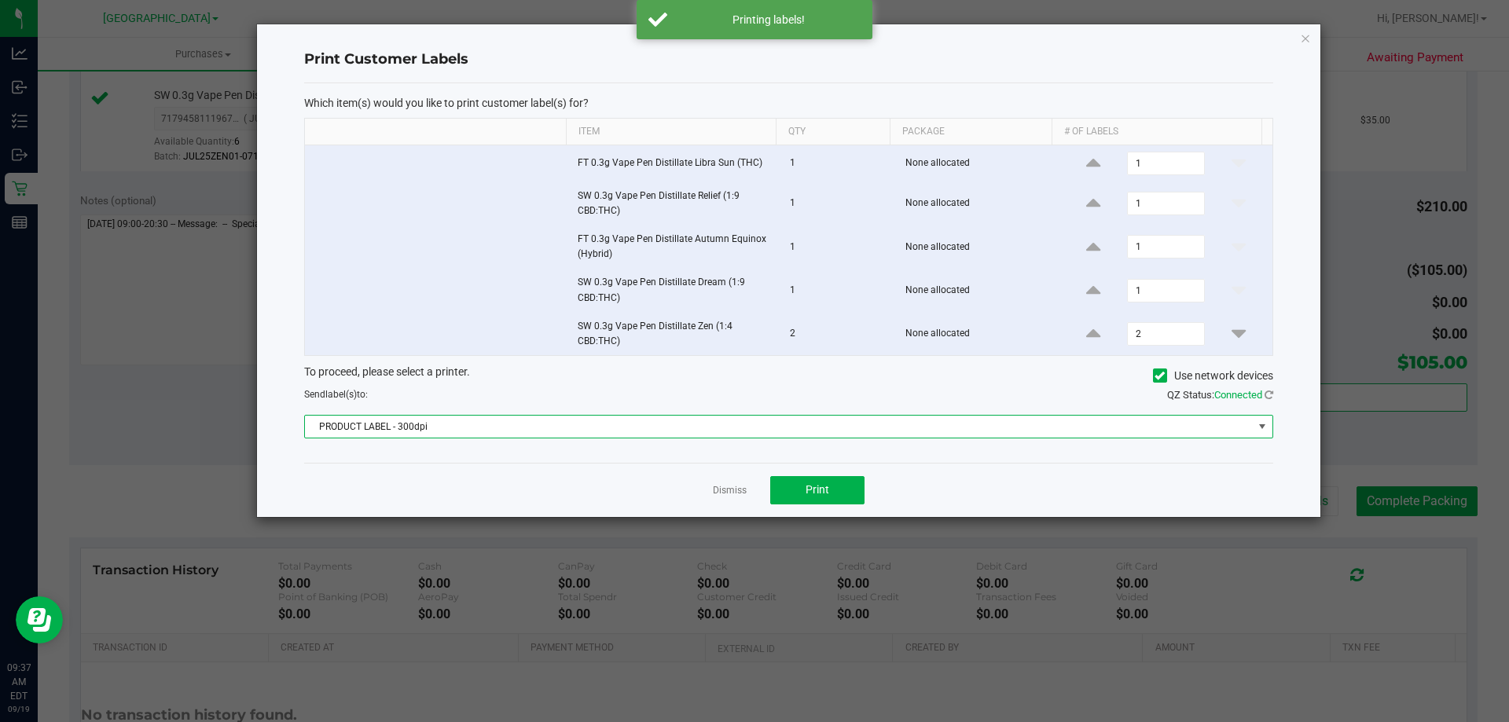
click at [799, 429] on span "PRODUCT LABEL - 300dpi" at bounding box center [779, 427] width 948 height 22
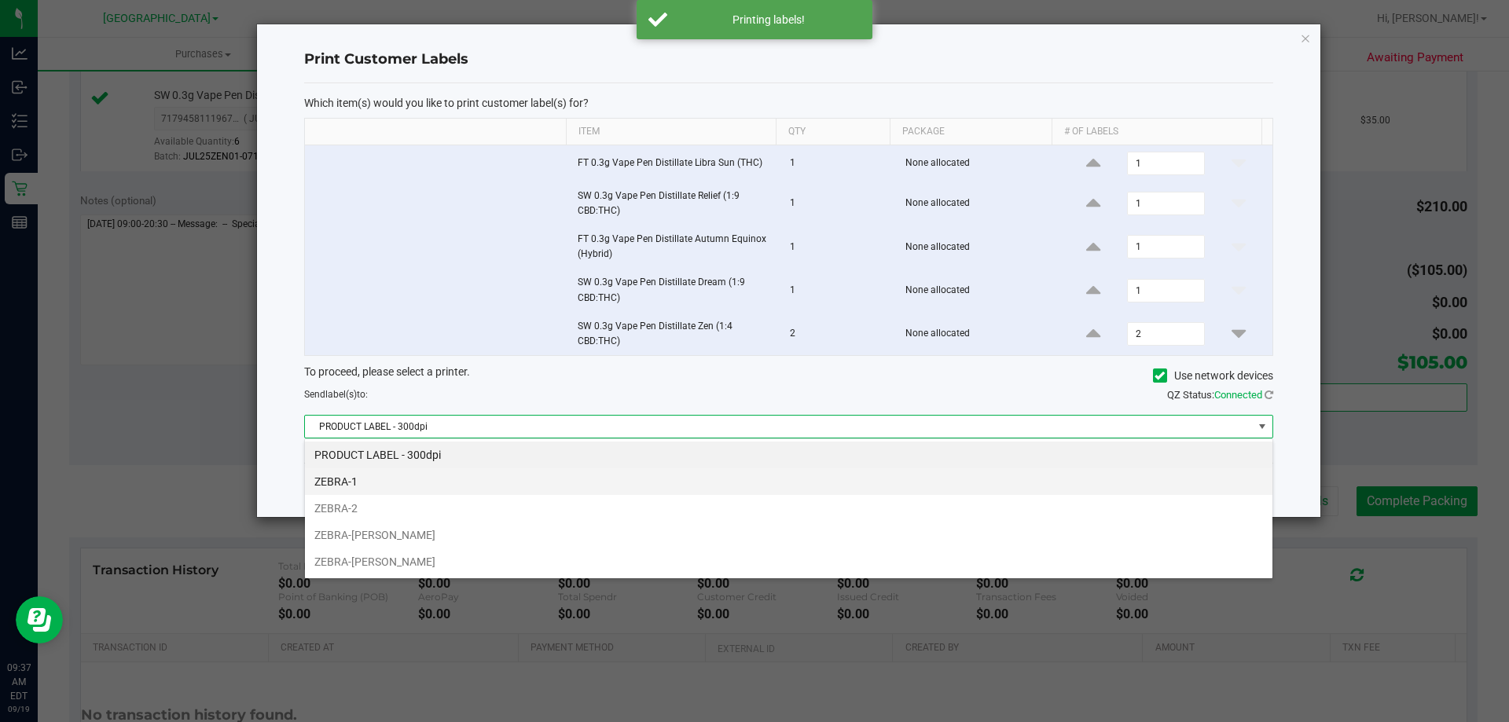
scroll to position [24, 968]
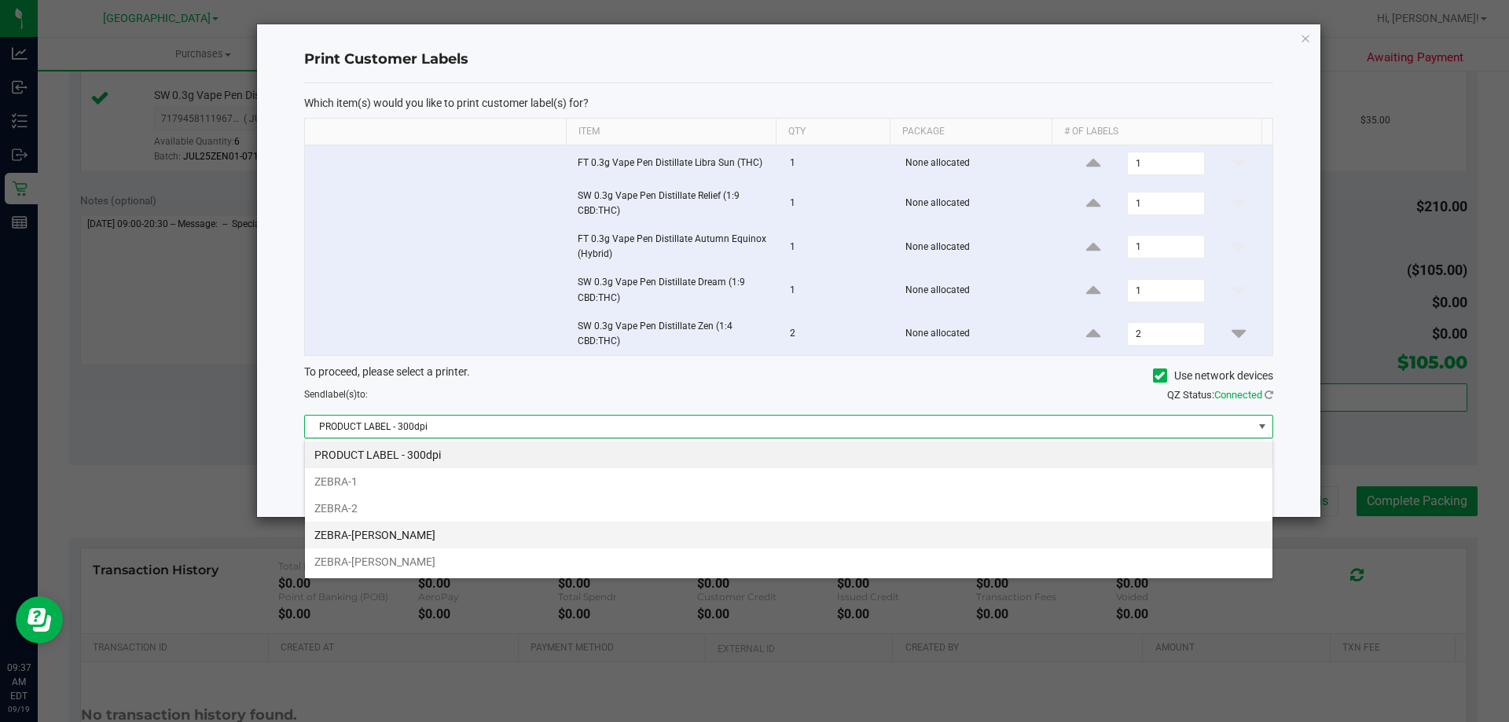
click at [469, 532] on li "ZEBRA-[PERSON_NAME]" at bounding box center [788, 535] width 967 height 27
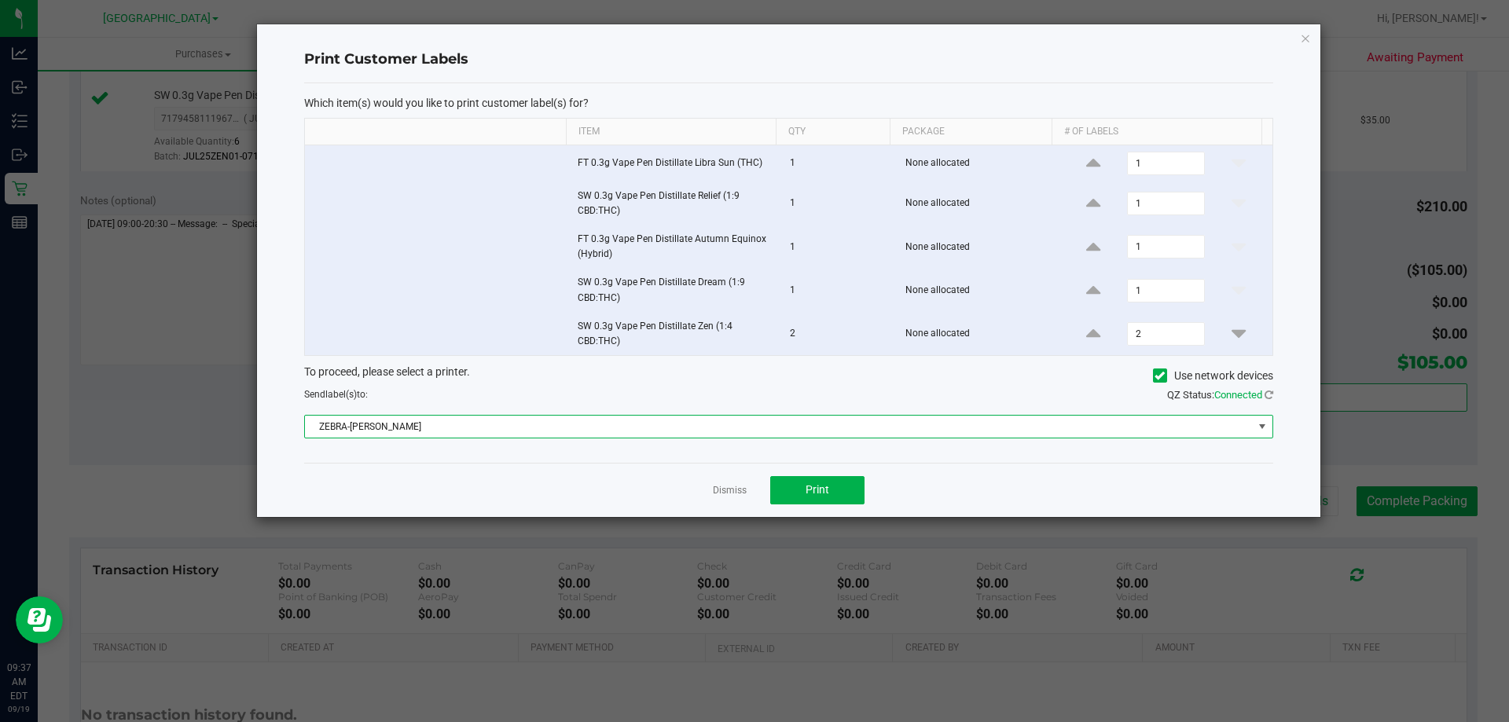
click at [536, 420] on span "ZEBRA-[PERSON_NAME]" at bounding box center [779, 427] width 948 height 22
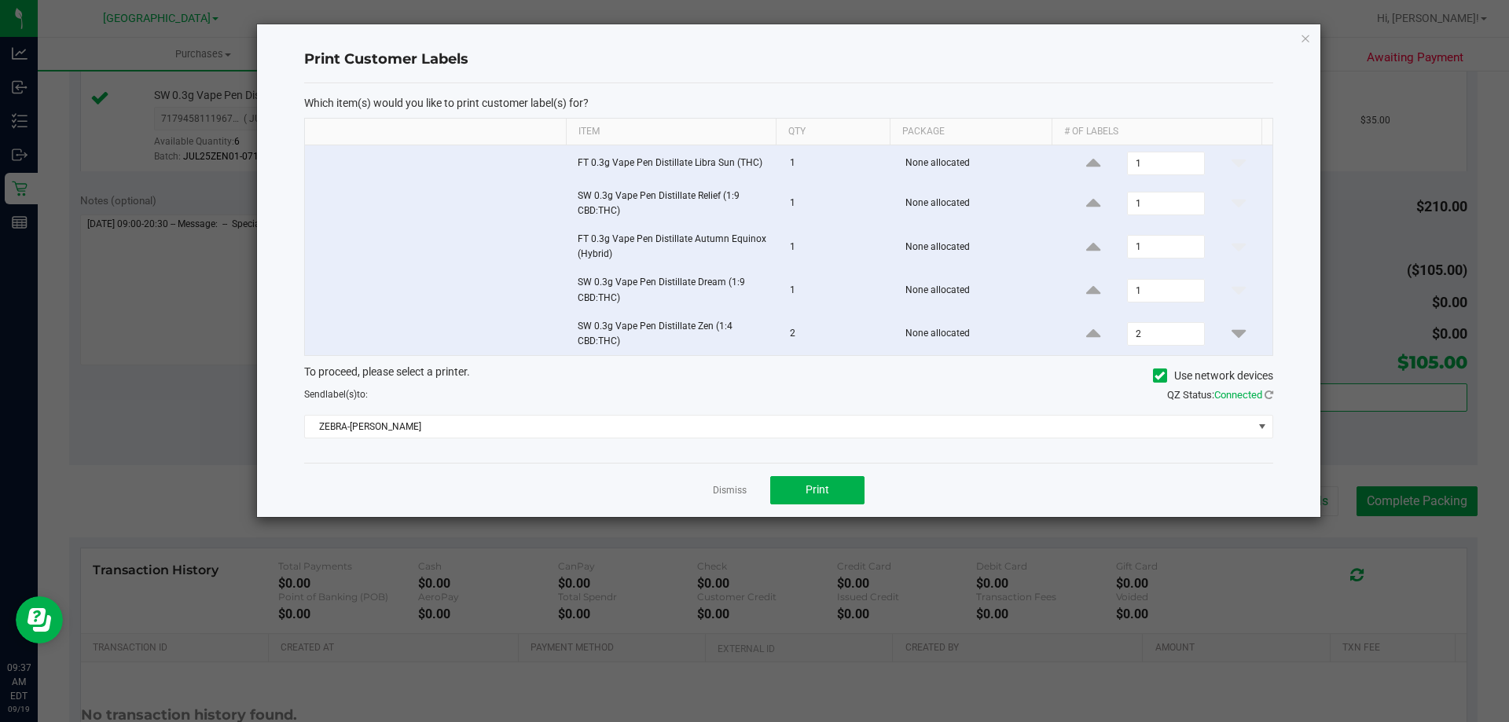
click at [457, 305] on td at bounding box center [436, 290] width 263 height 43
click at [802, 490] on button "Print" at bounding box center [817, 490] width 94 height 28
click at [1313, 35] on div "Print Customer Labels Which item(s) would you like to print customer label(s) f…" at bounding box center [788, 270] width 1063 height 493
click at [1308, 33] on icon "button" at bounding box center [1305, 37] width 11 height 19
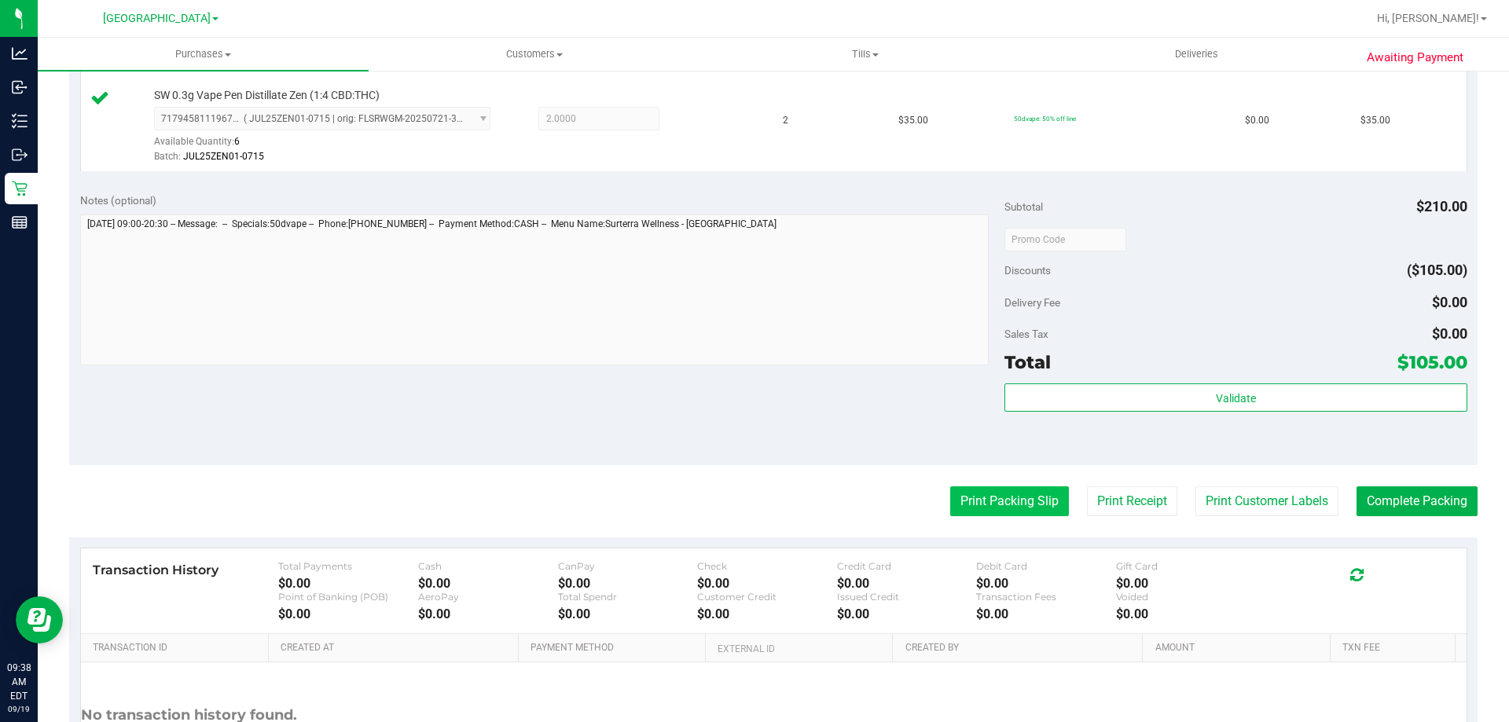
click at [1018, 501] on button "Print Packing Slip" at bounding box center [1009, 501] width 119 height 30
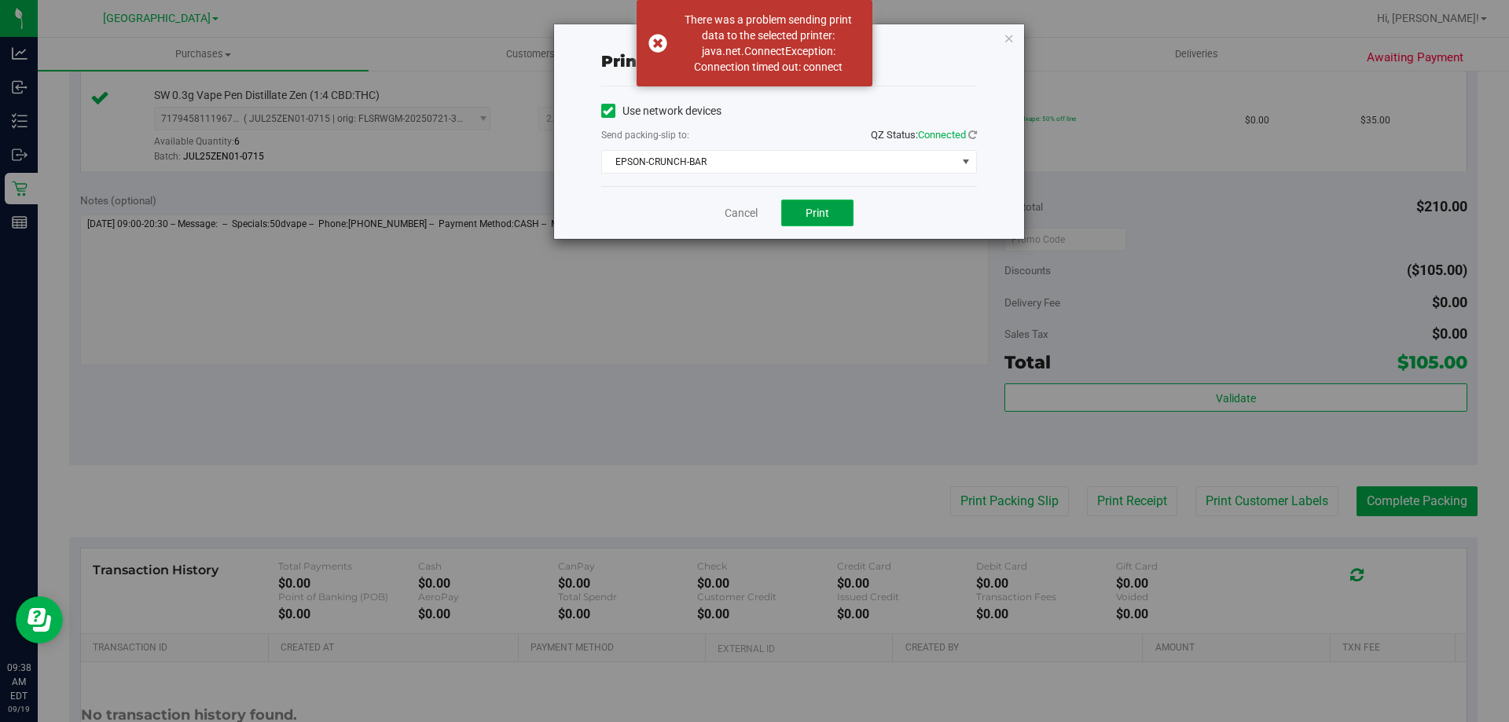
click at [818, 211] on span "Print" at bounding box center [818, 213] width 24 height 13
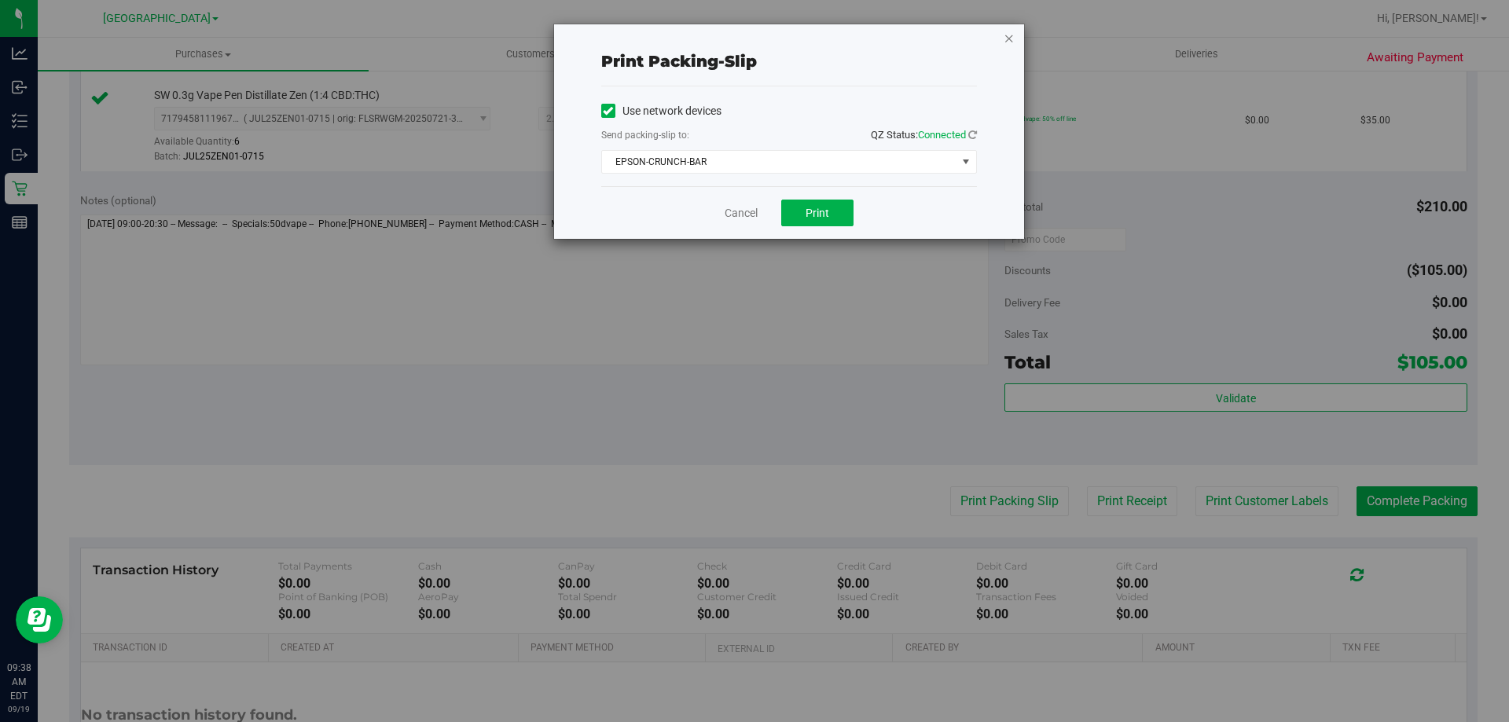
click at [1005, 37] on icon "button" at bounding box center [1009, 37] width 11 height 19
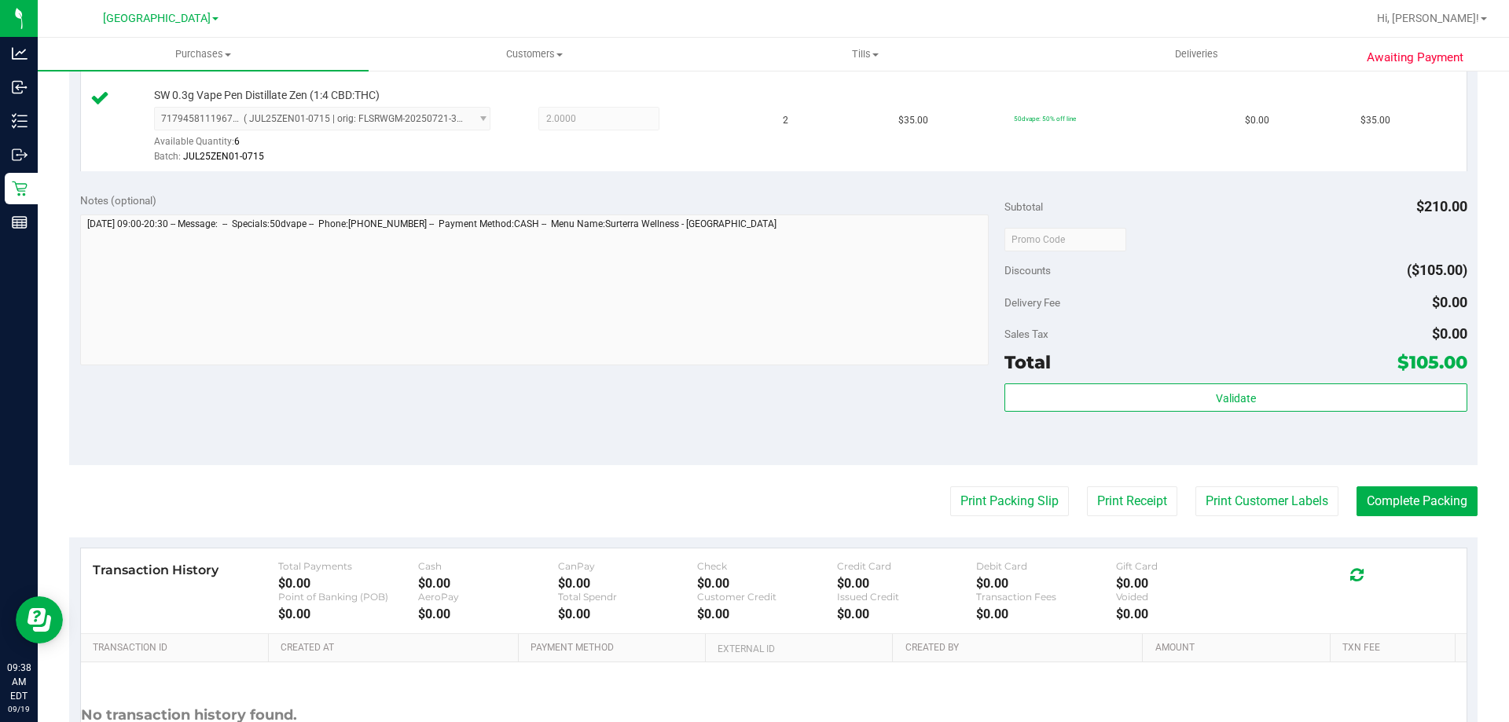
click at [1387, 524] on purchase-details "Back Edit Purchase Cancel Purchase View Profile # 11972282 BioTrack ID: - Submi…" at bounding box center [773, 65] width 1408 height 1532
click at [1387, 511] on button "Complete Packing" at bounding box center [1416, 501] width 121 height 30
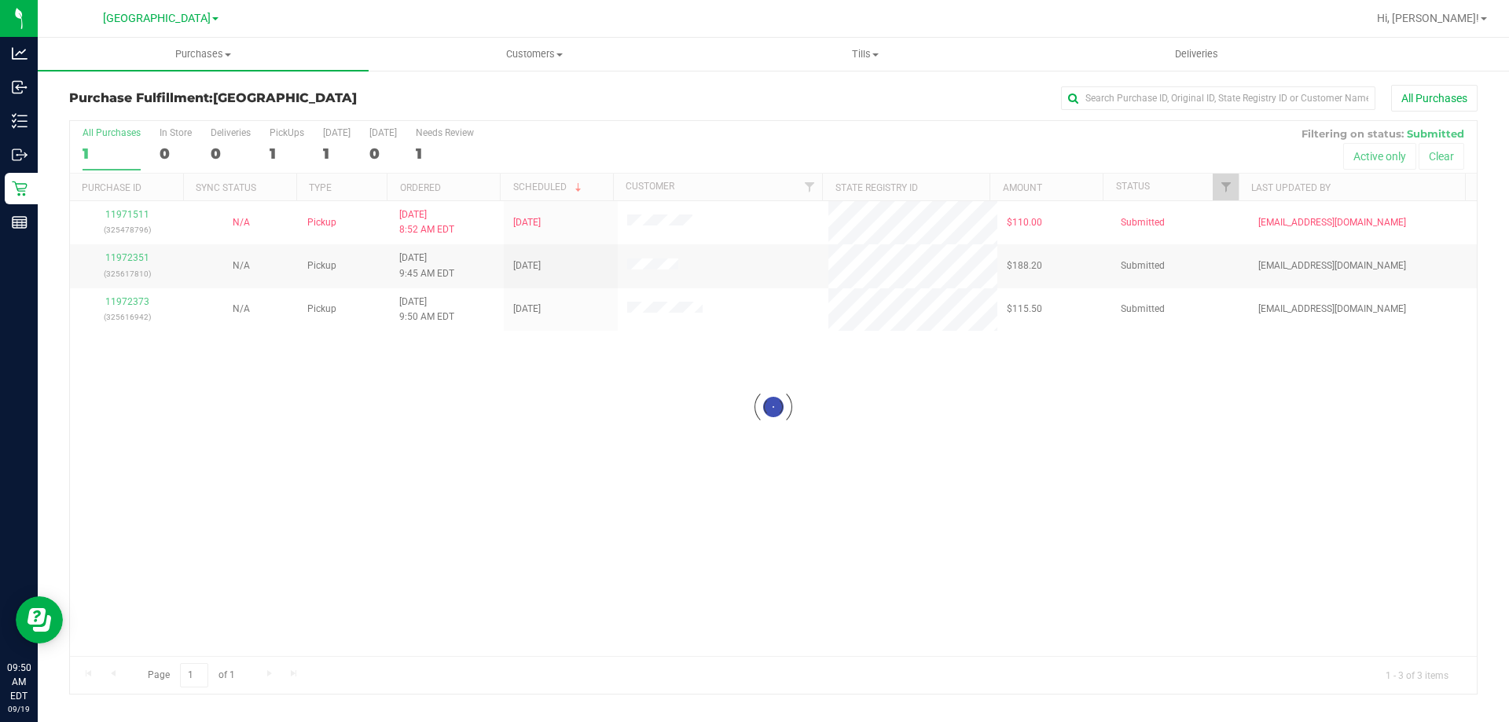
click at [121, 304] on div at bounding box center [773, 407] width 1407 height 573
click at [122, 304] on link "11972373" at bounding box center [127, 301] width 44 height 11
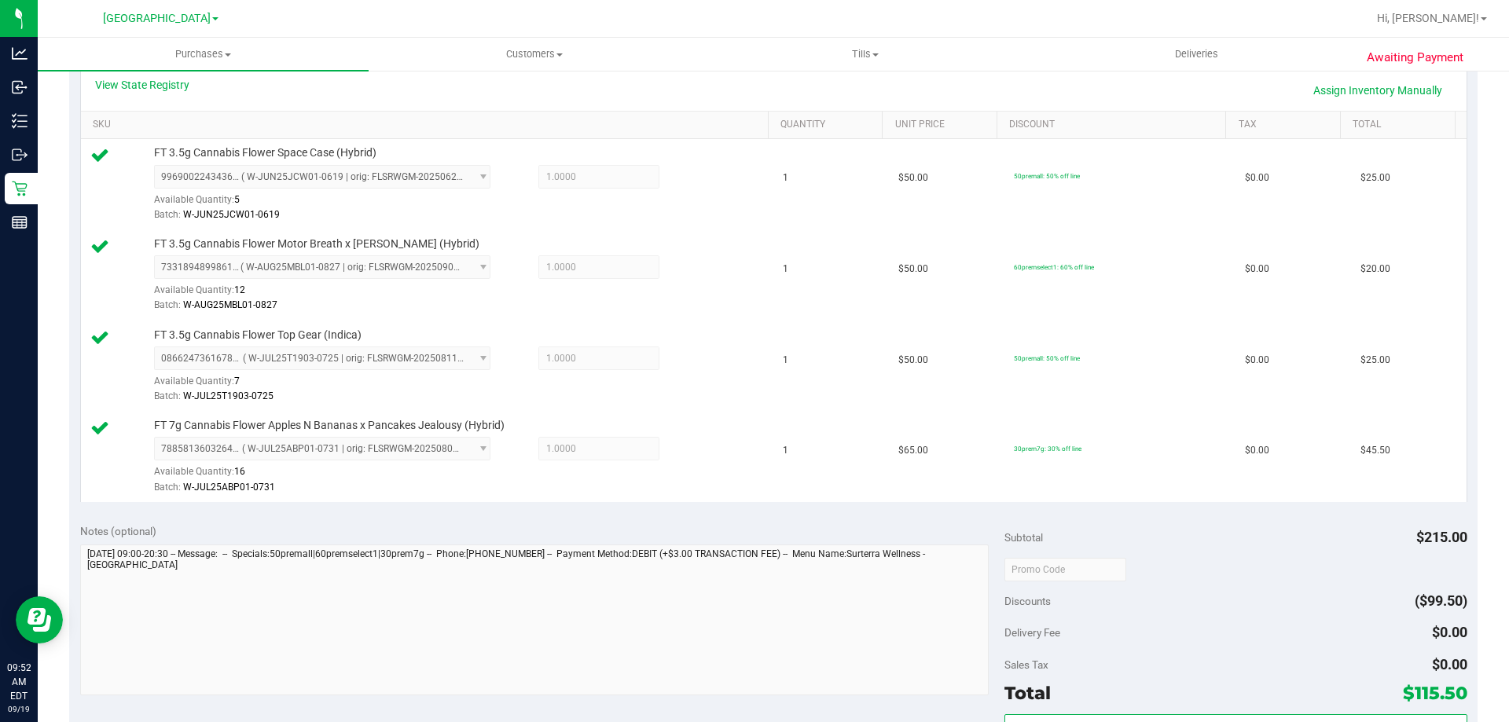
scroll to position [393, 0]
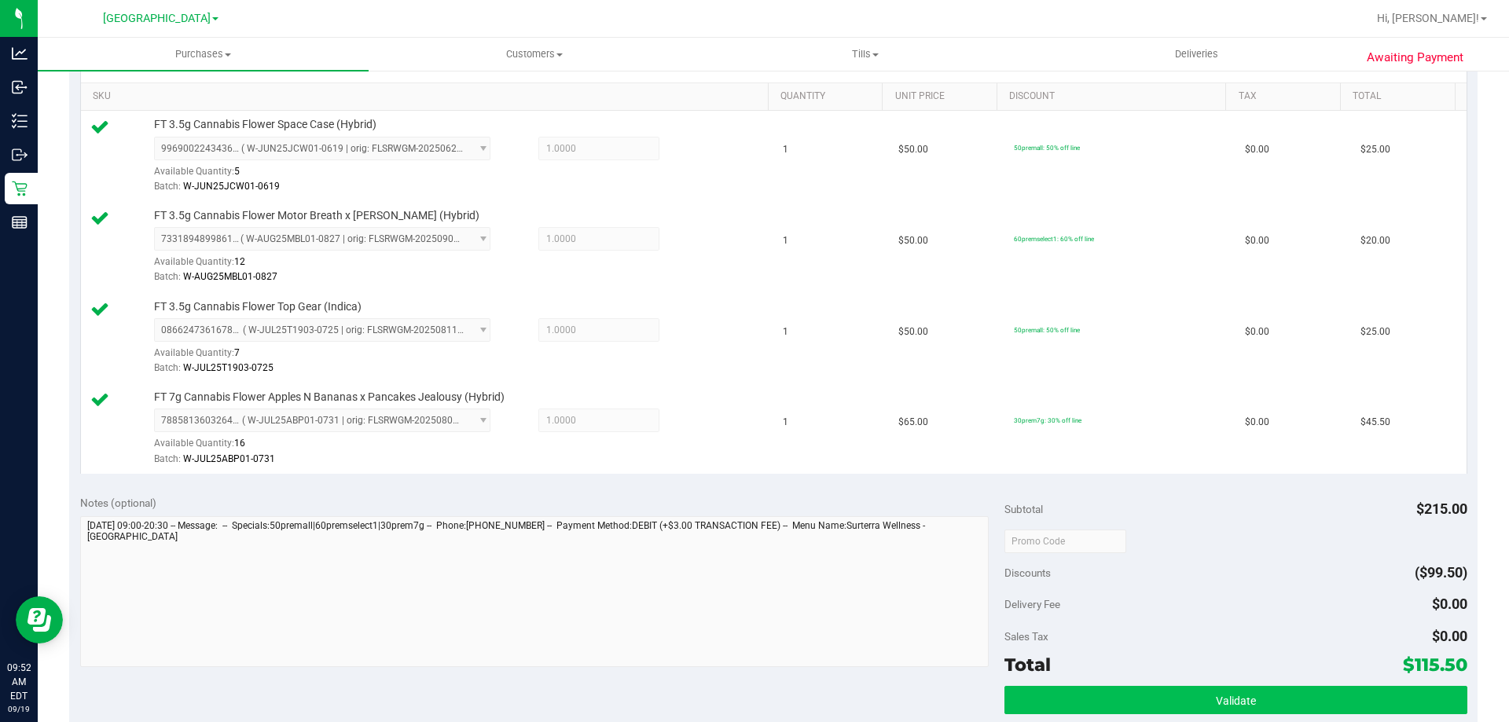
drag, startPoint x: 1239, startPoint y: 674, endPoint x: 1231, endPoint y: 702, distance: 28.6
click at [1237, 677] on div "Total $115.50" at bounding box center [1235, 665] width 462 height 28
click at [1231, 703] on span "Validate" at bounding box center [1236, 701] width 40 height 13
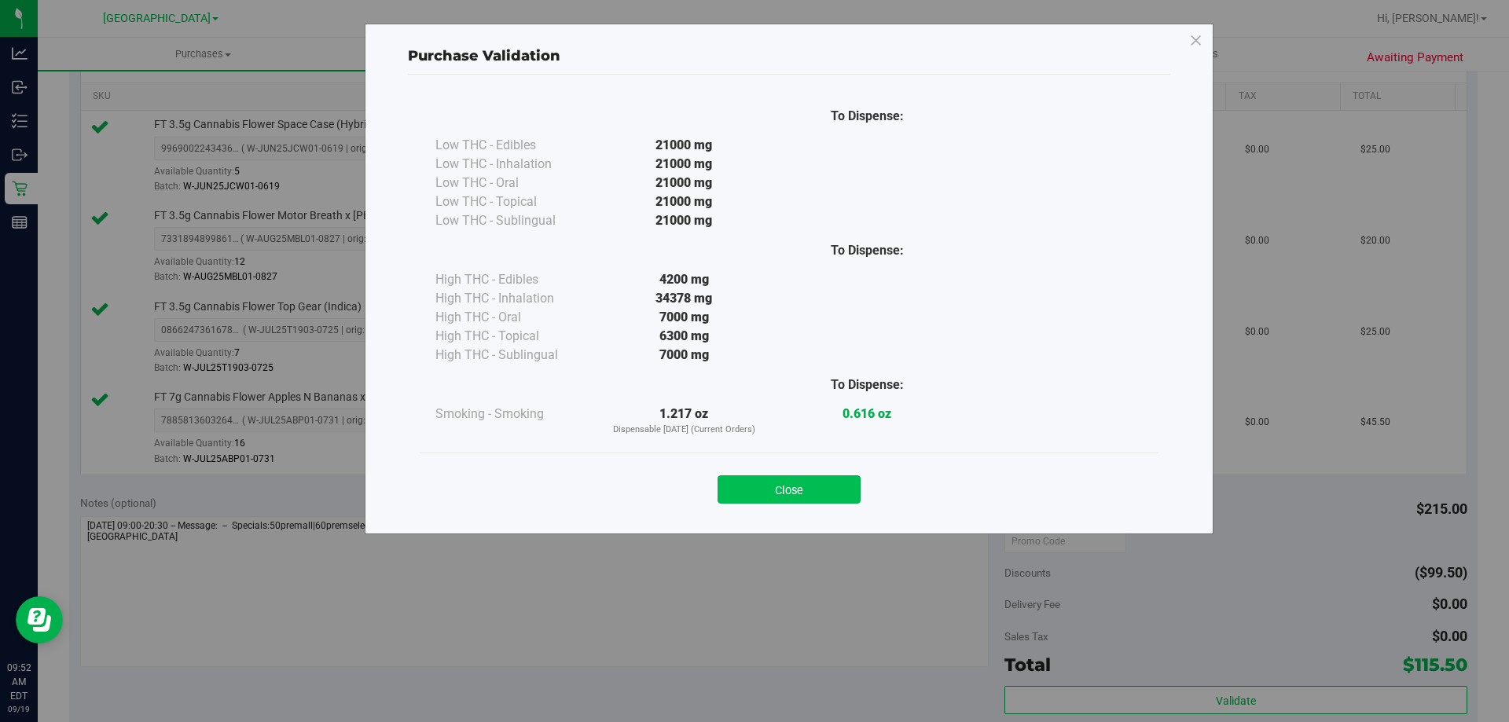
click at [844, 477] on button "Close" at bounding box center [788, 489] width 143 height 28
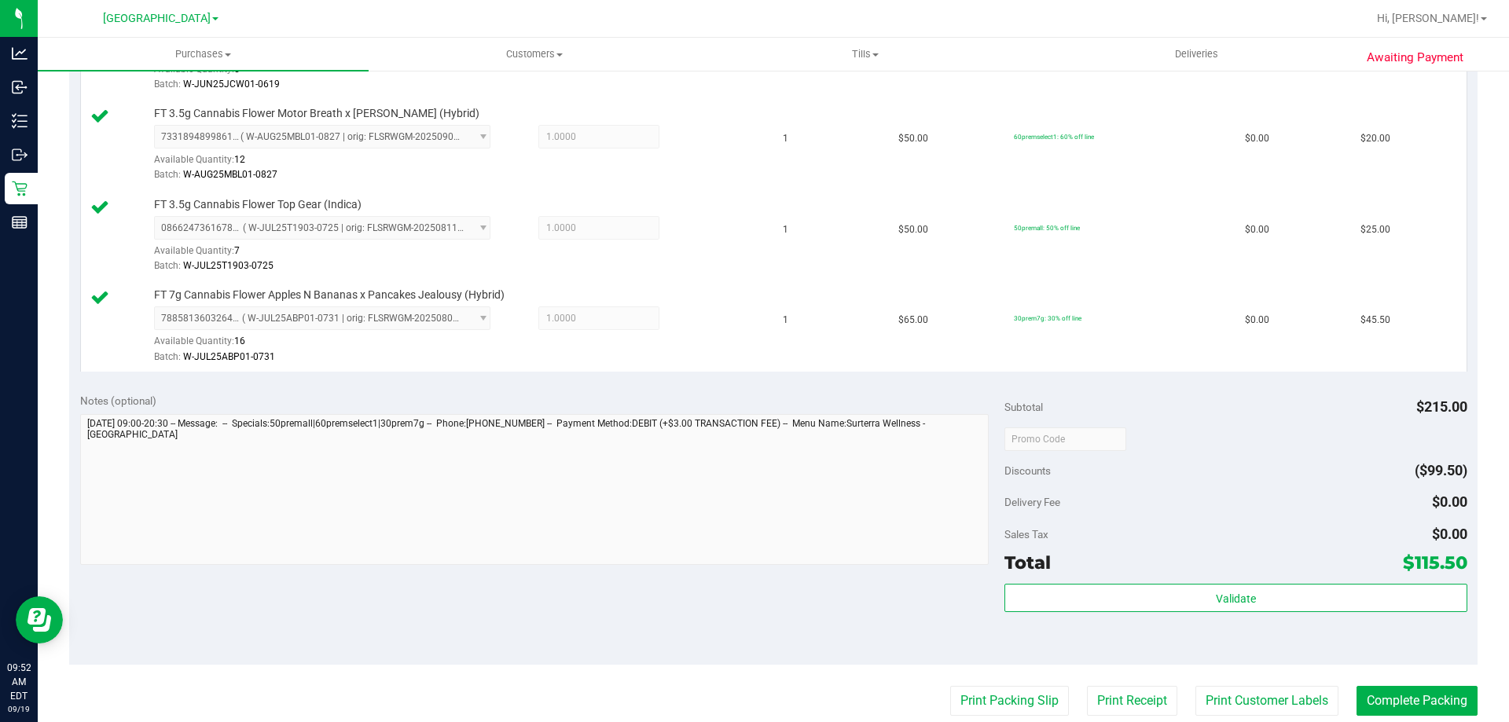
scroll to position [707, 0]
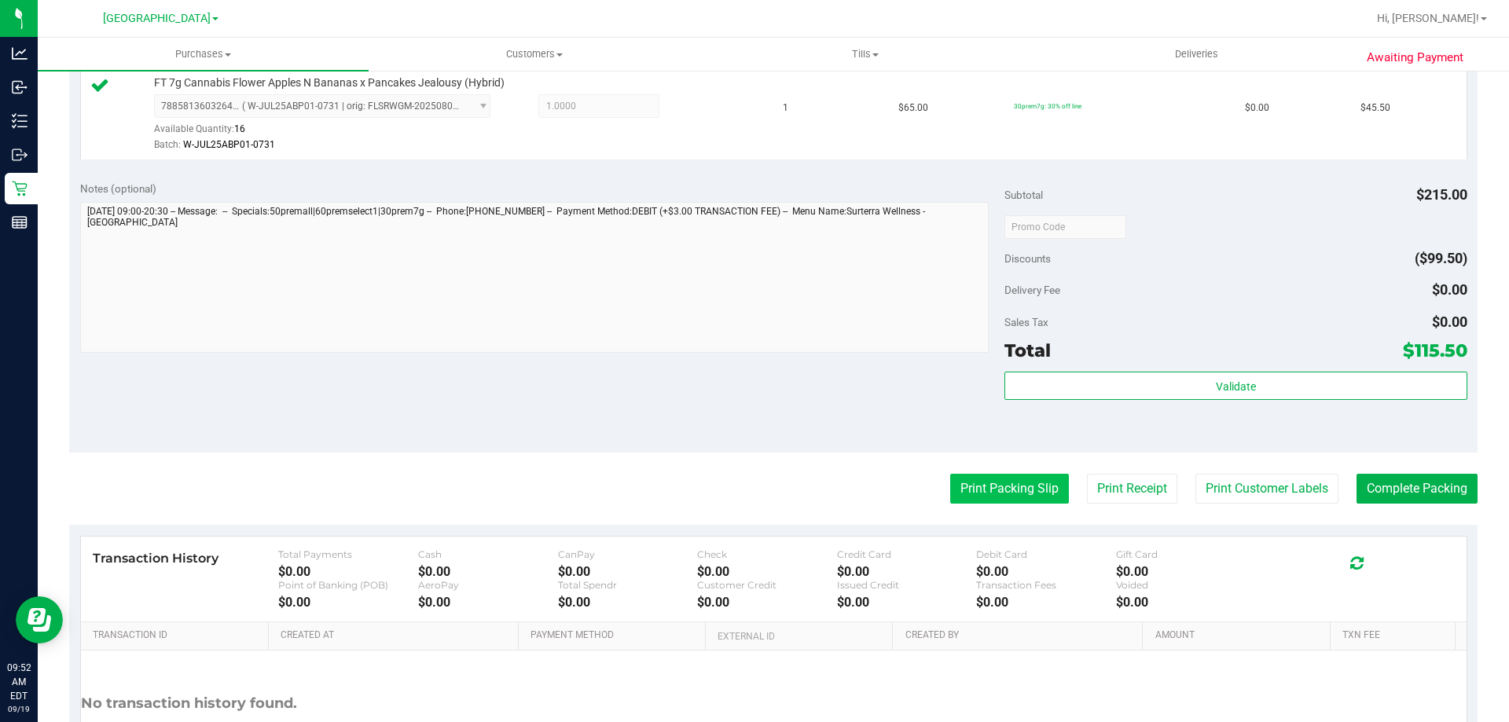
click at [980, 493] on button "Print Packing Slip" at bounding box center [1009, 489] width 119 height 30
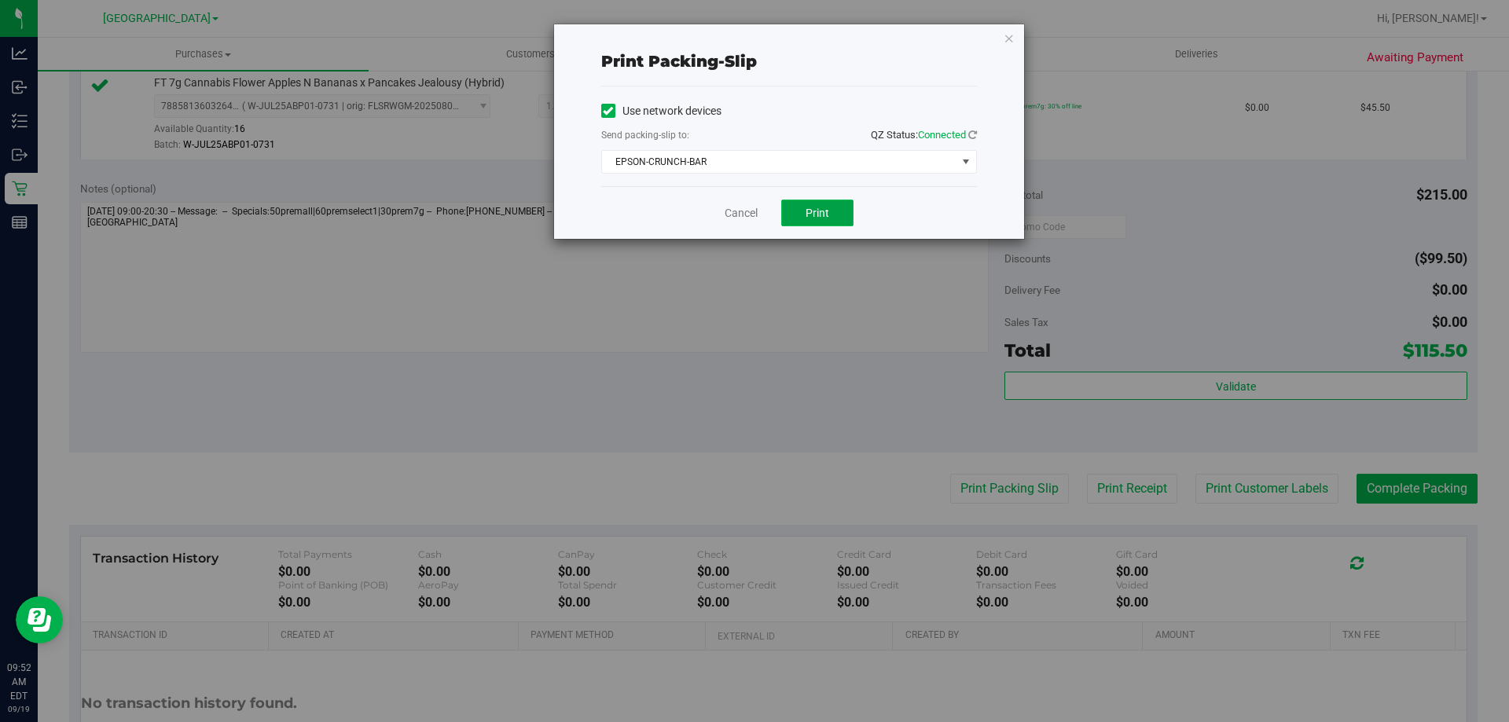
click at [814, 215] on span "Print" at bounding box center [818, 213] width 24 height 13
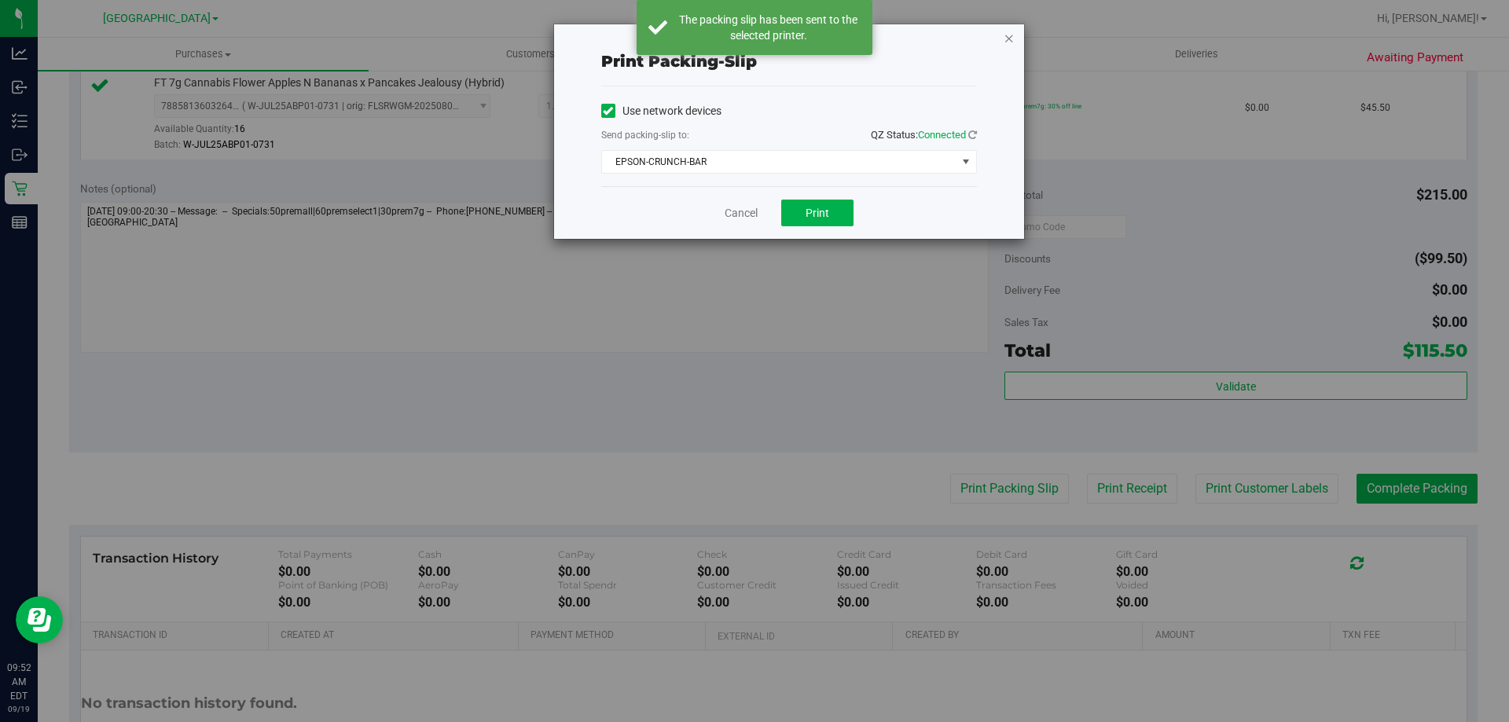
click at [1005, 37] on icon "button" at bounding box center [1009, 37] width 11 height 19
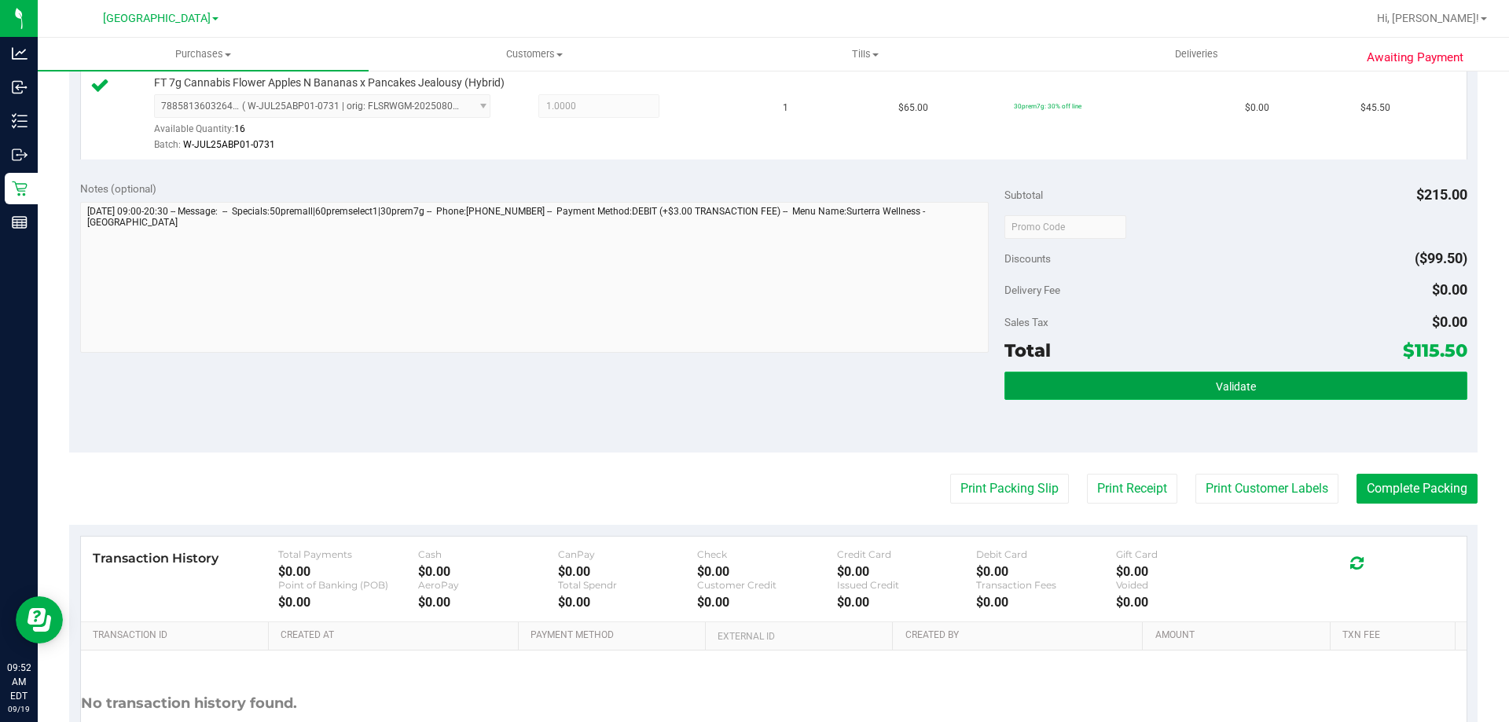
click at [1251, 376] on button "Validate" at bounding box center [1235, 386] width 462 height 28
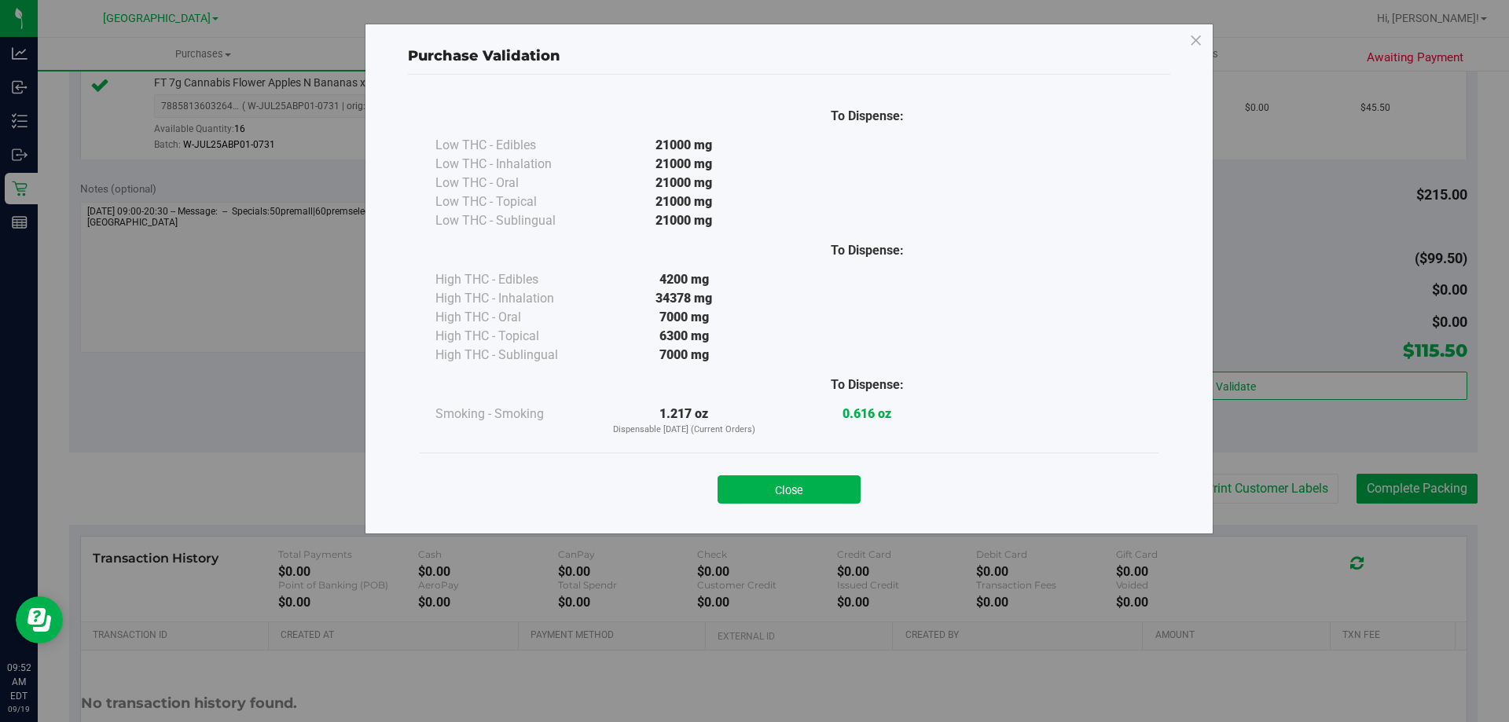
click at [763, 505] on div "Close" at bounding box center [789, 485] width 739 height 64
click at [814, 497] on button "Close" at bounding box center [788, 489] width 143 height 28
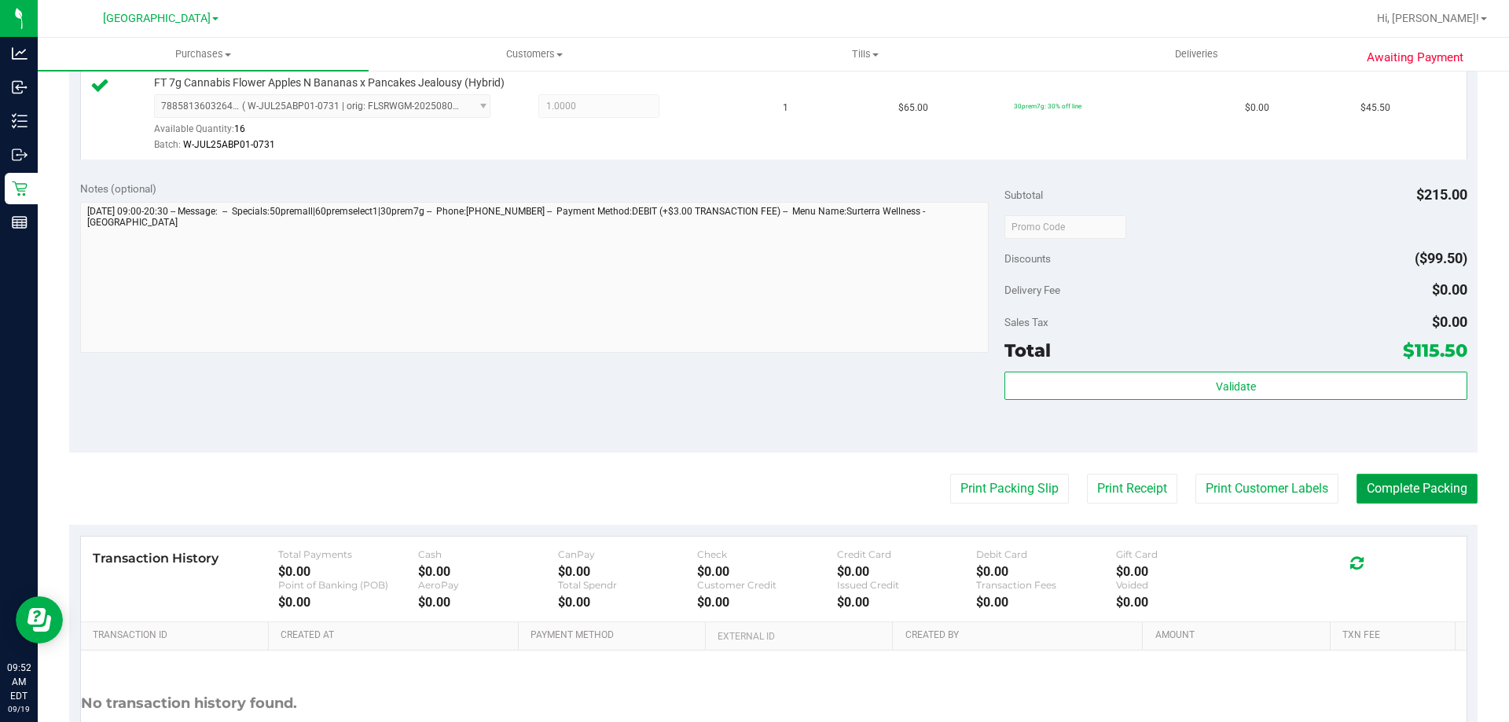
click at [1389, 482] on button "Complete Packing" at bounding box center [1416, 489] width 121 height 30
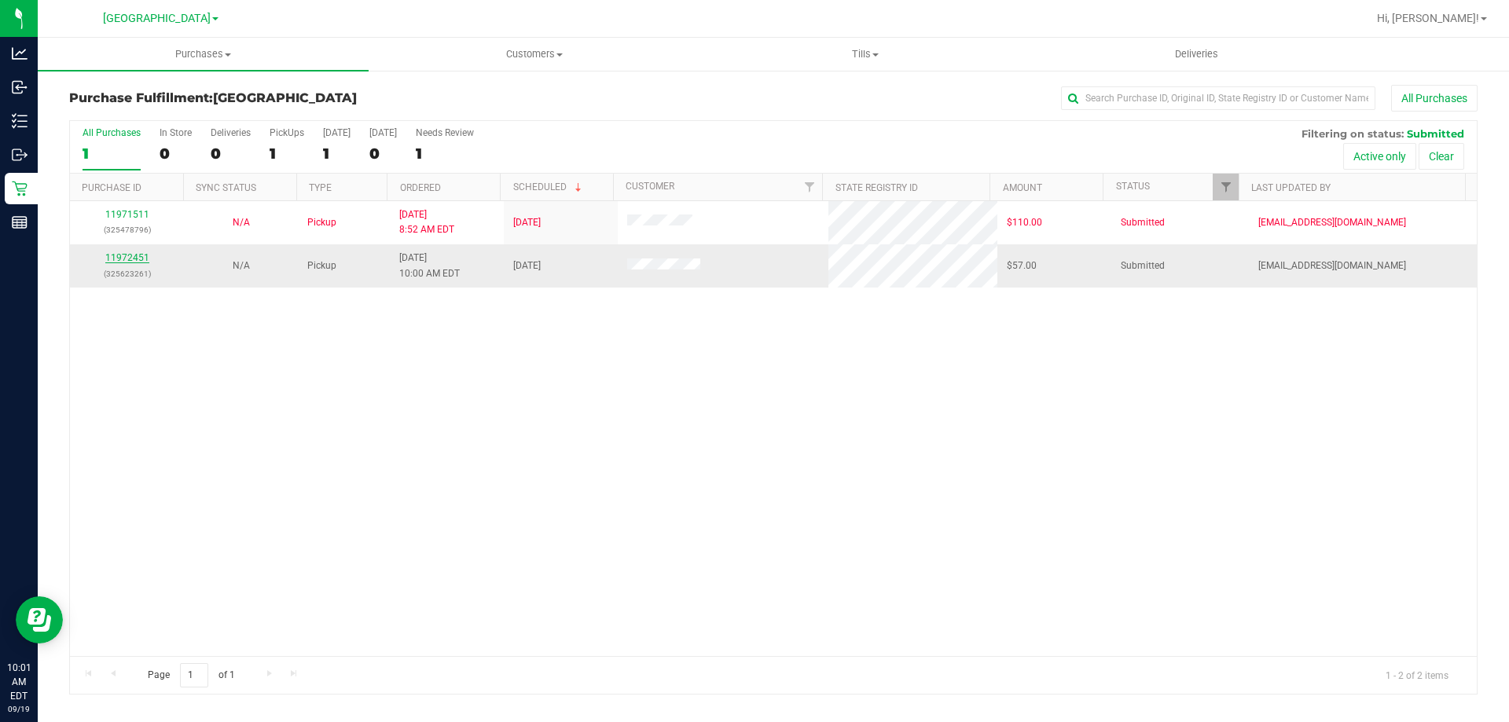
click at [128, 256] on link "11972451" at bounding box center [127, 257] width 44 height 11
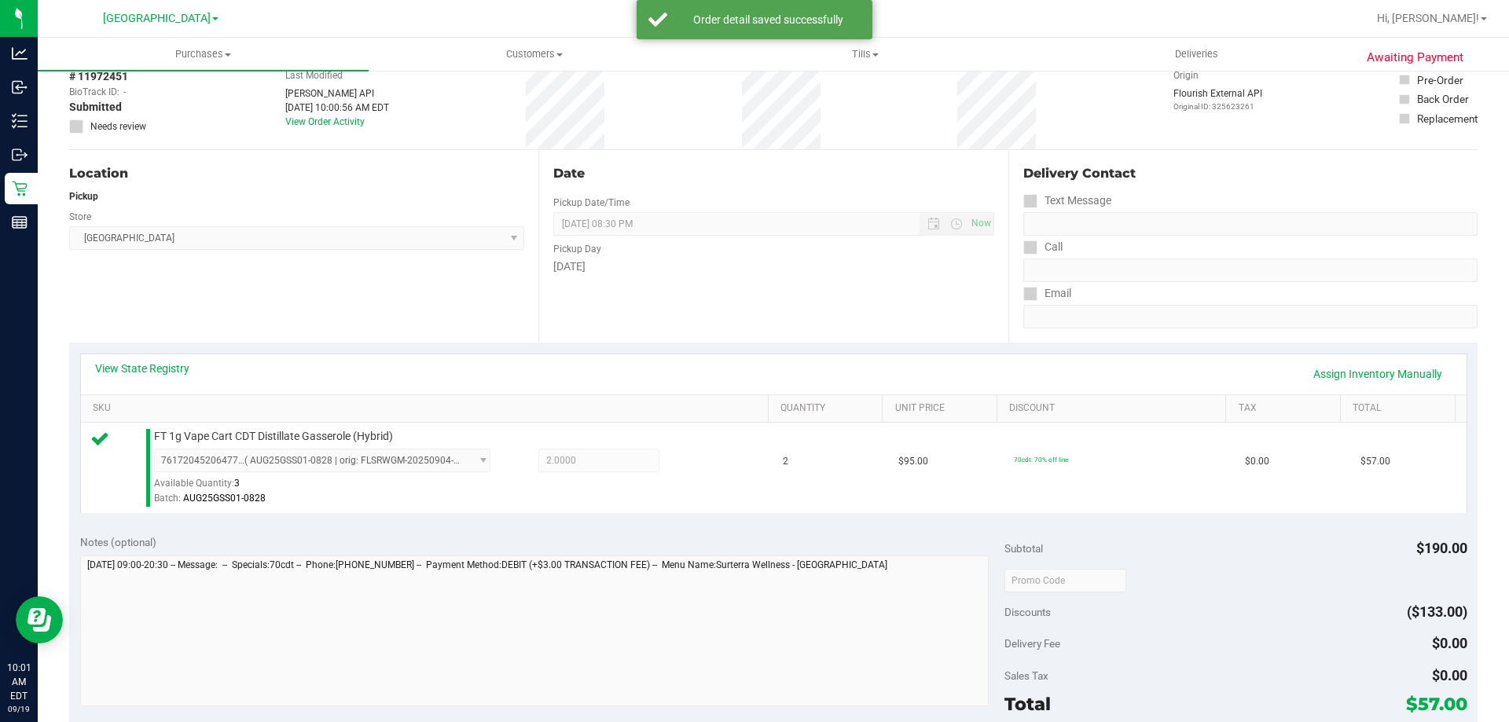
scroll to position [157, 0]
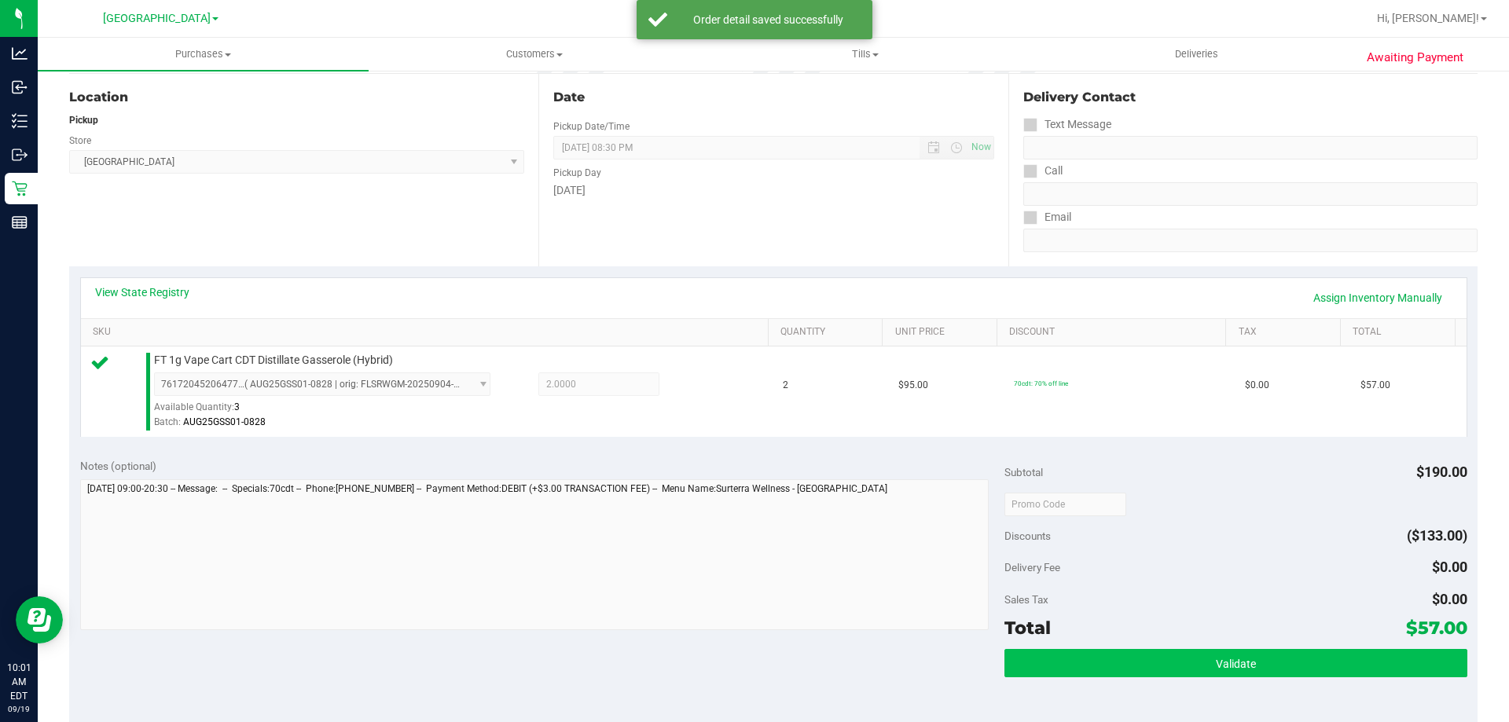
drag, startPoint x: 1121, startPoint y: 691, endPoint x: 1117, endPoint y: 670, distance: 21.0
click at [1121, 688] on div "Validate" at bounding box center [1235, 684] width 462 height 71
click at [1115, 666] on button "Validate" at bounding box center [1235, 663] width 462 height 28
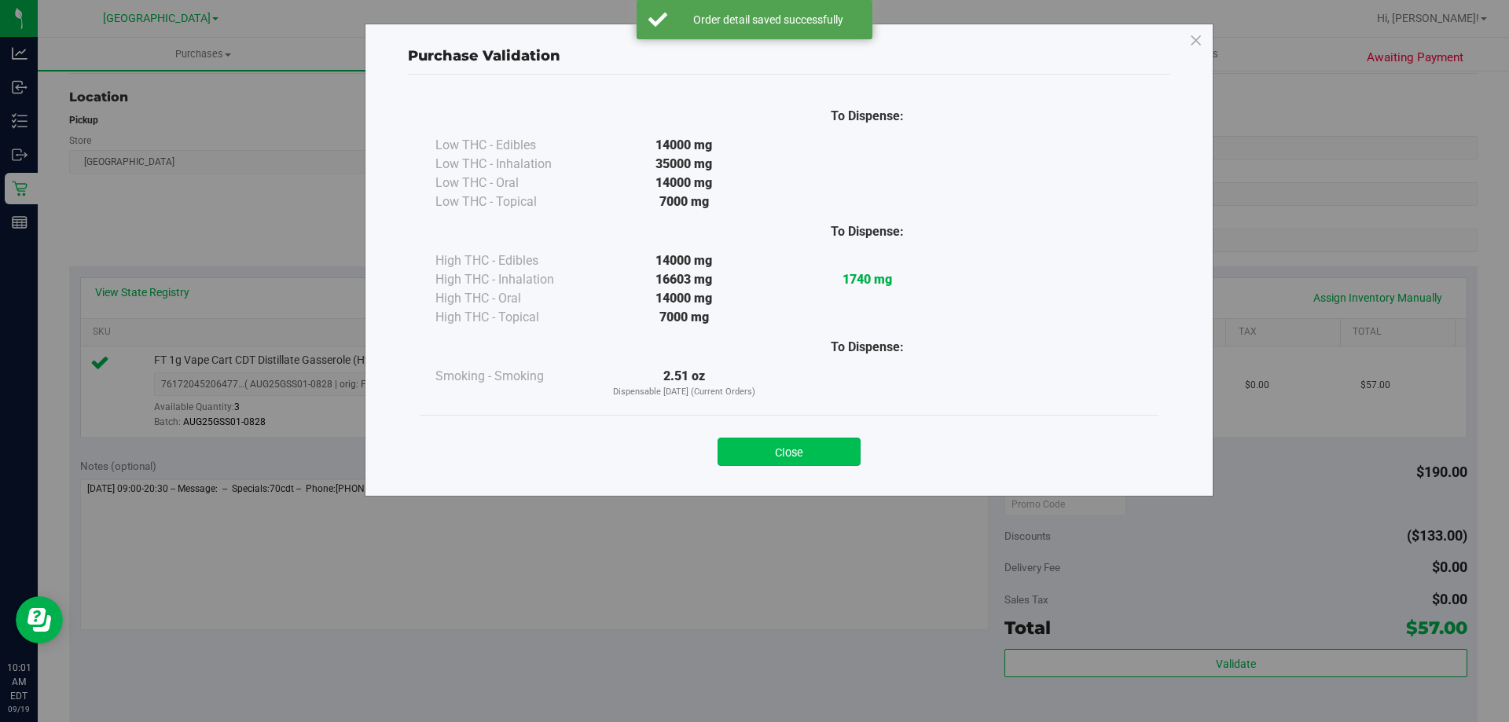
click at [791, 453] on button "Close" at bounding box center [788, 452] width 143 height 28
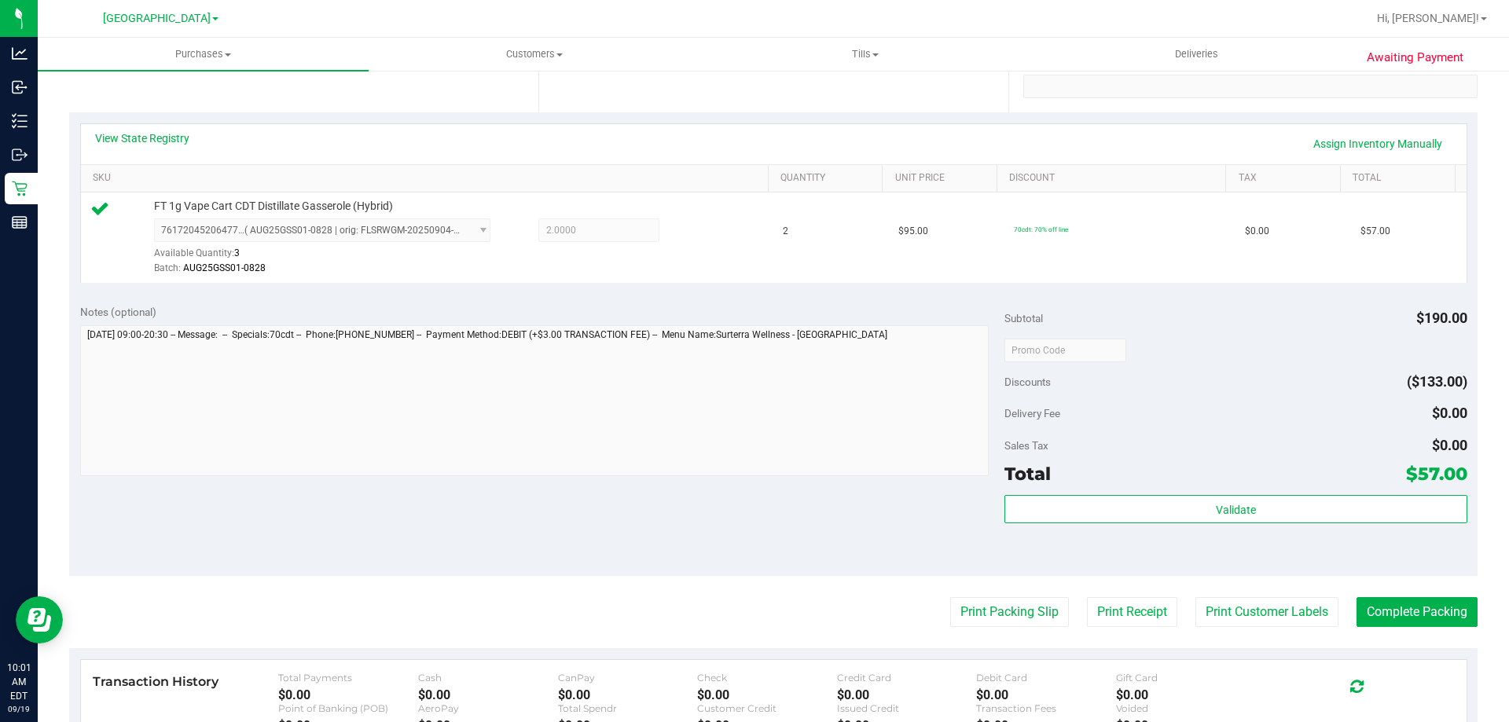
scroll to position [314, 0]
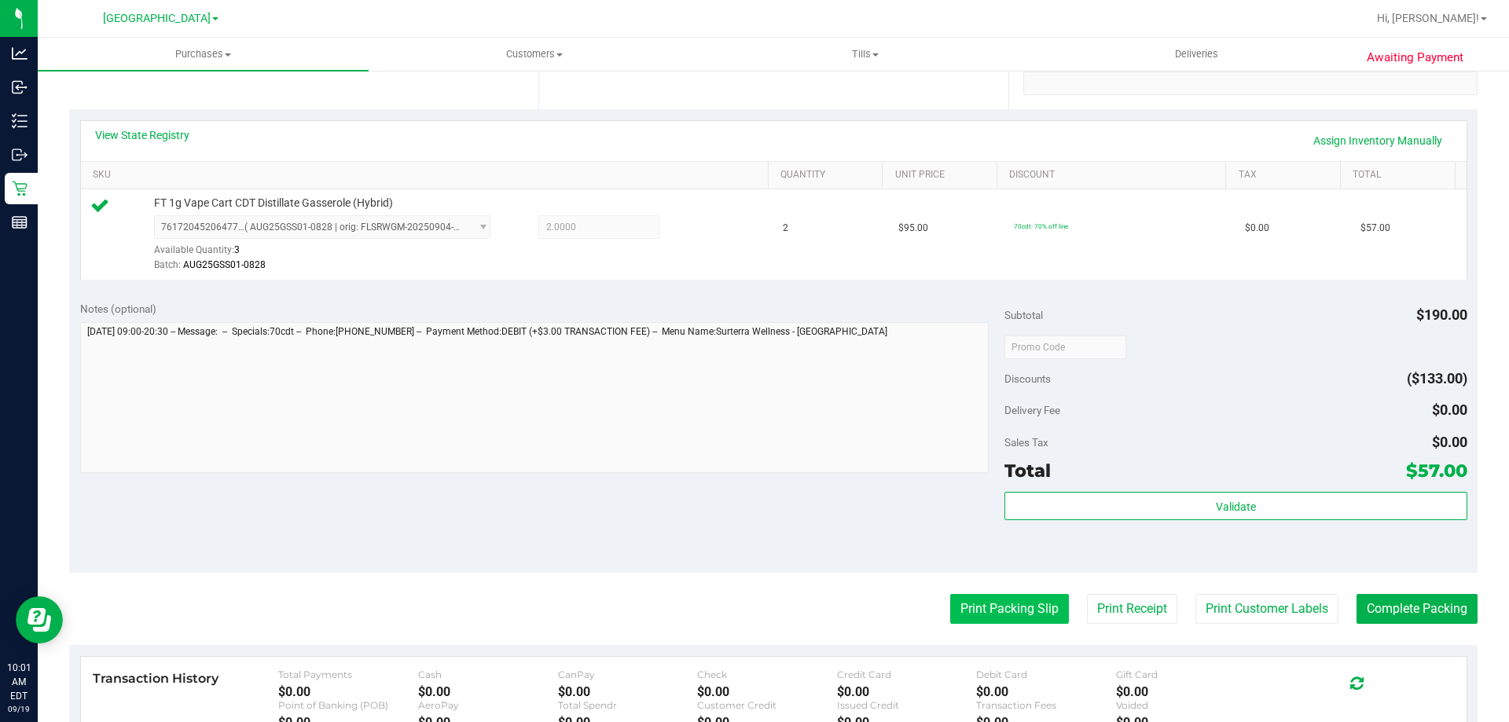
click at [1008, 600] on button "Print Packing Slip" at bounding box center [1009, 609] width 119 height 30
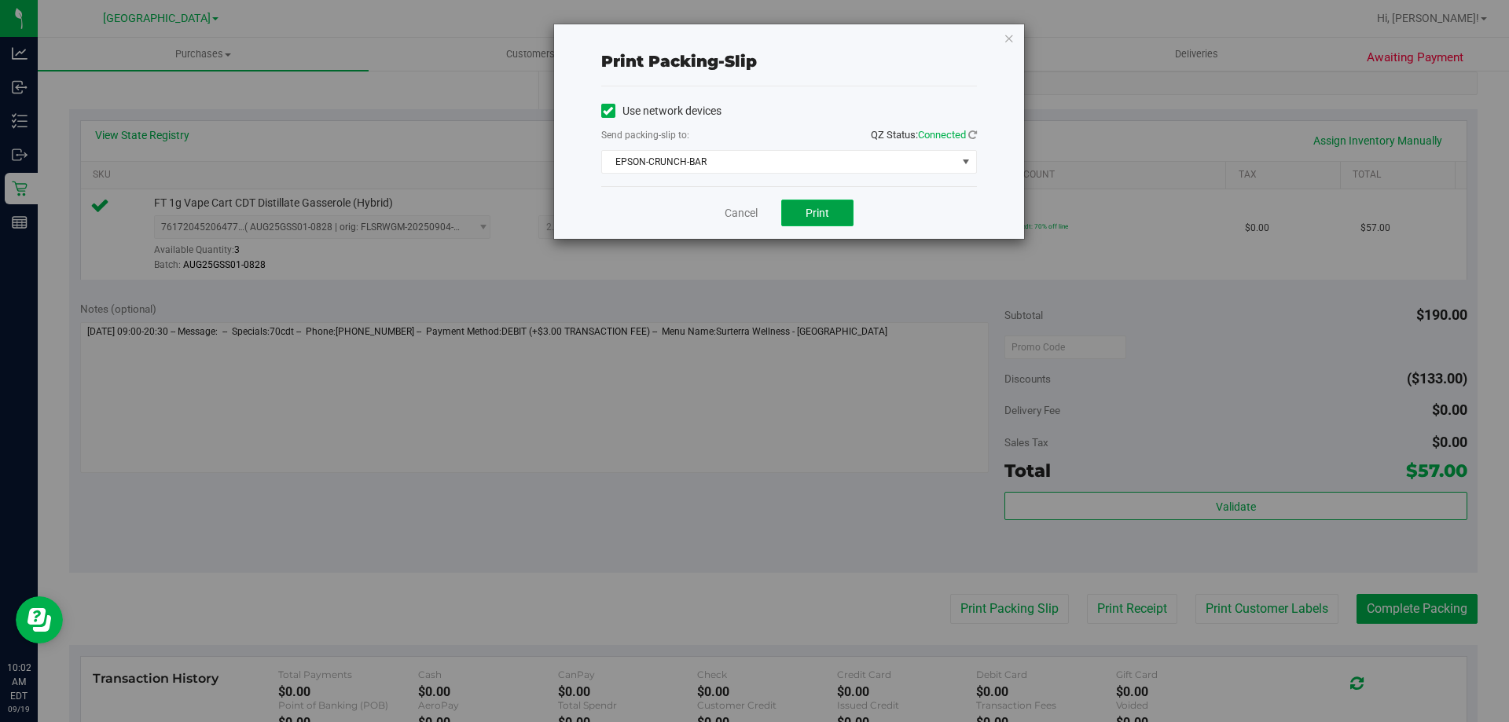
click at [816, 212] on span "Print" at bounding box center [818, 213] width 24 height 13
click at [1011, 33] on icon "button" at bounding box center [1009, 37] width 11 height 19
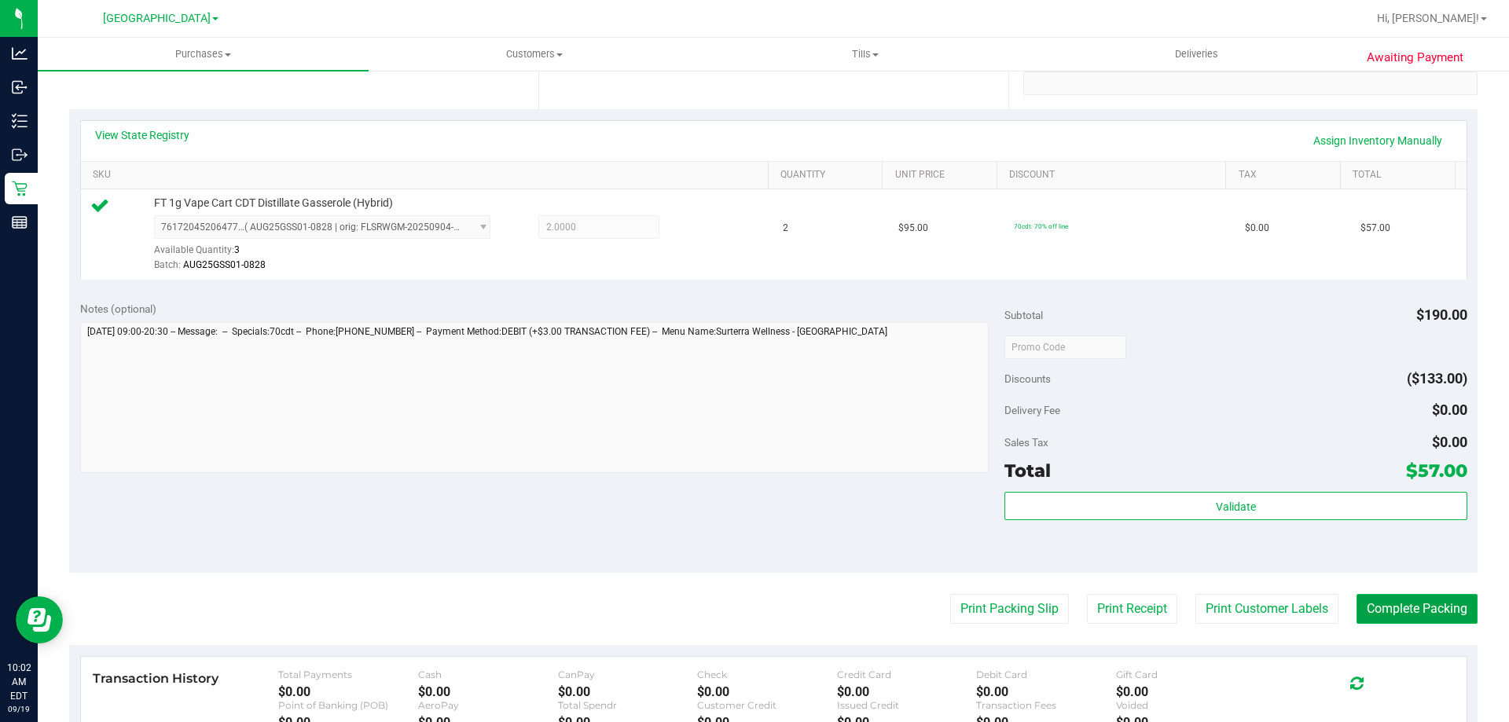
drag, startPoint x: 1376, startPoint y: 615, endPoint x: 1337, endPoint y: 603, distance: 41.3
click at [1378, 615] on button "Complete Packing" at bounding box center [1416, 609] width 121 height 30
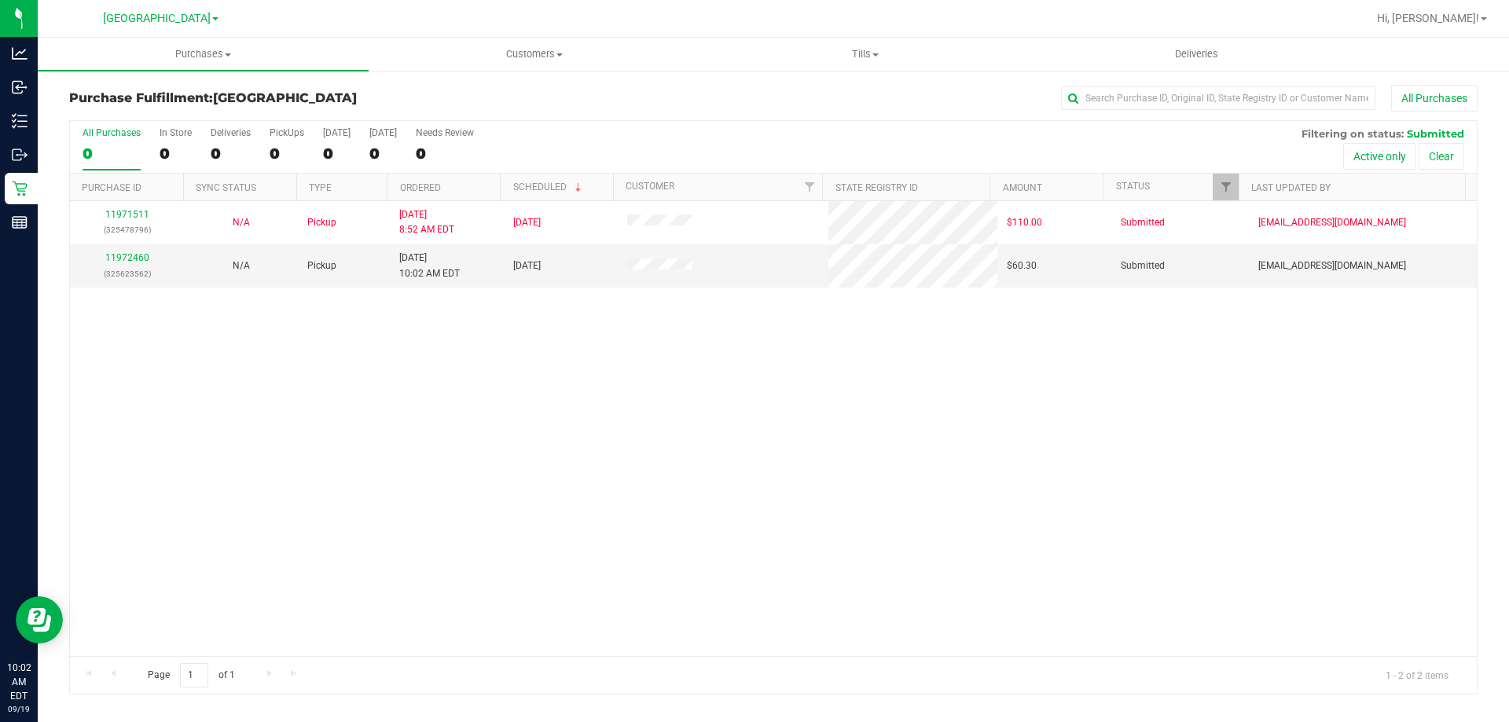
click at [434, 325] on div "11971511 (325478796) N/A Pickup [DATE] 8:52 AM EDT 9/19/2025 $110.00 Submitted …" at bounding box center [773, 428] width 1407 height 455
drag, startPoint x: 133, startPoint y: 248, endPoint x: 129, endPoint y: 260, distance: 12.4
click at [130, 258] on td "11972494 (325626595)" at bounding box center [127, 265] width 114 height 42
click at [129, 260] on link "11972494" at bounding box center [127, 257] width 44 height 11
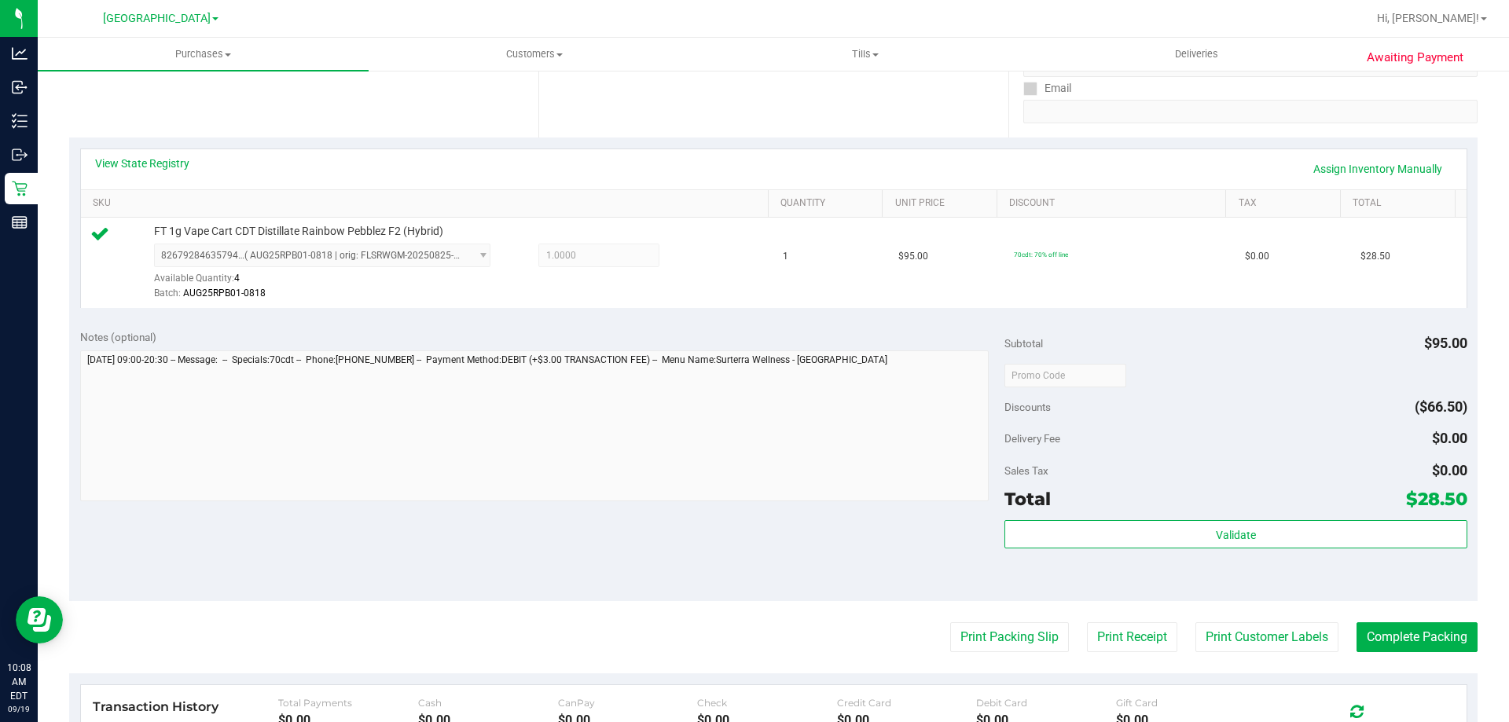
scroll to position [314, 0]
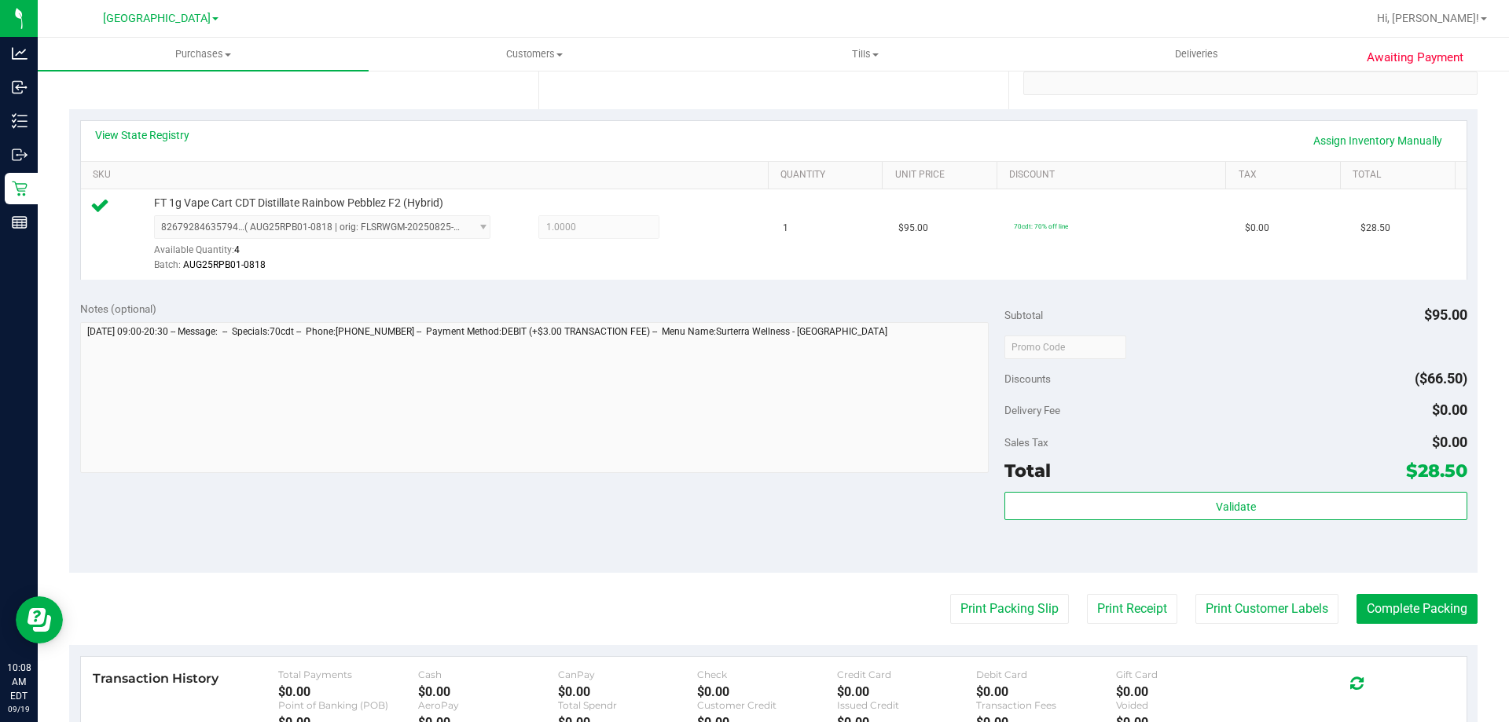
click at [1016, 520] on div "Validate" at bounding box center [1235, 507] width 462 height 30
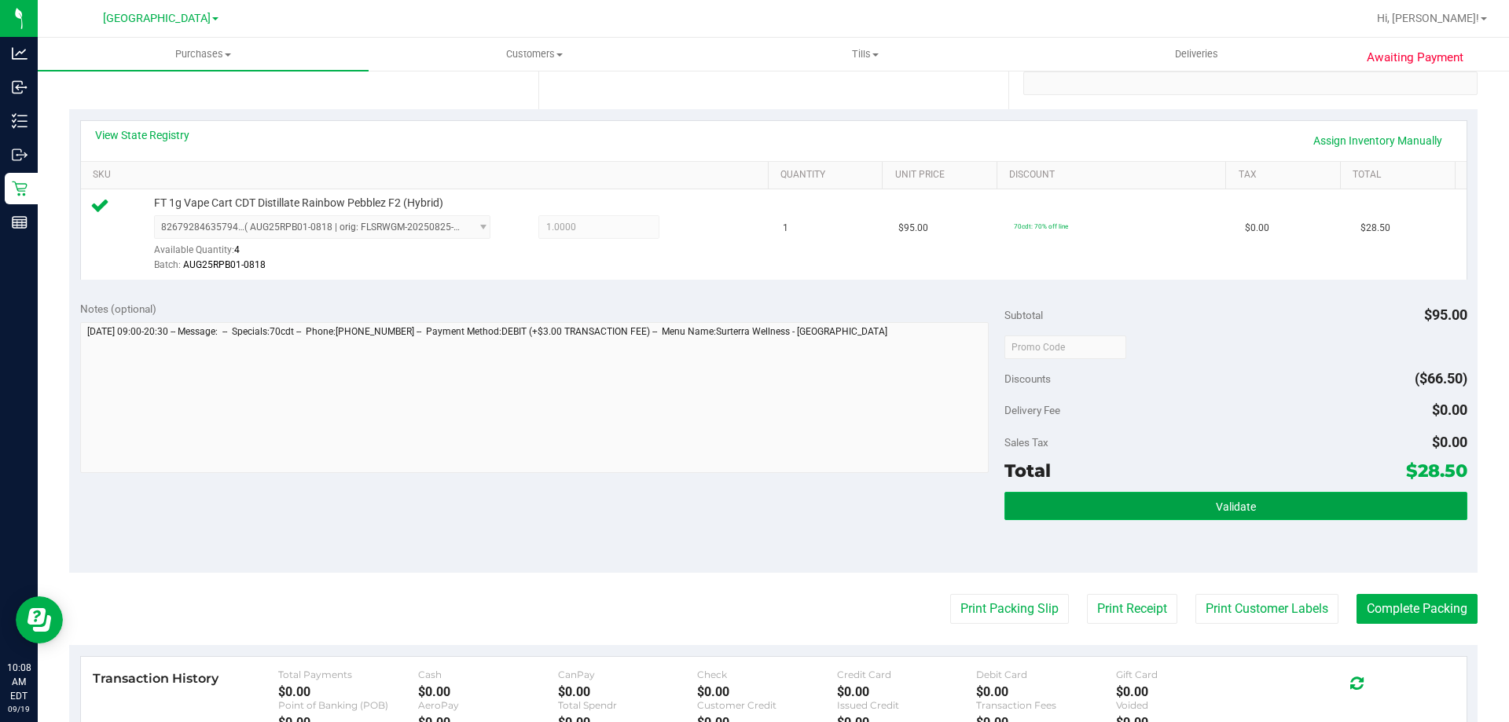
click at [1022, 508] on button "Validate" at bounding box center [1235, 506] width 462 height 28
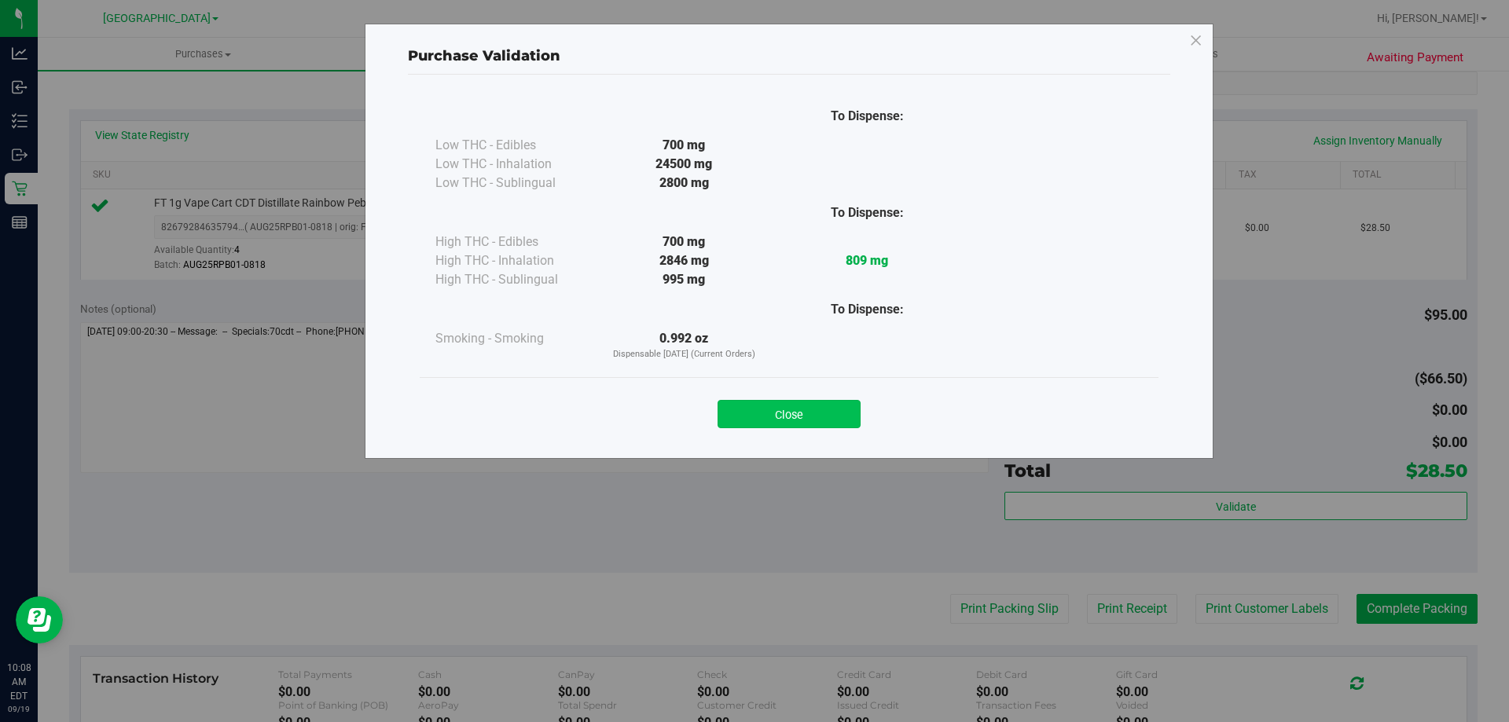
click at [816, 406] on button "Close" at bounding box center [788, 414] width 143 height 28
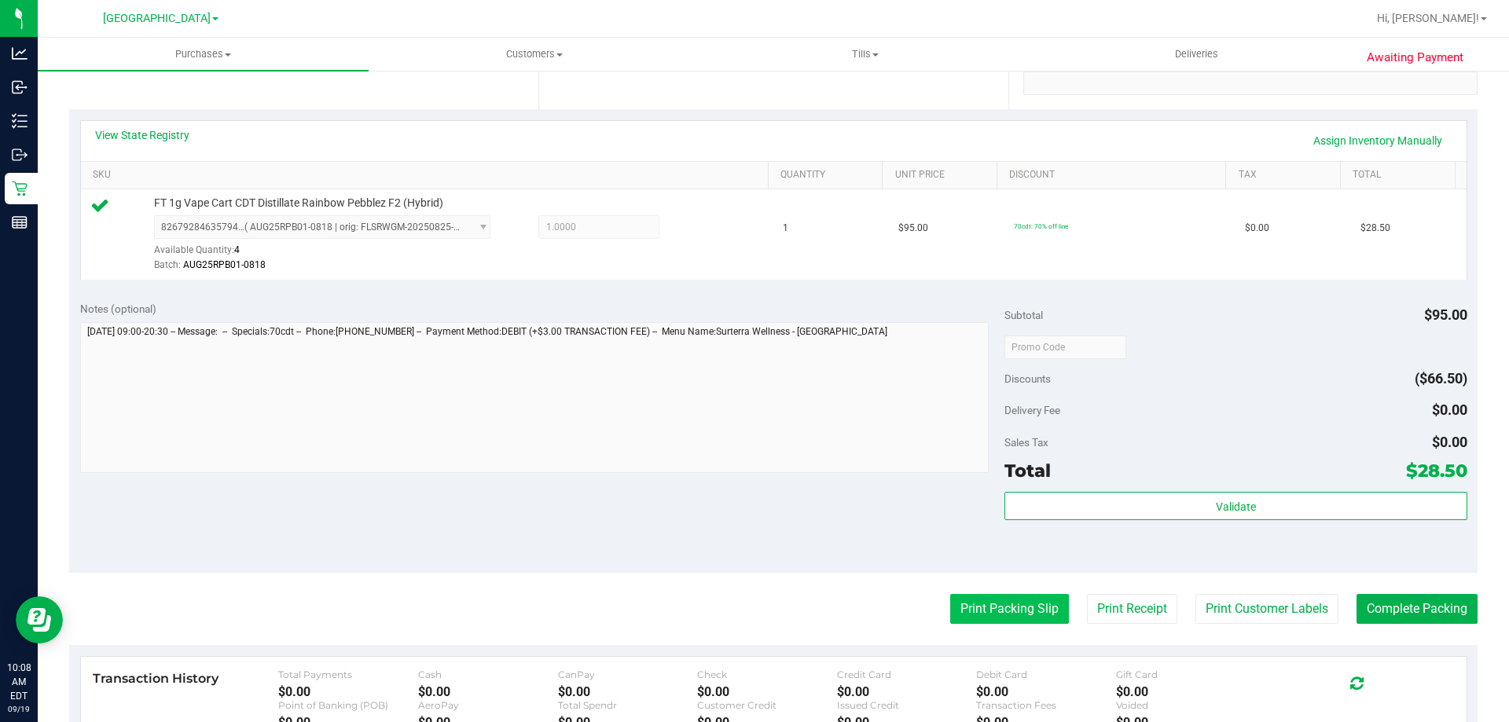
click at [1011, 606] on button "Print Packing Slip" at bounding box center [1009, 609] width 119 height 30
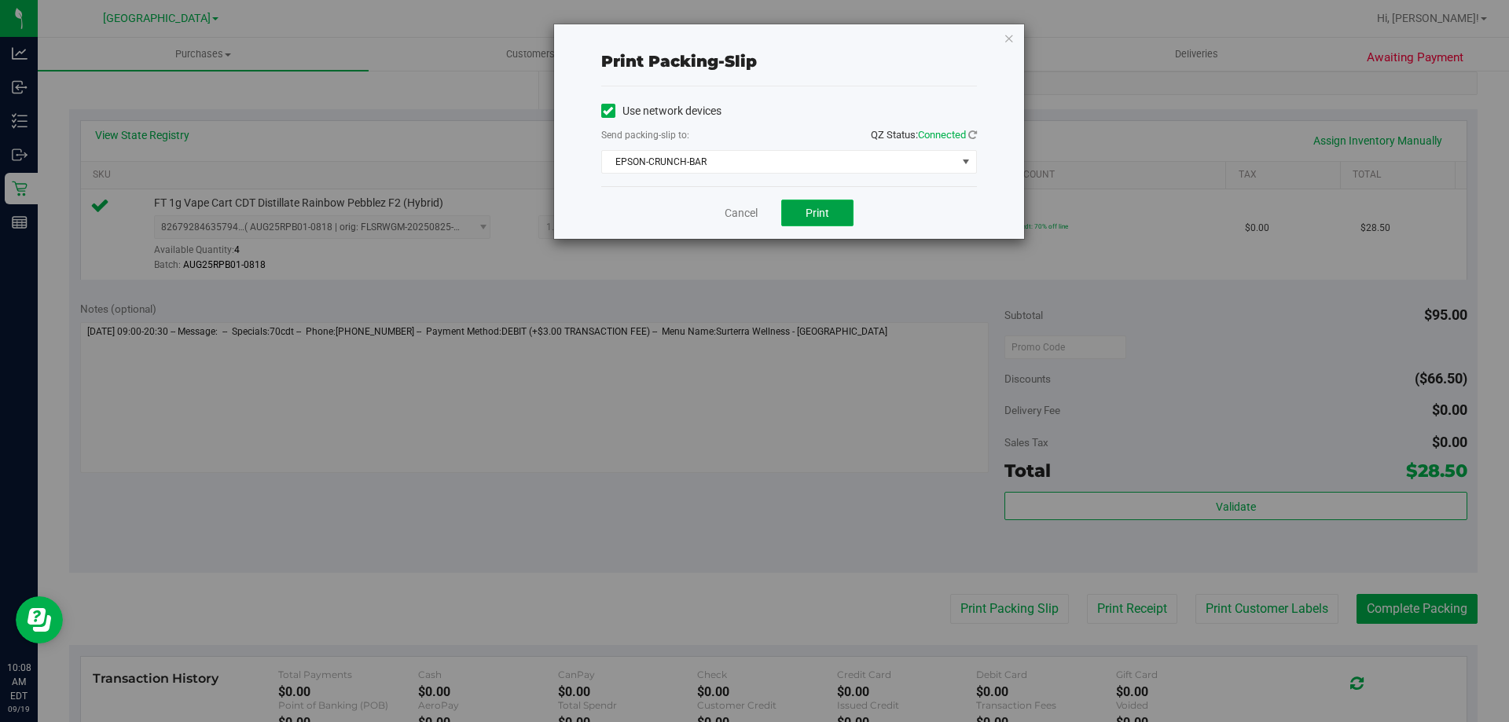
click at [824, 214] on span "Print" at bounding box center [818, 213] width 24 height 13
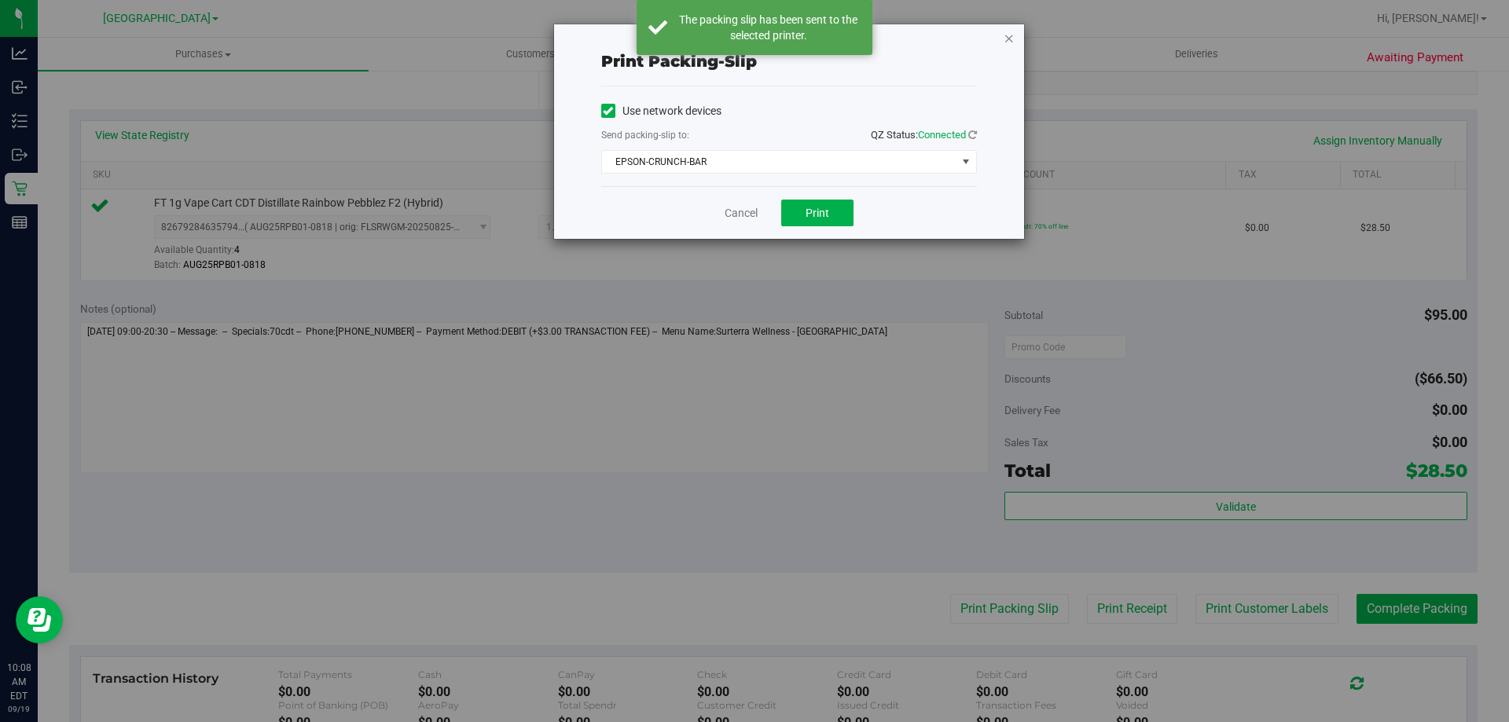
click at [1011, 33] on icon "button" at bounding box center [1009, 37] width 11 height 19
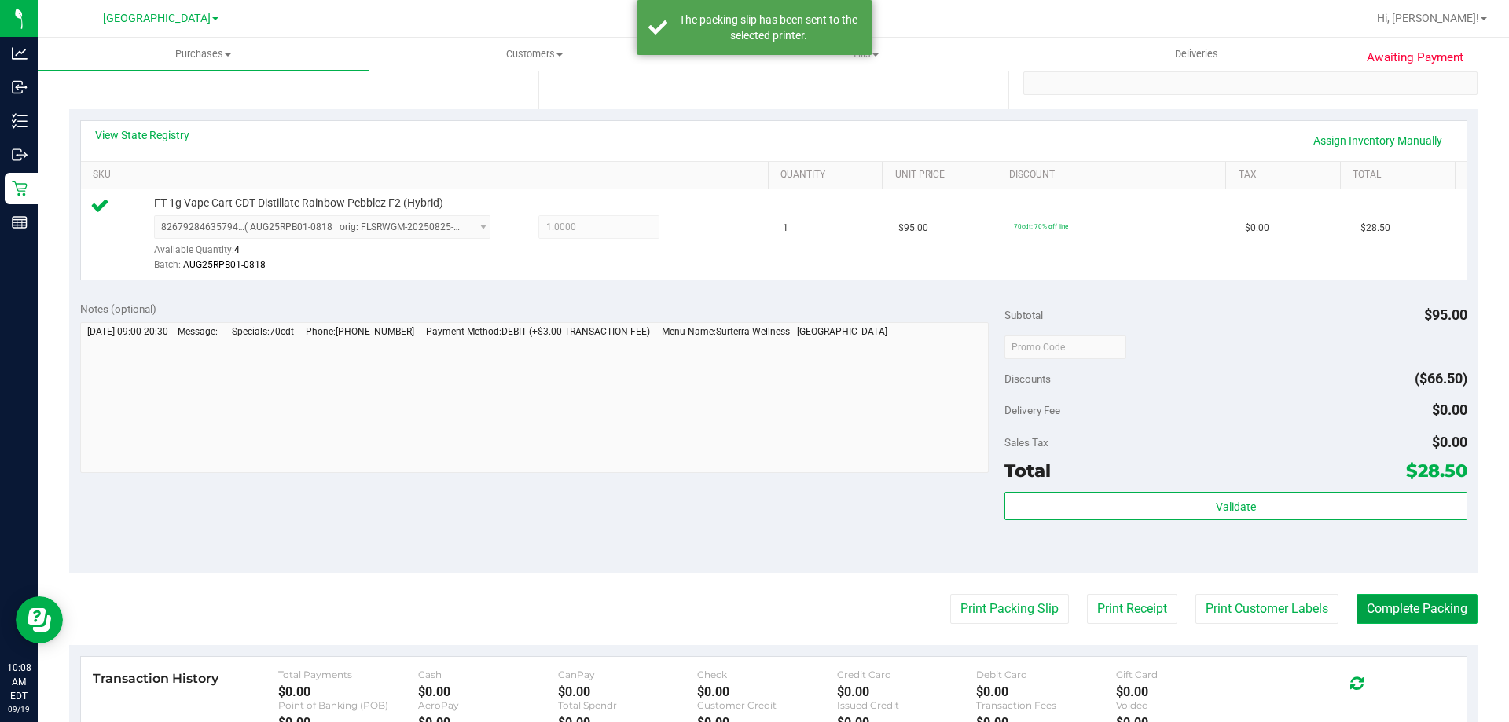
click at [1391, 605] on button "Complete Packing" at bounding box center [1416, 609] width 121 height 30
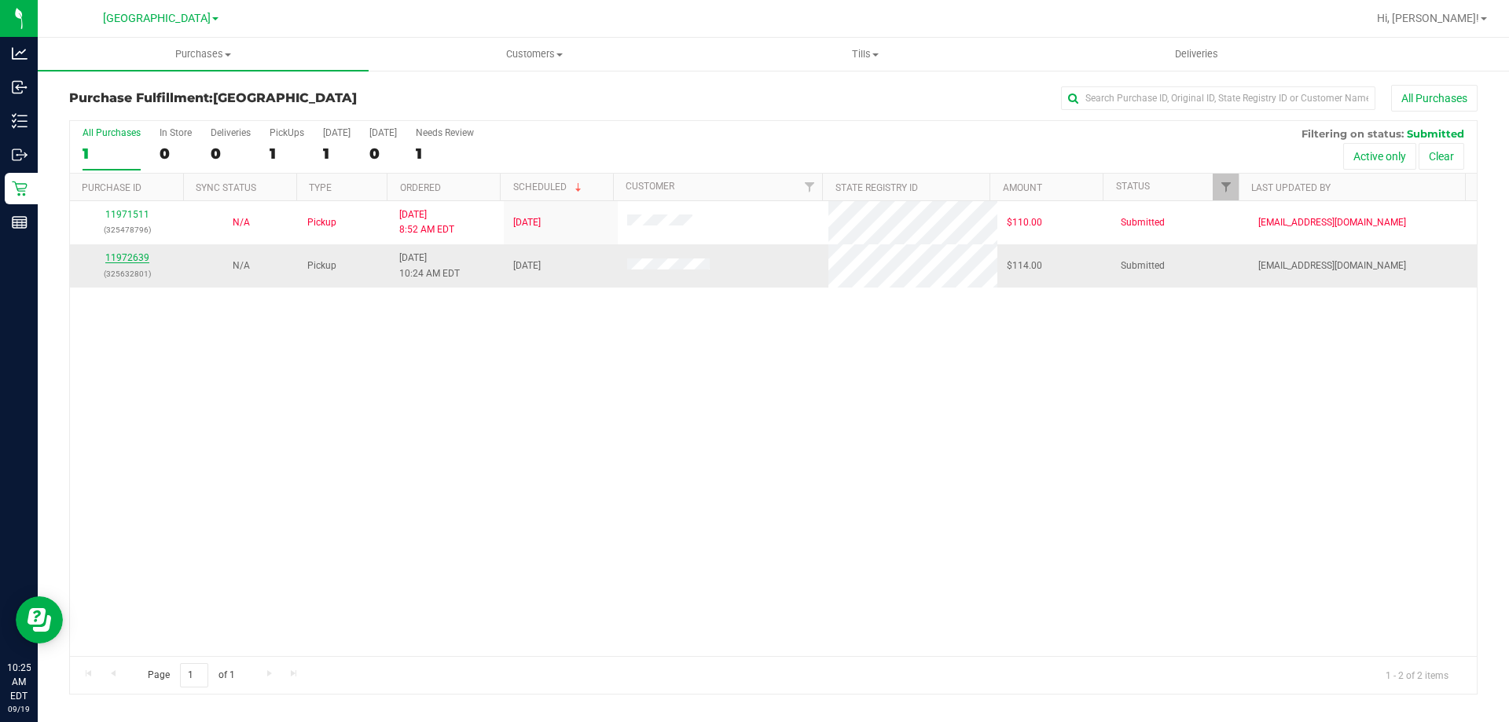
click at [110, 255] on link "11972639" at bounding box center [127, 257] width 44 height 11
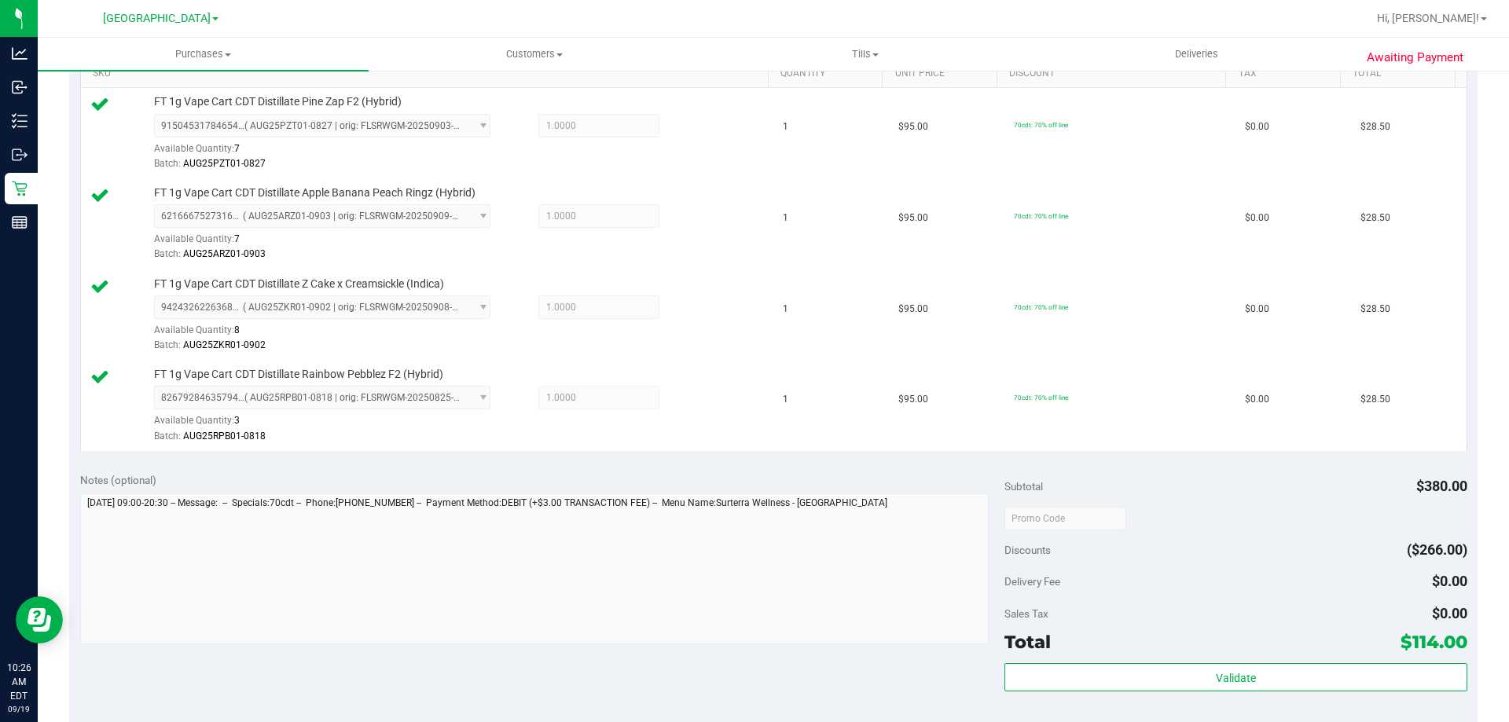
scroll to position [629, 0]
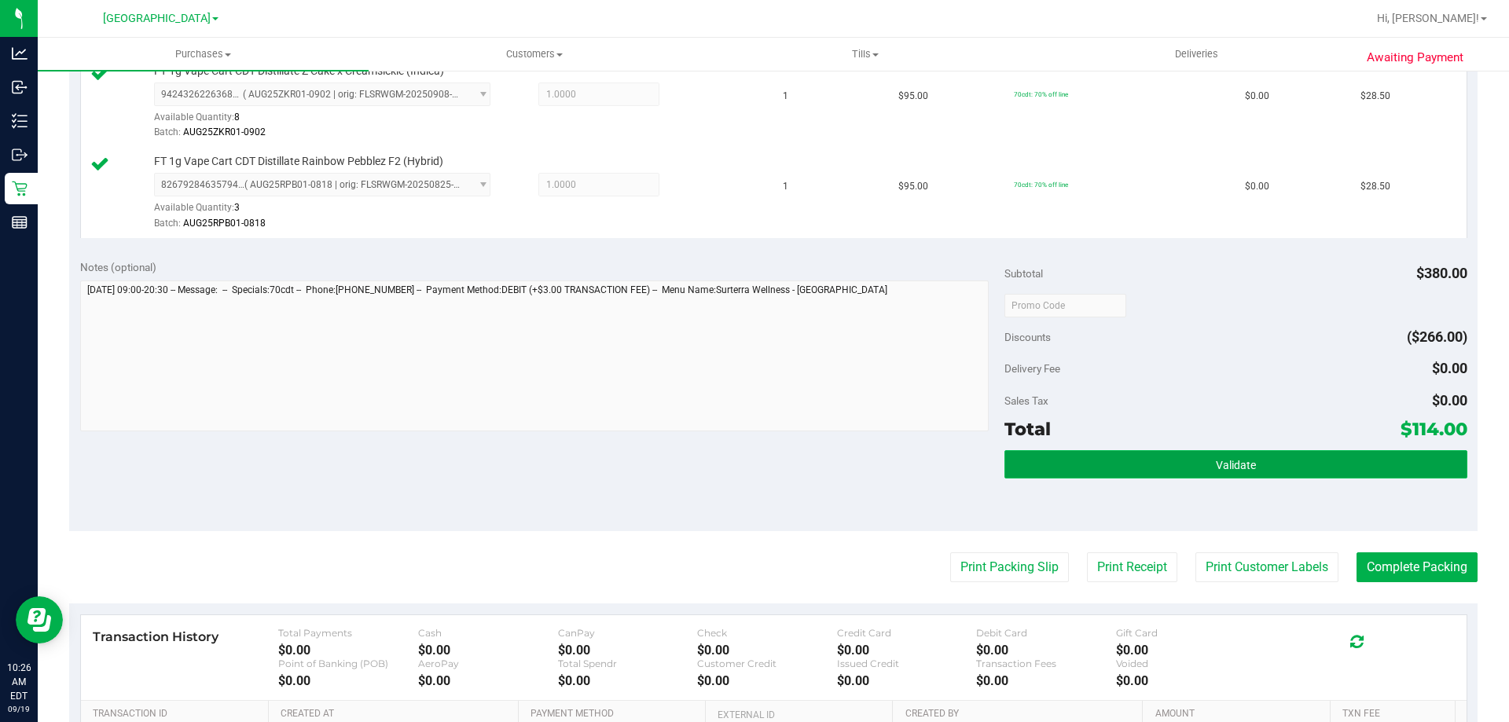
click at [1110, 468] on button "Validate" at bounding box center [1235, 464] width 462 height 28
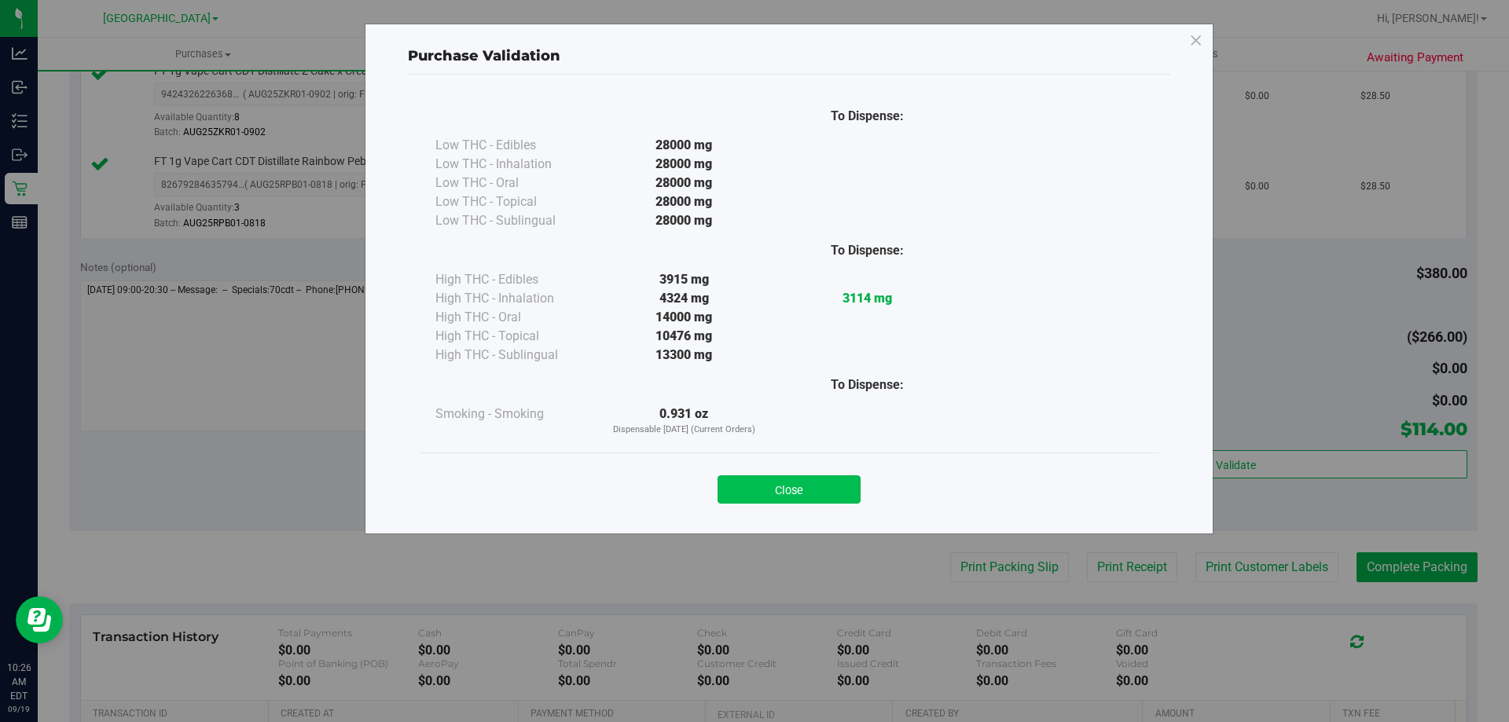
click at [831, 480] on button "Close" at bounding box center [788, 489] width 143 height 28
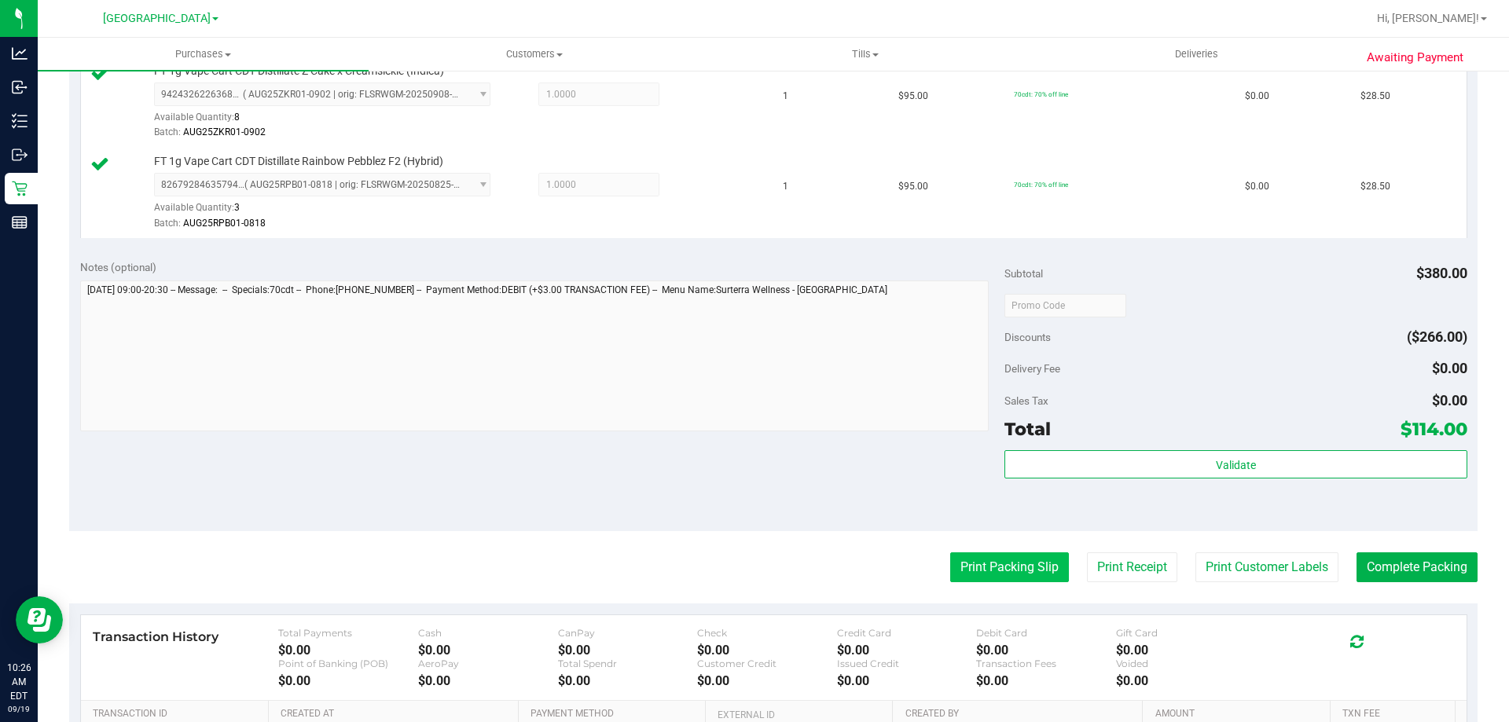
click at [982, 563] on button "Print Packing Slip" at bounding box center [1009, 567] width 119 height 30
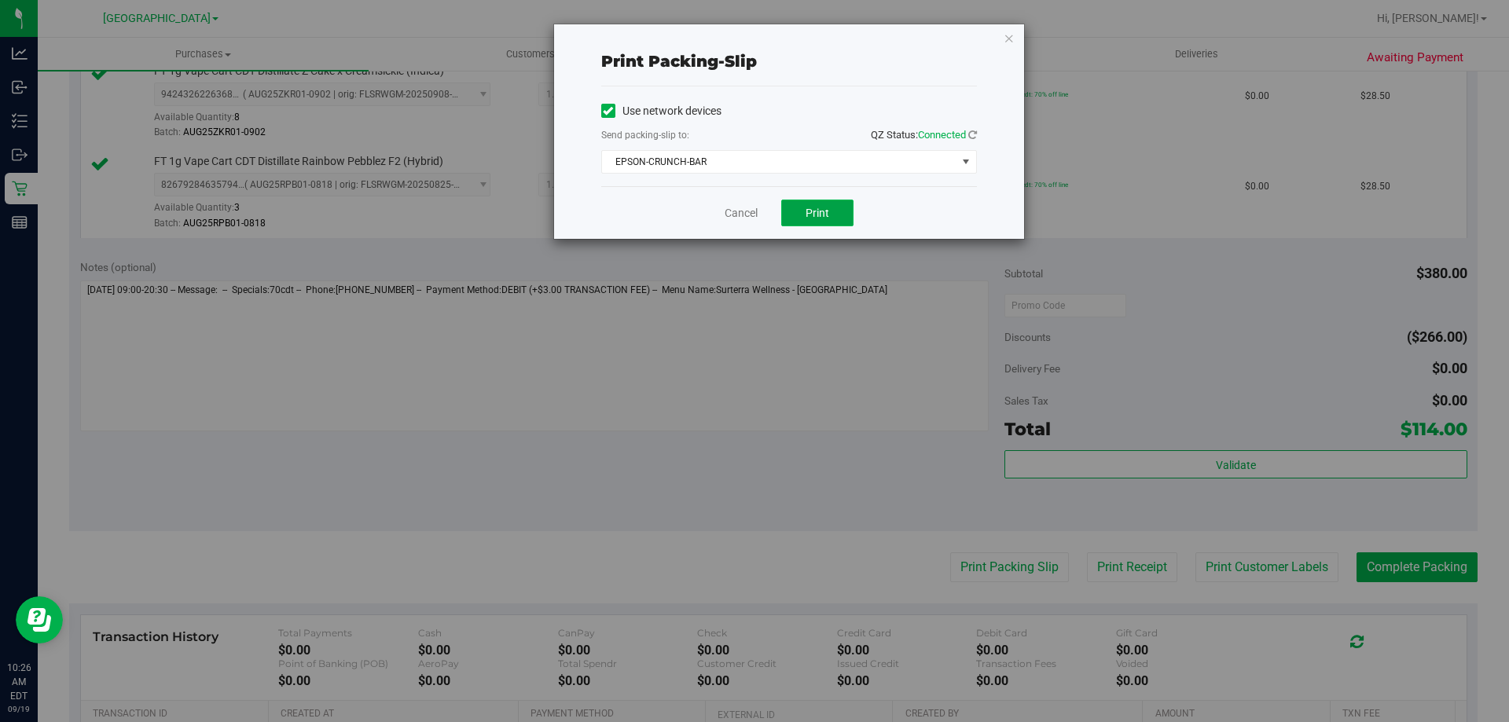
click at [820, 209] on span "Print" at bounding box center [818, 213] width 24 height 13
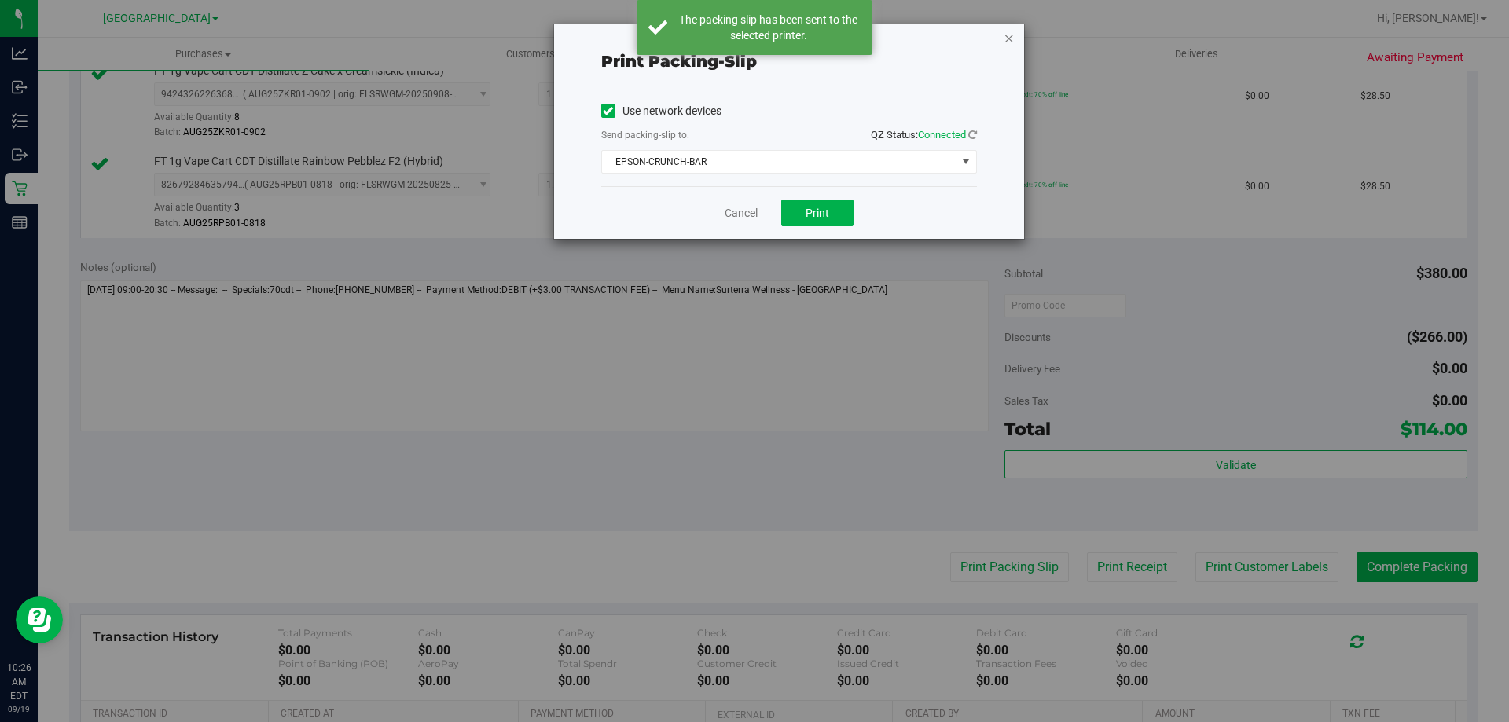
click at [1007, 36] on icon "button" at bounding box center [1009, 37] width 11 height 19
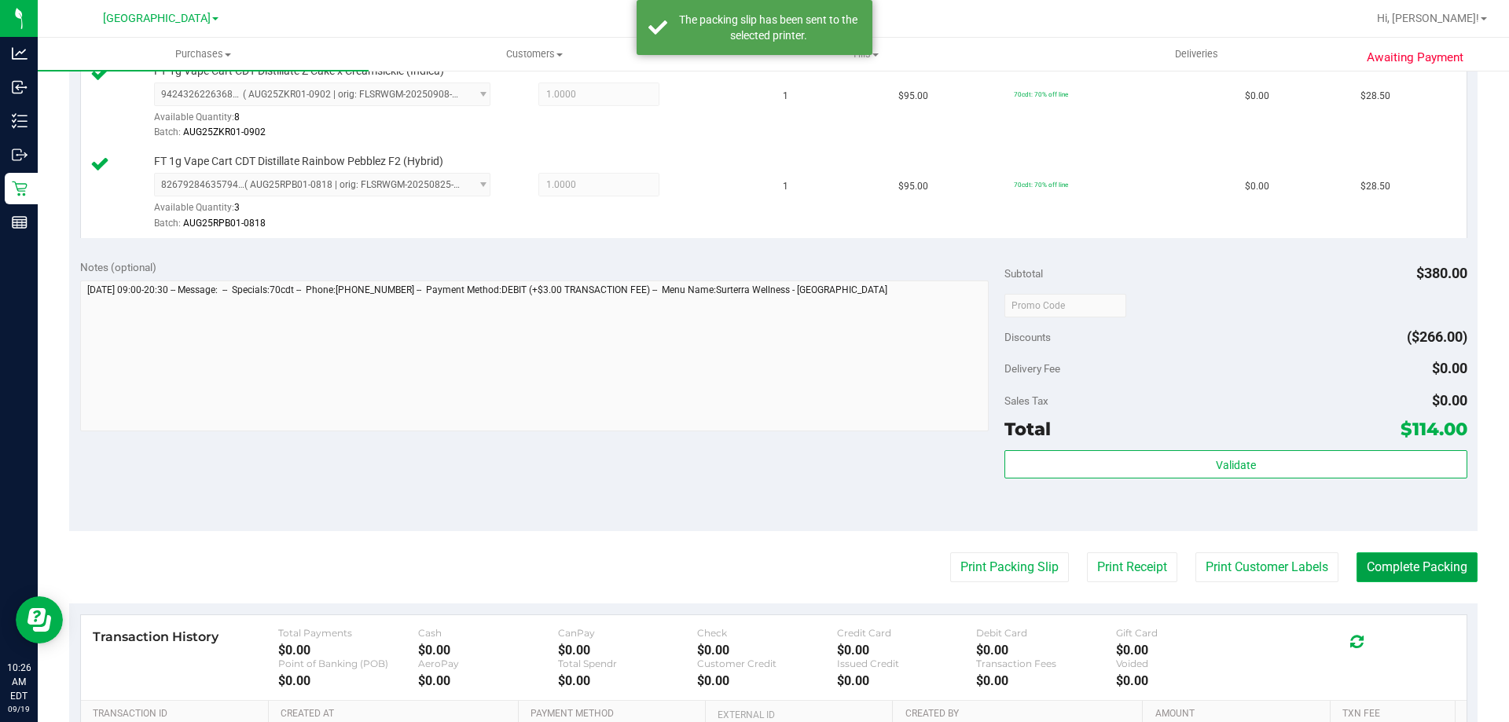
click at [1393, 567] on button "Complete Packing" at bounding box center [1416, 567] width 121 height 30
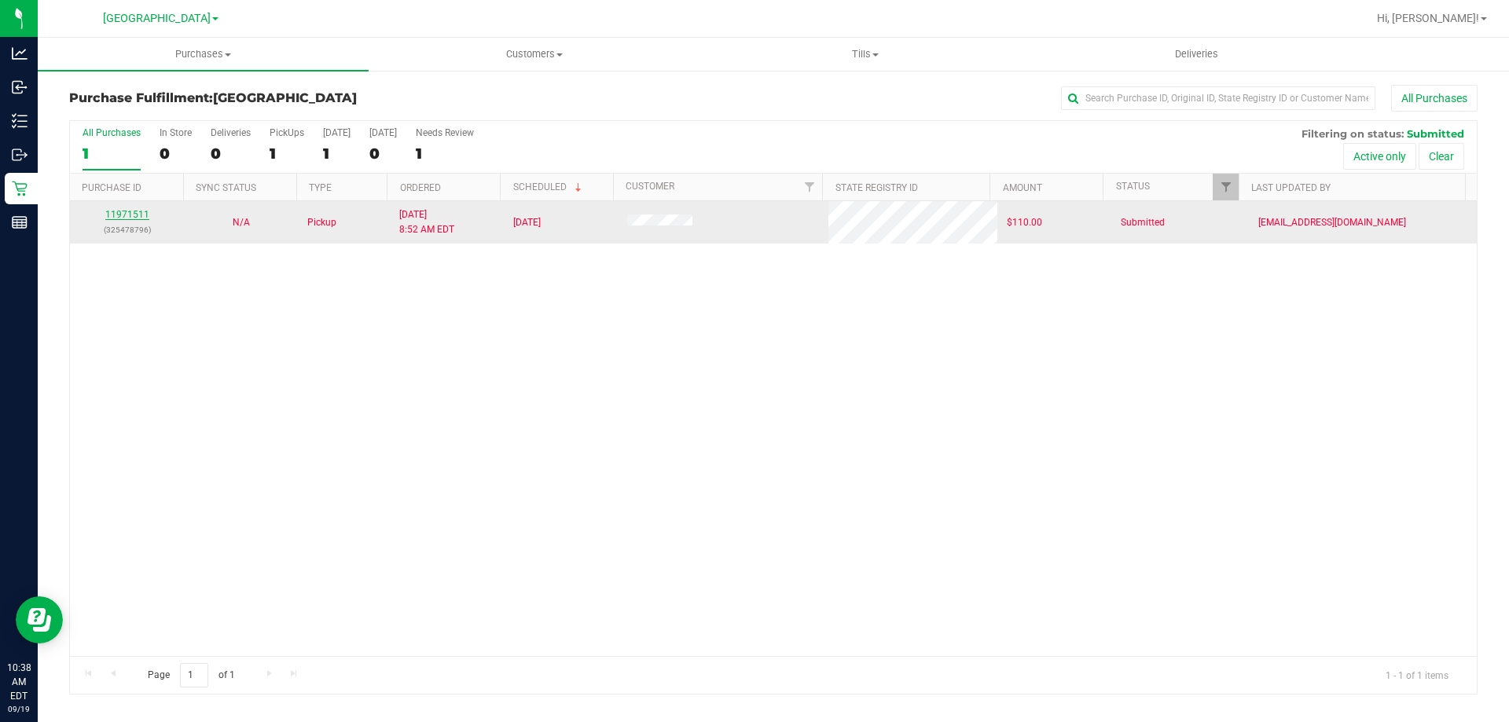
click at [116, 217] on link "11971511" at bounding box center [127, 214] width 44 height 11
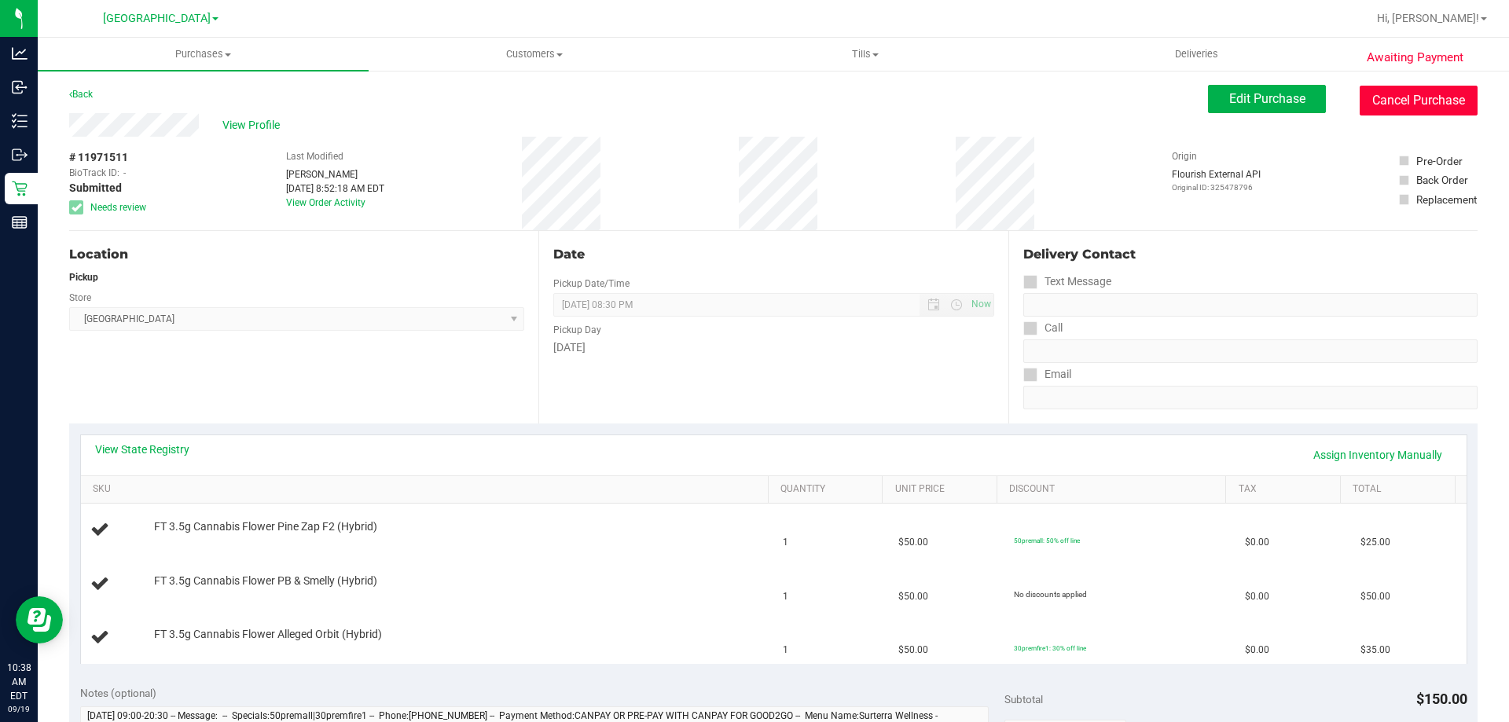
click at [1399, 113] on button "Cancel Purchase" at bounding box center [1419, 101] width 118 height 30
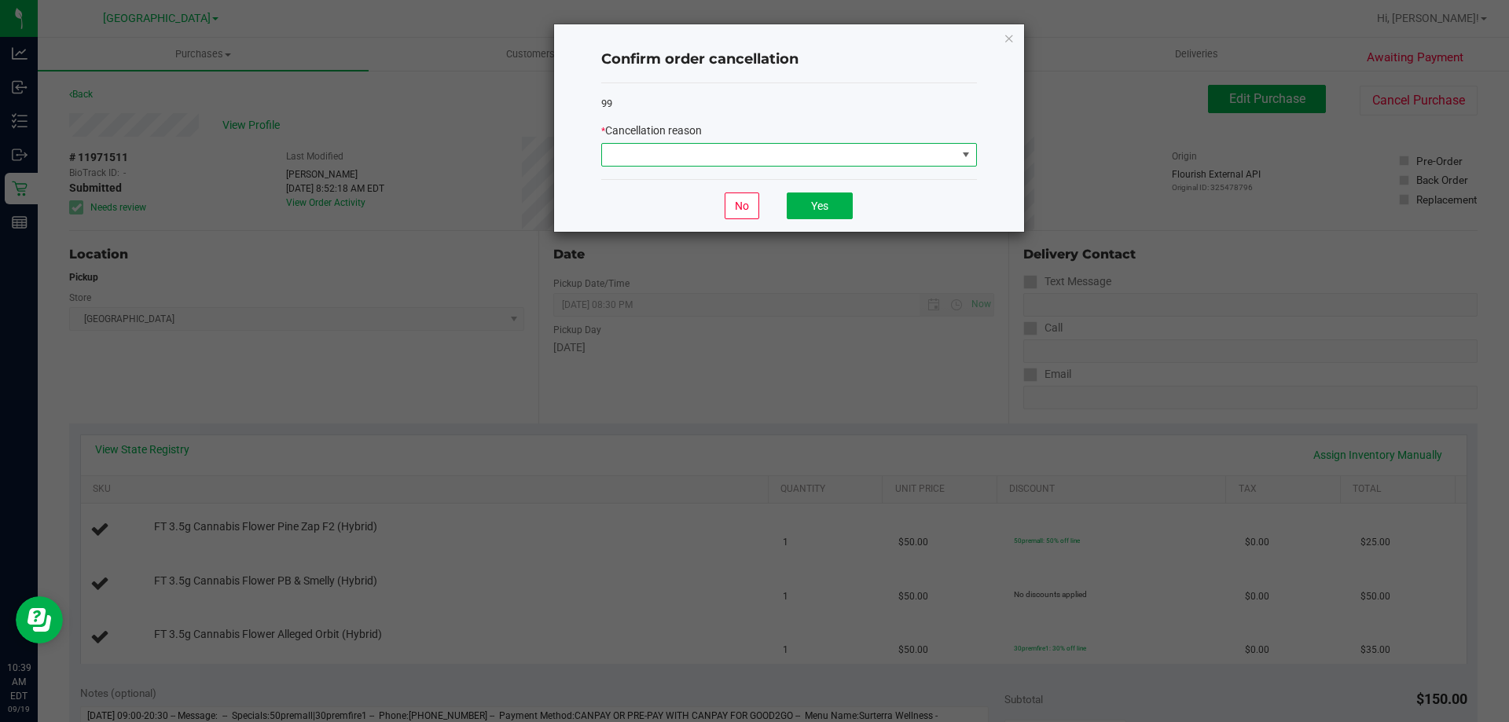
click at [856, 160] on span at bounding box center [779, 155] width 354 height 22
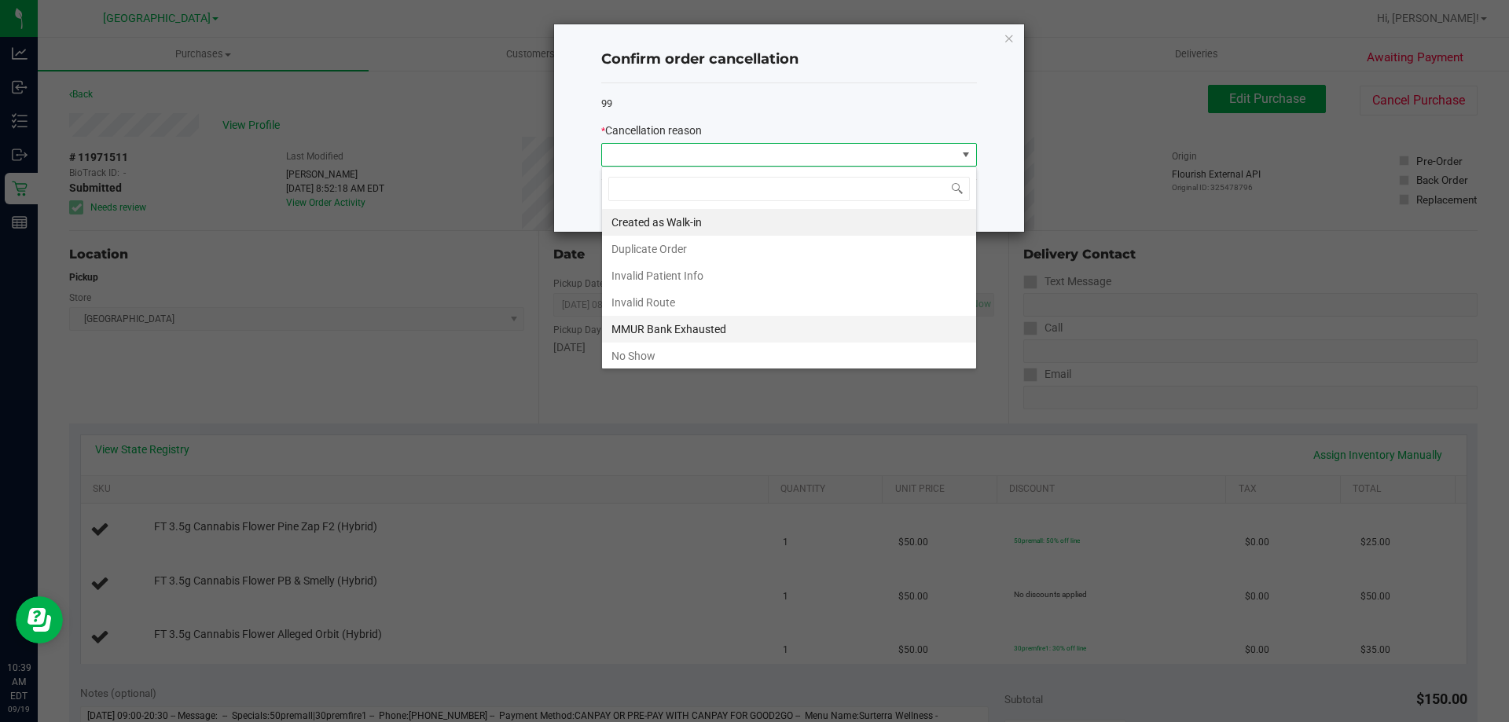
scroll to position [24, 376]
click at [695, 328] on li "MMUR Bank Exhausted" at bounding box center [789, 329] width 374 height 27
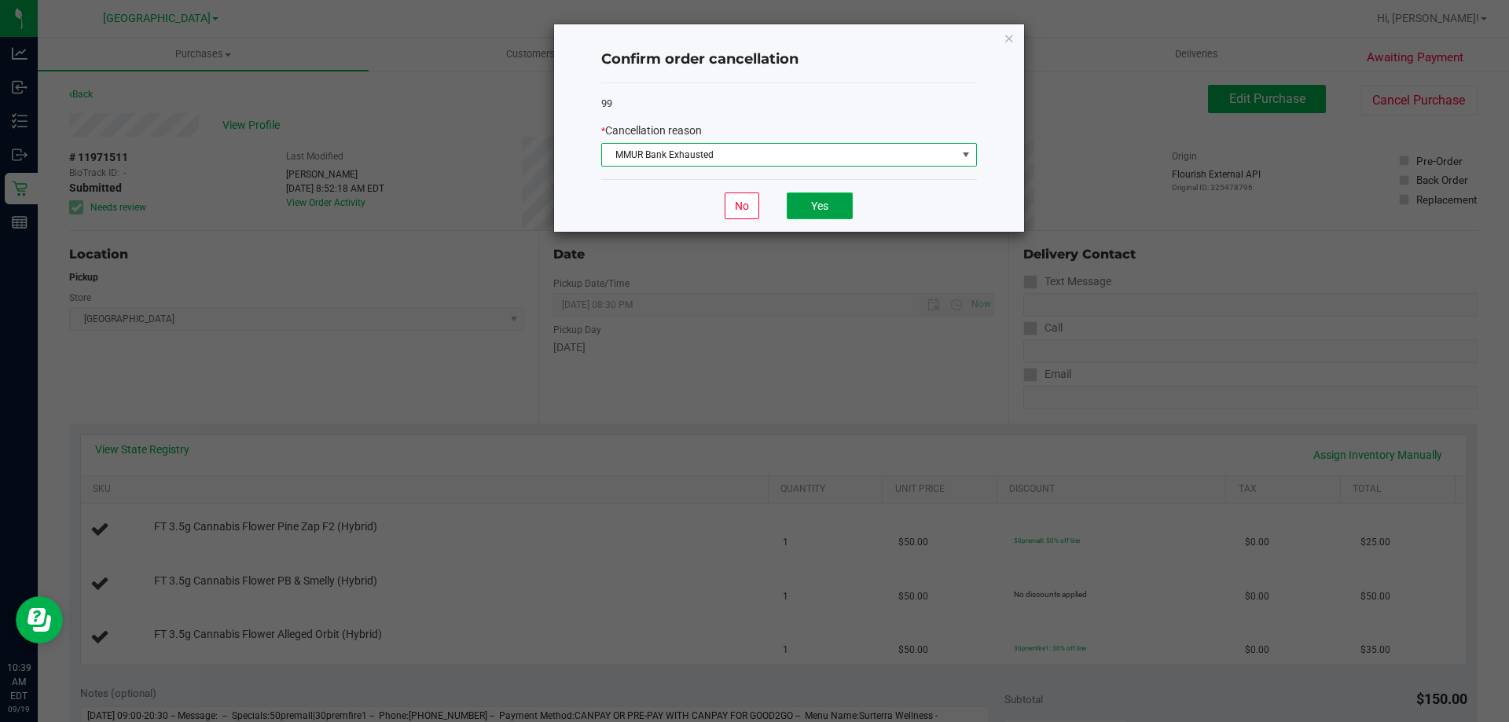
click at [791, 208] on button "Yes" at bounding box center [820, 206] width 66 height 27
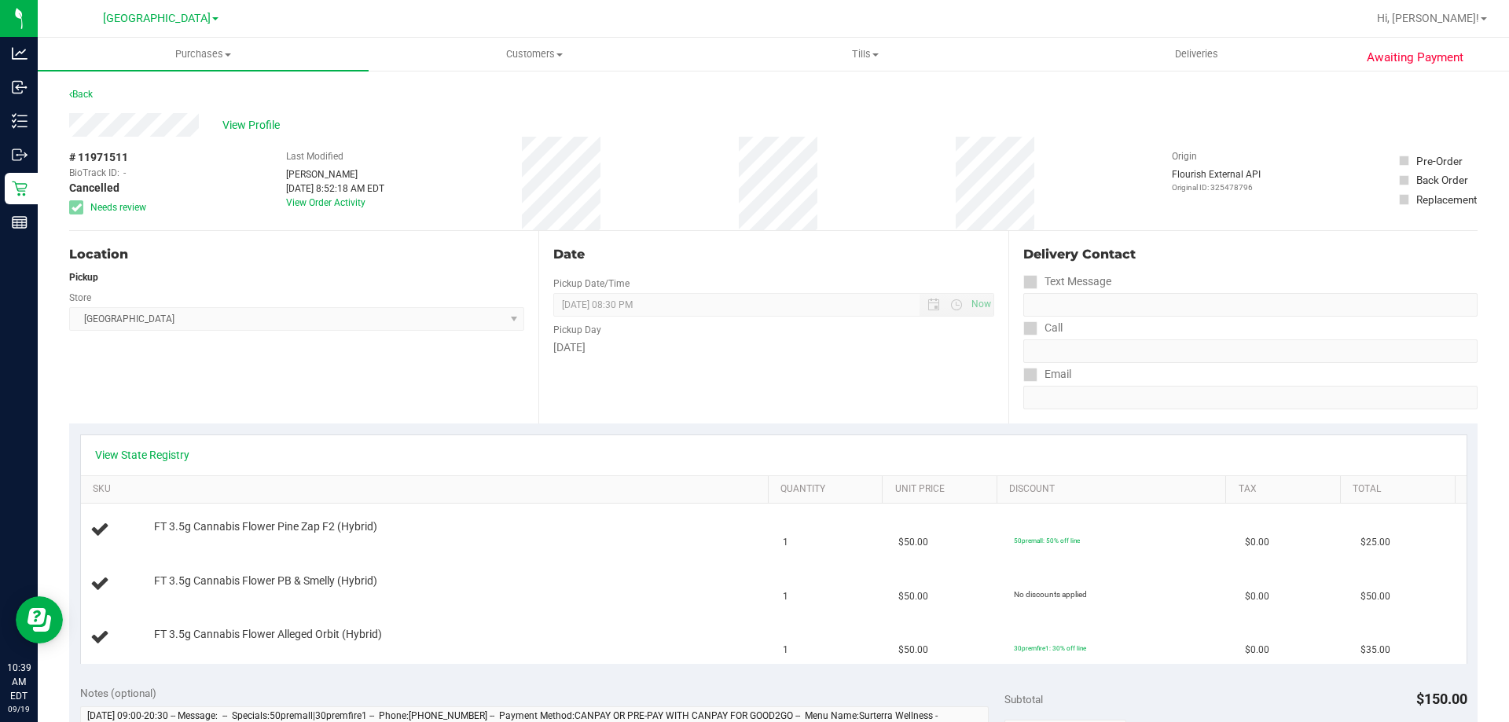
click at [343, 406] on div "Location Pickup Store [GEOGRAPHIC_DATA] Select Store [PERSON_NAME][GEOGRAPHIC_D…" at bounding box center [303, 327] width 469 height 193
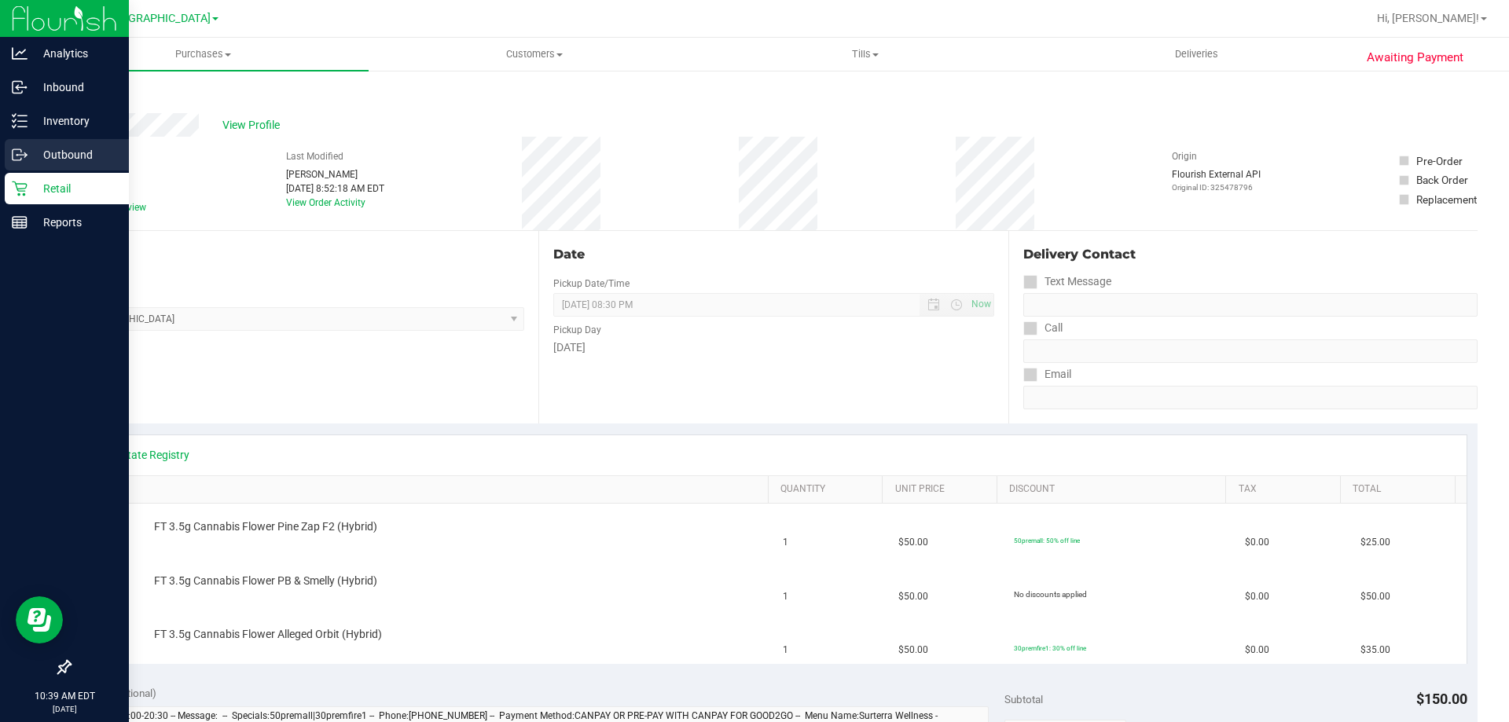
click at [42, 155] on p "Outbound" at bounding box center [75, 154] width 94 height 19
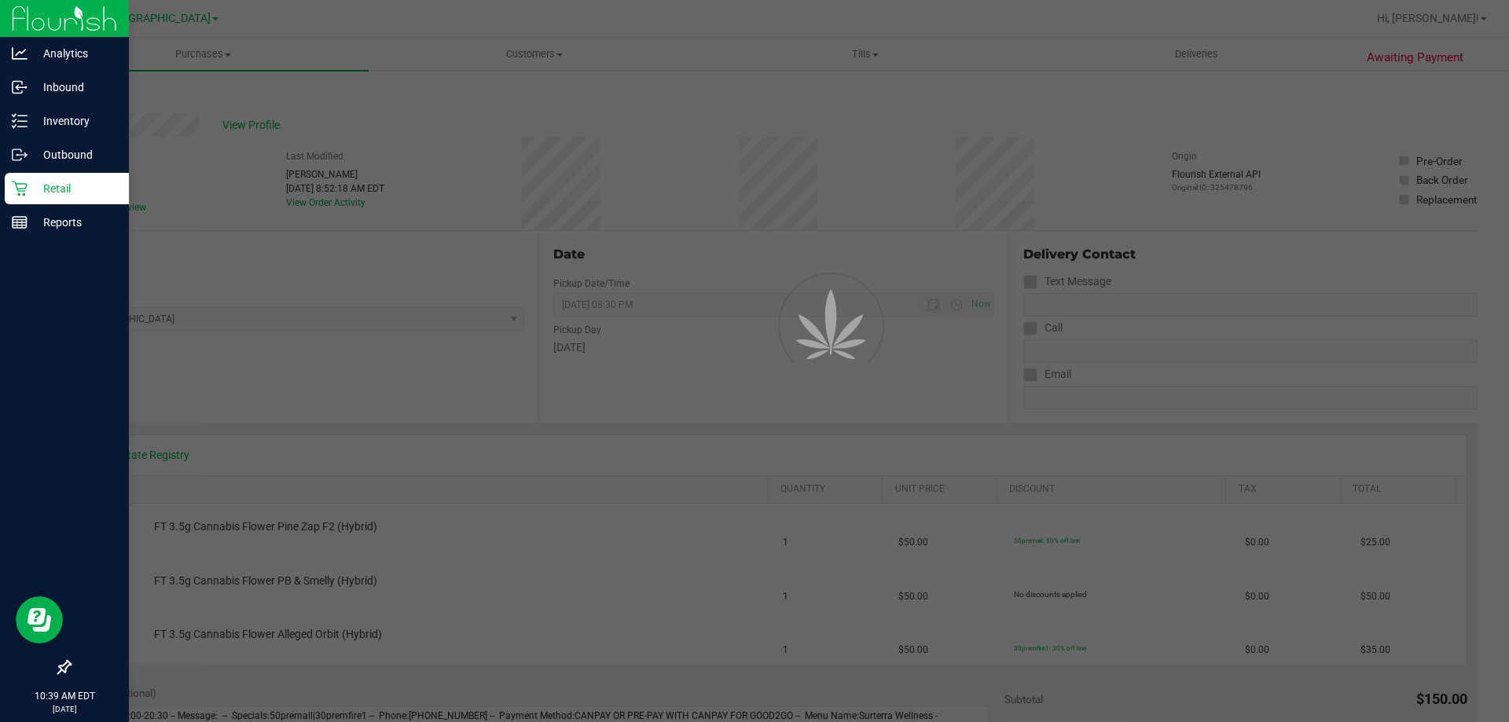
click at [52, 185] on p "Retail" at bounding box center [75, 188] width 94 height 19
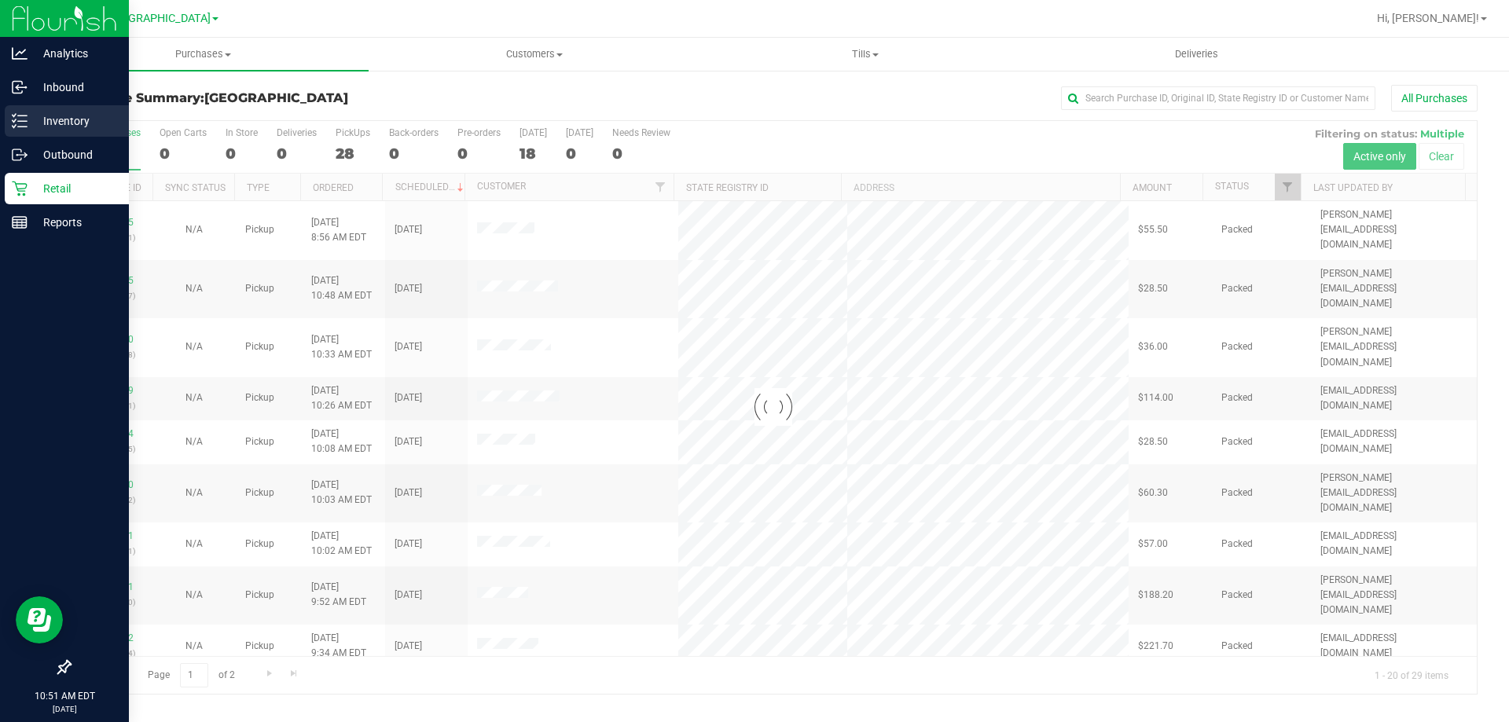
click at [28, 125] on p "Inventory" at bounding box center [75, 121] width 94 height 19
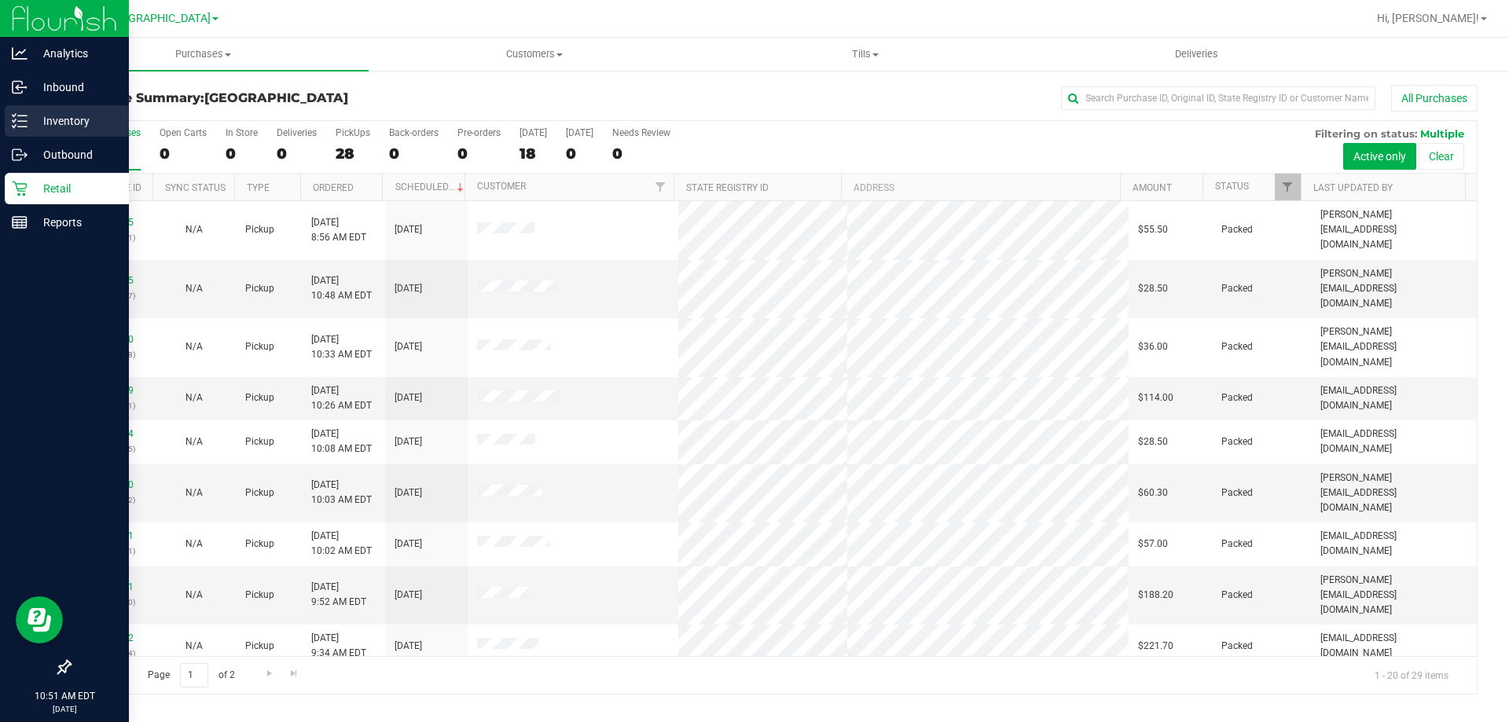
click at [22, 113] on icon at bounding box center [20, 121] width 16 height 16
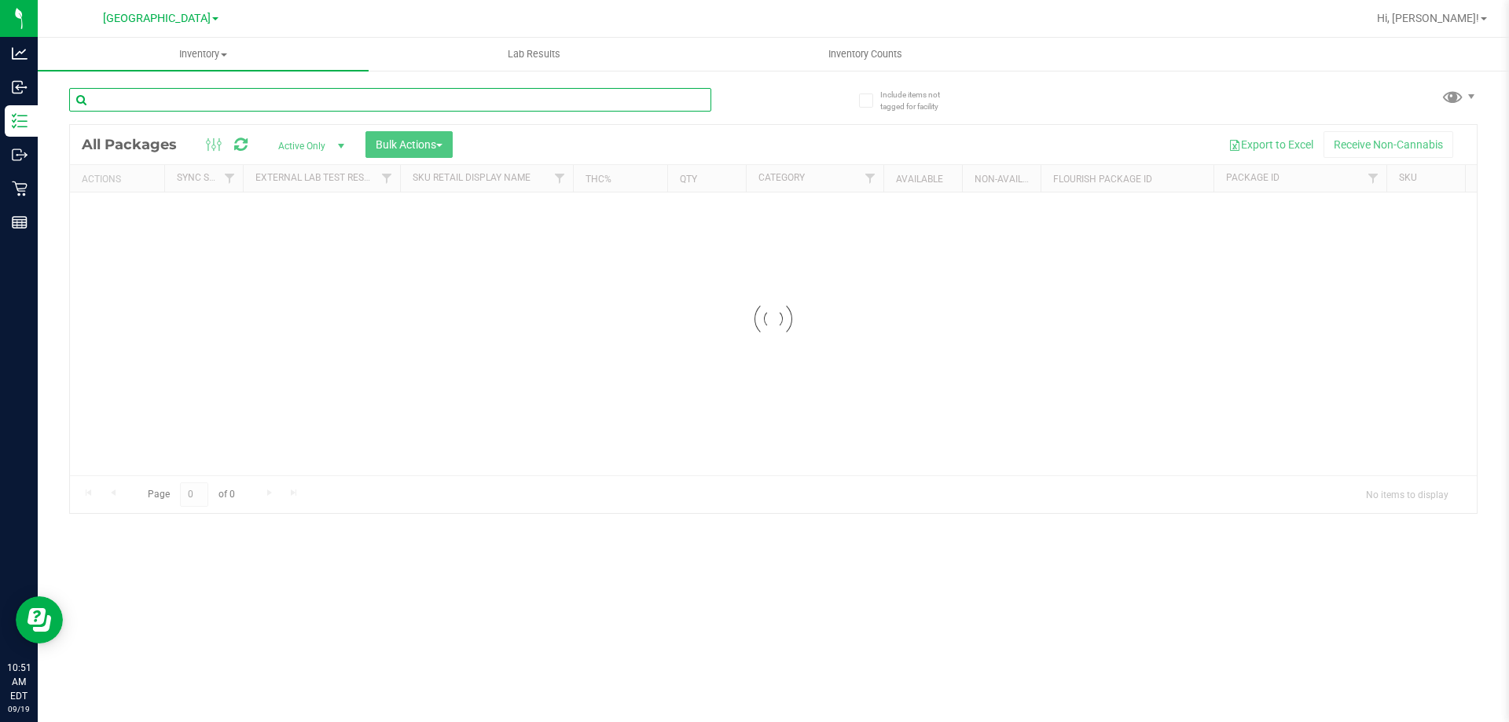
click at [211, 101] on input "text" at bounding box center [390, 100] width 642 height 24
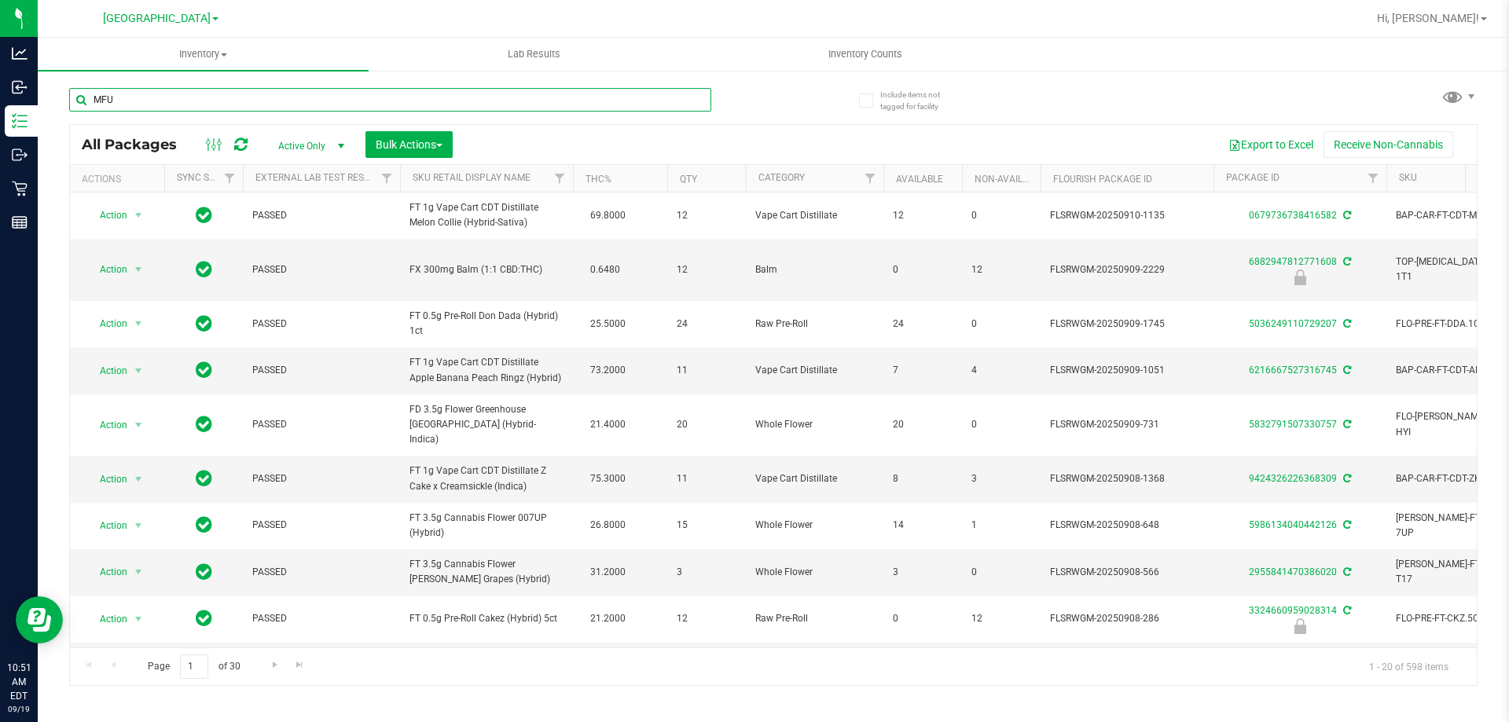
type input "MFU"
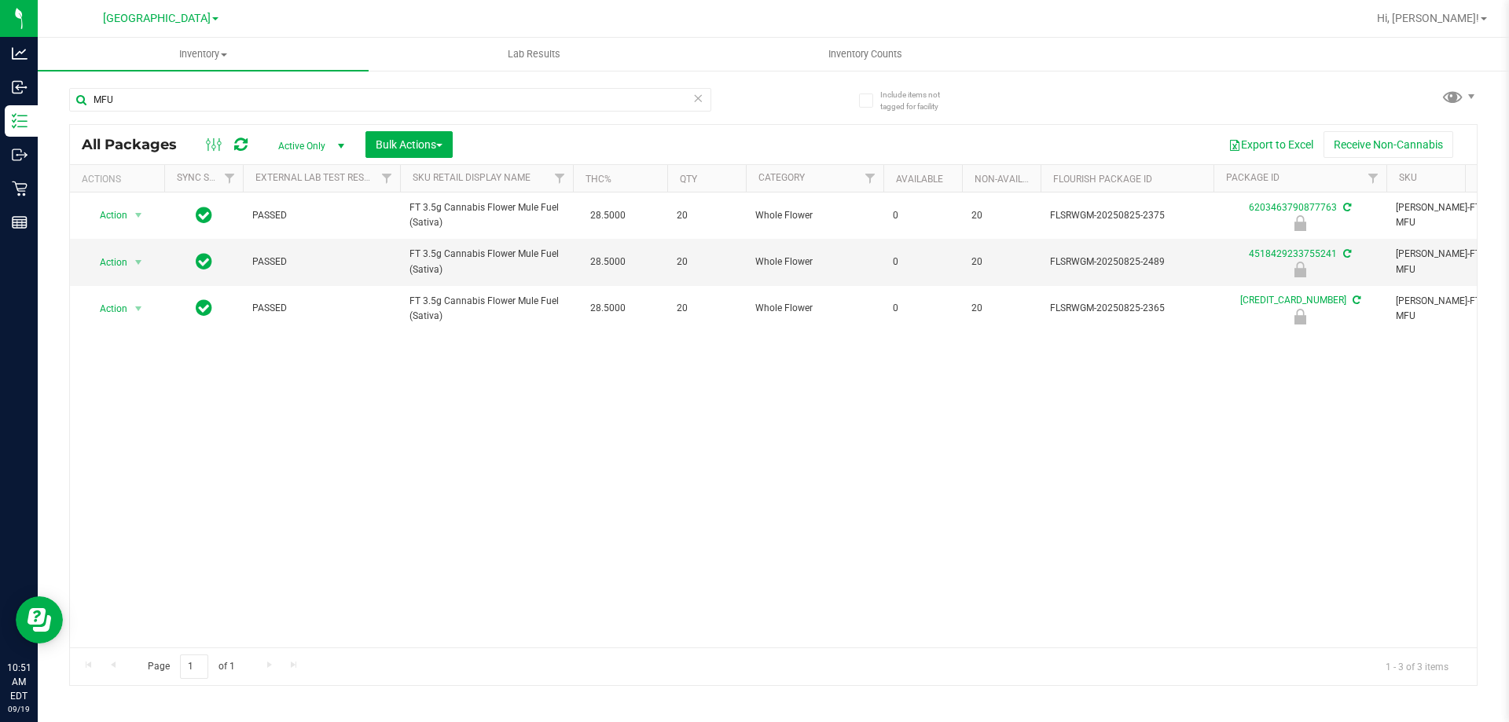
click at [292, 151] on span "Active Only" at bounding box center [308, 146] width 86 height 22
click at [510, 134] on div "Export to Excel Receive Non-Cannabis" at bounding box center [964, 144] width 1000 height 27
click at [412, 155] on button "Bulk Actions" at bounding box center [408, 144] width 87 height 27
click at [460, 303] on div "Lock/Unlock packages" at bounding box center [439, 297] width 129 height 25
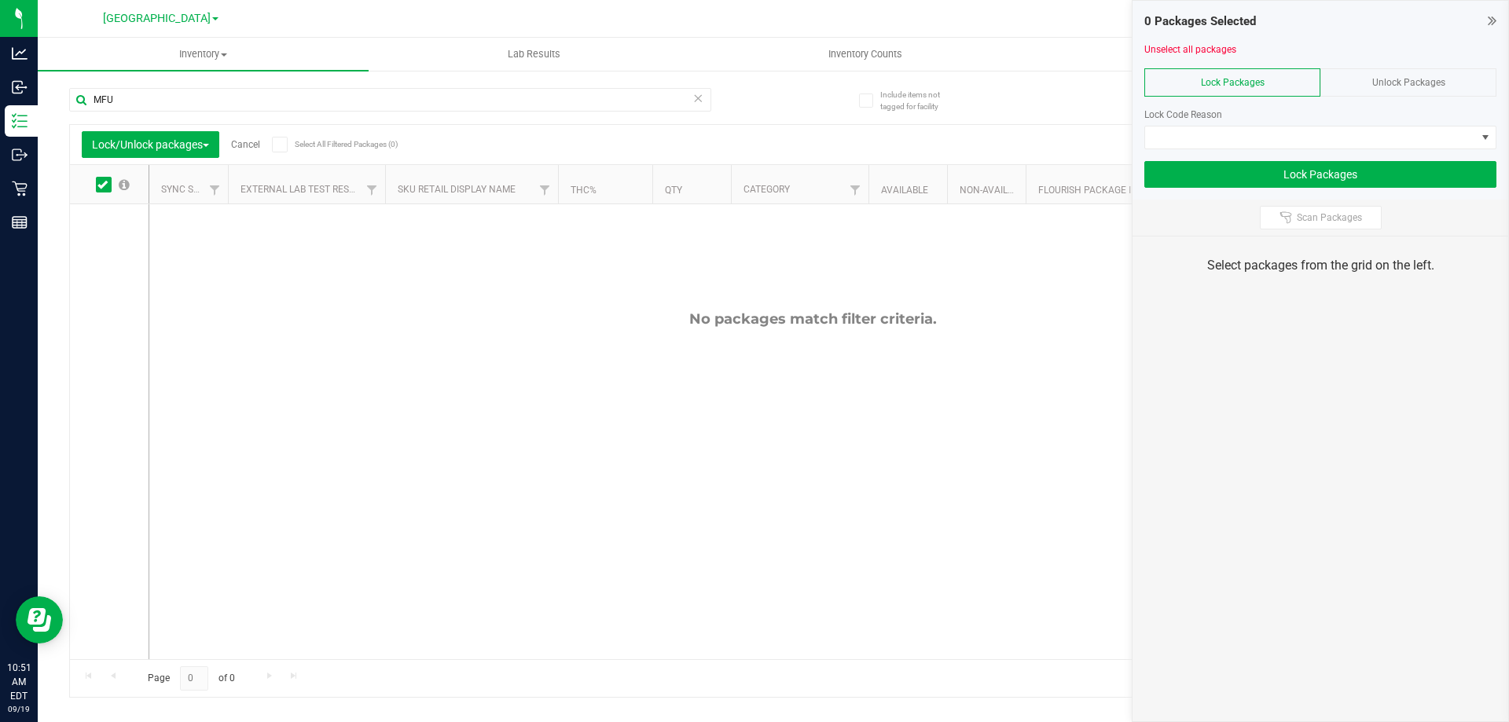
click at [1399, 84] on span "Unlock Packages" at bounding box center [1408, 82] width 73 height 11
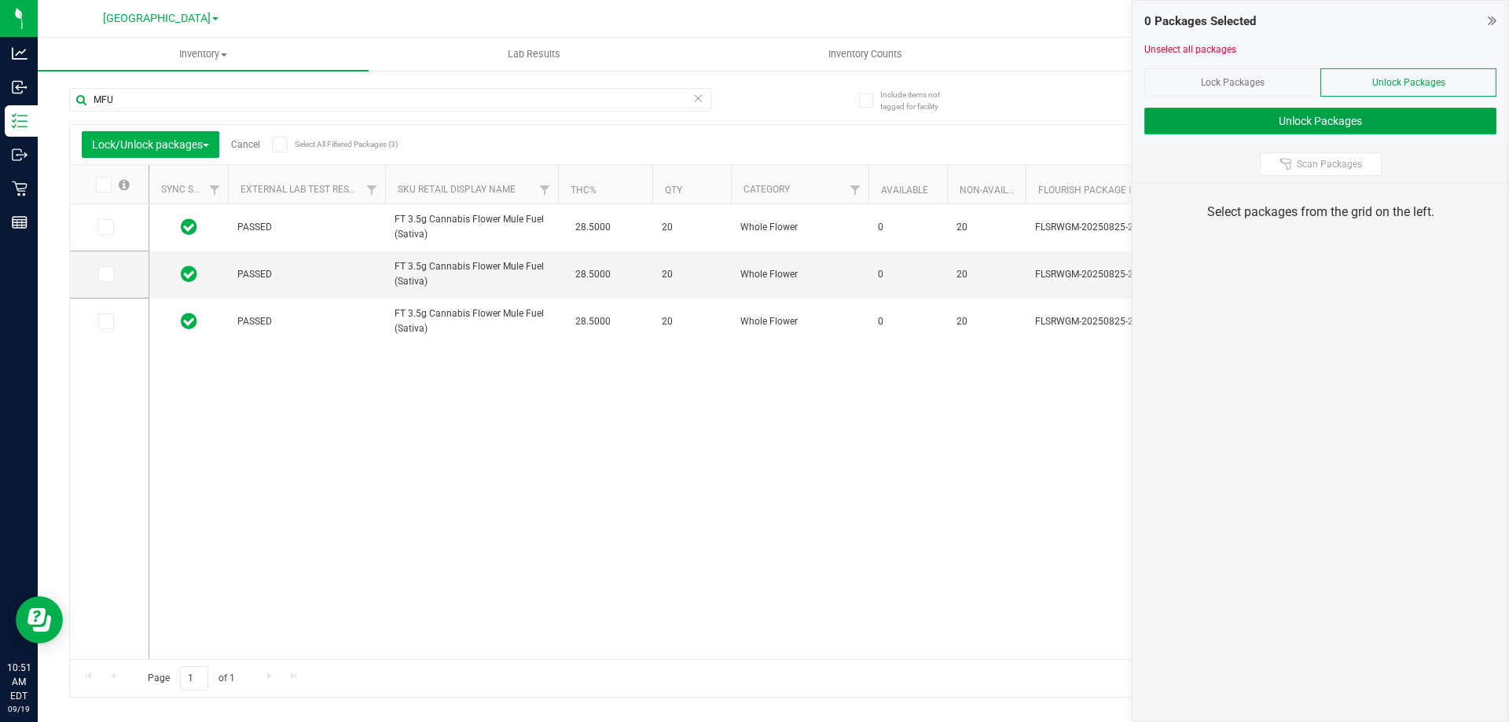
click at [1331, 123] on button "Unlock Packages" at bounding box center [1320, 121] width 352 height 27
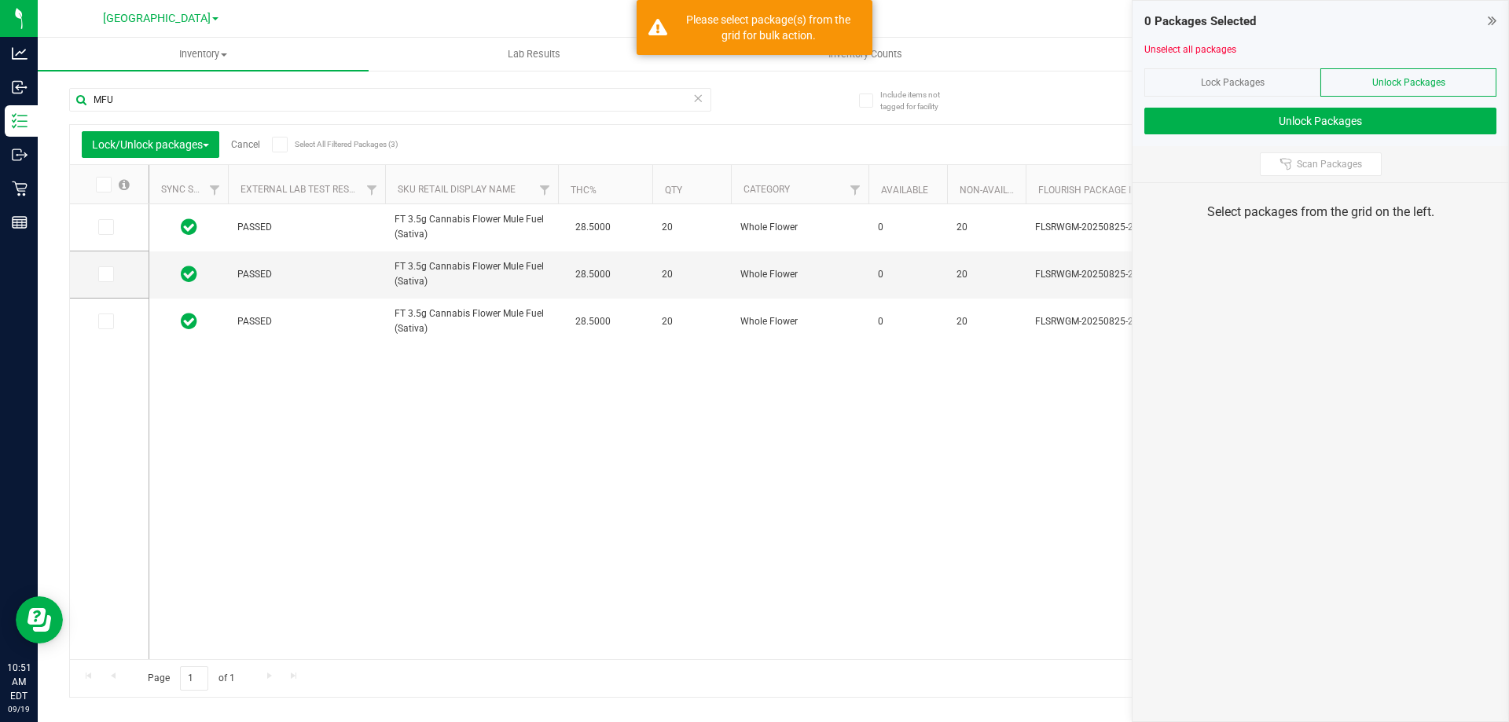
click at [281, 145] on icon at bounding box center [279, 145] width 10 height 0
click at [0, 0] on input "Select All Filtered Packages (3)" at bounding box center [0, 0] width 0 height 0
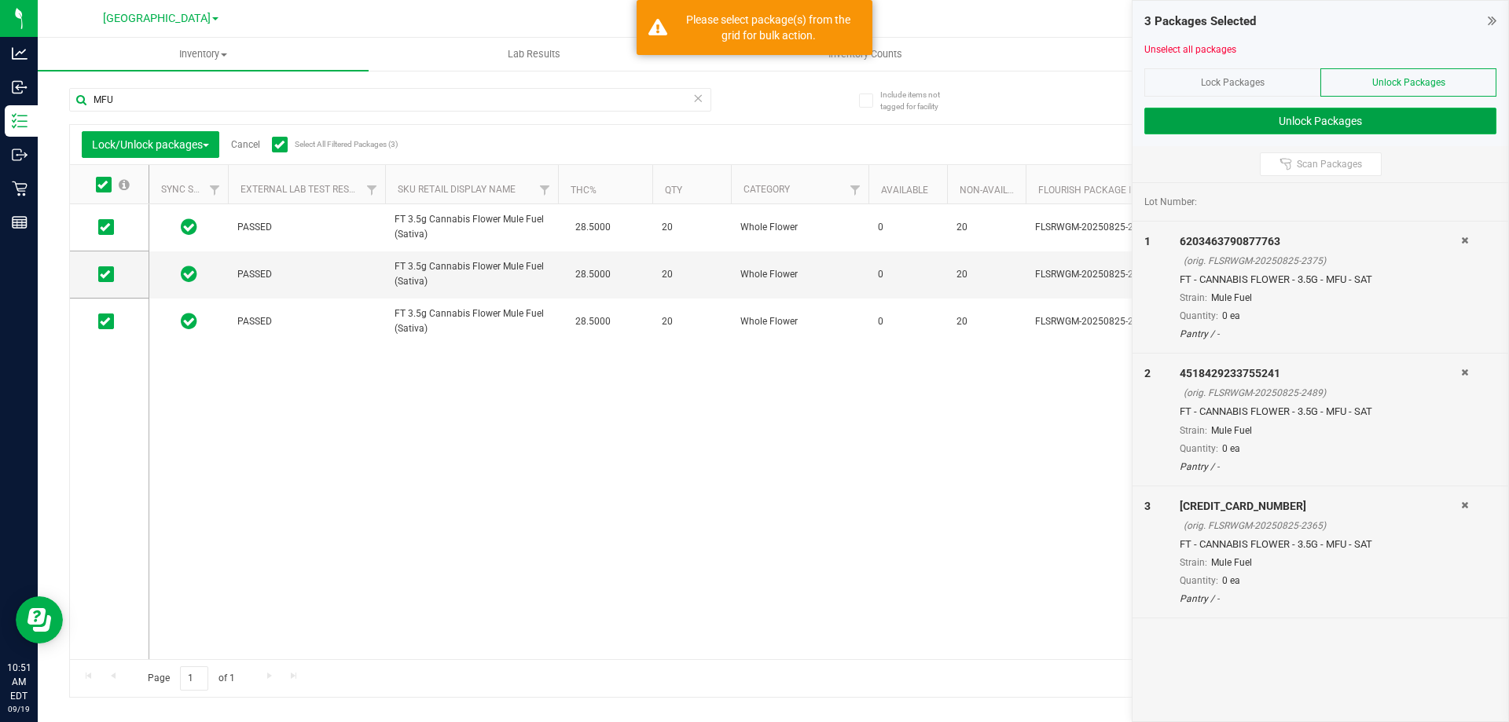
click at [1316, 125] on button "Unlock Packages" at bounding box center [1320, 121] width 352 height 27
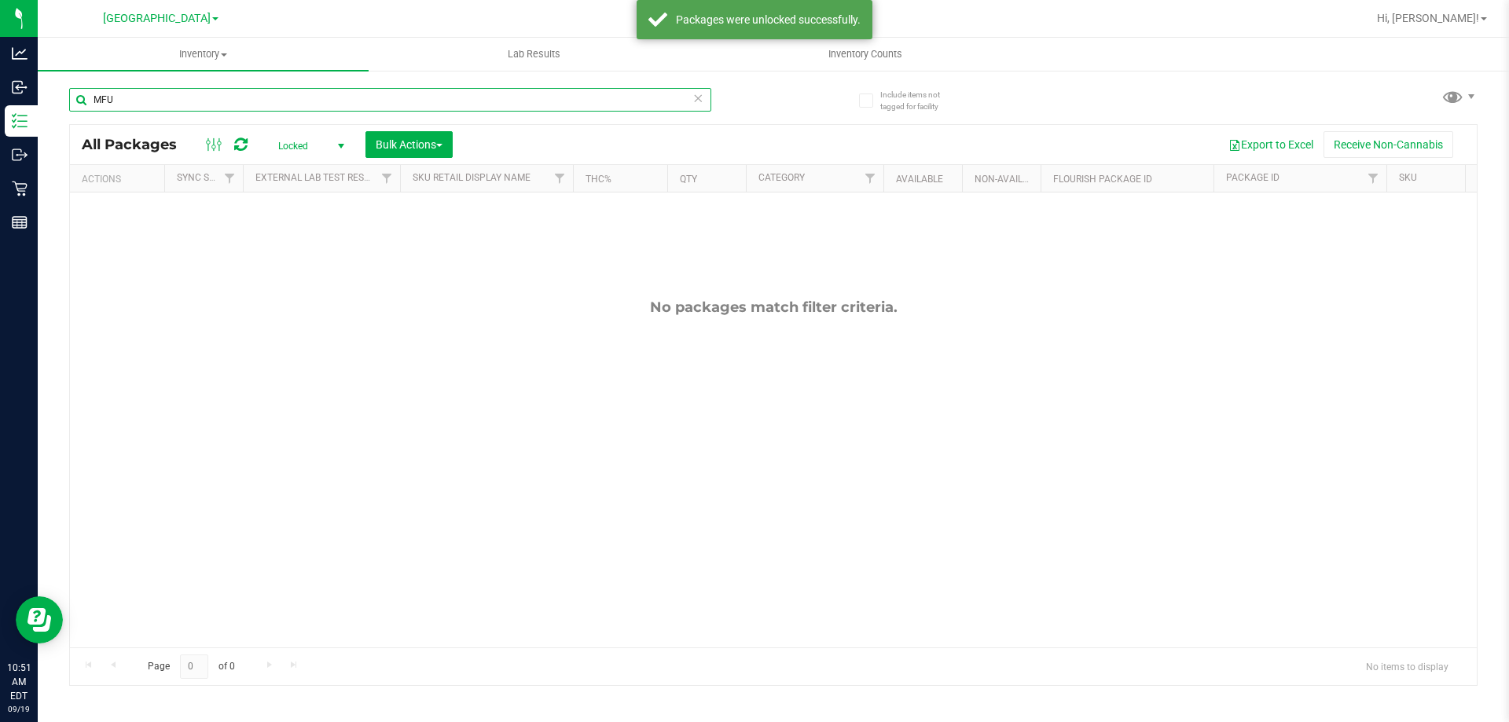
click at [351, 94] on input "MFU" at bounding box center [390, 100] width 642 height 24
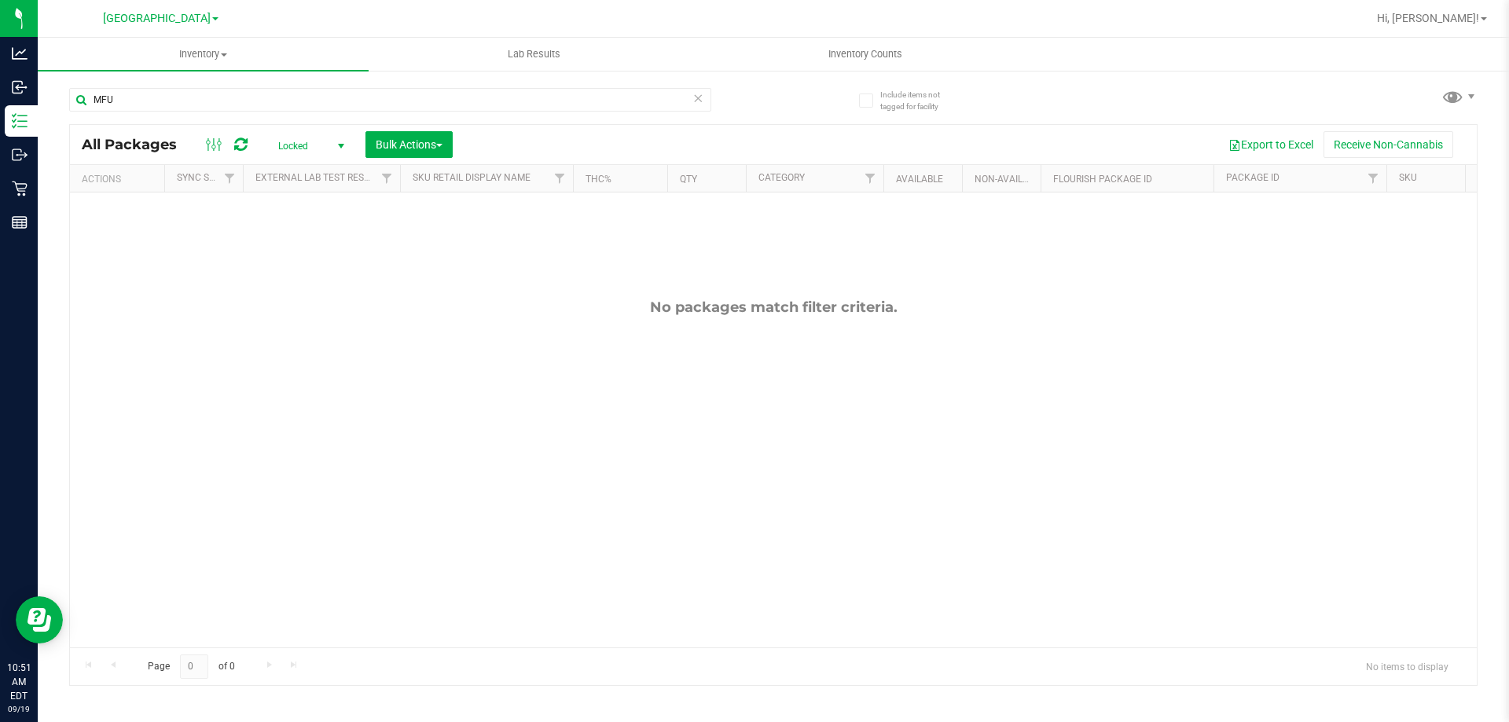
click at [325, 132] on div "Locked Active Only Lab Samples Locked All External Internal Bulk Actions Add to…" at bounding box center [365, 144] width 200 height 27
click at [325, 145] on span "Locked" at bounding box center [308, 146] width 86 height 22
click at [309, 171] on li "Active Only" at bounding box center [307, 172] width 85 height 24
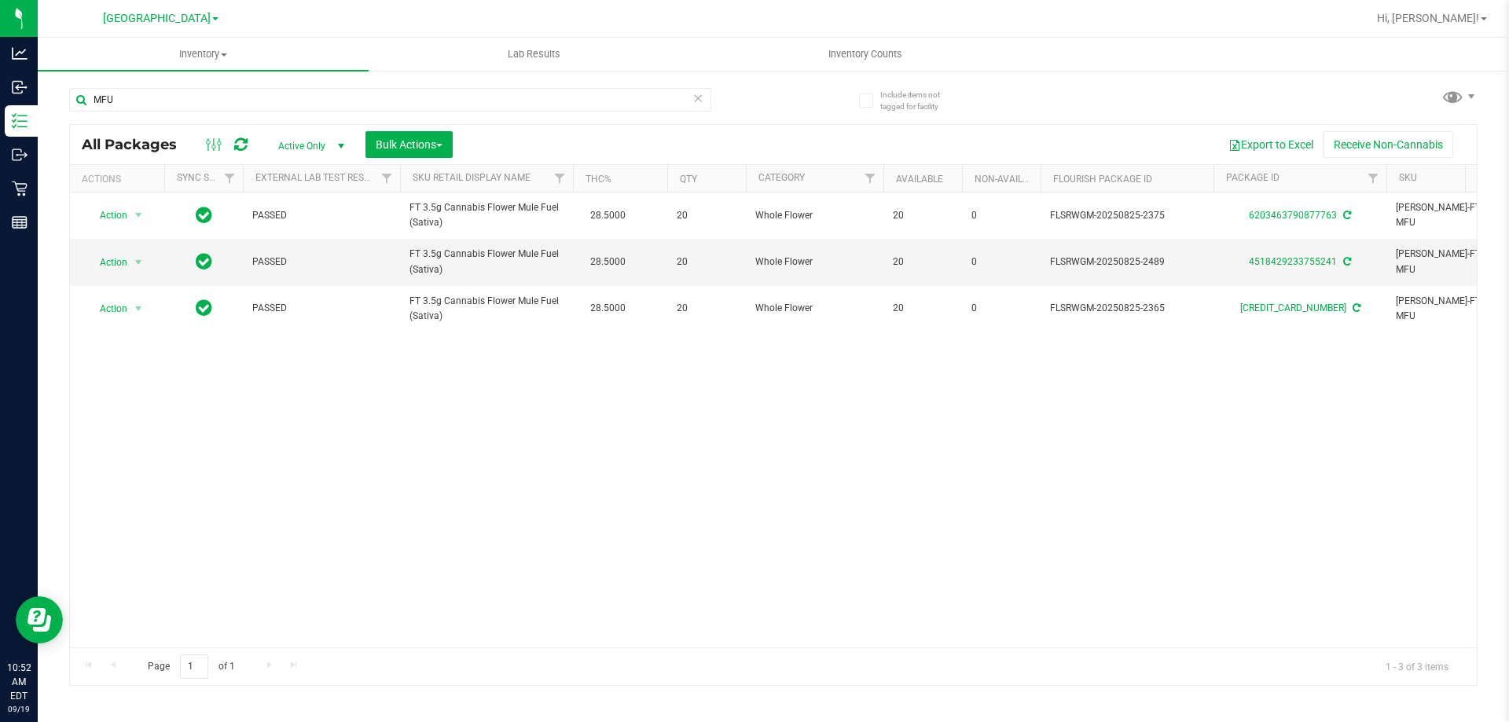
click at [369, 415] on div "Action Action Adjust qty Create package Edit attributes Global inventory Locate…" at bounding box center [773, 420] width 1407 height 455
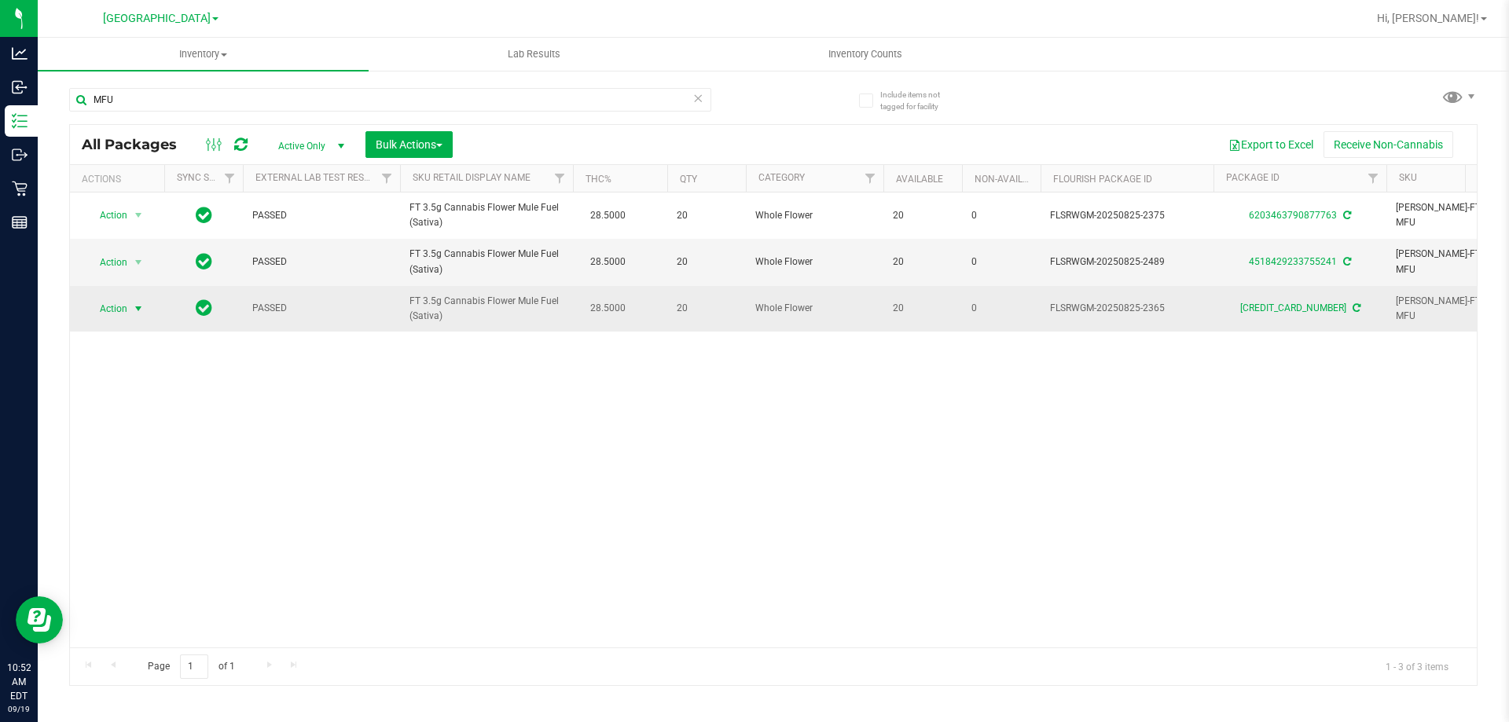
click at [122, 312] on span "Action" at bounding box center [107, 309] width 42 height 22
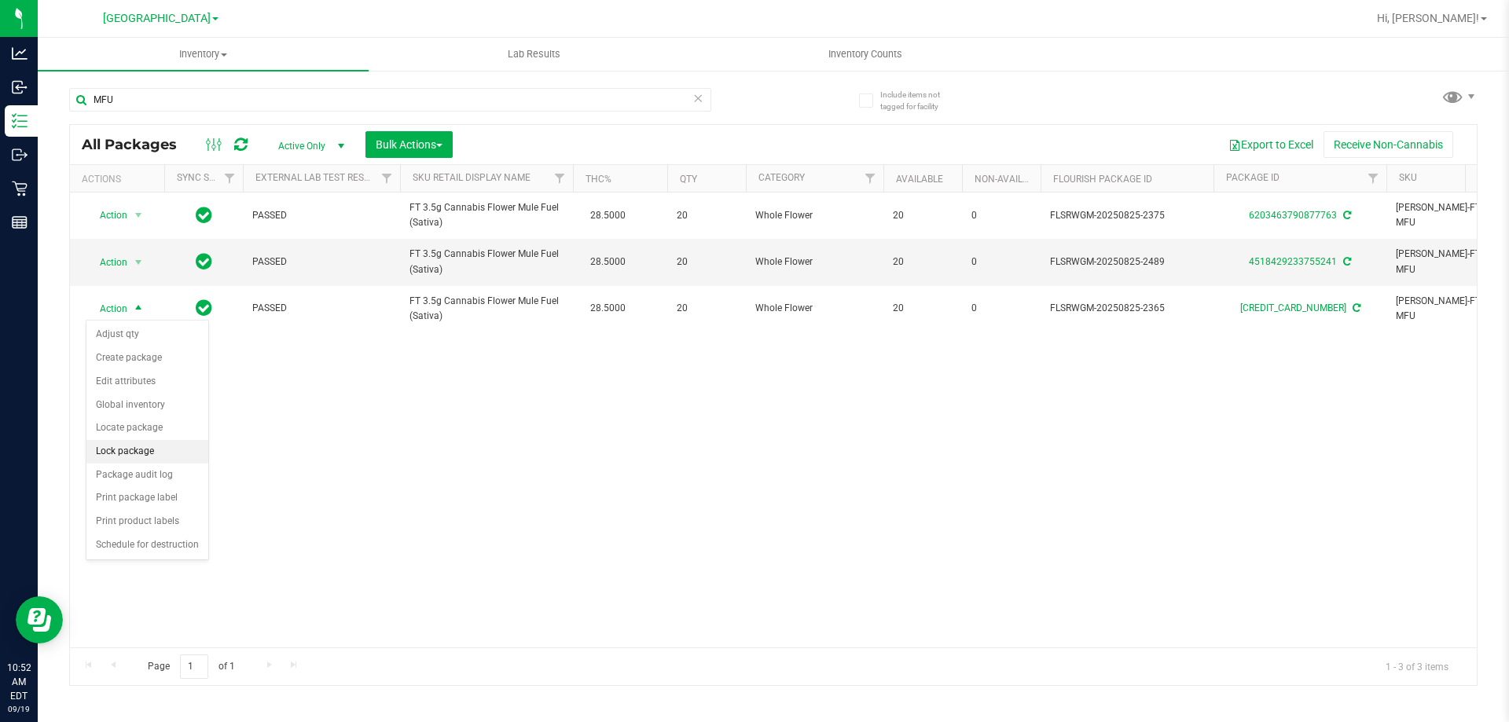
click at [156, 451] on li "Lock package" at bounding box center [147, 452] width 122 height 24
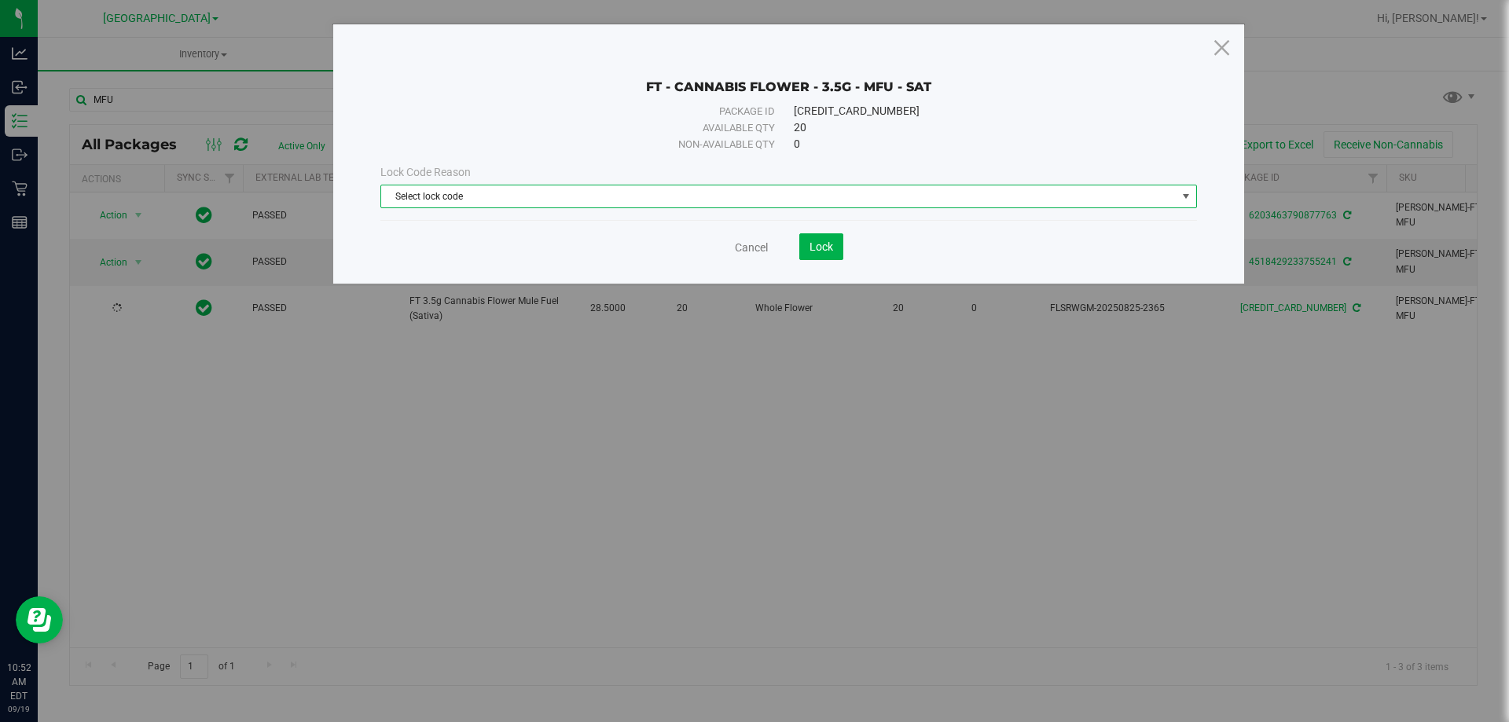
click at [808, 200] on span "Select lock code" at bounding box center [778, 196] width 795 height 22
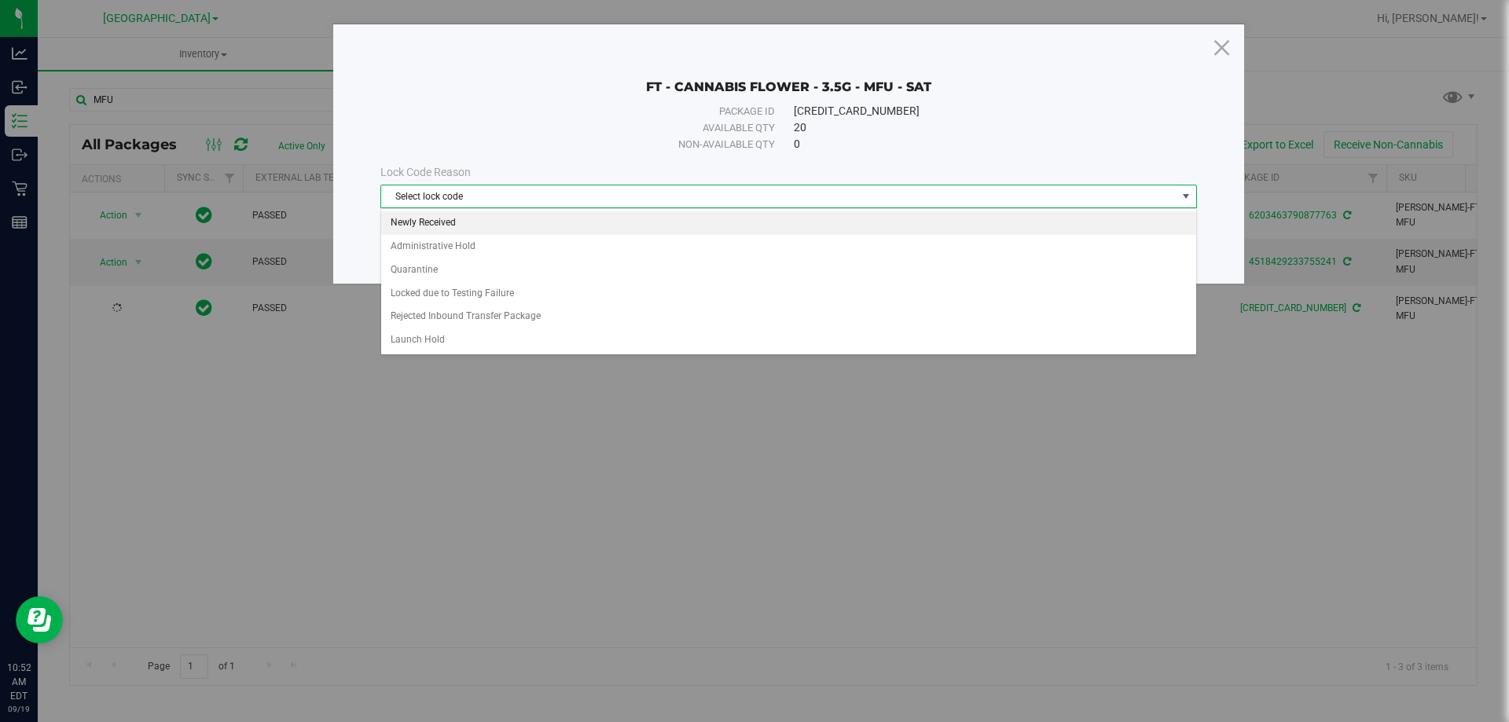
click at [544, 222] on li "Newly Received" at bounding box center [788, 223] width 815 height 24
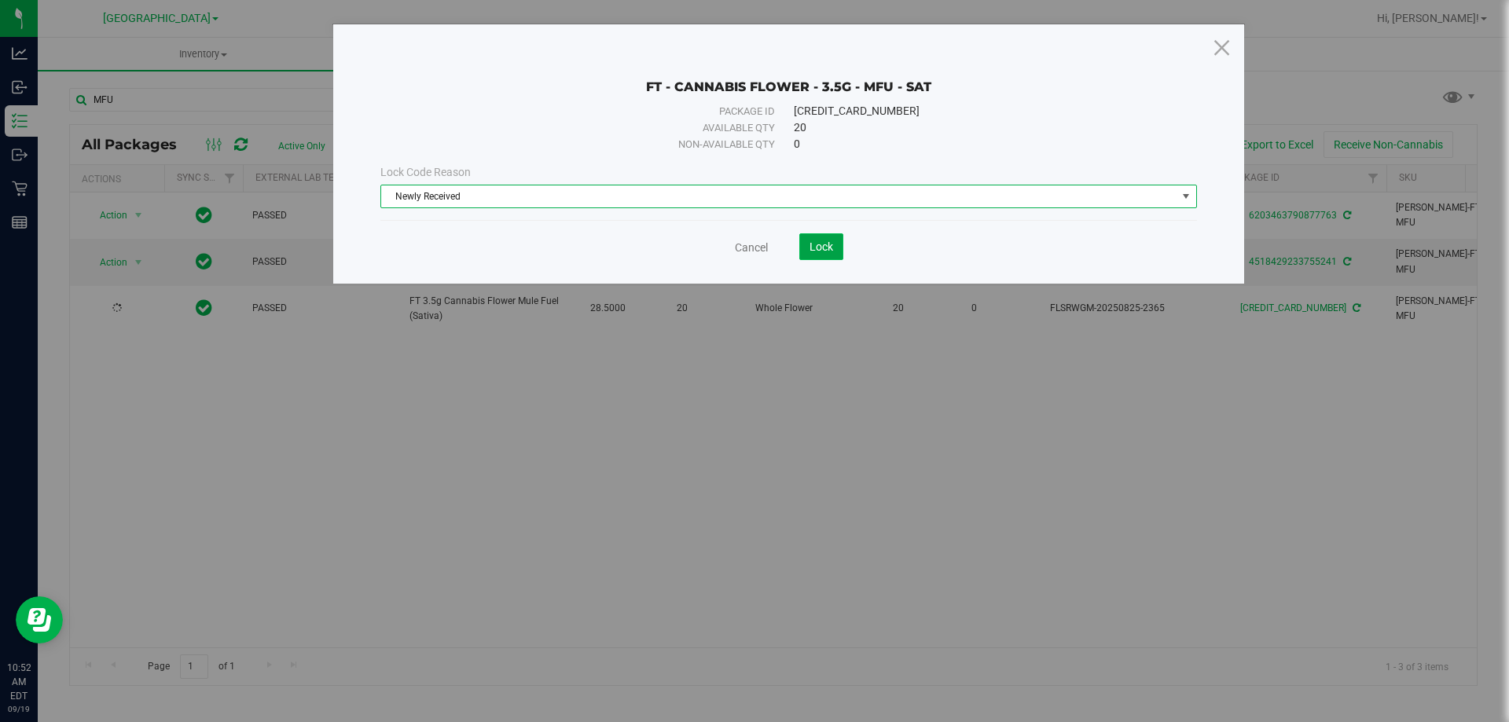
click at [833, 250] on button "Lock" at bounding box center [821, 246] width 44 height 27
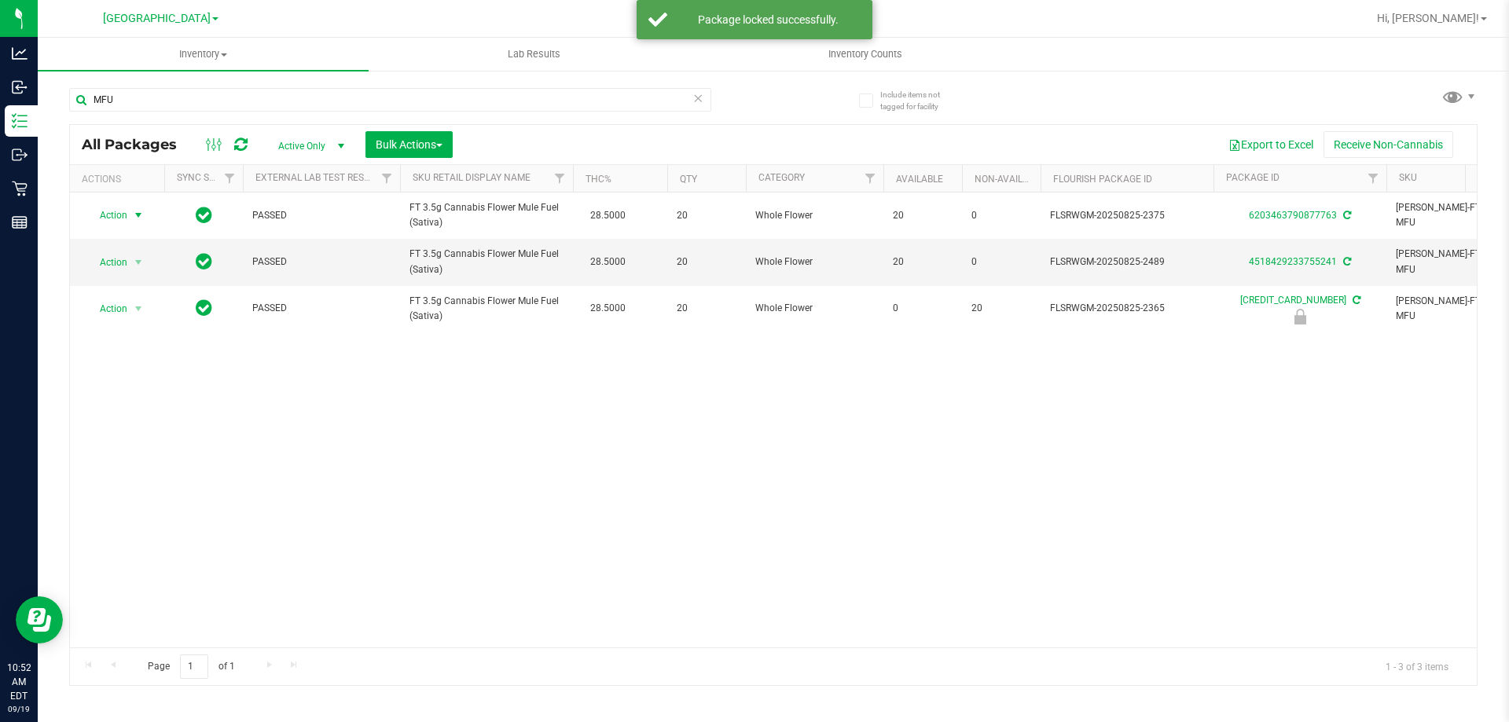
click at [123, 213] on span "Action" at bounding box center [107, 215] width 42 height 22
click at [166, 356] on li "Lock package" at bounding box center [147, 359] width 122 height 24
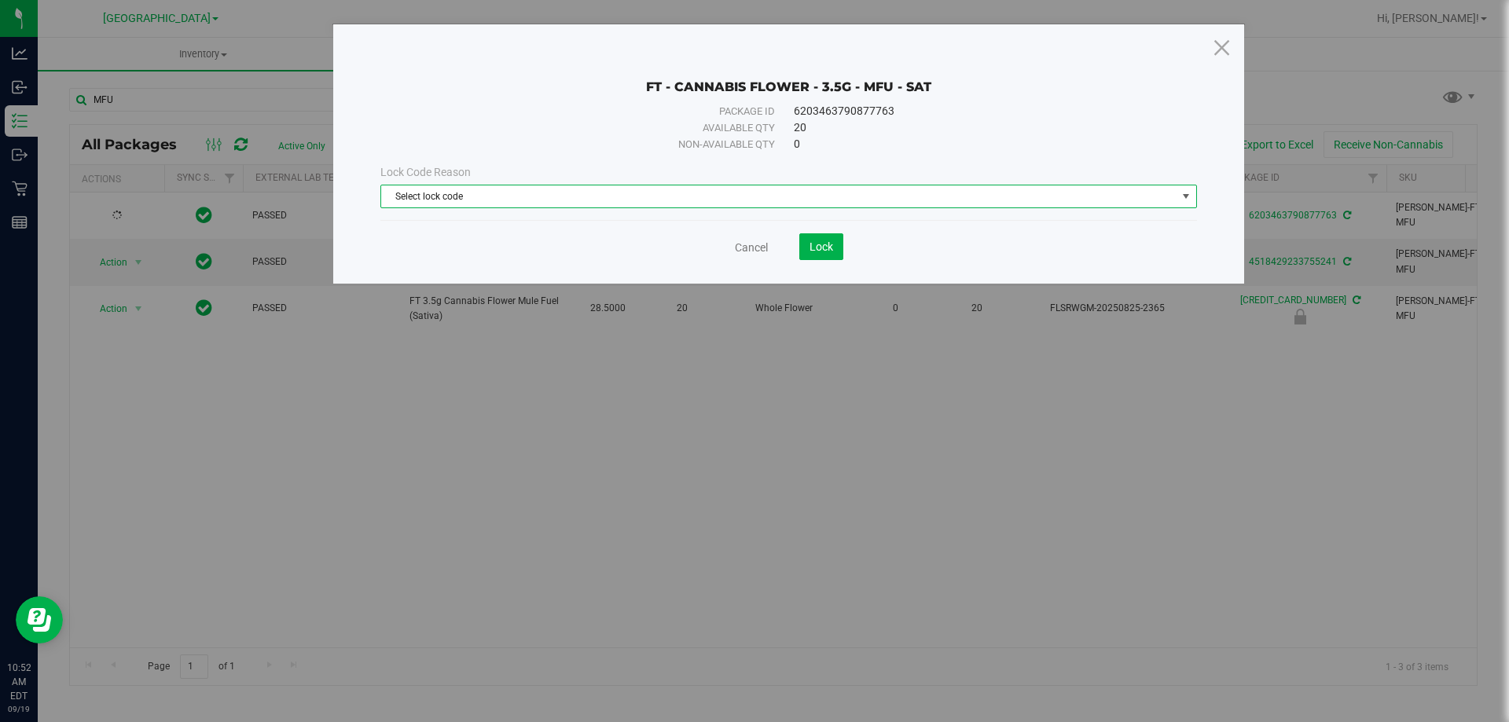
click at [765, 204] on span "Select lock code" at bounding box center [778, 196] width 795 height 22
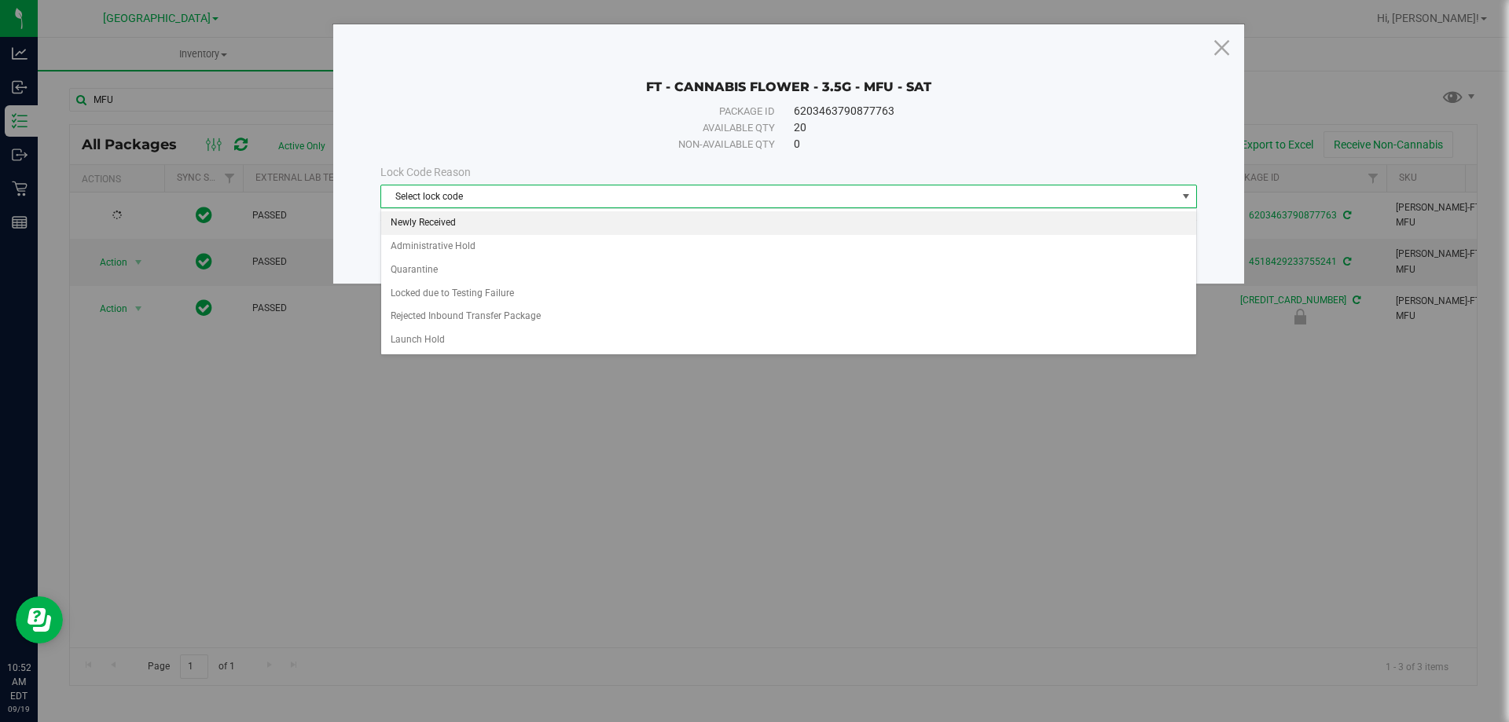
click at [667, 215] on li "Newly Received" at bounding box center [788, 223] width 815 height 24
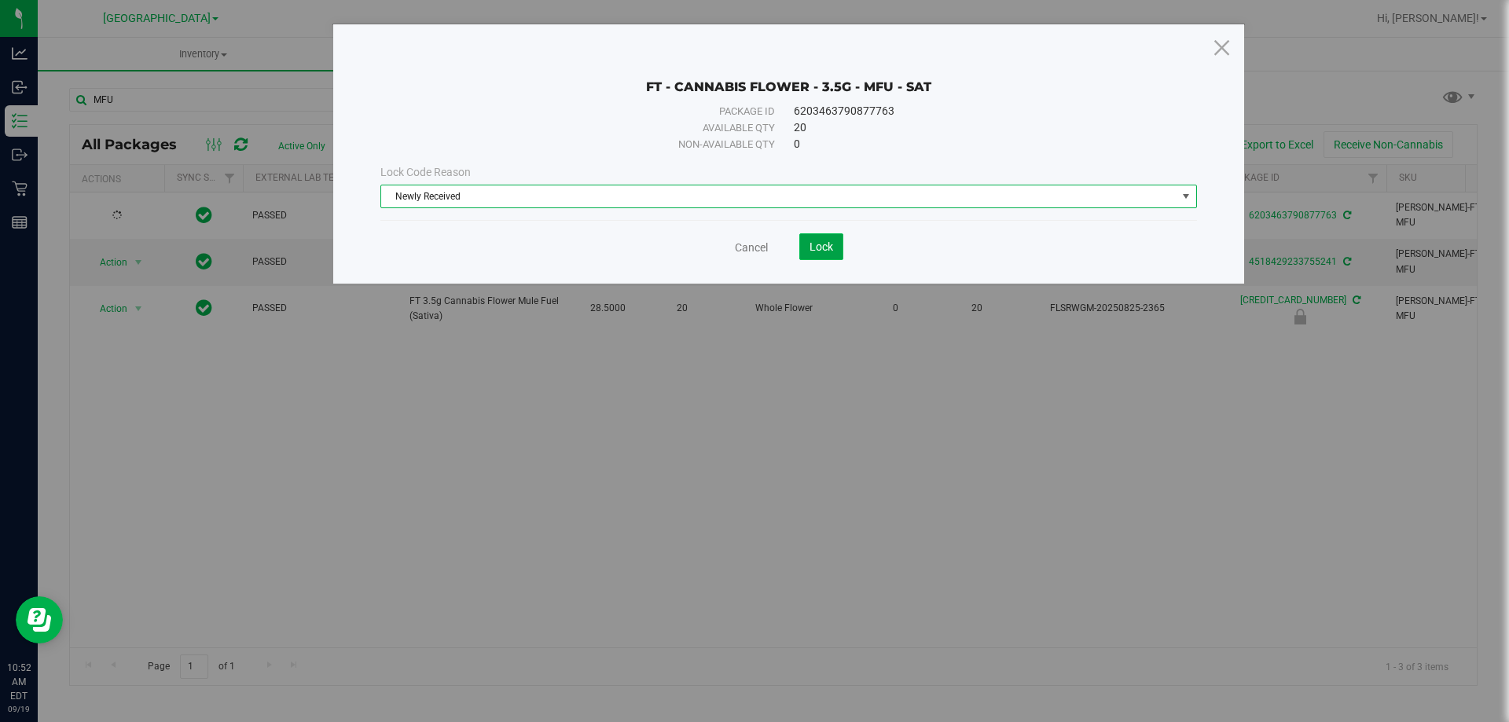
click at [837, 251] on button "Lock" at bounding box center [821, 246] width 44 height 27
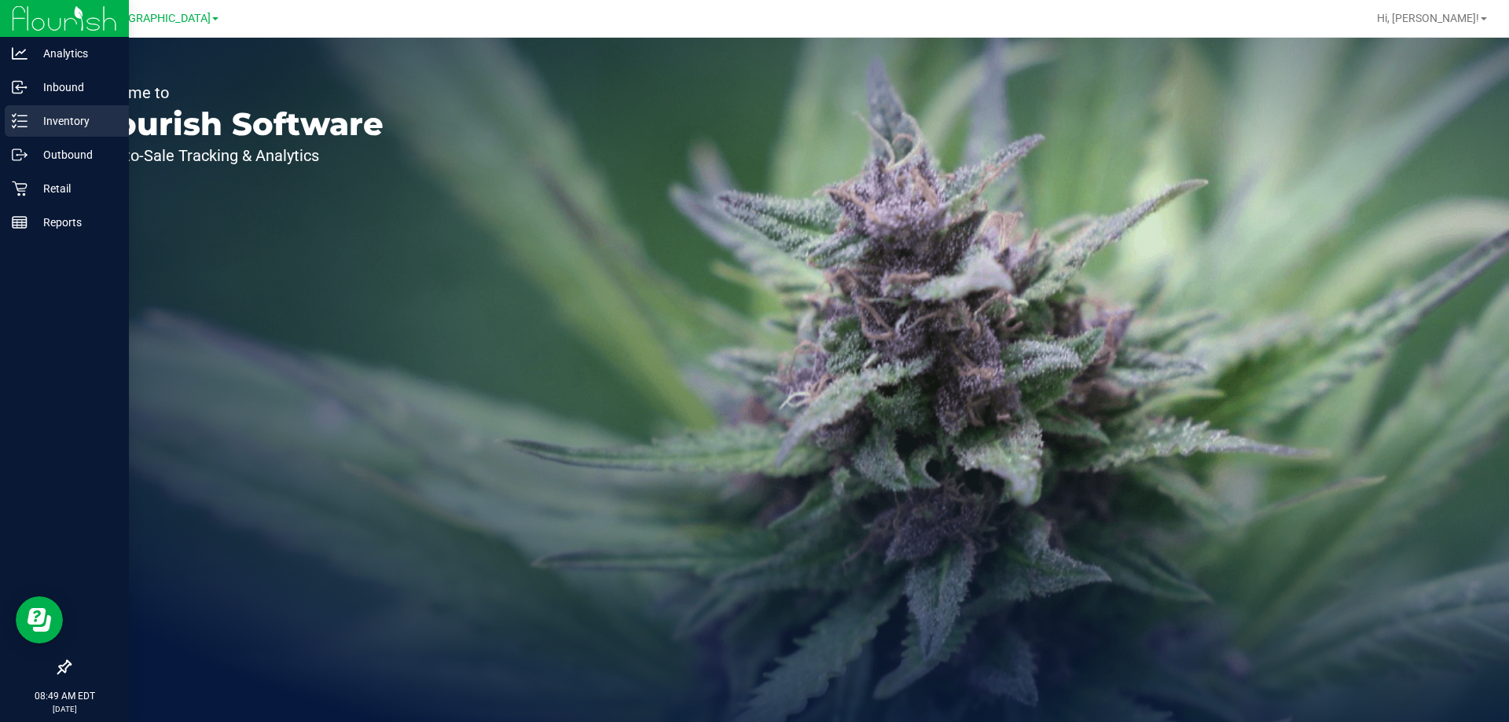
click at [57, 119] on p "Inventory" at bounding box center [75, 121] width 94 height 19
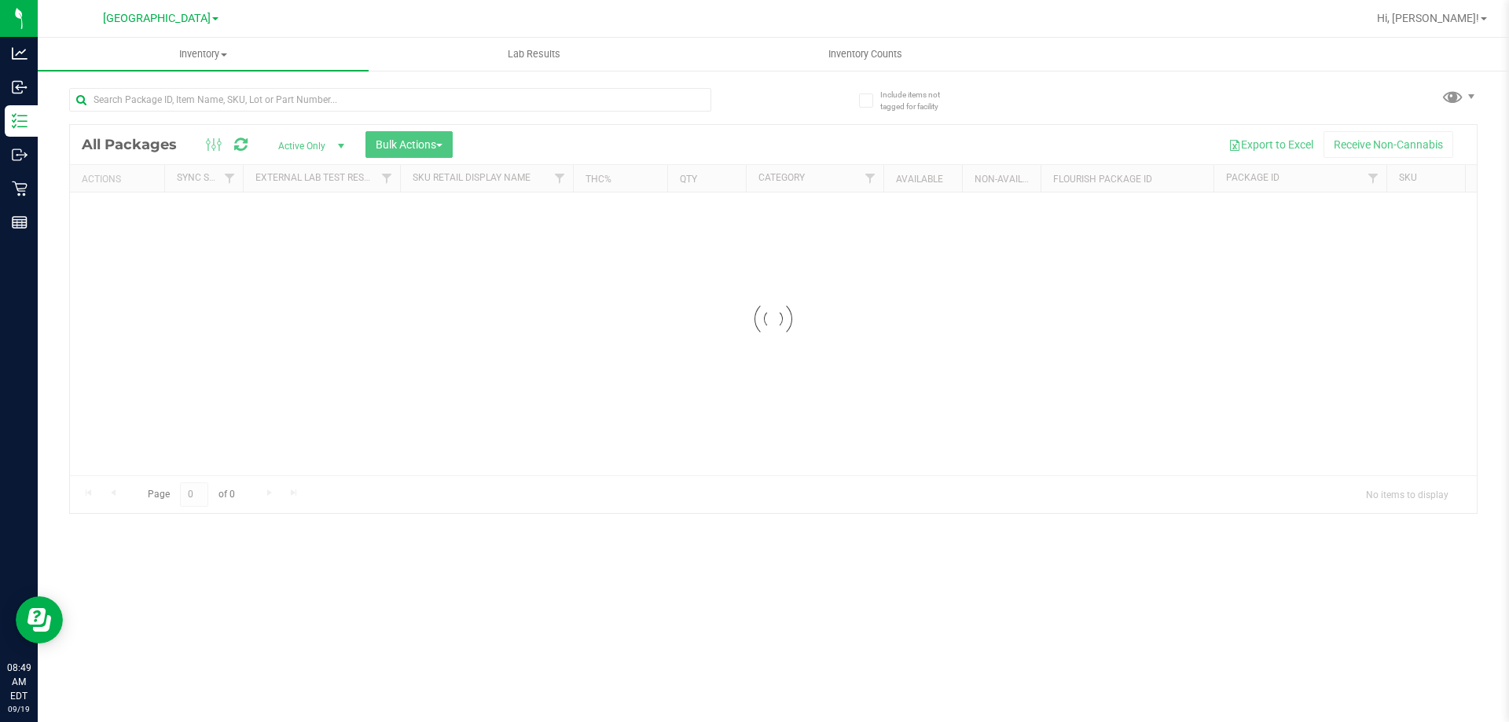
click at [190, 116] on div at bounding box center [390, 106] width 642 height 36
click at [204, 95] on input "text" at bounding box center [390, 100] width 642 height 24
type input "4720737433251338"
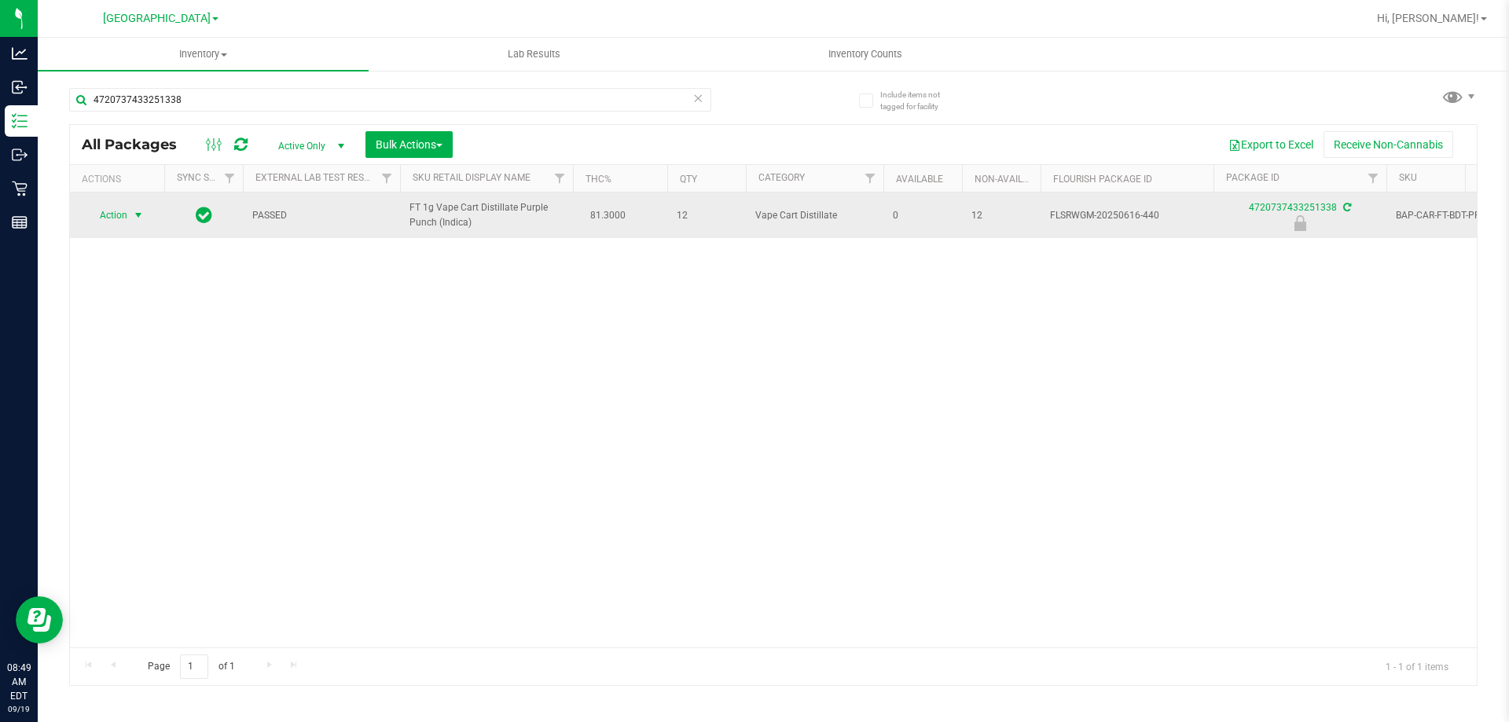
click at [123, 216] on span "Action" at bounding box center [107, 215] width 42 height 22
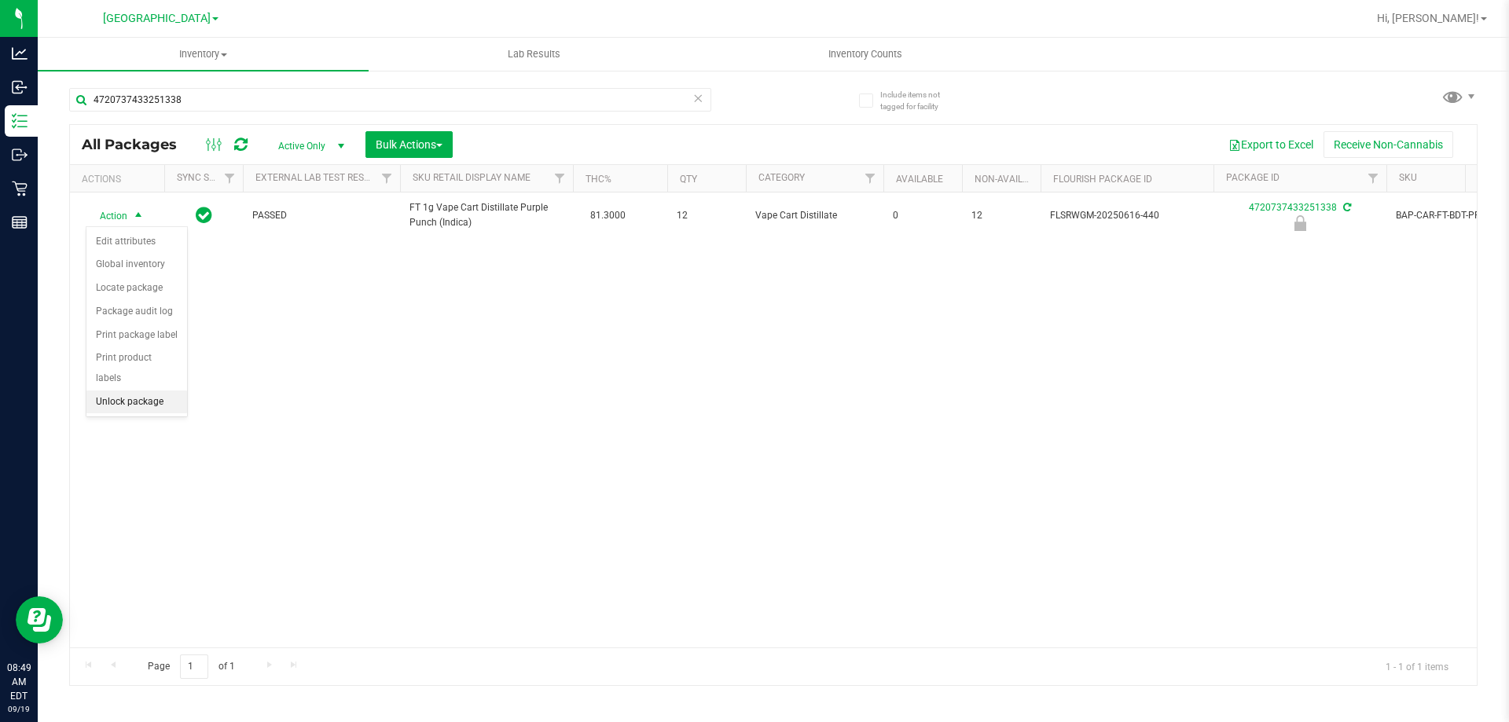
click at [123, 391] on li "Unlock package" at bounding box center [136, 403] width 101 height 24
